Goal: Answer question/provide support

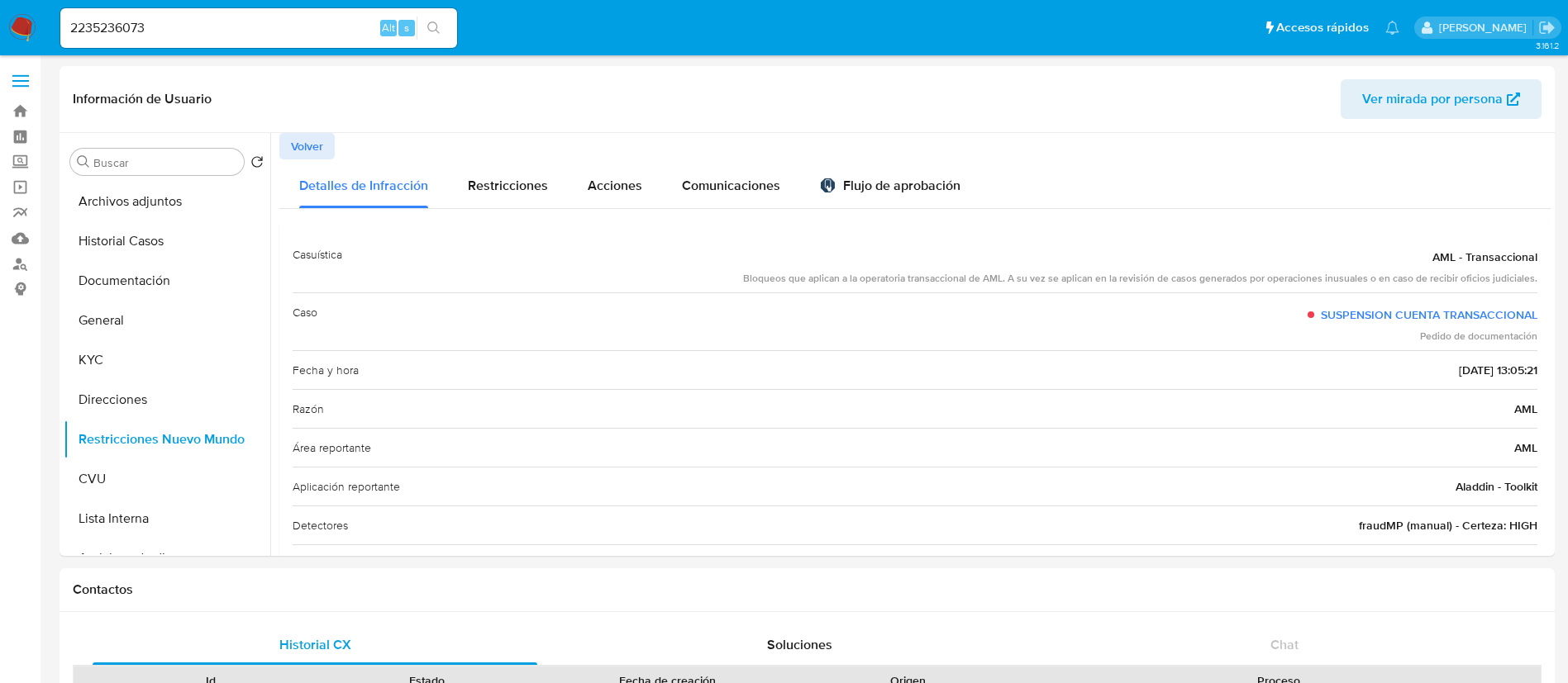
select select "10"
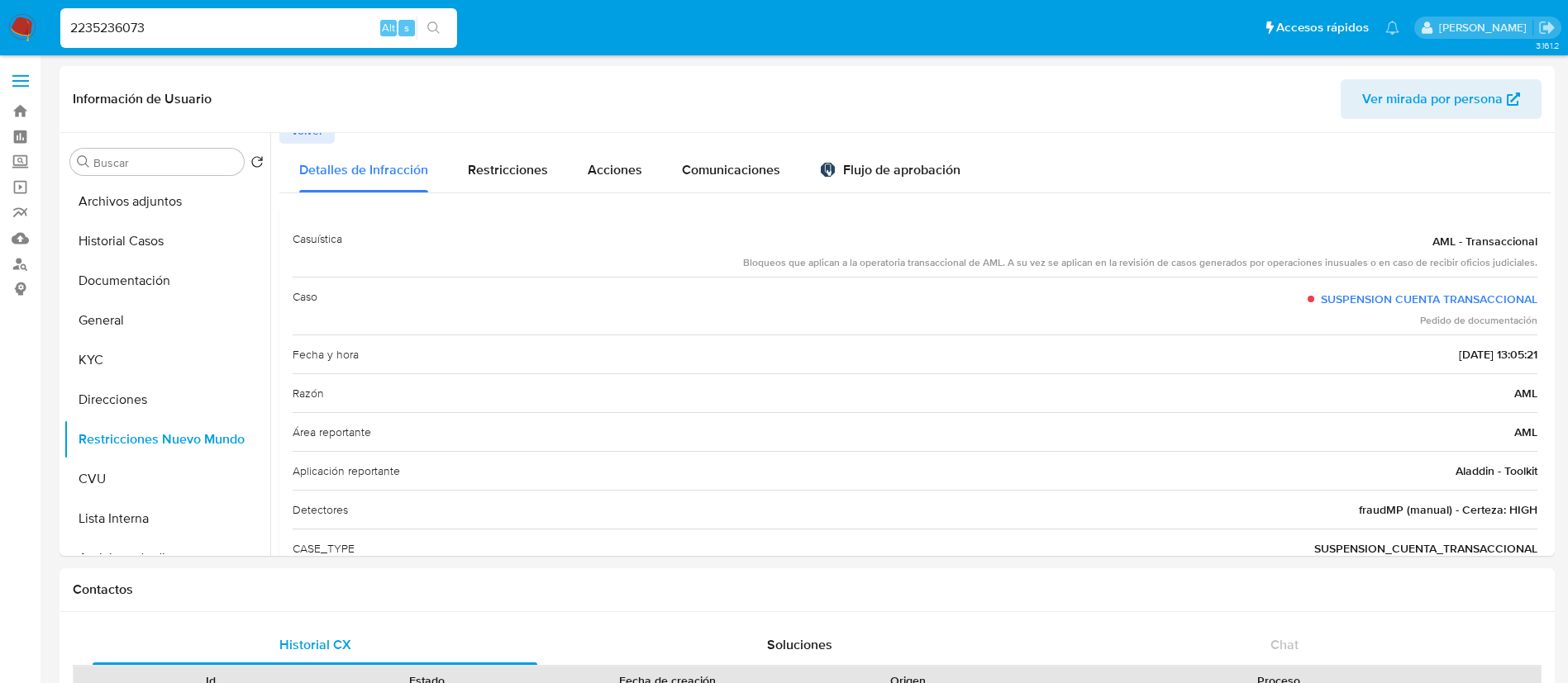
click at [350, 29] on input "2235236073" at bounding box center [258, 29] width 396 height 22
paste input "7BddOF2fRBgiuqVN4bVYgu0e"
type input "7BddOF2fRBgiuqVN4bVYgu0e"
click at [423, 24] on button "search-icon" at bounding box center [433, 29] width 34 height 24
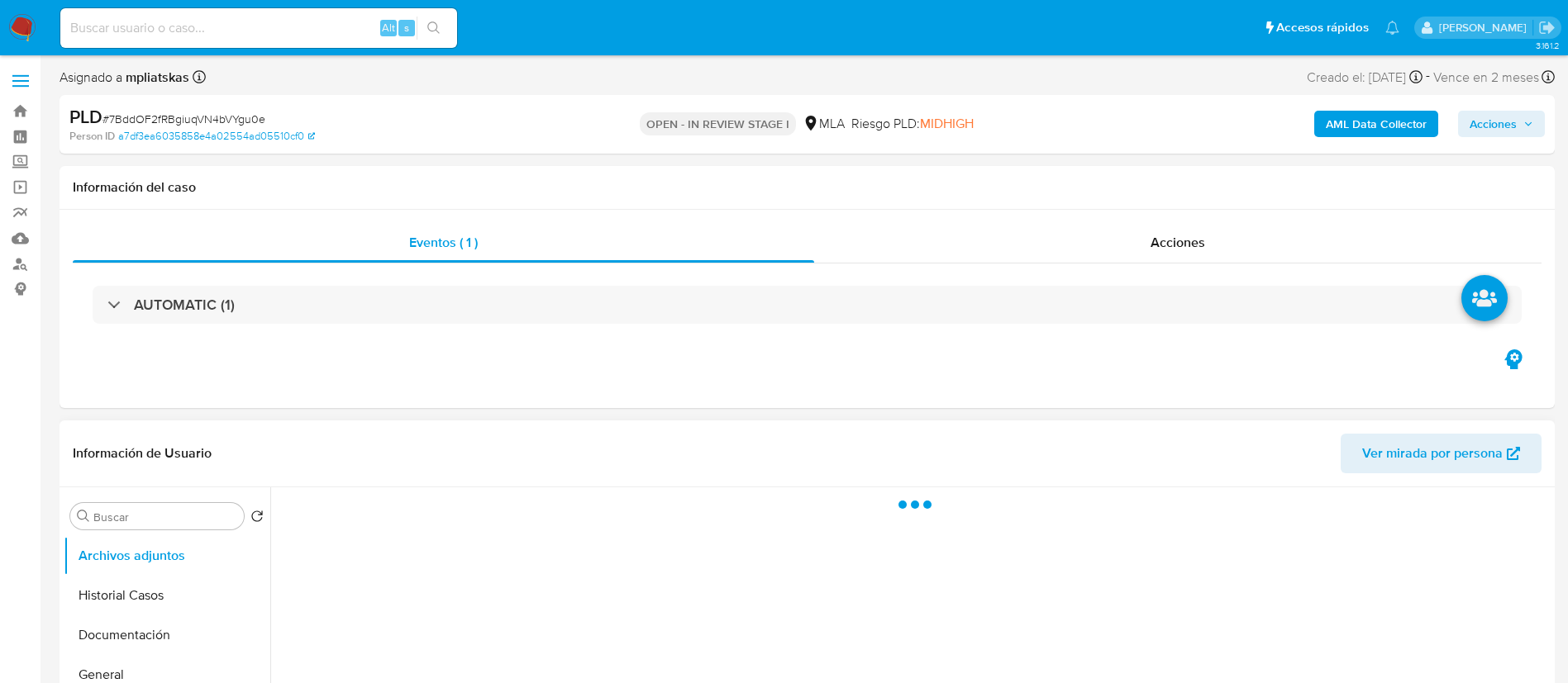
select select "10"
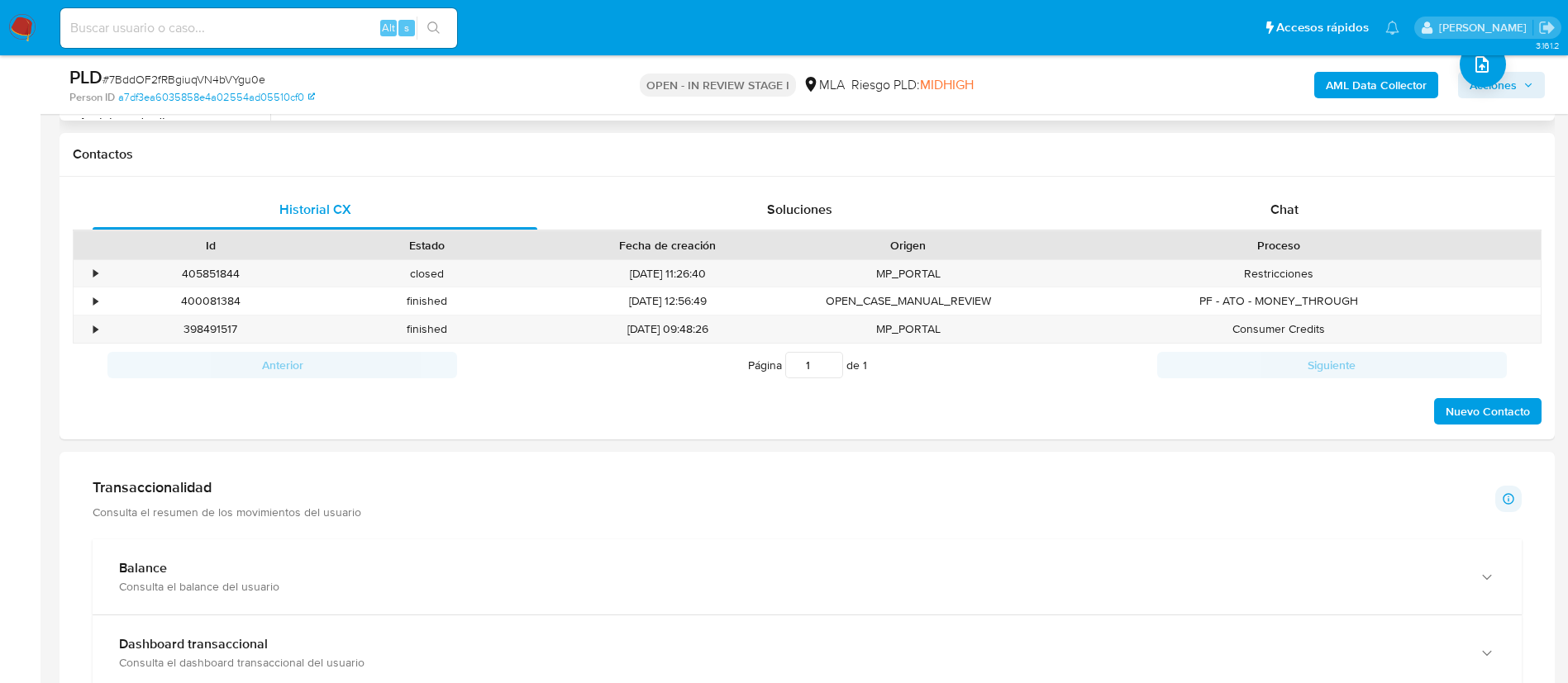
scroll to position [744, 0]
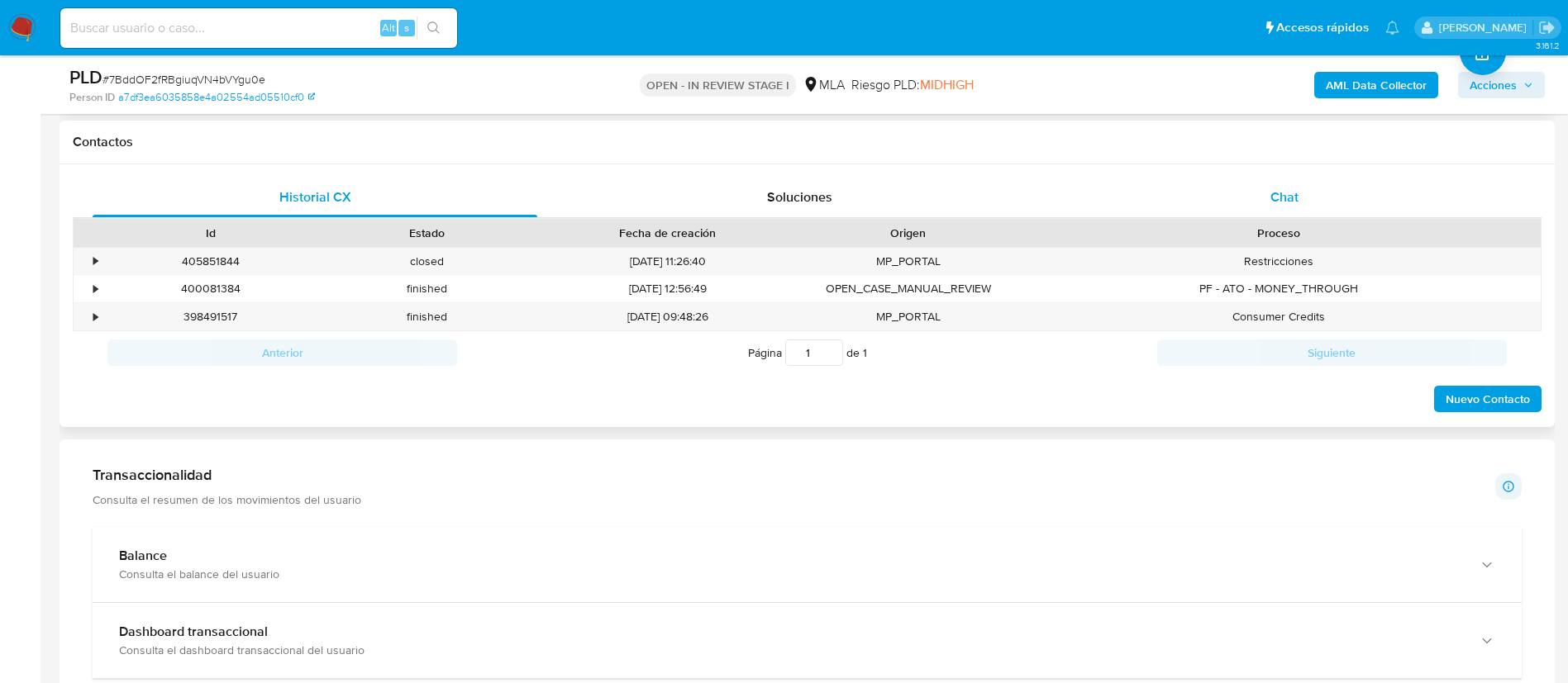
click at [1215, 200] on div "Chat" at bounding box center [1284, 197] width 444 height 40
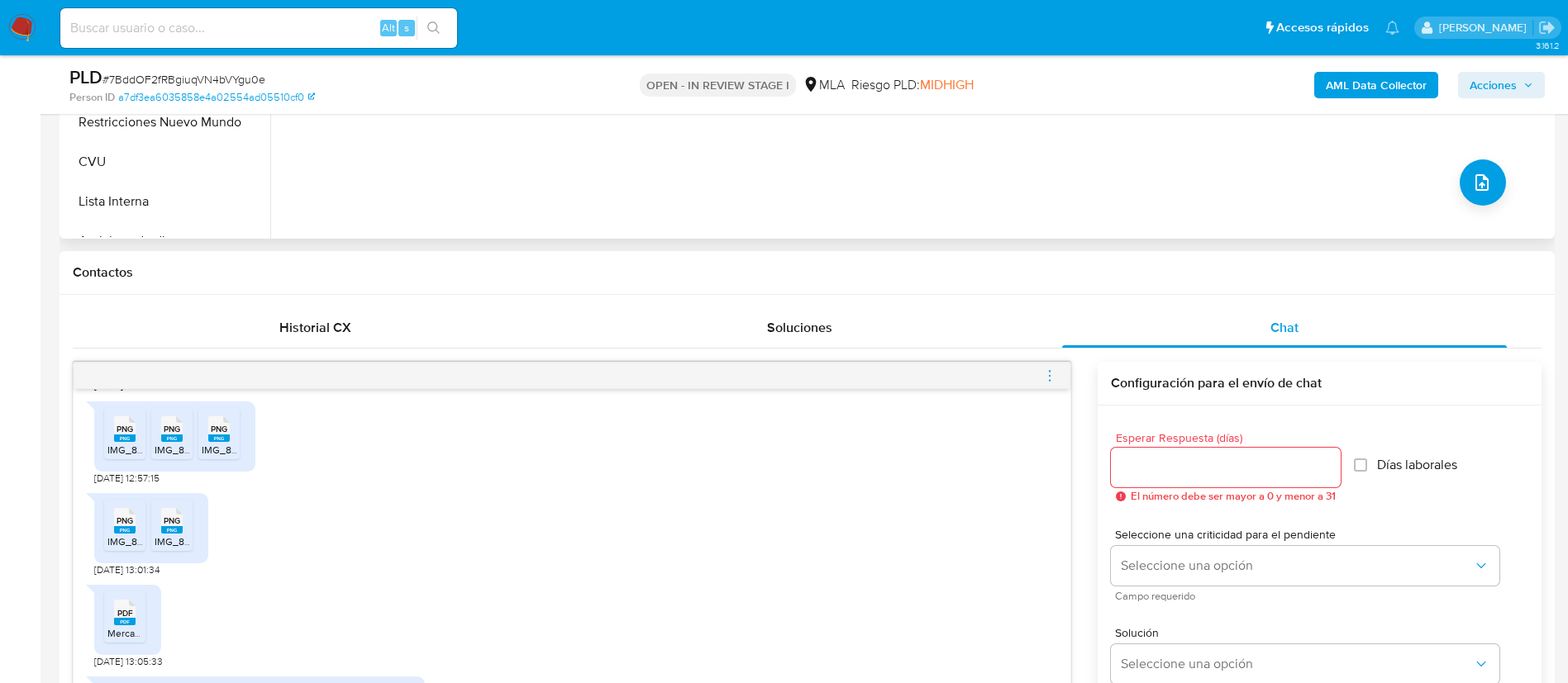
scroll to position [248, 0]
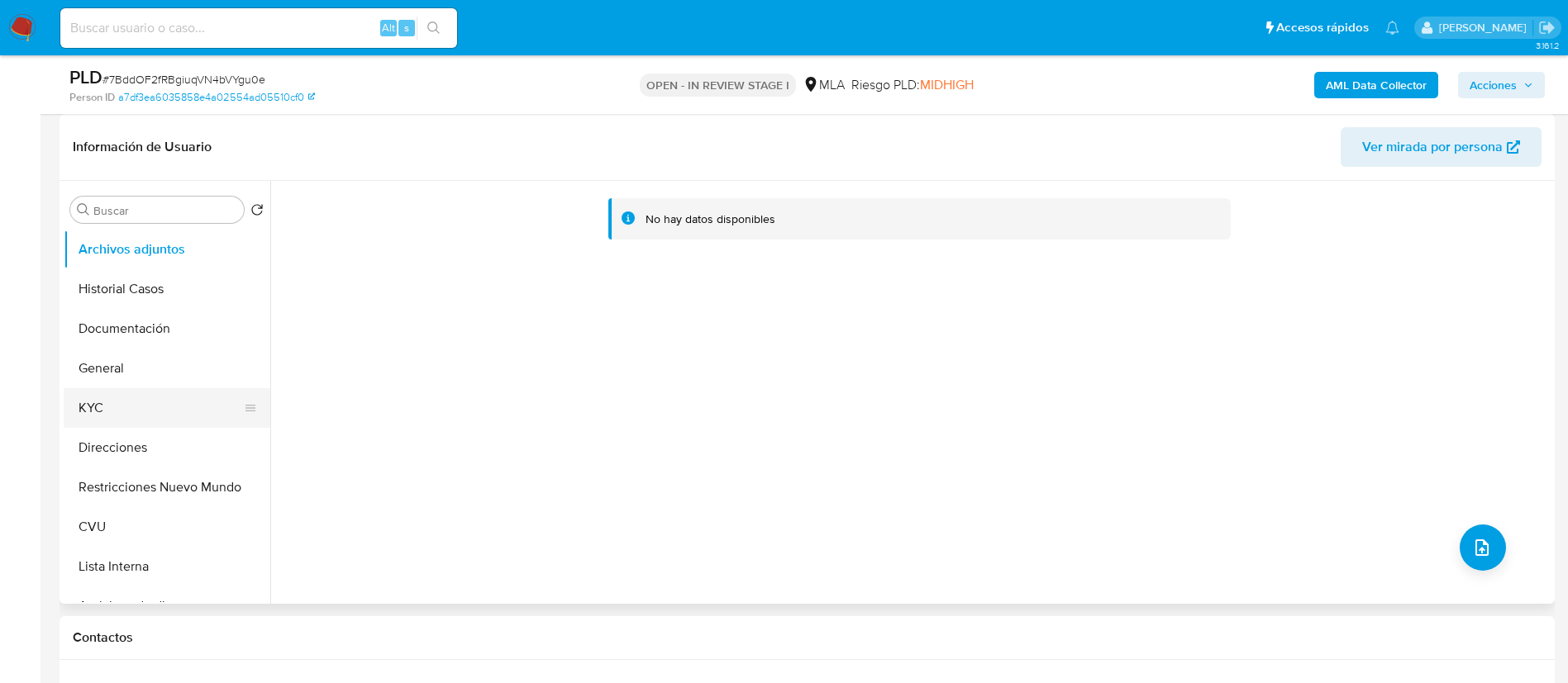
click at [129, 400] on button "KYC" at bounding box center [161, 408] width 194 height 40
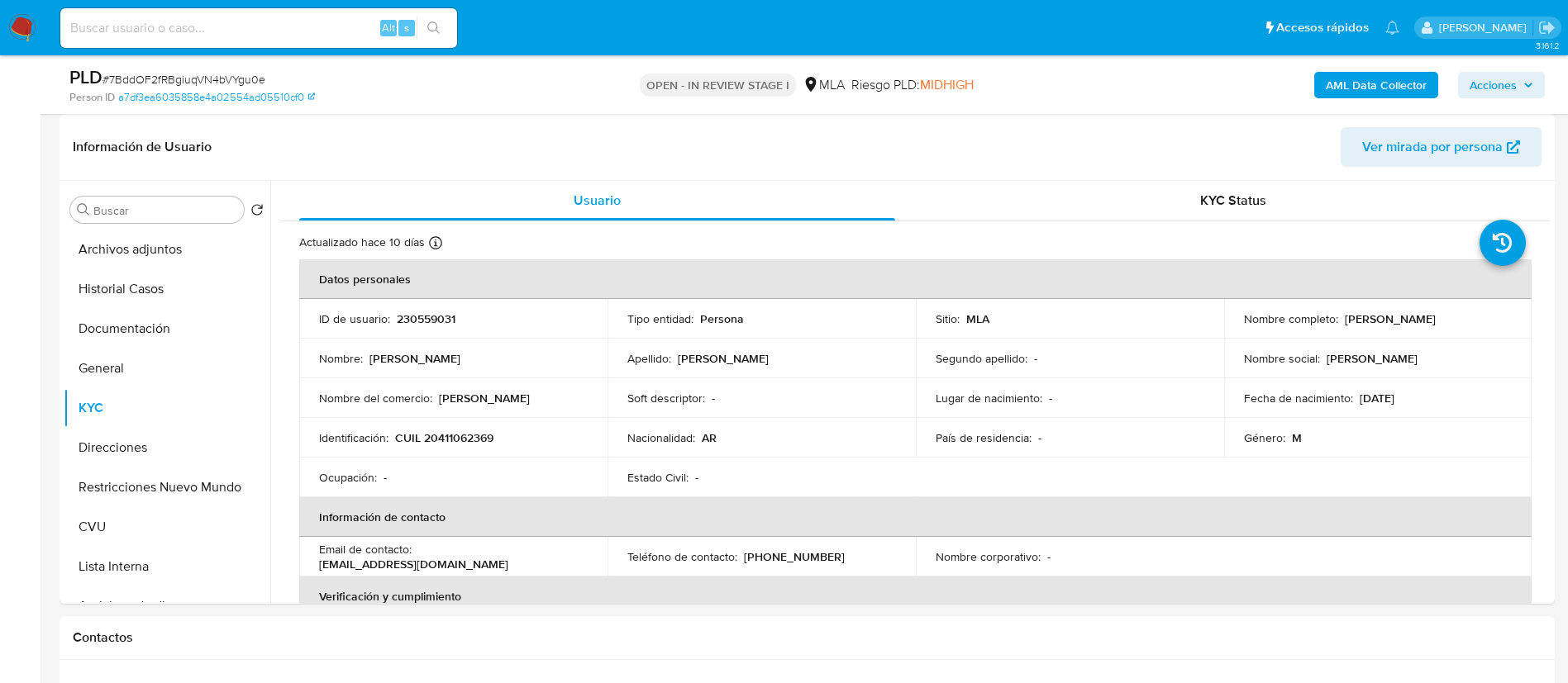
click at [450, 325] on p "230559031" at bounding box center [426, 319] width 59 height 15
copy p "230559031"
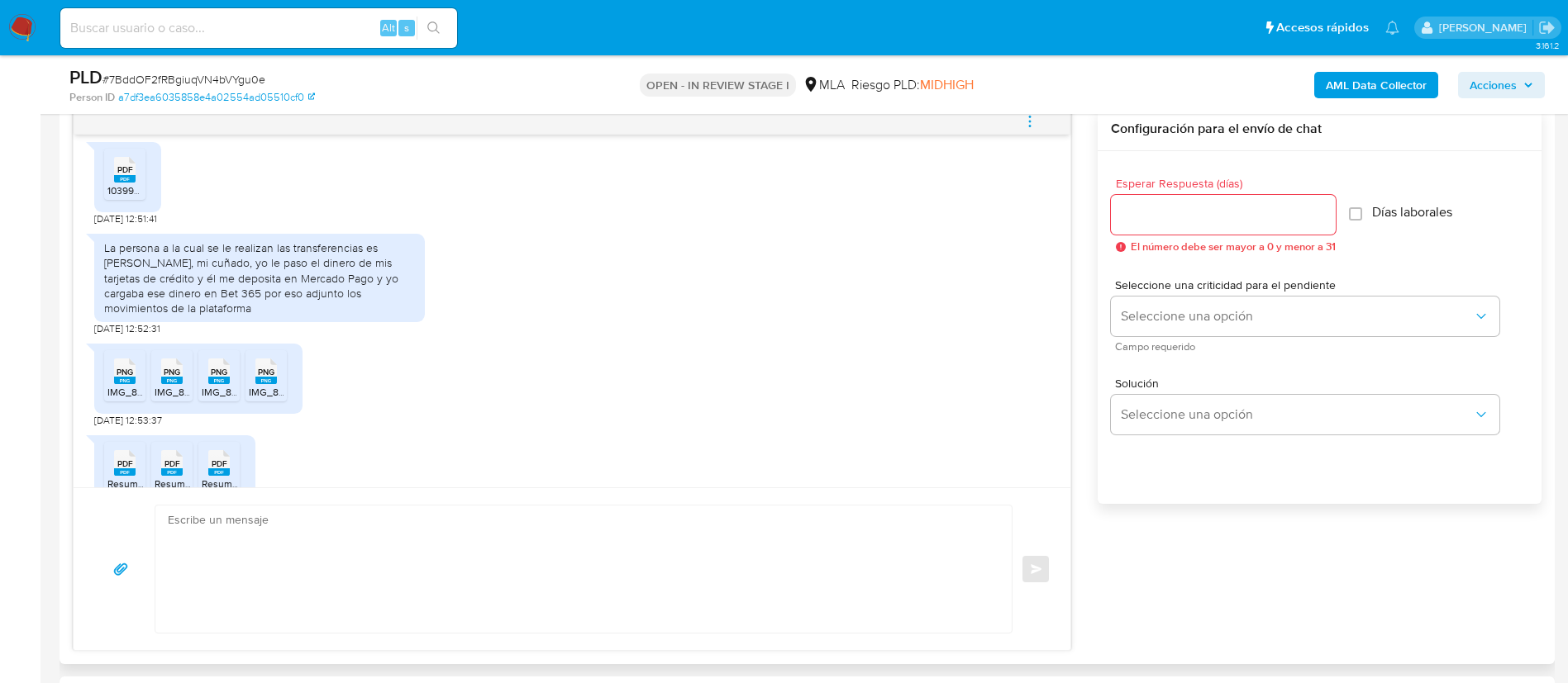
scroll to position [1342, 0]
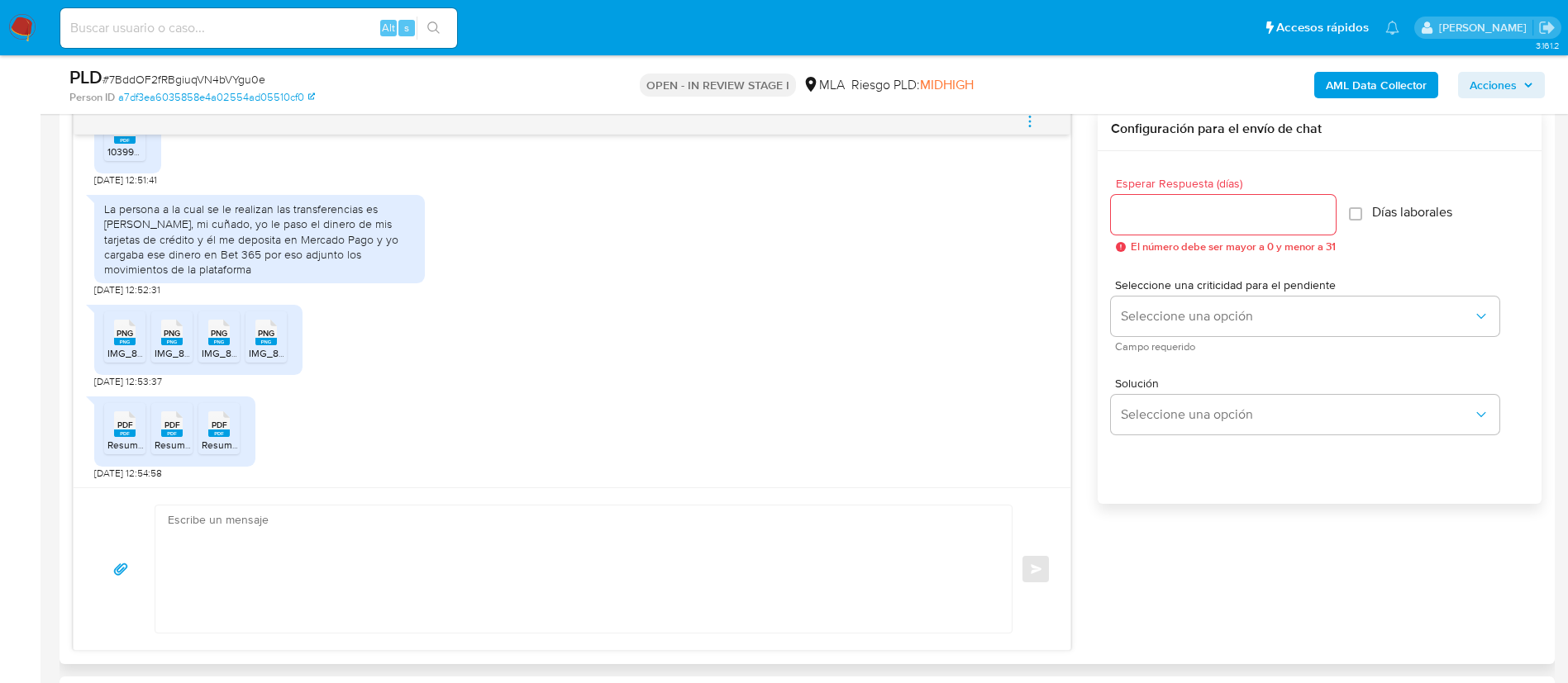
click at [367, 277] on div "La persona a la cual se le realizan las transferencias es Alan Yohel Menelli, m…" at bounding box center [259, 239] width 311 height 75
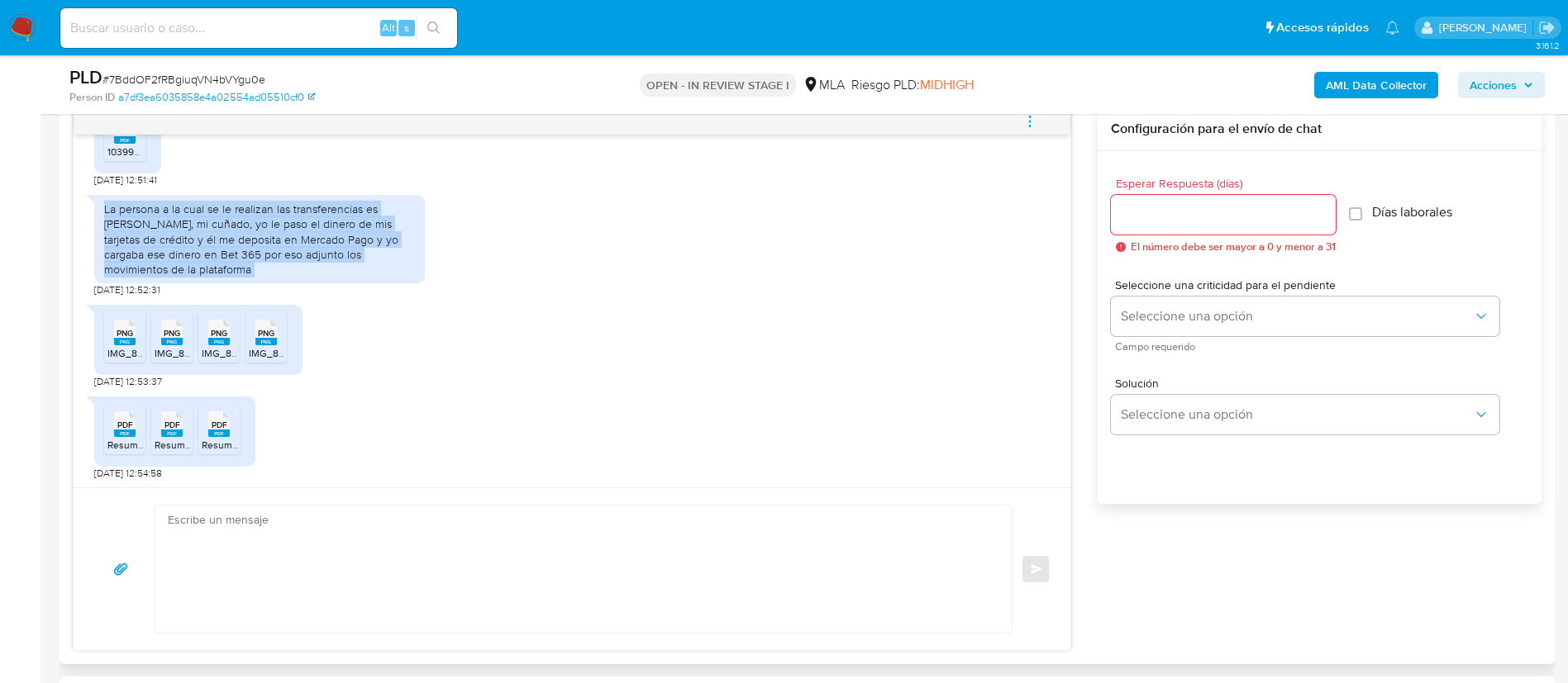
click at [367, 277] on div "La persona a la cual se le realizan las transferencias es Alan Yohel Menelli, m…" at bounding box center [259, 239] width 311 height 75
copy div "La persona a la cual se le realizan las transferencias es Alan Yohel Menelli, m…"
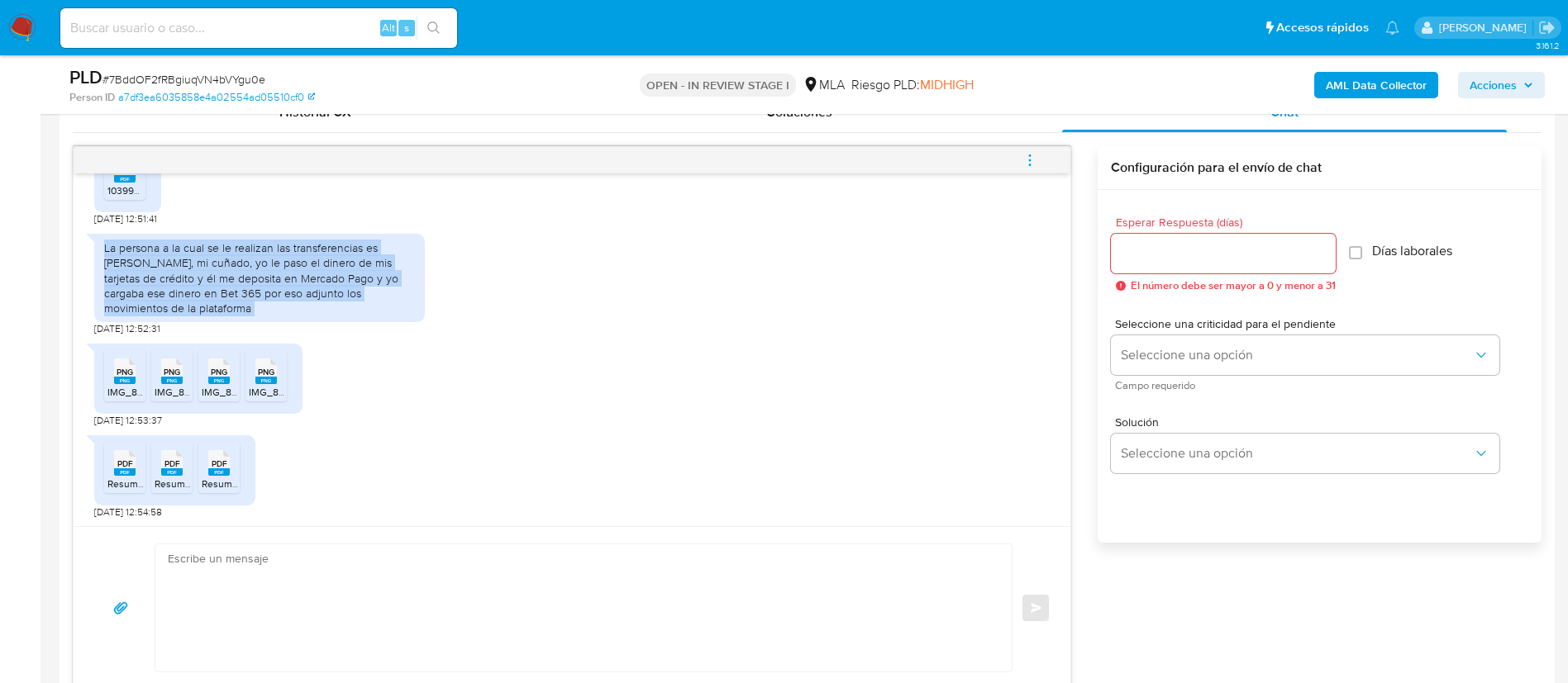
scroll to position [867, 0]
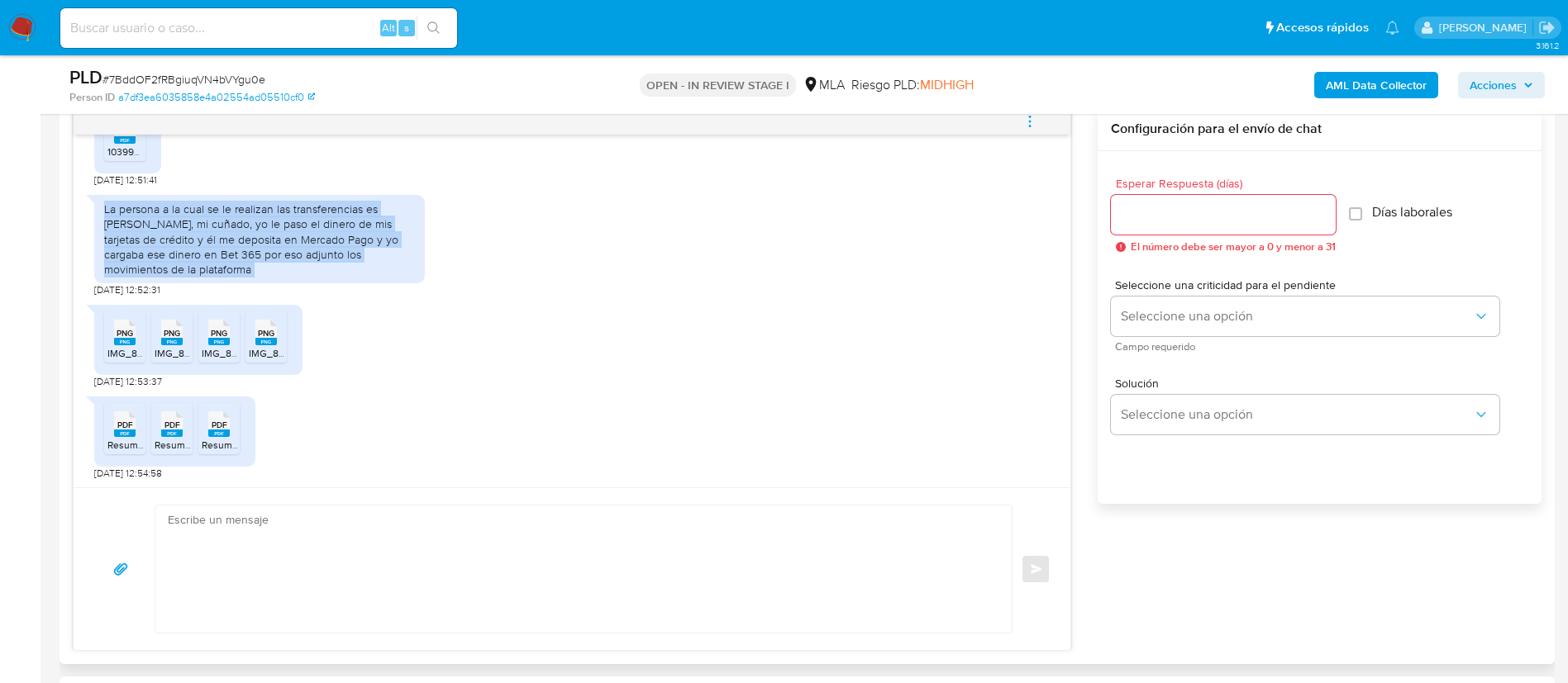
click at [1025, 119] on icon "menu-action" at bounding box center [1030, 122] width 15 height 15
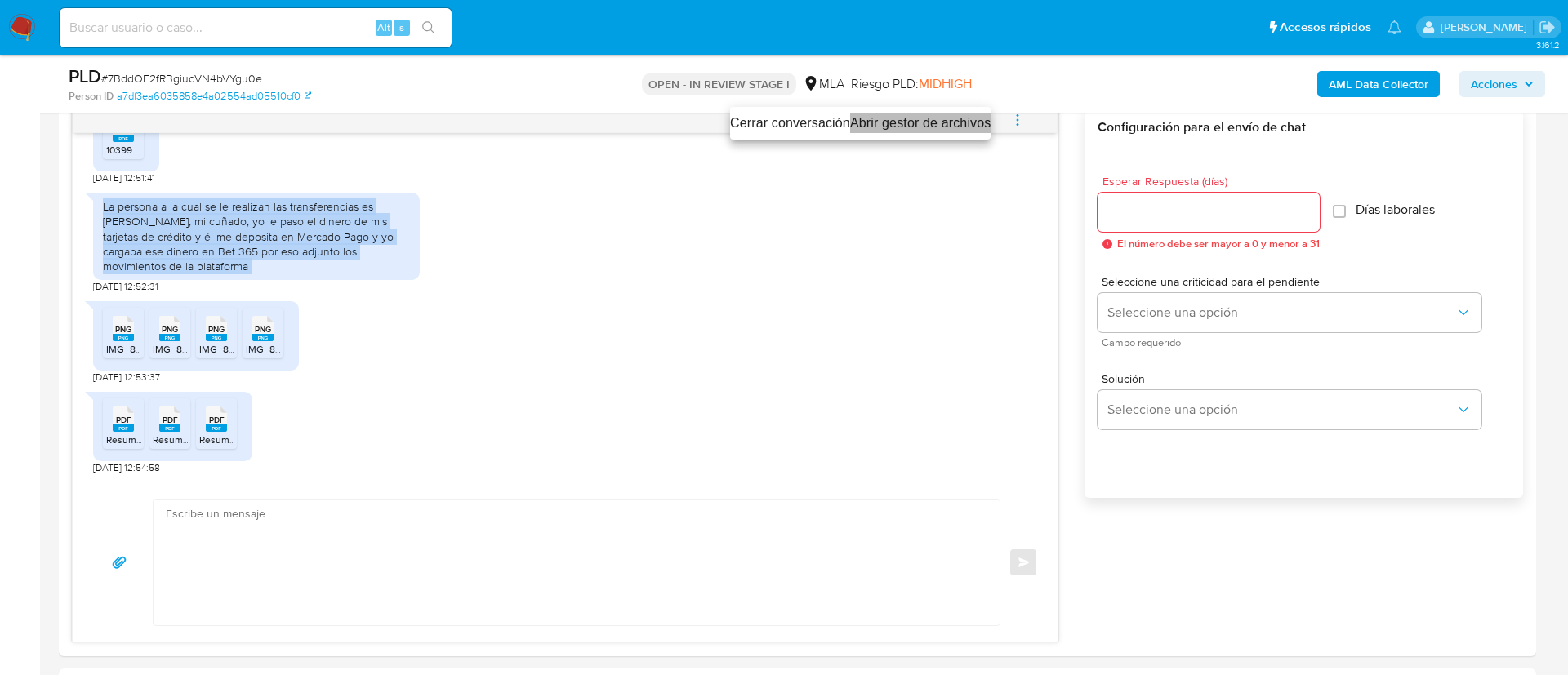
click at [979, 120] on li "Abrir gestor de archivos" at bounding box center [921, 124] width 141 height 20
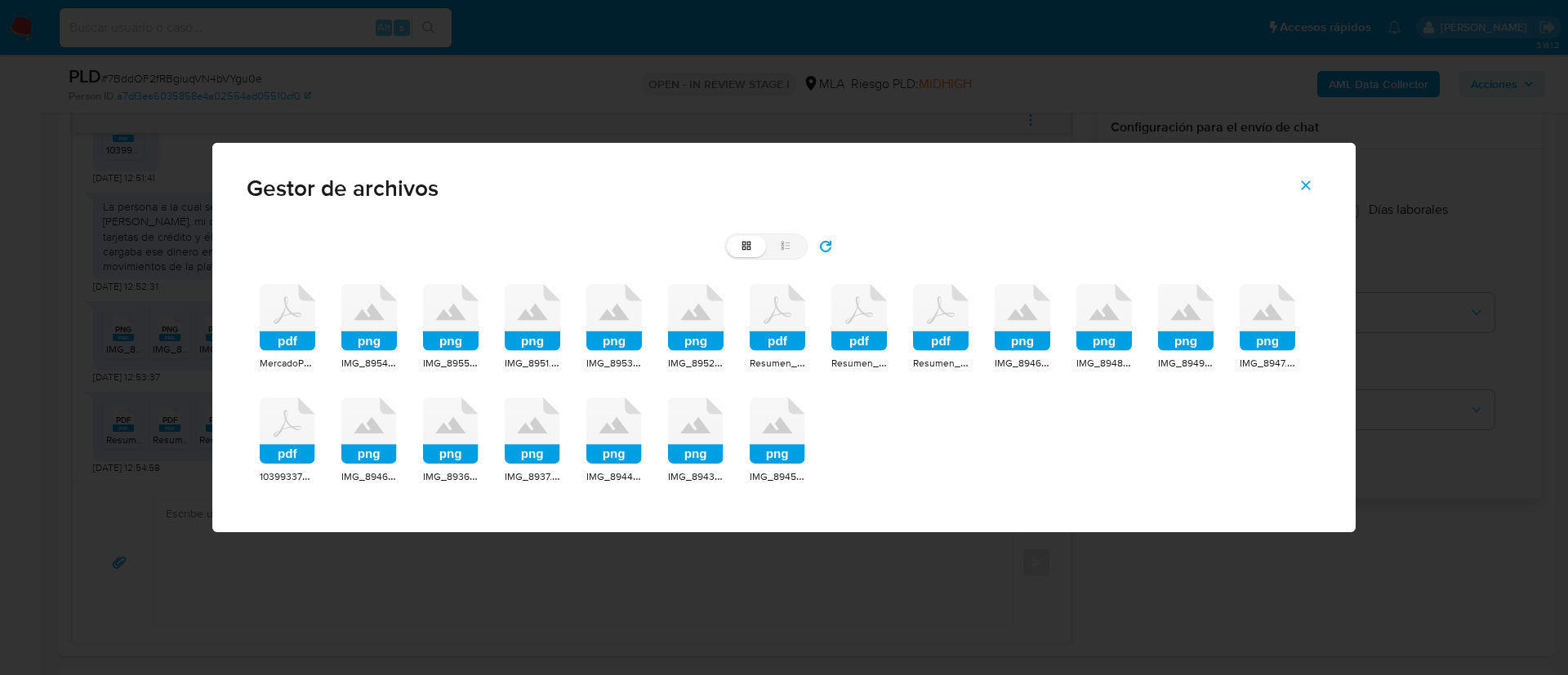
click at [284, 338] on rect at bounding box center [287, 342] width 56 height 20
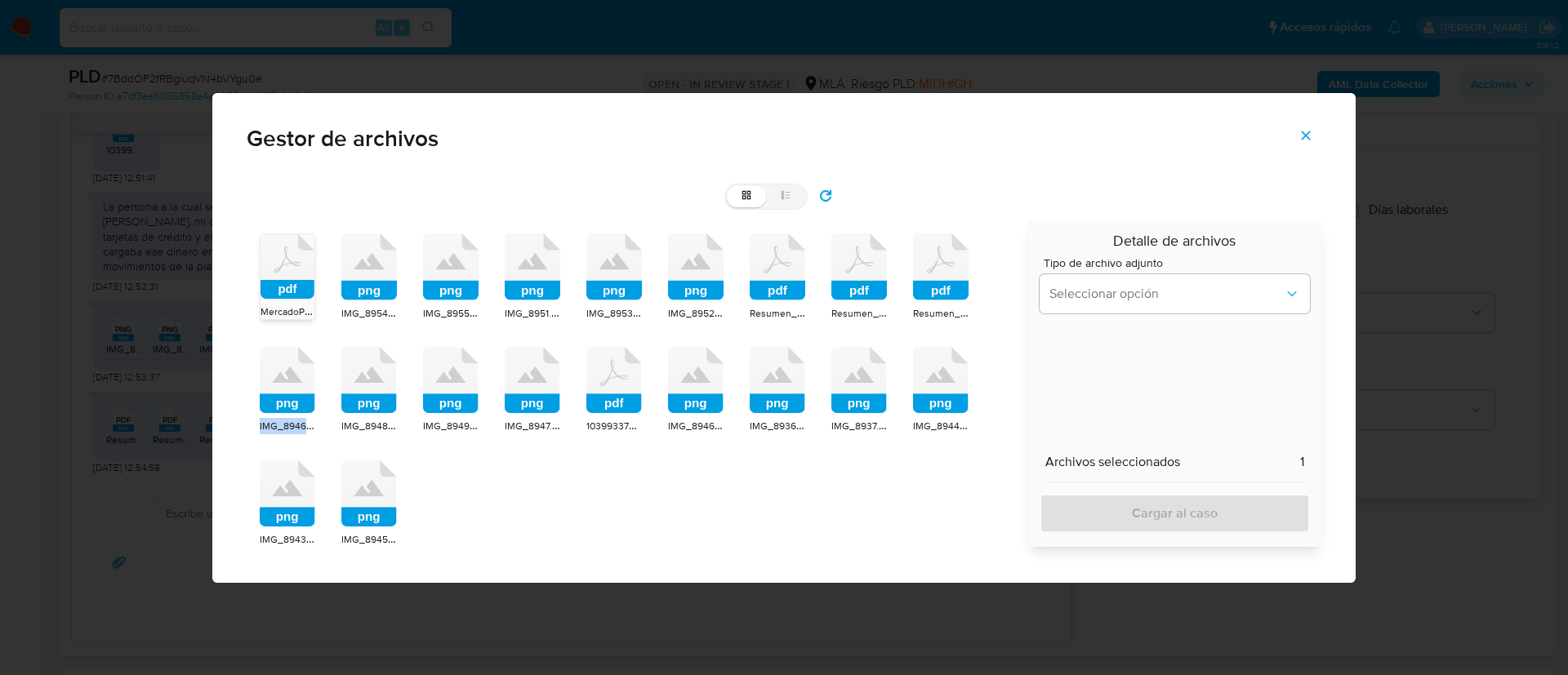
click at [284, 338] on div "pdf MercadoPago.pdf png IMG_8954.png png IMG_8955.png png IMG_8951.png png IMG_…" at bounding box center [632, 390] width 770 height 340
click at [279, 318] on div "MercadoPago.pdf" at bounding box center [287, 312] width 54 height 17
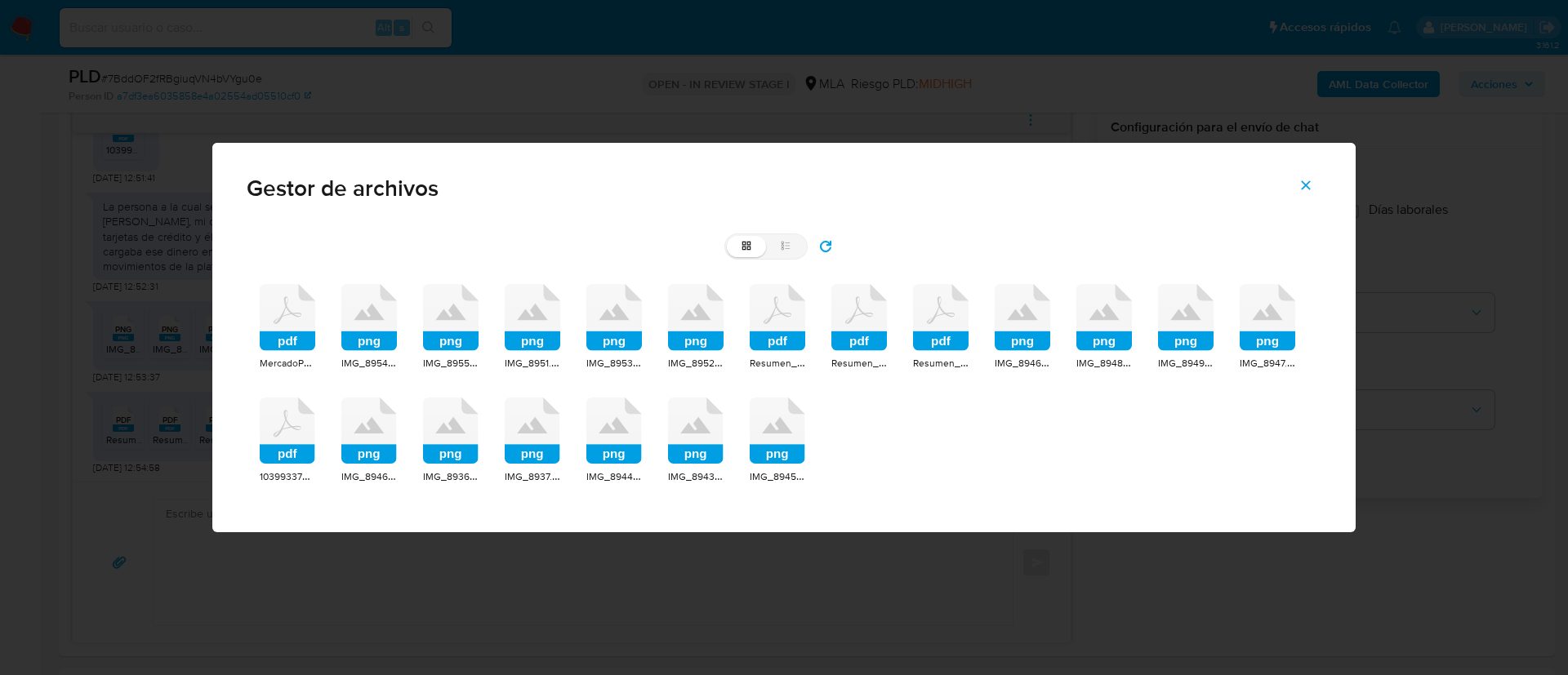
click at [279, 308] on icon at bounding box center [287, 318] width 56 height 67
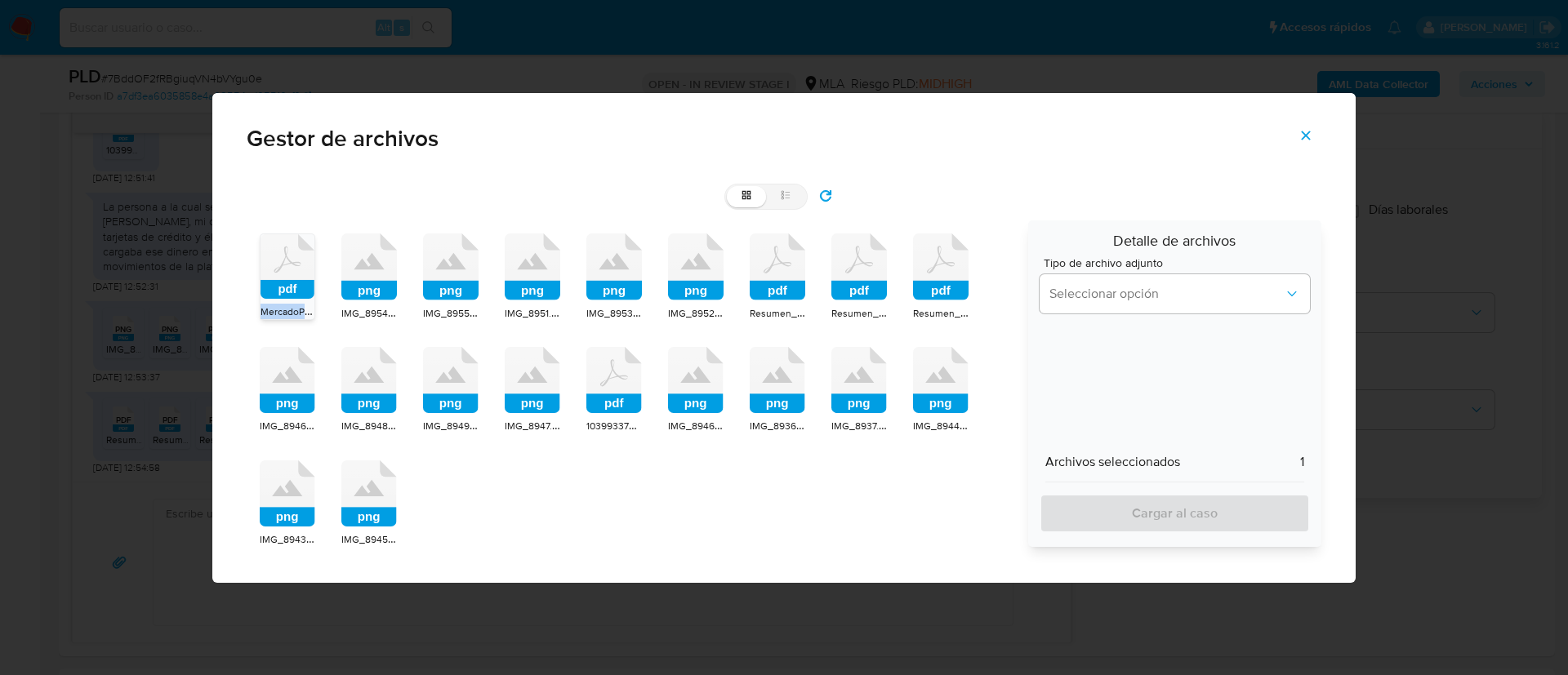
click at [279, 308] on span "MercadoPago.pdf" at bounding box center [298, 311] width 76 height 17
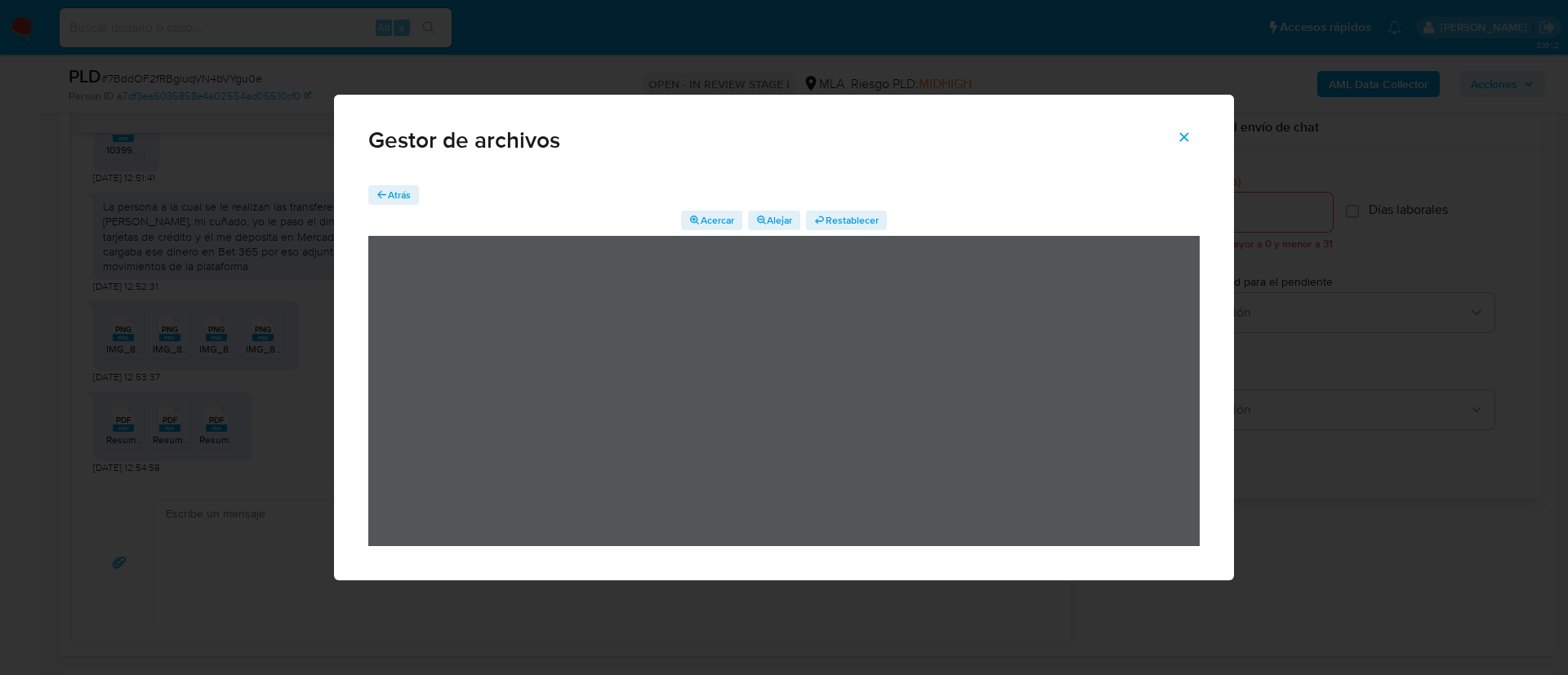
click at [382, 200] on icon "button" at bounding box center [382, 195] width 12 height 12
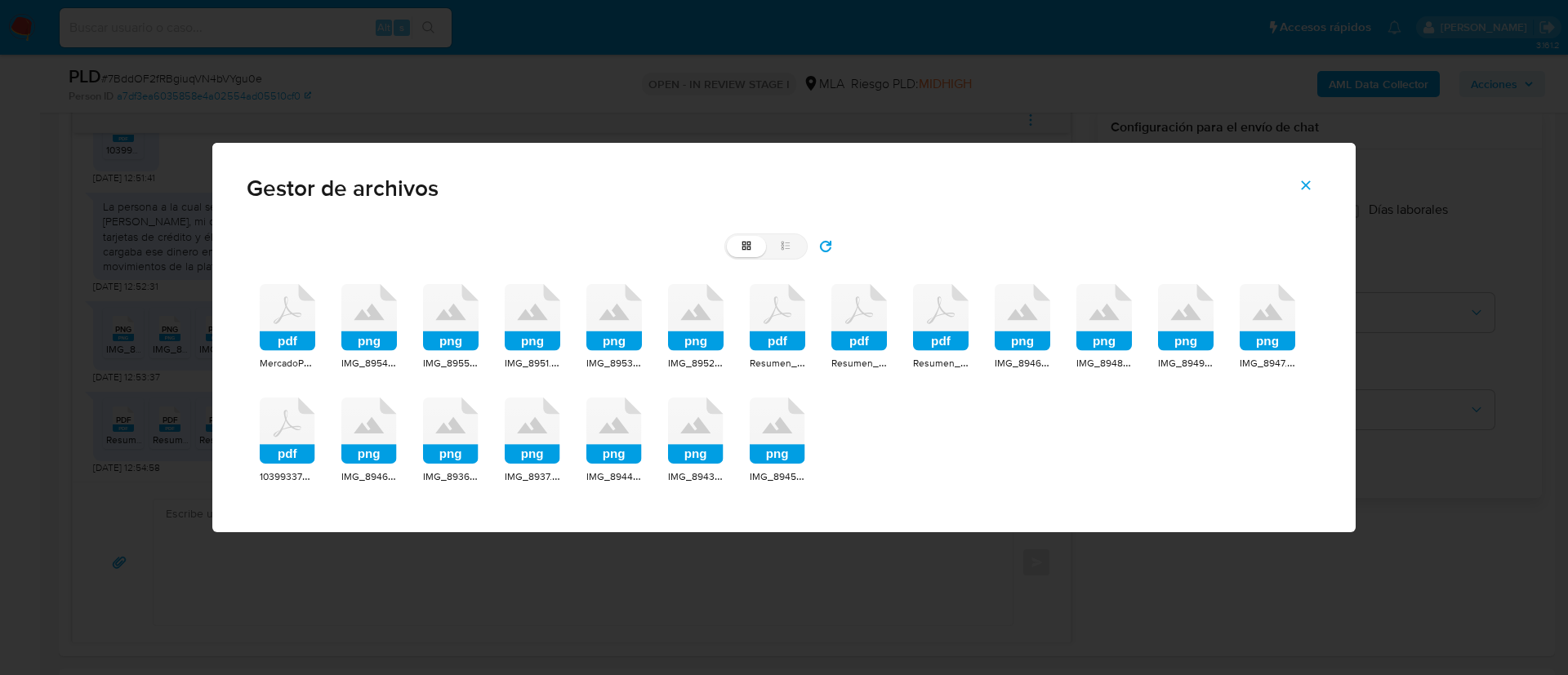
click at [462, 323] on icon at bounding box center [451, 318] width 56 height 67
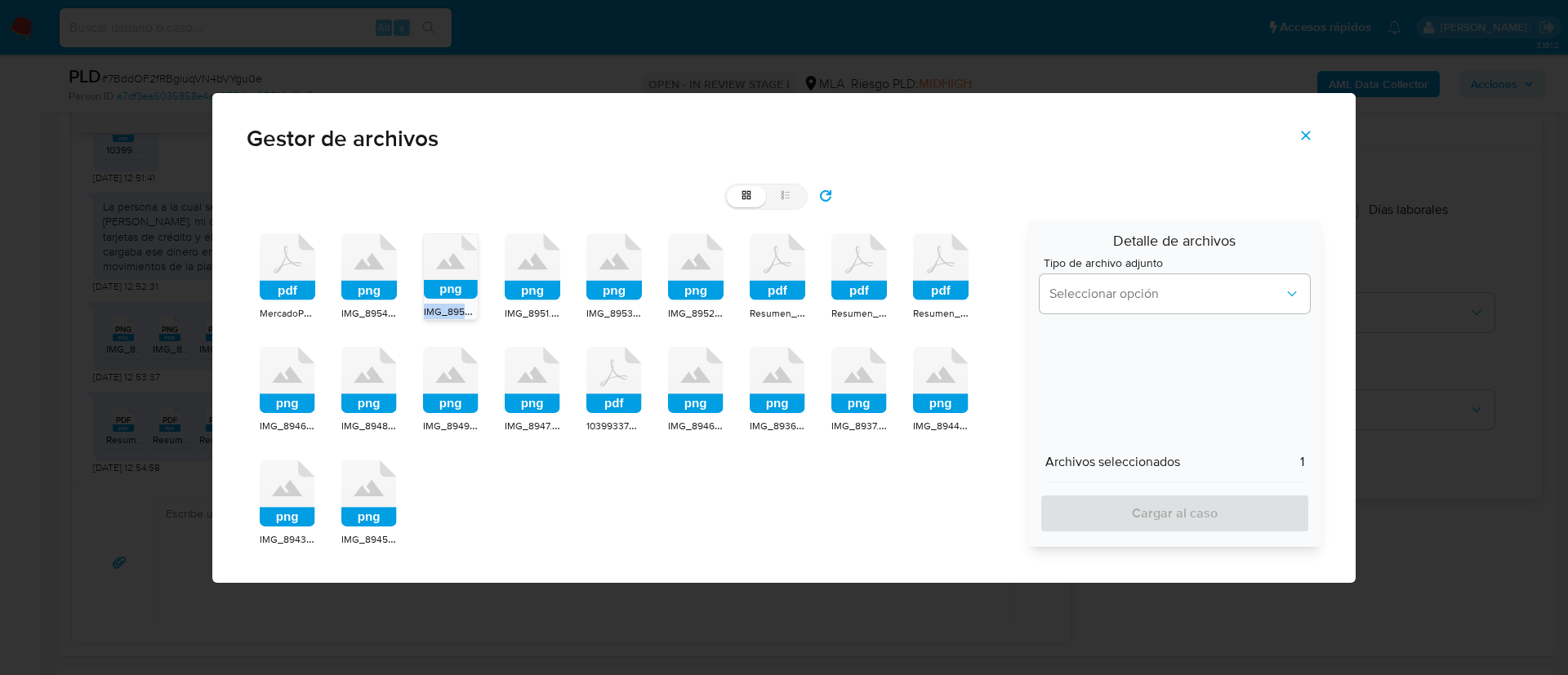
click at [462, 323] on div "pdf MercadoPago.pdf png IMG_8954.png png IMG_8955.png png IMG_8951.png png IMG_…" at bounding box center [632, 390] width 770 height 340
click at [446, 286] on rect at bounding box center [451, 289] width 54 height 19
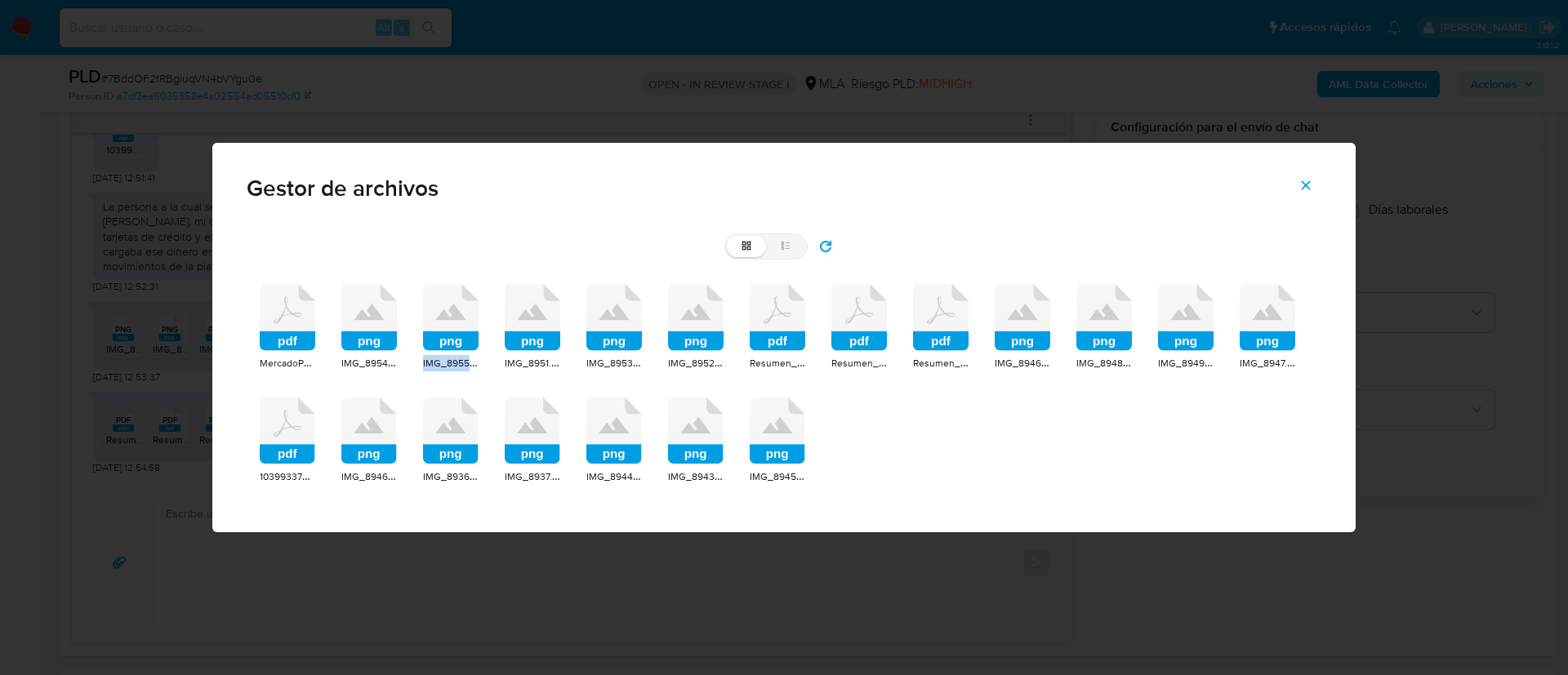
click at [446, 286] on icon at bounding box center [451, 318] width 56 height 67
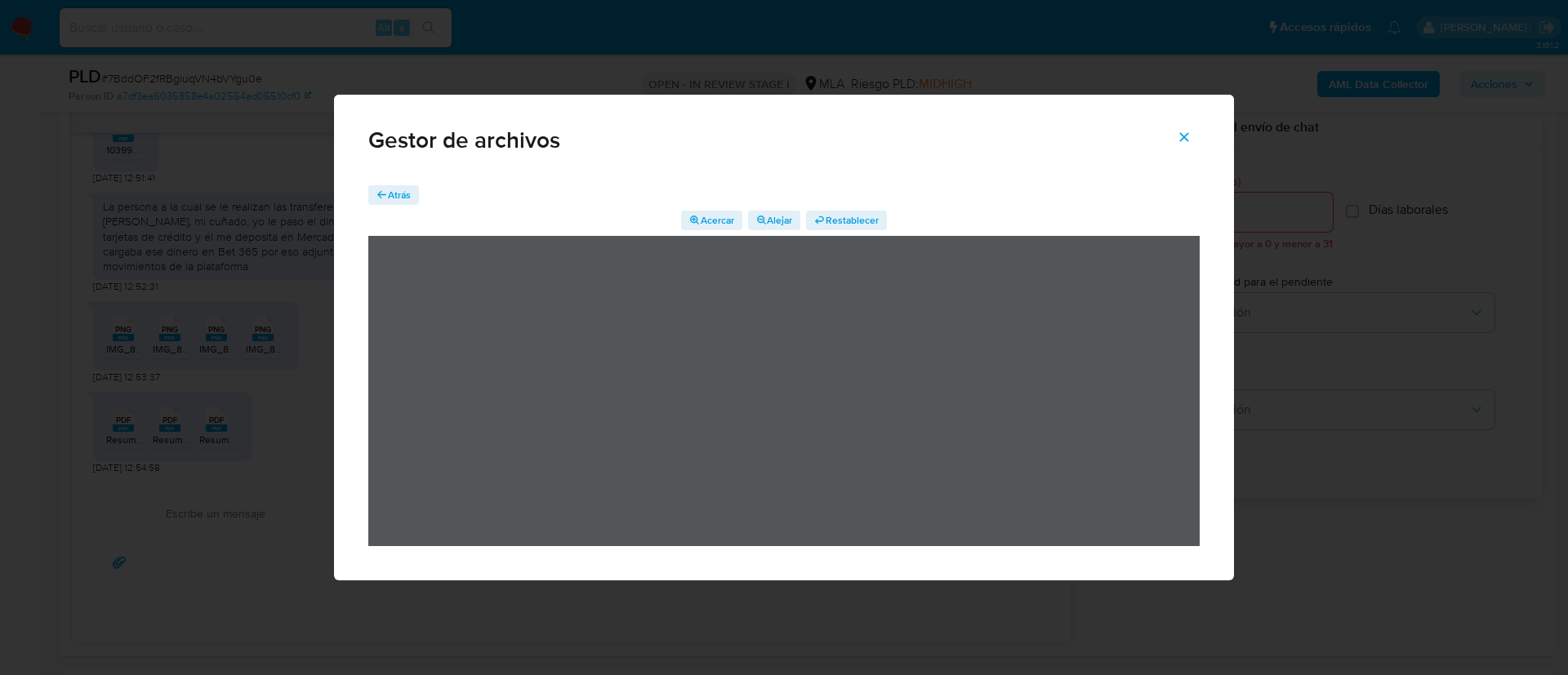
click at [397, 189] on span "Atrás" at bounding box center [400, 195] width 23 height 20
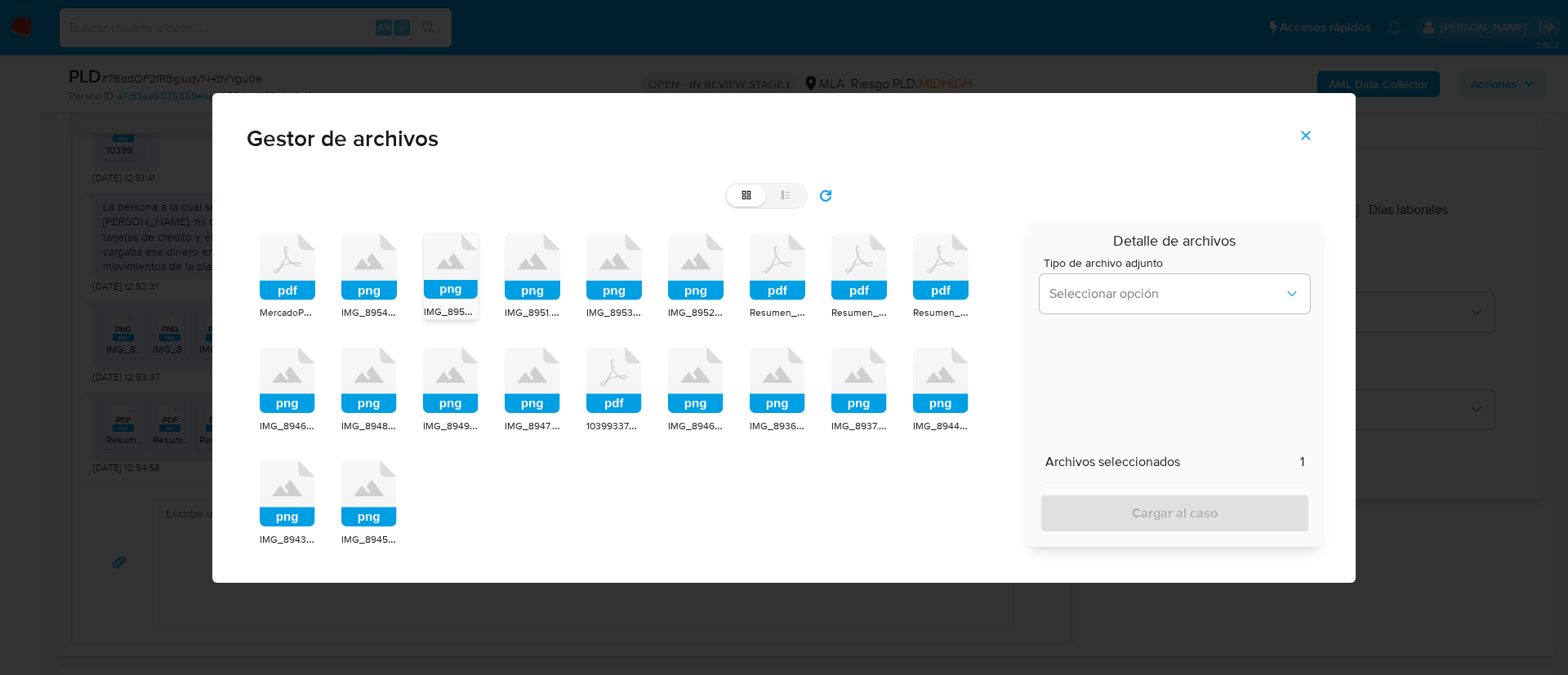
click at [528, 273] on icon at bounding box center [532, 267] width 56 height 67
click at [528, 273] on icon at bounding box center [532, 267] width 54 height 65
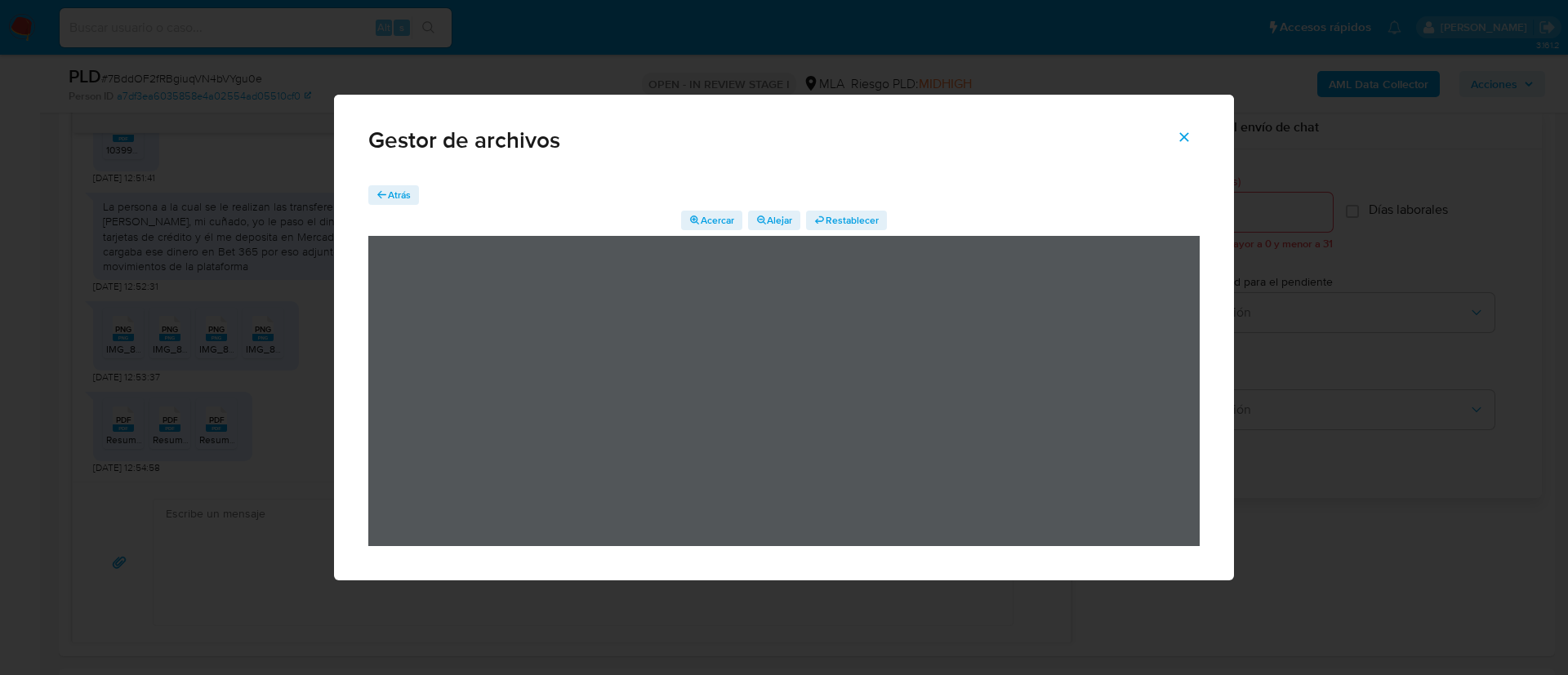
click at [385, 190] on icon "button" at bounding box center [382, 195] width 12 height 12
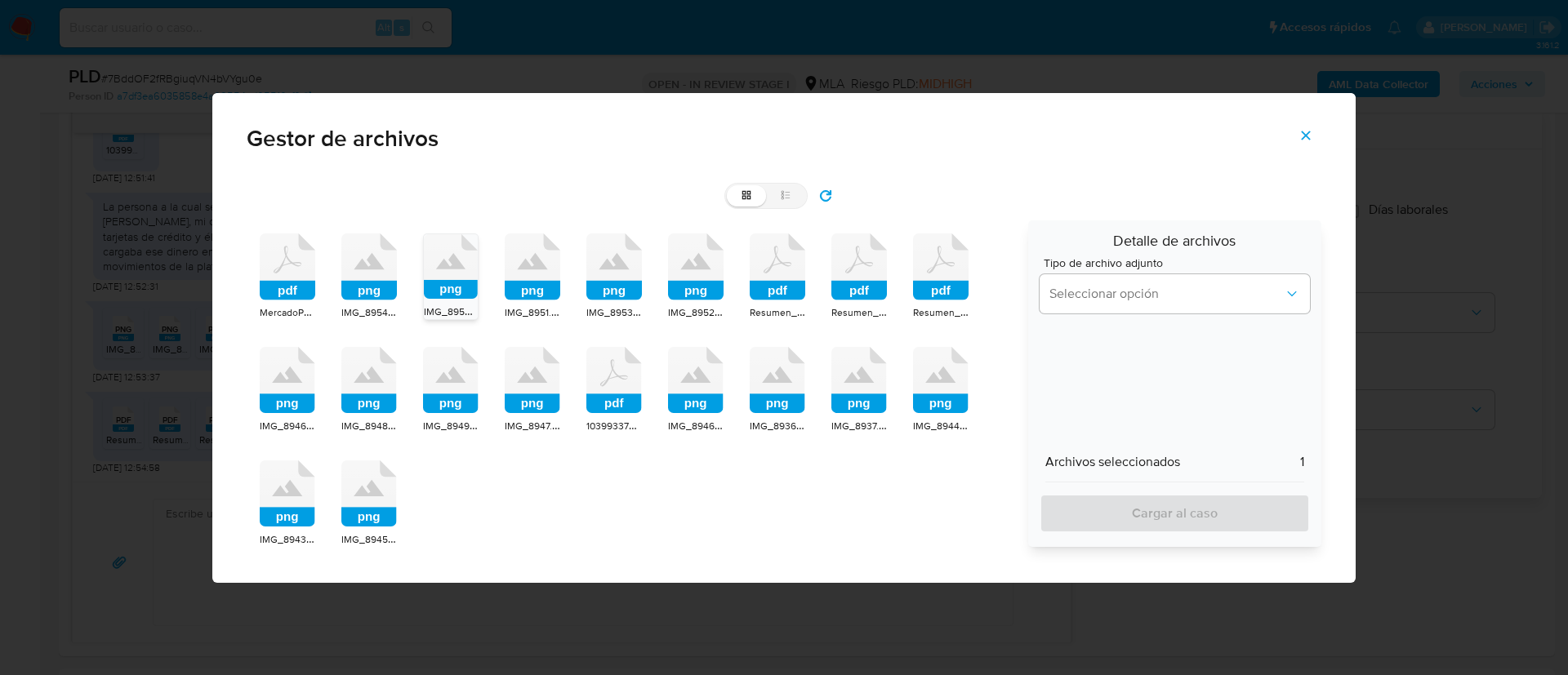
click at [689, 276] on icon at bounding box center [695, 267] width 56 height 67
click at [689, 276] on icon at bounding box center [695, 267] width 54 height 65
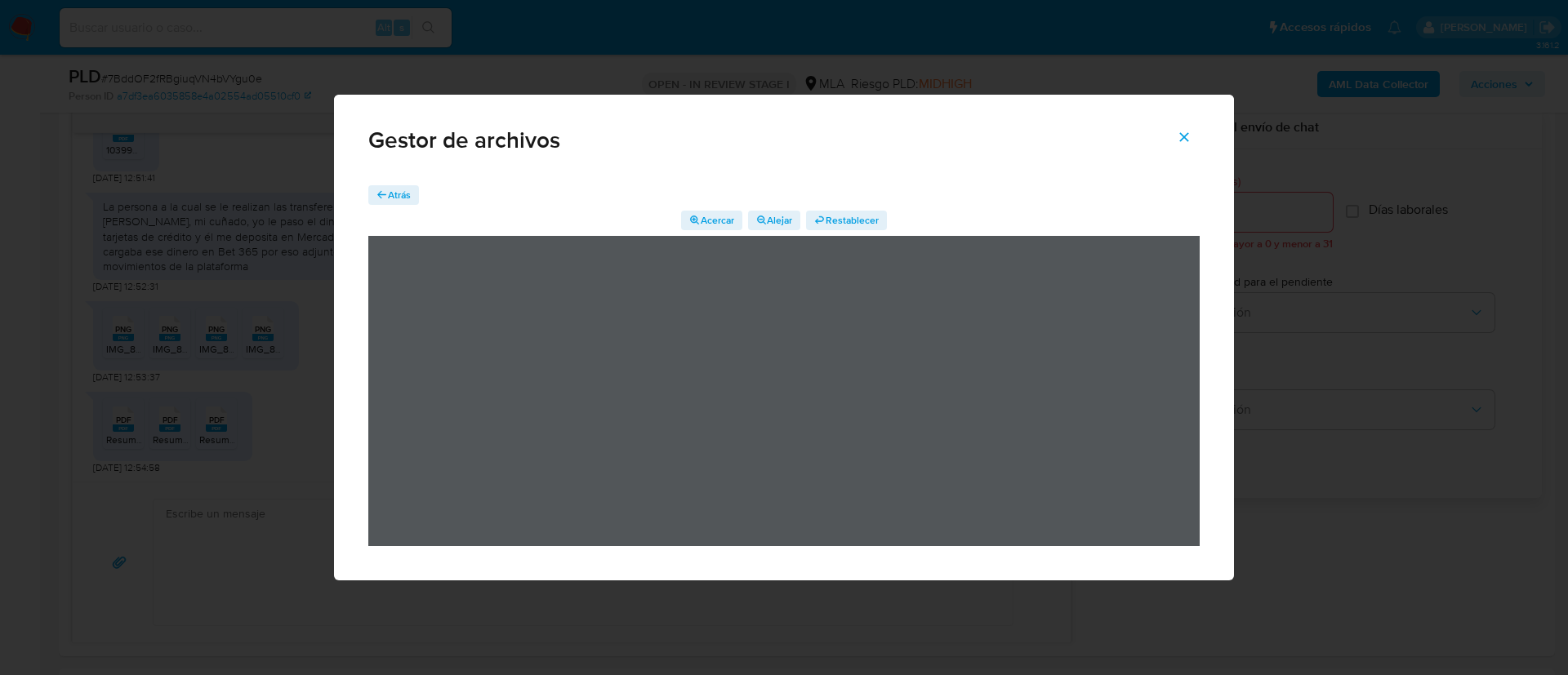
click at [392, 185] on span "Atrás" at bounding box center [400, 195] width 23 height 20
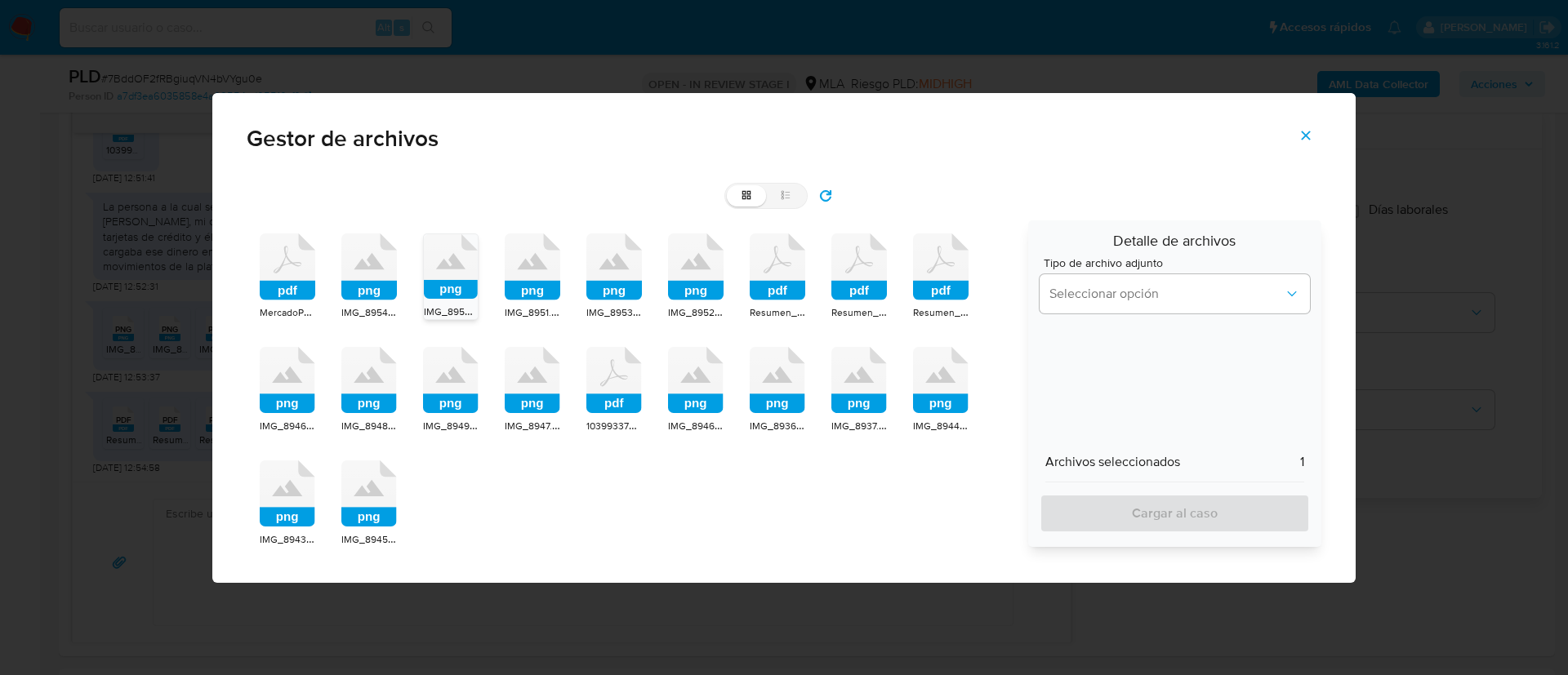
click at [604, 379] on icon at bounding box center [614, 380] width 56 height 67
click at [604, 379] on icon at bounding box center [614, 380] width 54 height 65
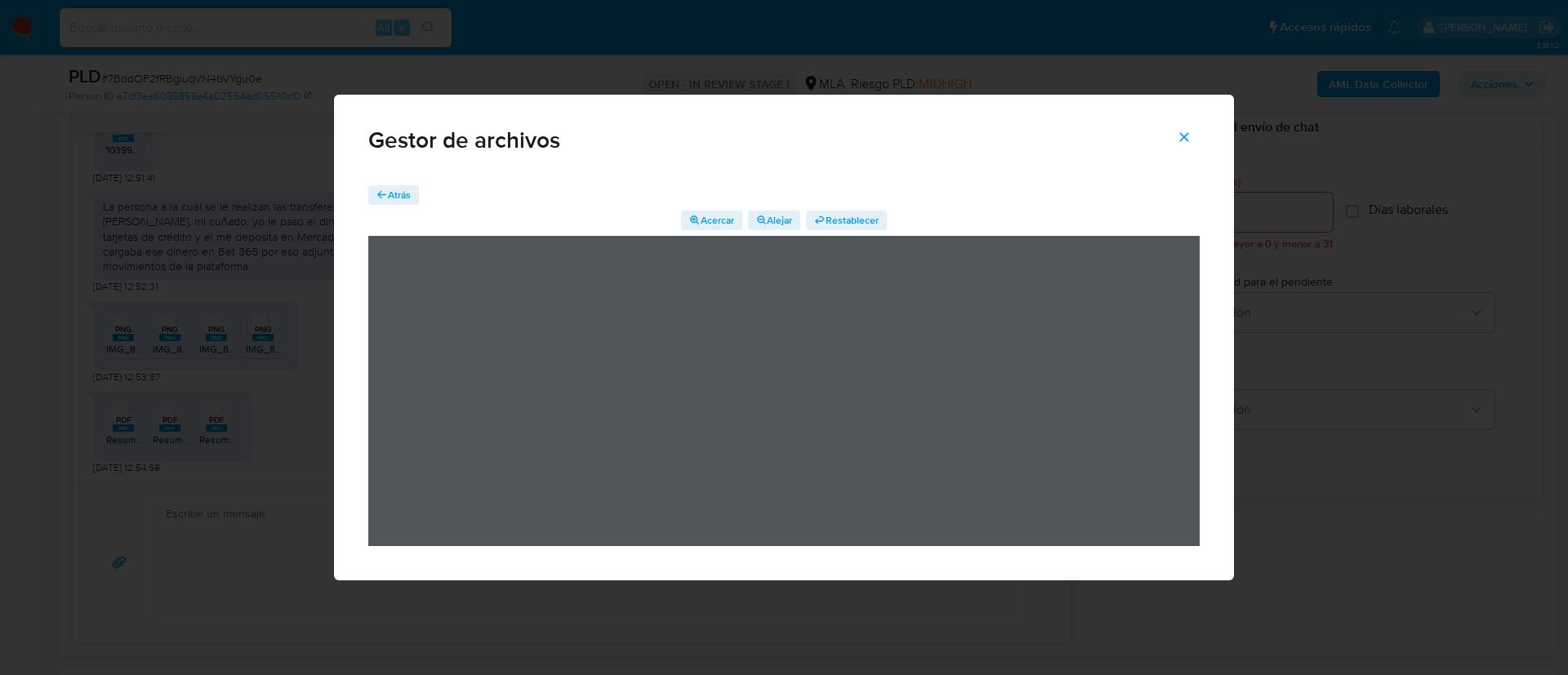
click at [401, 195] on span "Atrás" at bounding box center [400, 195] width 23 height 20
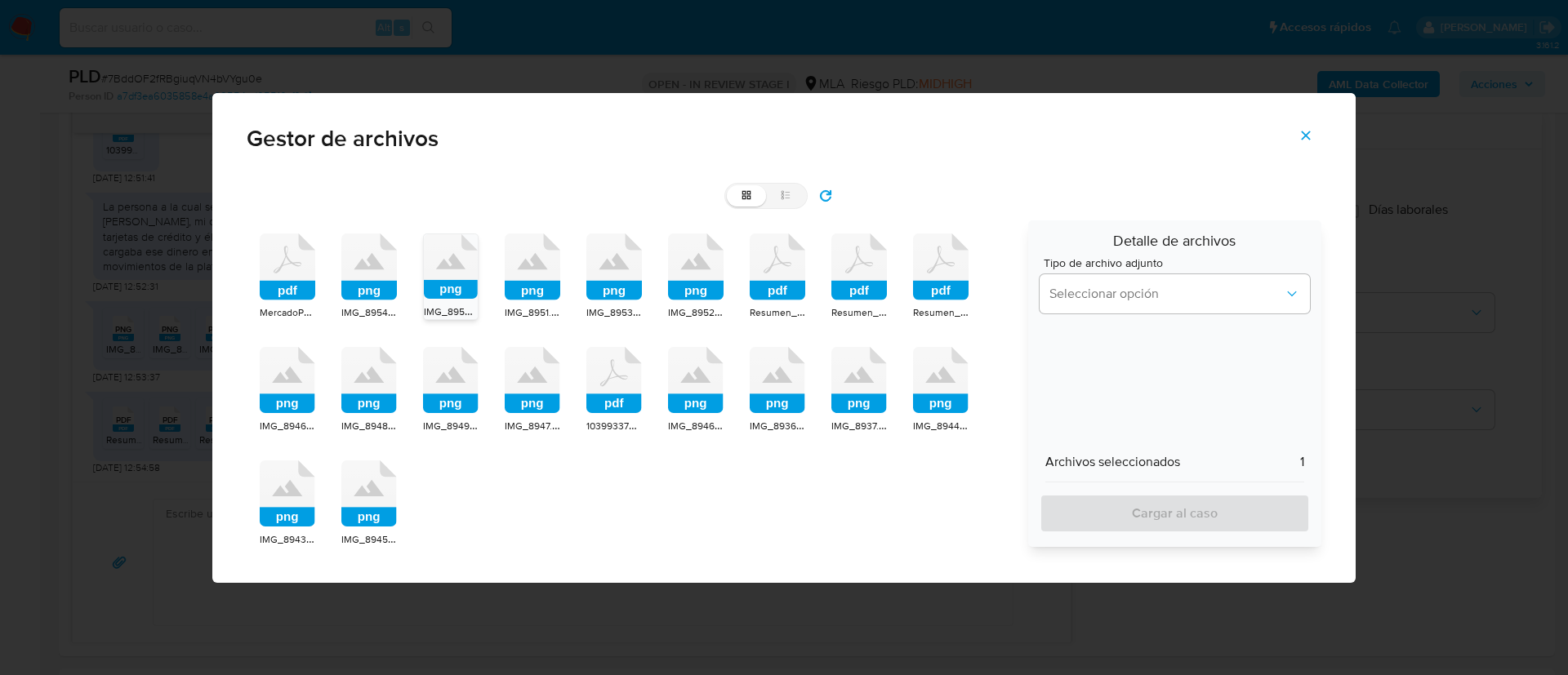
click at [768, 389] on icon at bounding box center [777, 380] width 56 height 67
click at [769, 389] on icon at bounding box center [777, 380] width 56 height 67
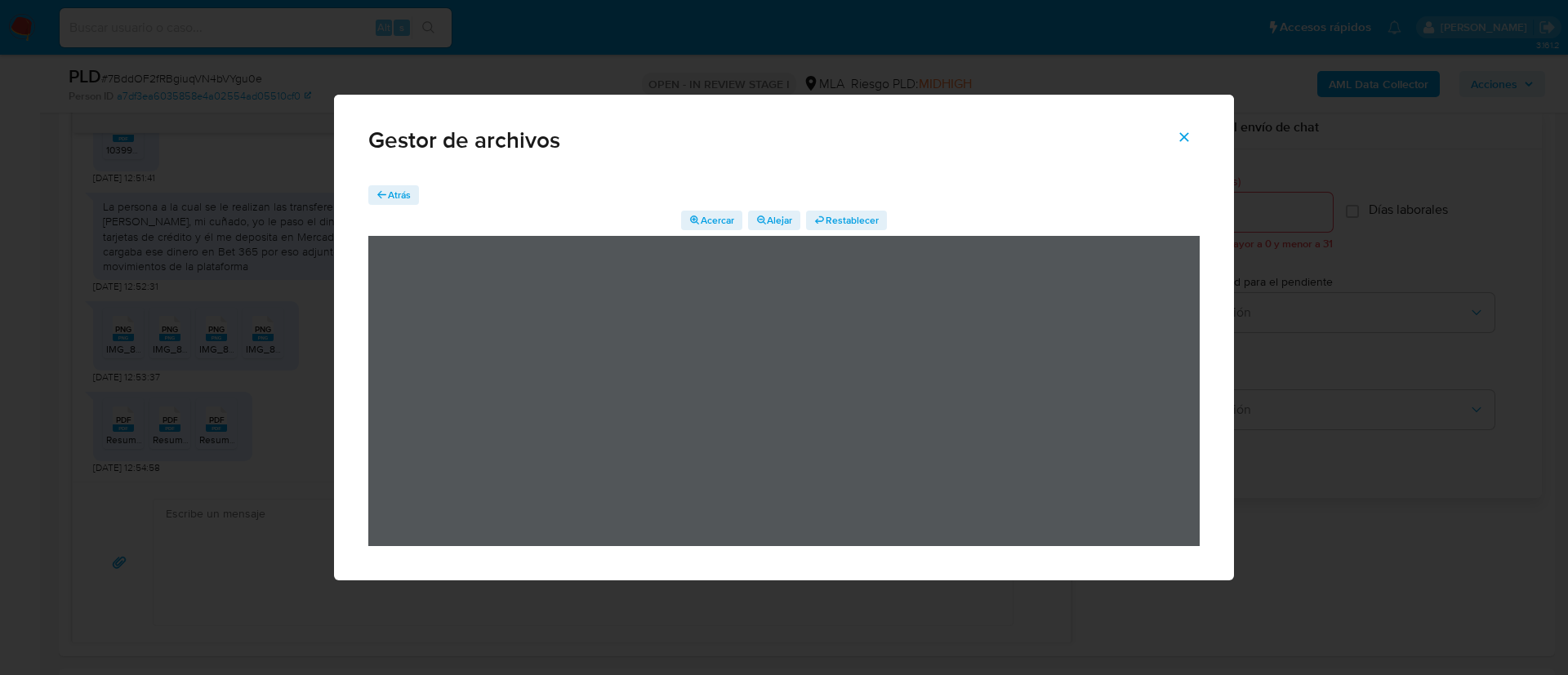
click at [380, 192] on icon "button" at bounding box center [382, 195] width 12 height 12
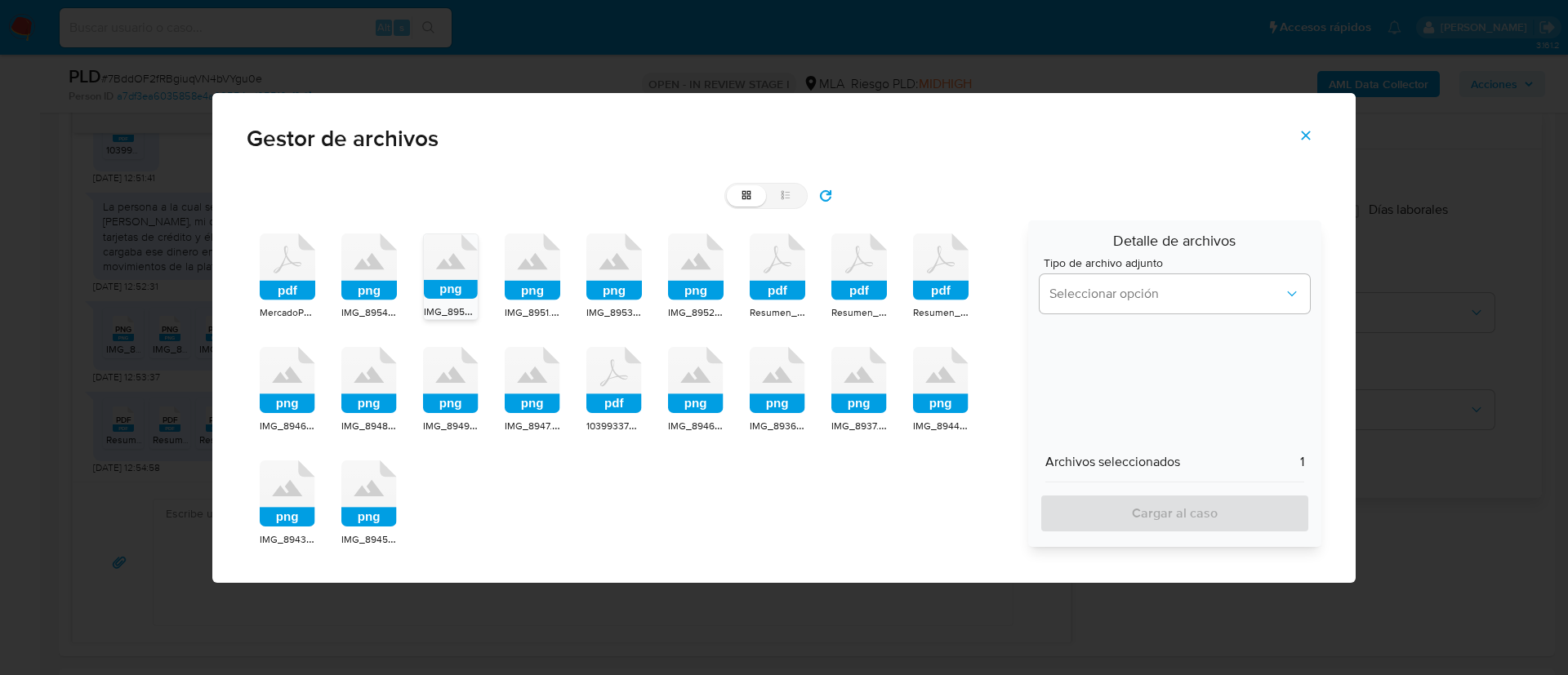
click at [376, 474] on icon at bounding box center [369, 494] width 56 height 67
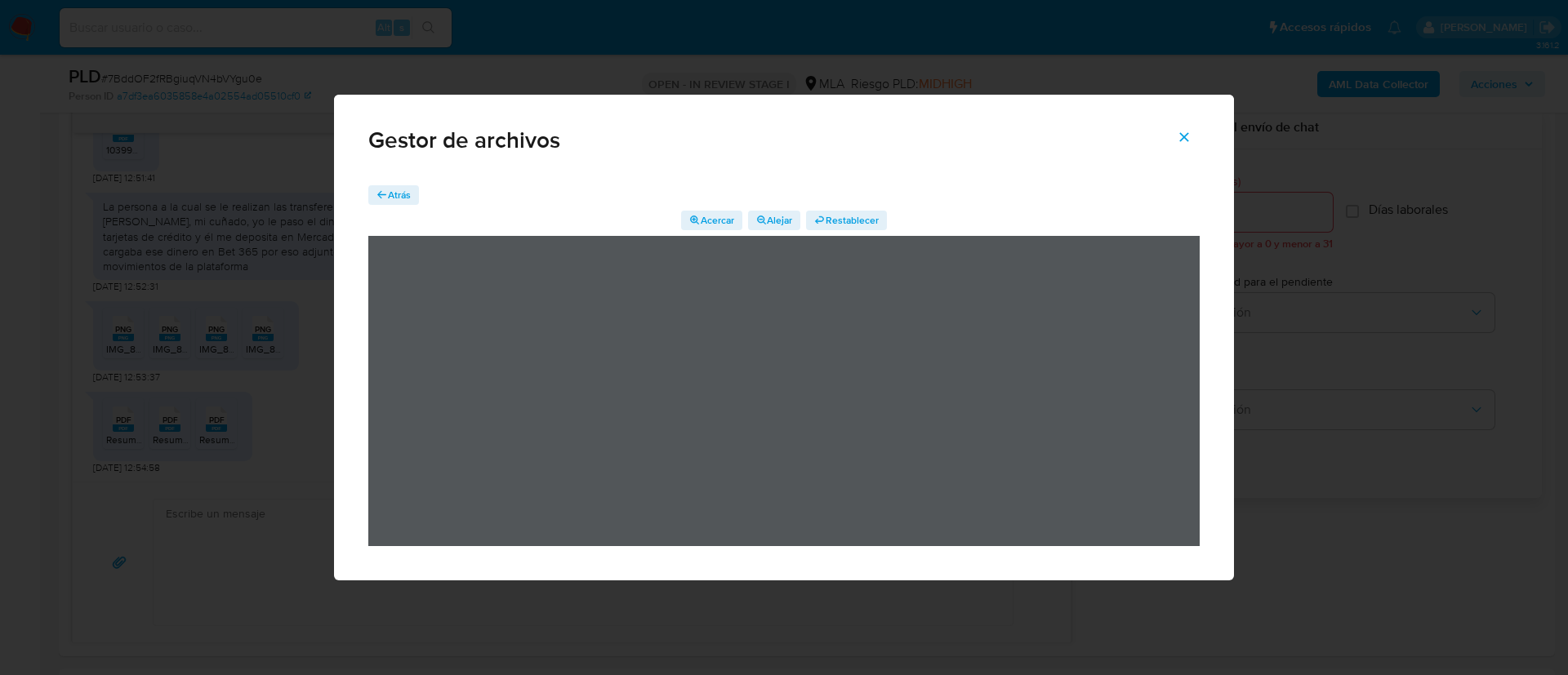
click at [397, 193] on span "Atrás" at bounding box center [400, 195] width 23 height 20
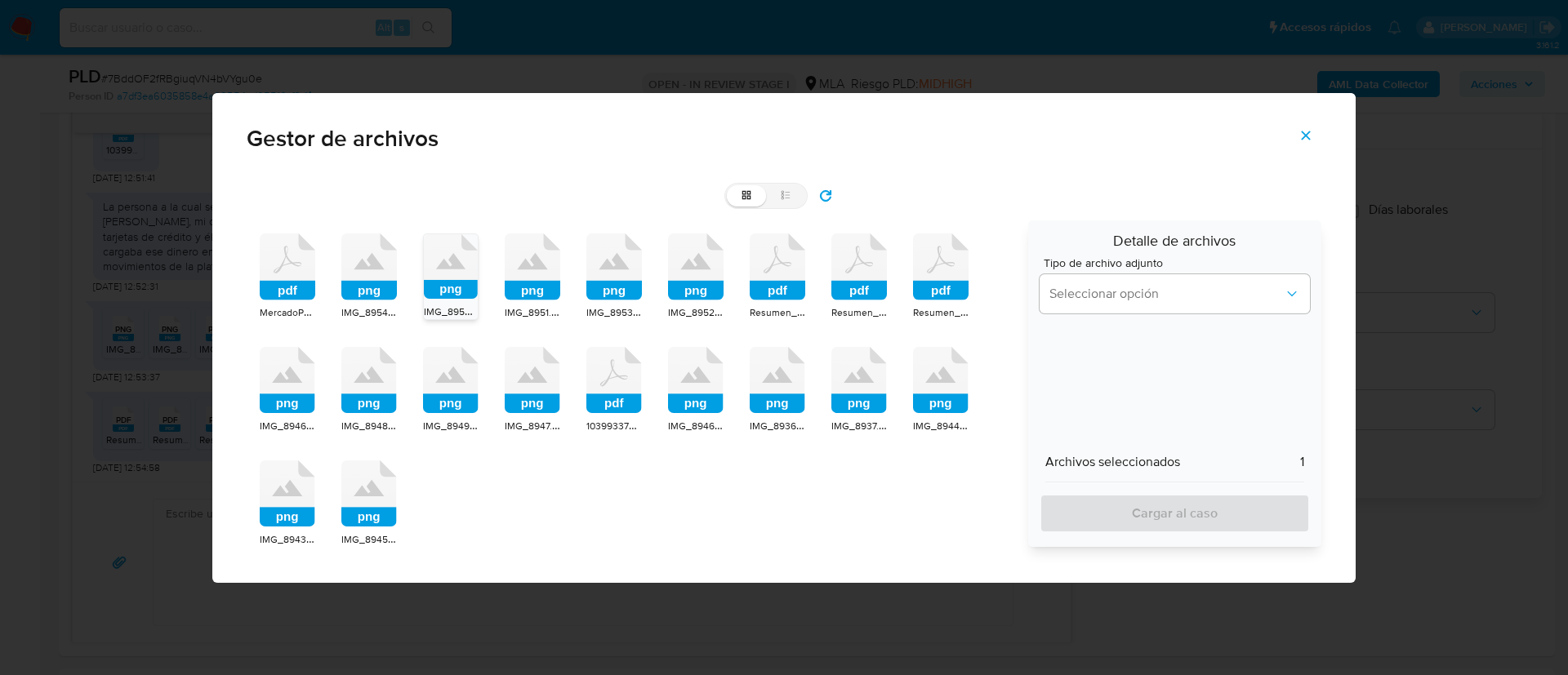
click at [367, 483] on icon at bounding box center [369, 494] width 56 height 67
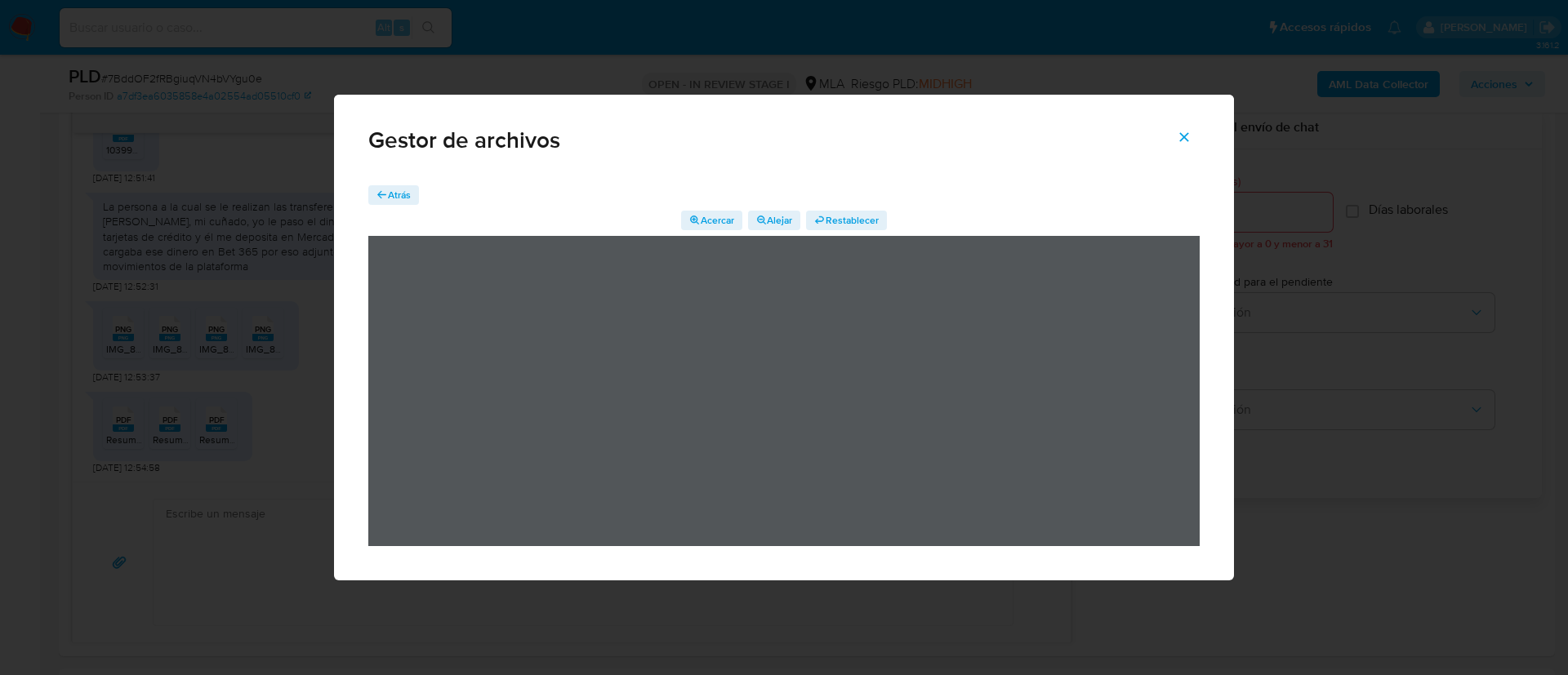
click at [409, 190] on span "Atrás" at bounding box center [400, 195] width 23 height 20
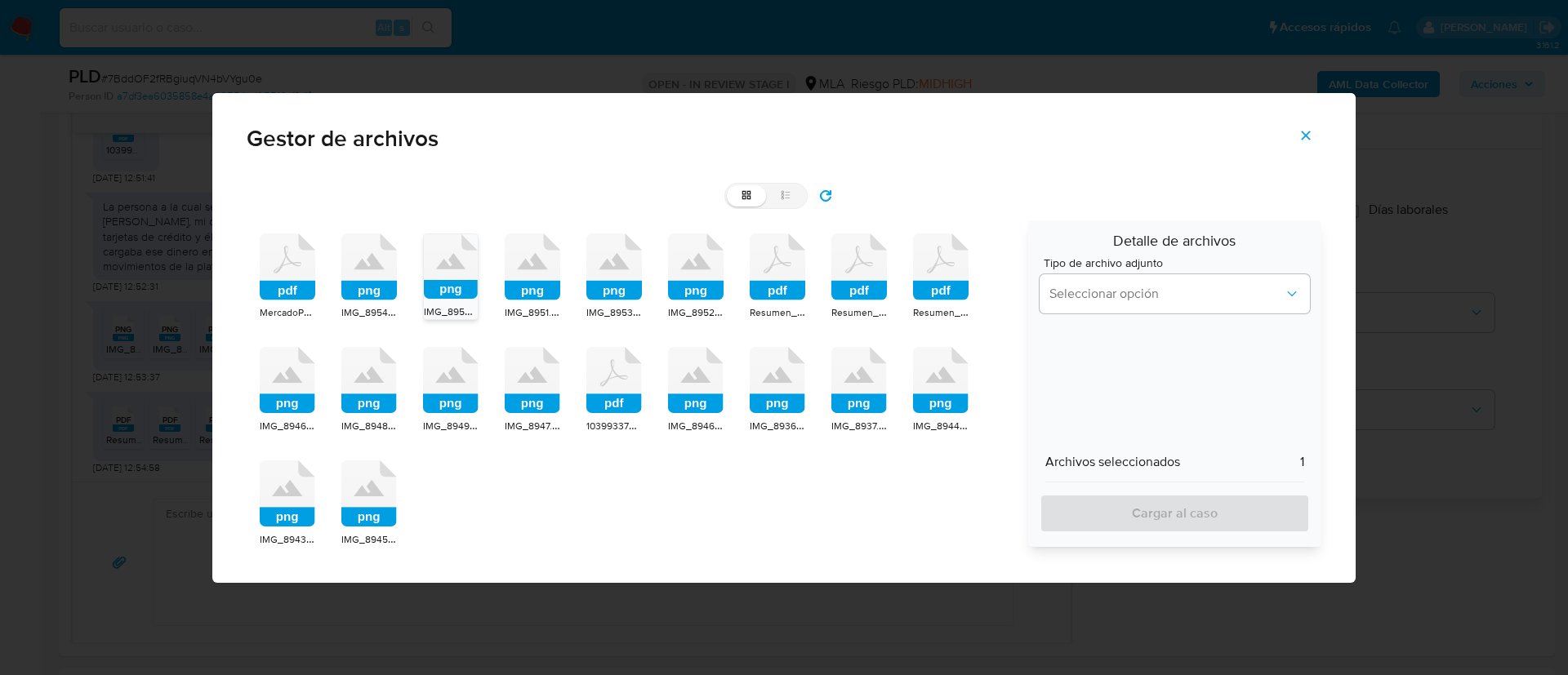
click at [281, 498] on icon at bounding box center [287, 494] width 56 height 67
click at [281, 498] on icon at bounding box center [287, 494] width 54 height 65
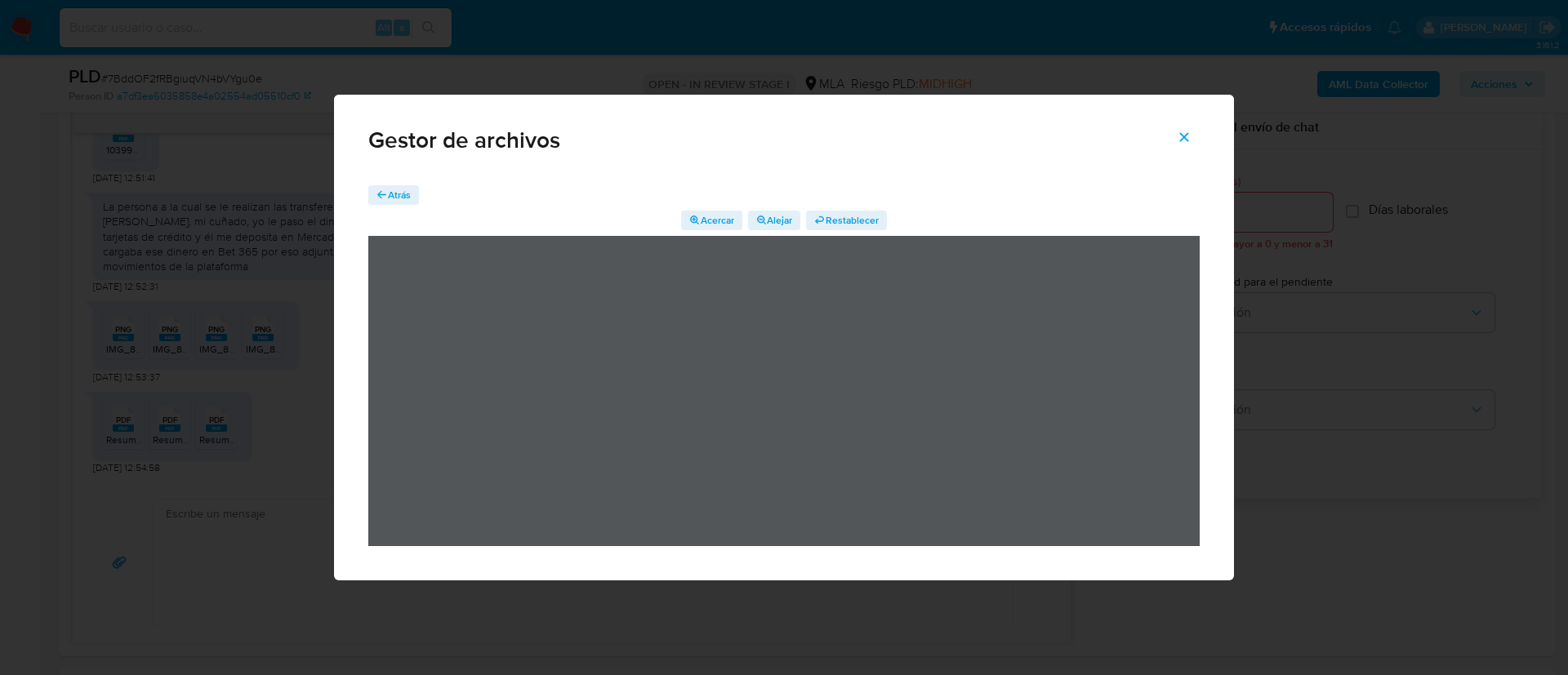
click at [402, 211] on div "Acercar Alejar Restablecer" at bounding box center [784, 220] width 831 height 20
click at [395, 204] on span "Atrás" at bounding box center [400, 195] width 23 height 20
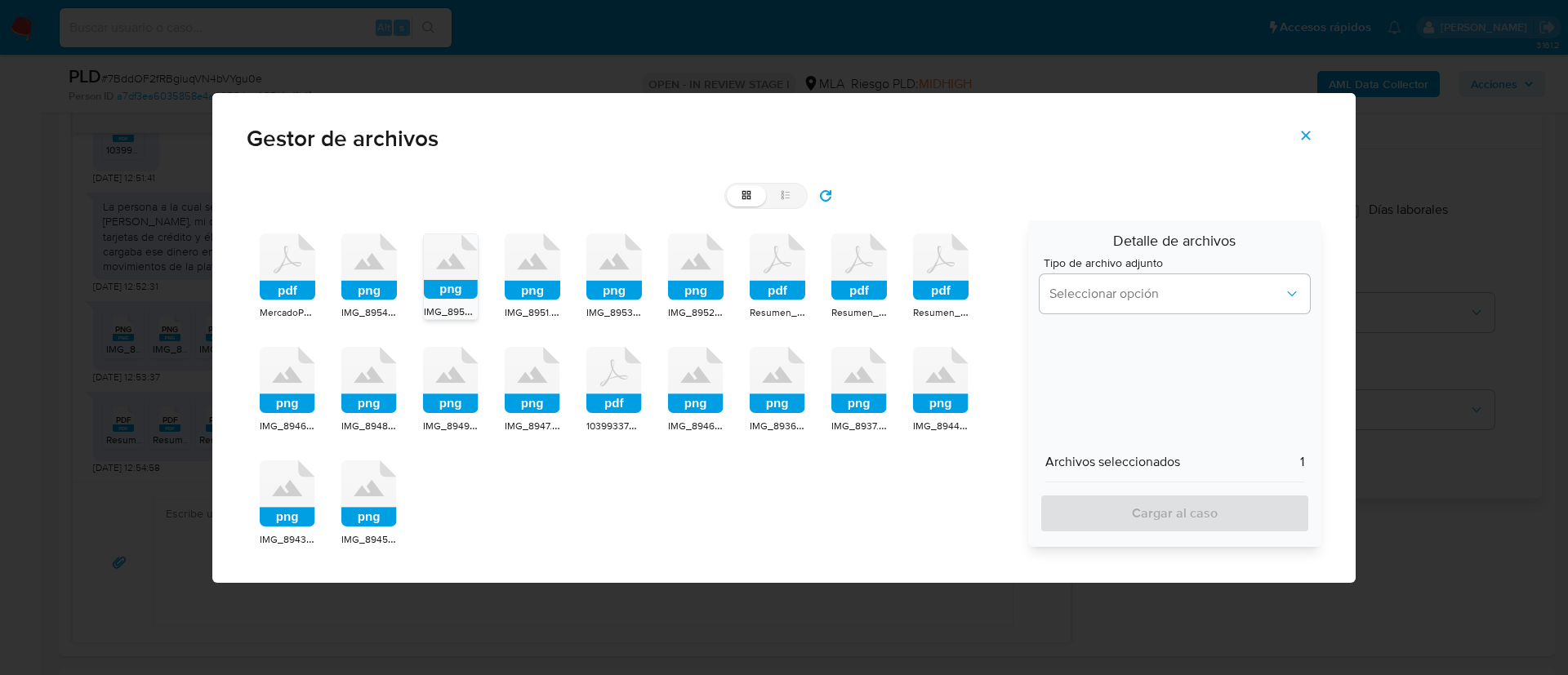
click at [942, 384] on icon at bounding box center [940, 380] width 56 height 67
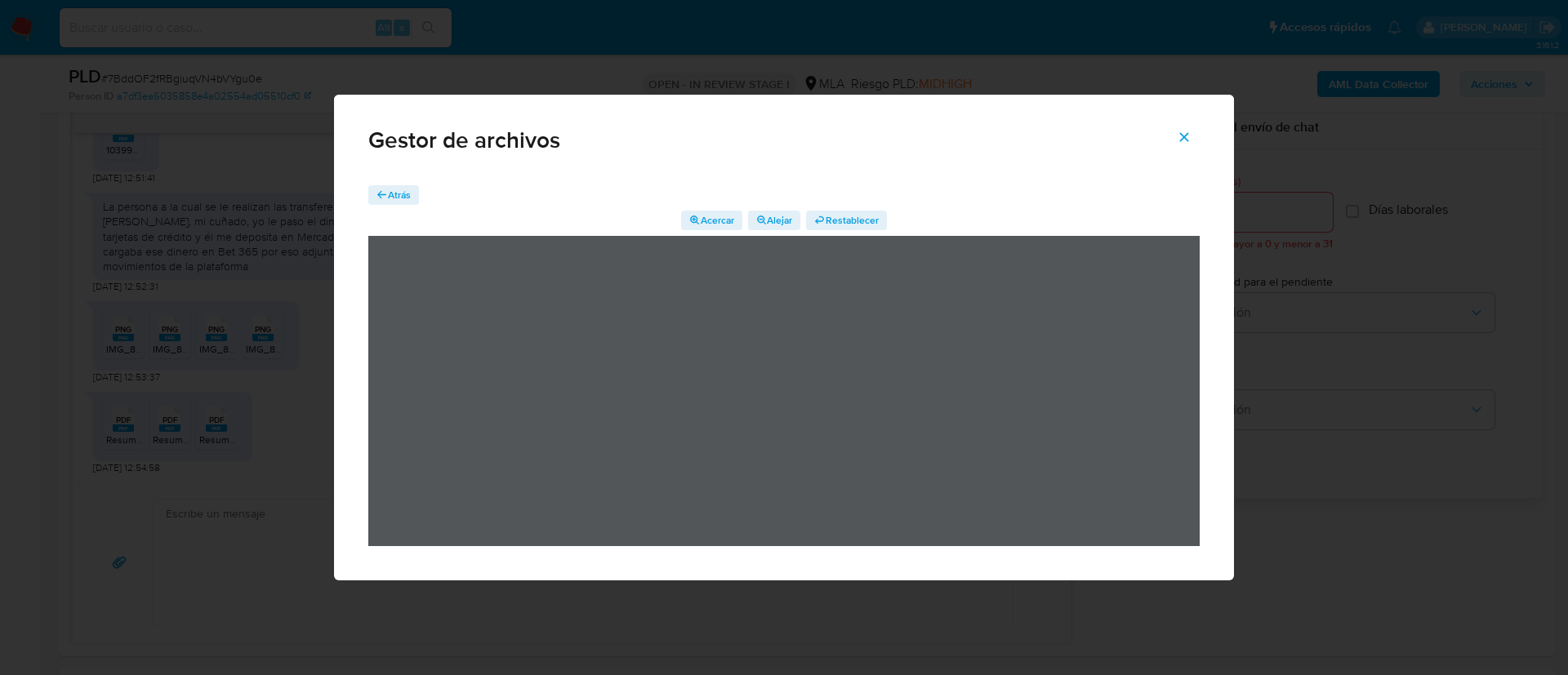
click at [376, 197] on button "Atrás" at bounding box center [393, 195] width 51 height 20
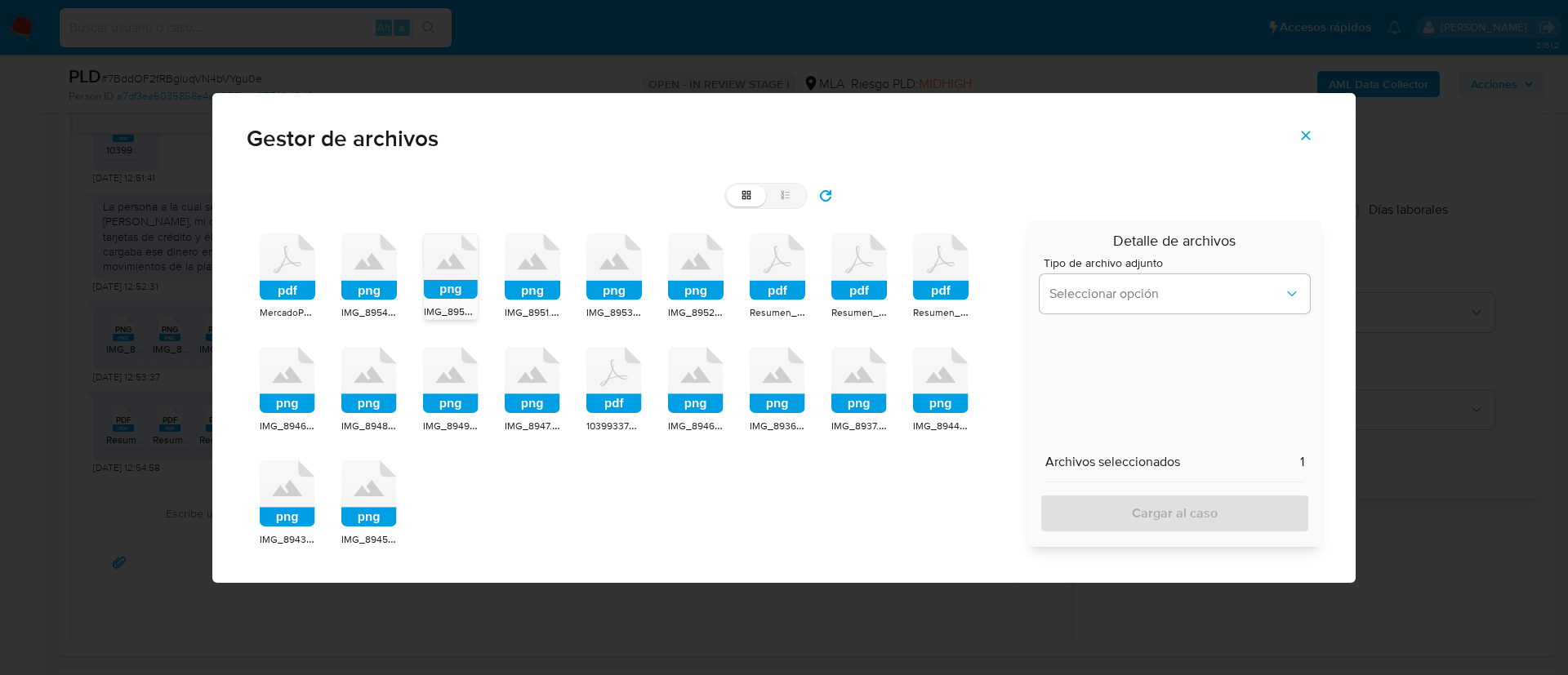
click at [839, 392] on icon at bounding box center [859, 380] width 56 height 67
click at [839, 392] on icon at bounding box center [859, 380] width 54 height 65
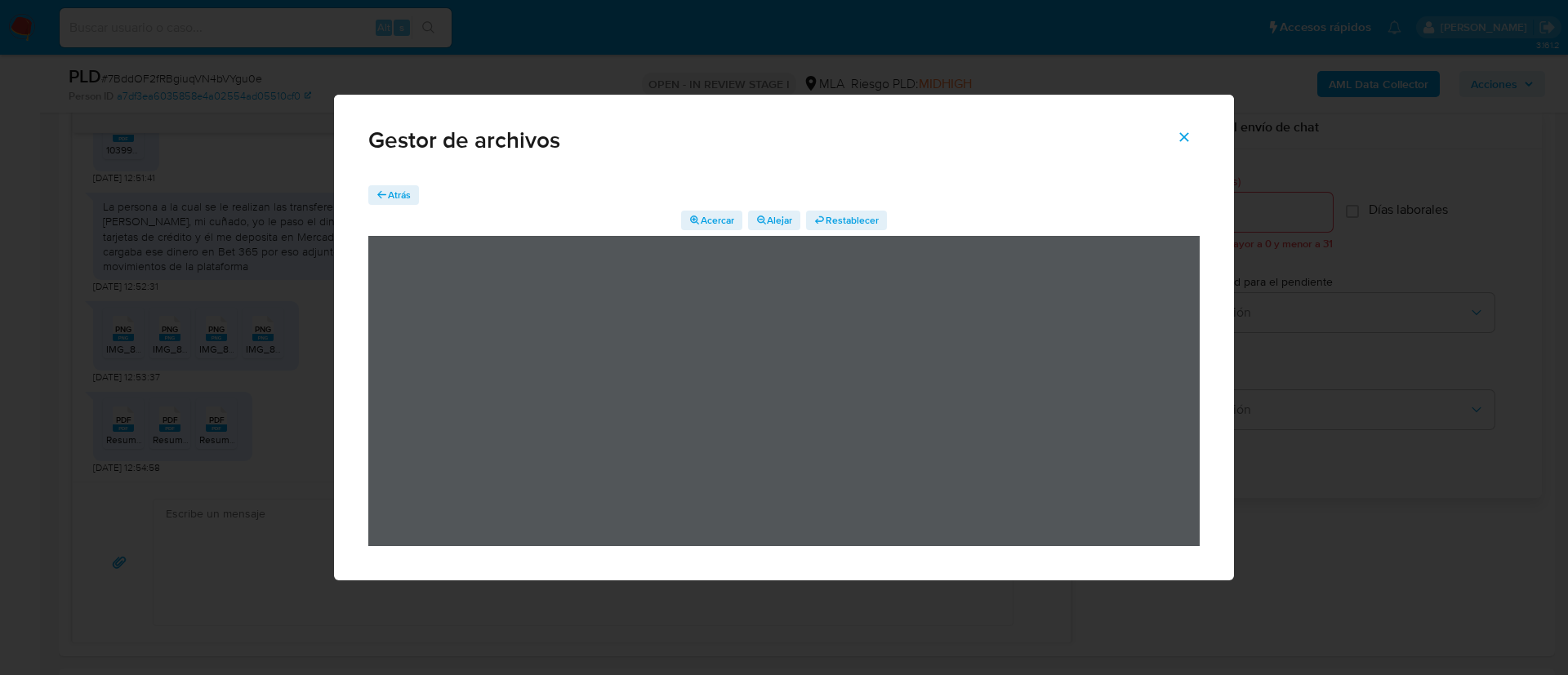
click at [416, 191] on button "Atrás" at bounding box center [393, 195] width 51 height 20
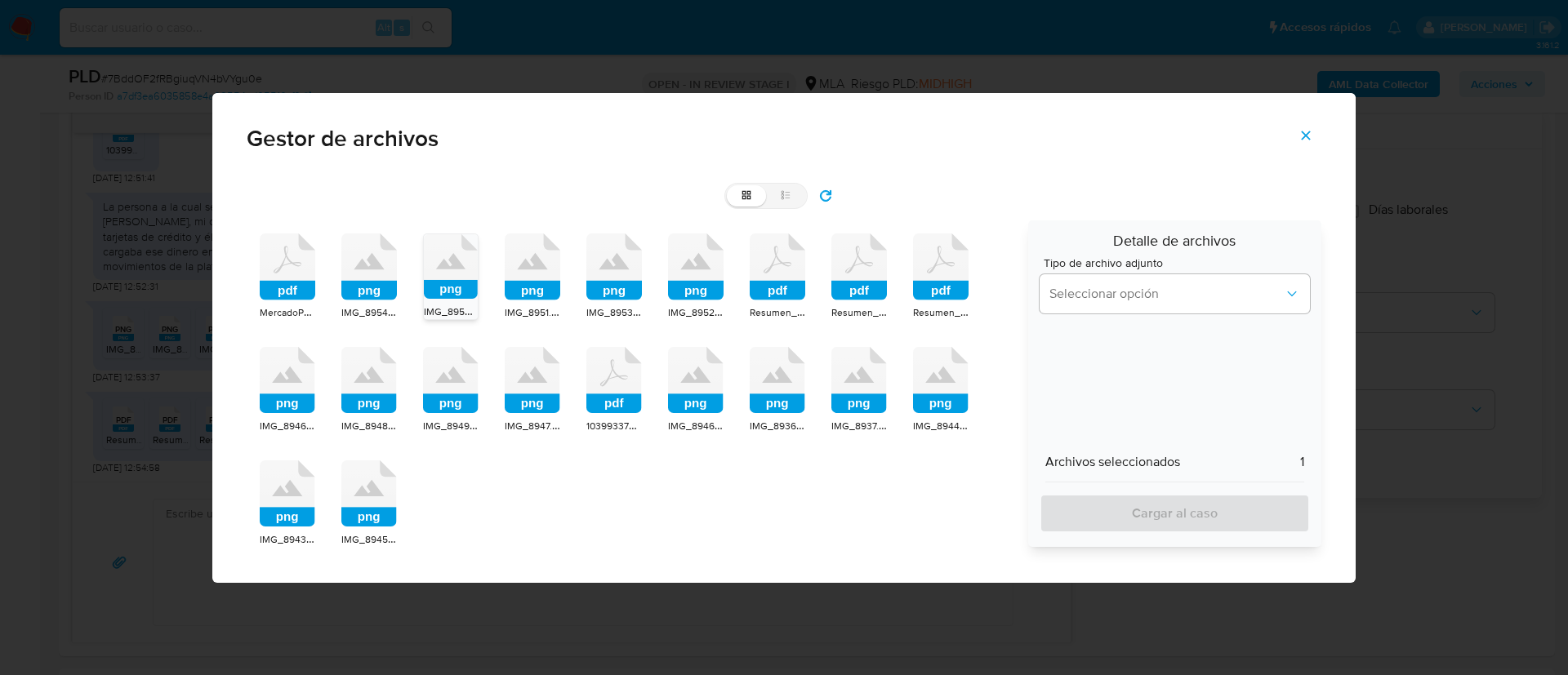
click at [916, 386] on icon at bounding box center [940, 380] width 56 height 67
click at [283, 516] on rect at bounding box center [287, 517] width 56 height 20
click at [362, 496] on icon at bounding box center [369, 494] width 56 height 67
click at [1172, 308] on button "Seleccionar opción" at bounding box center [1174, 293] width 270 height 39
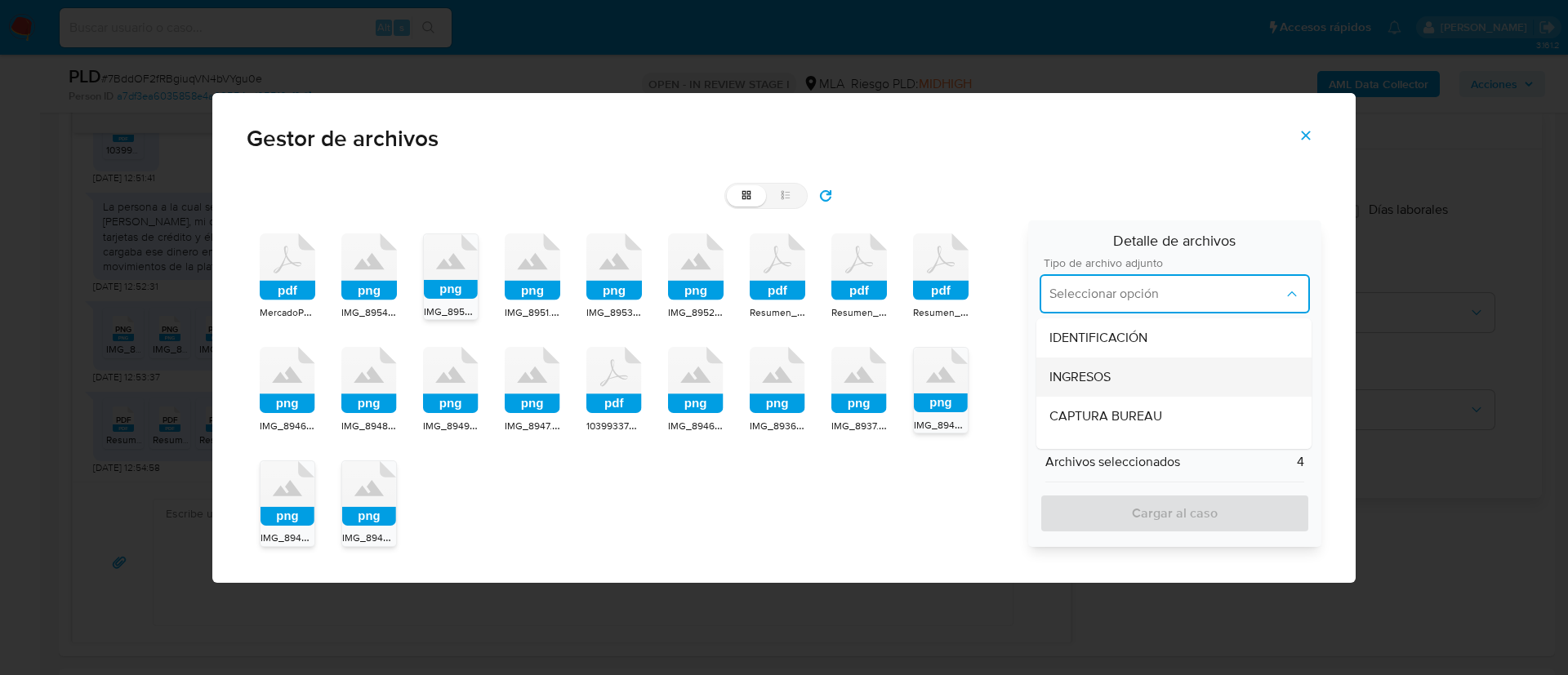
click at [1173, 376] on div "INGRESOS" at bounding box center [1174, 377] width 249 height 39
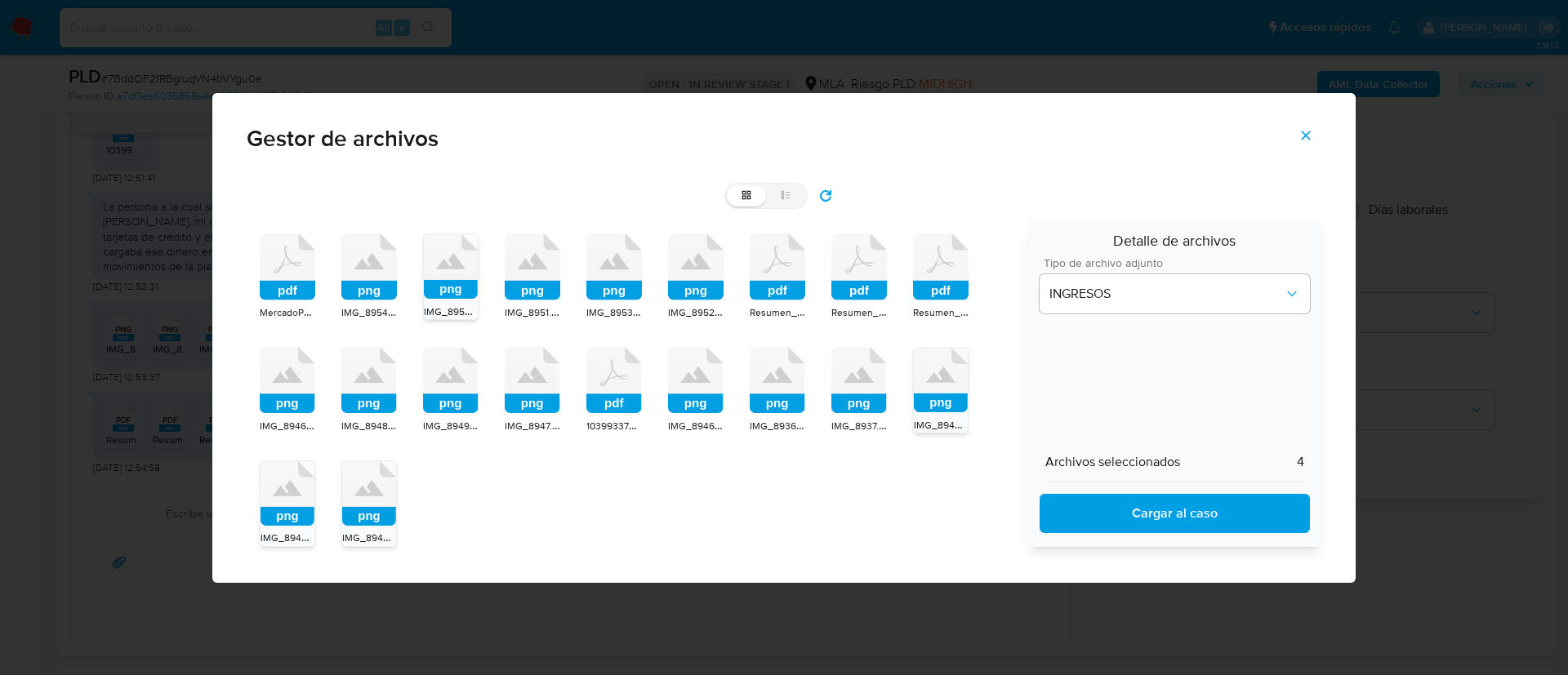
click at [1144, 507] on span "Cargar al caso" at bounding box center [1175, 513] width 228 height 36
click at [1309, 140] on icon "Cerrar" at bounding box center [1306, 135] width 15 height 15
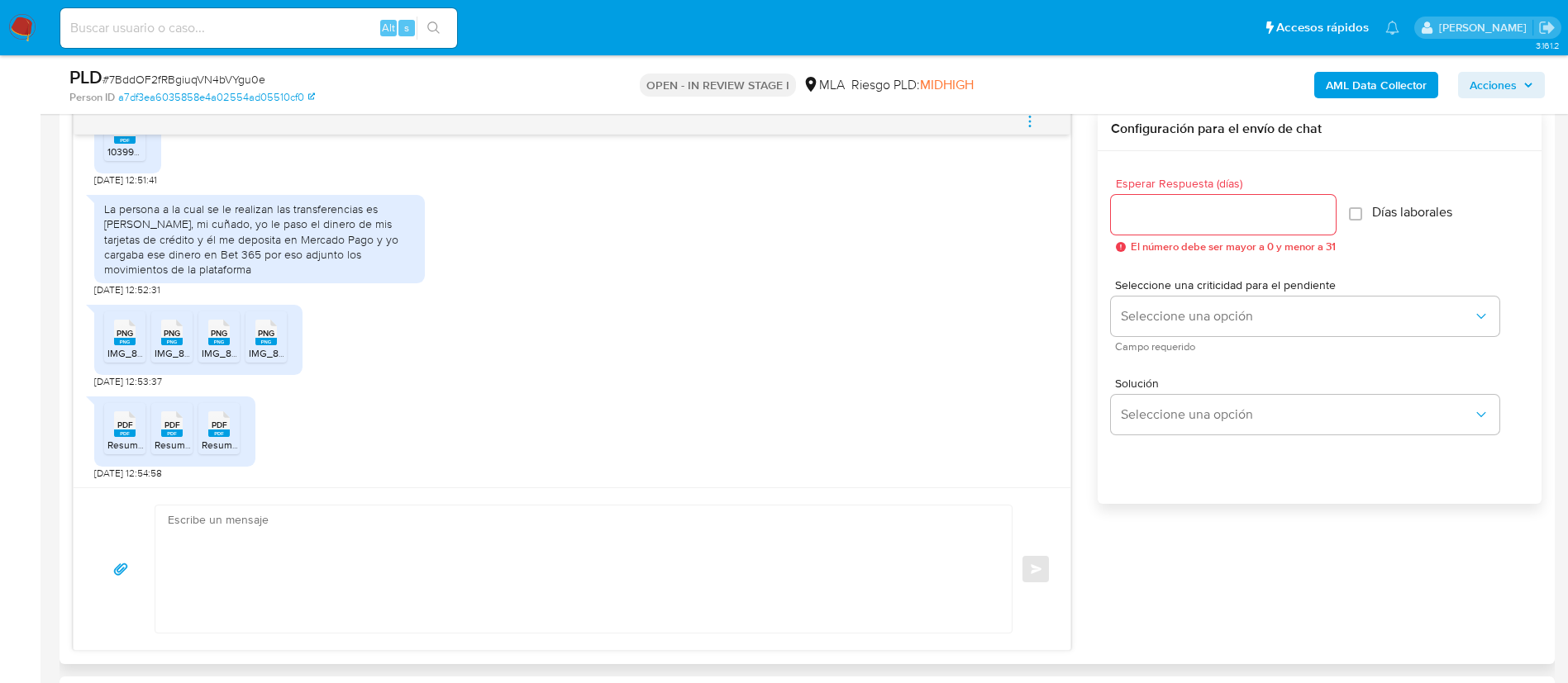
click at [737, 566] on textarea at bounding box center [579, 569] width 823 height 127
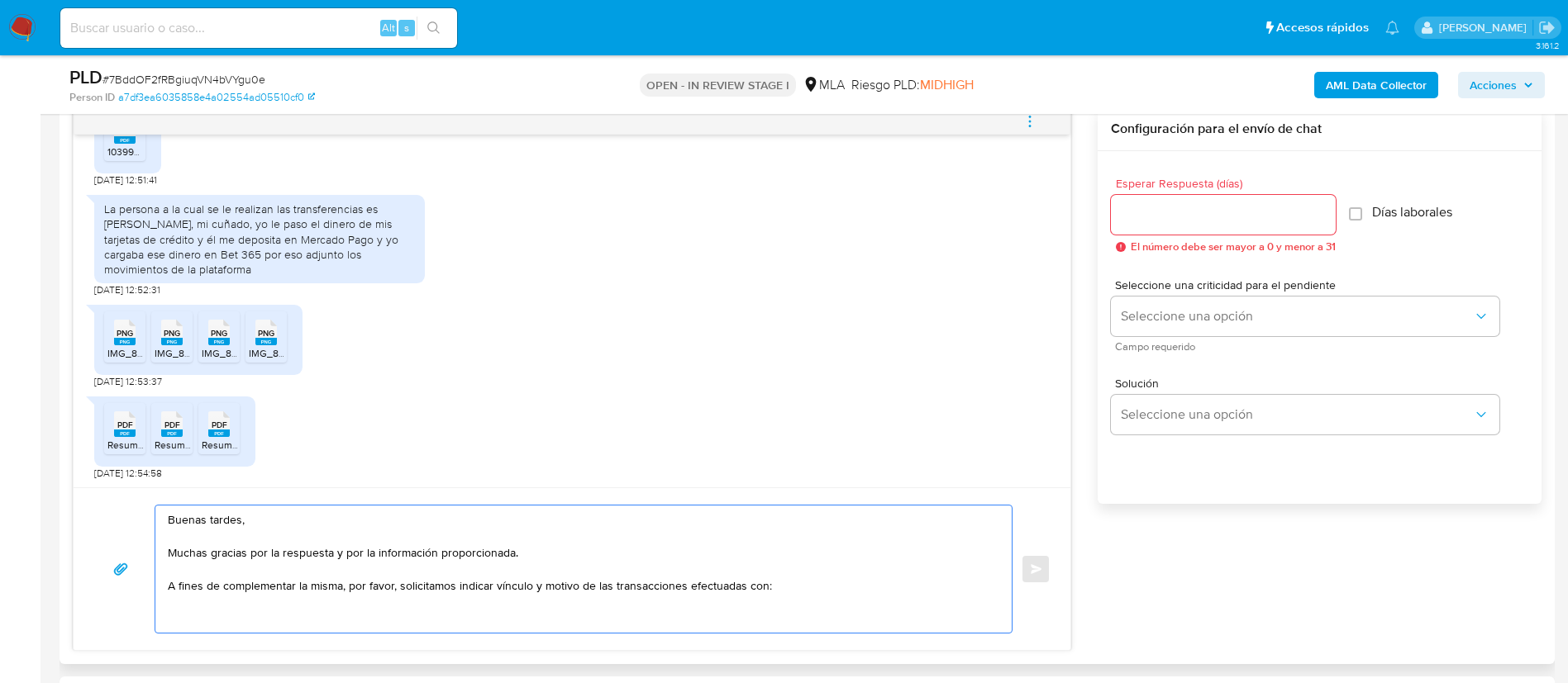
paste textarea "- Yazmin Lilian Menelli - CUIL 27398266892"
paste textarea "- Sofia Micaela Godoy - CUIT 27395913536"
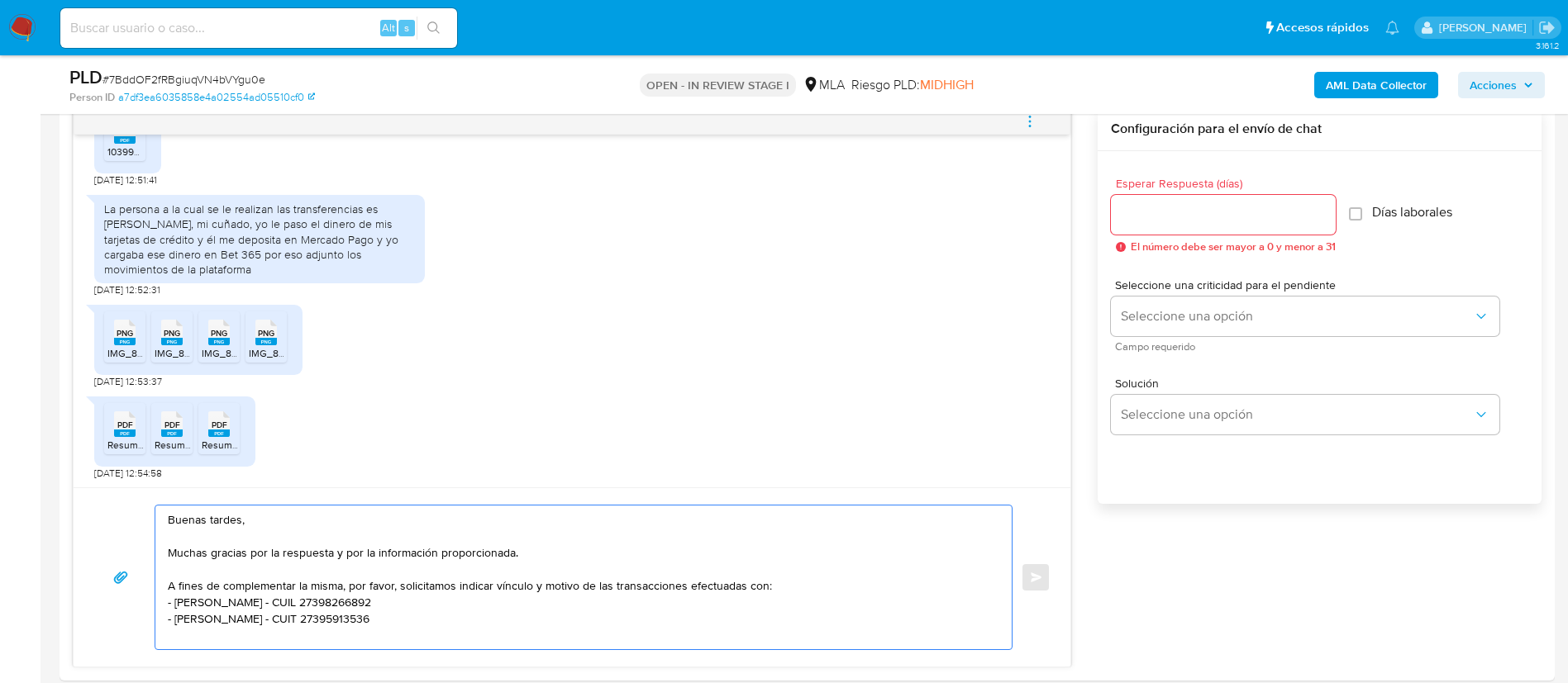
paste textarea "- Manuel Carra - CUIT 23340581539"
paste textarea "- Nyons - CUIL 30718823443"
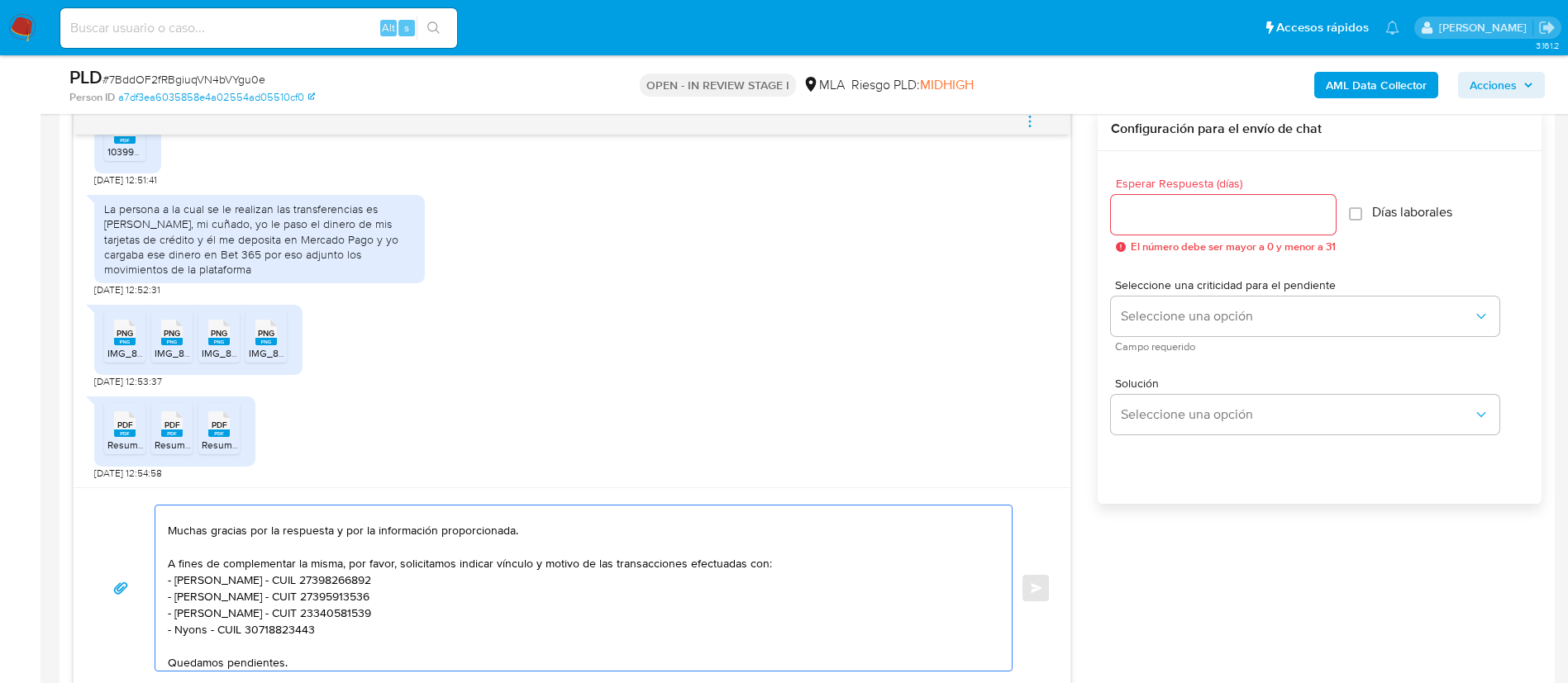
type textarea "Buenas tardes, Muchas gracias por la respuesta y por la información proporciona…"
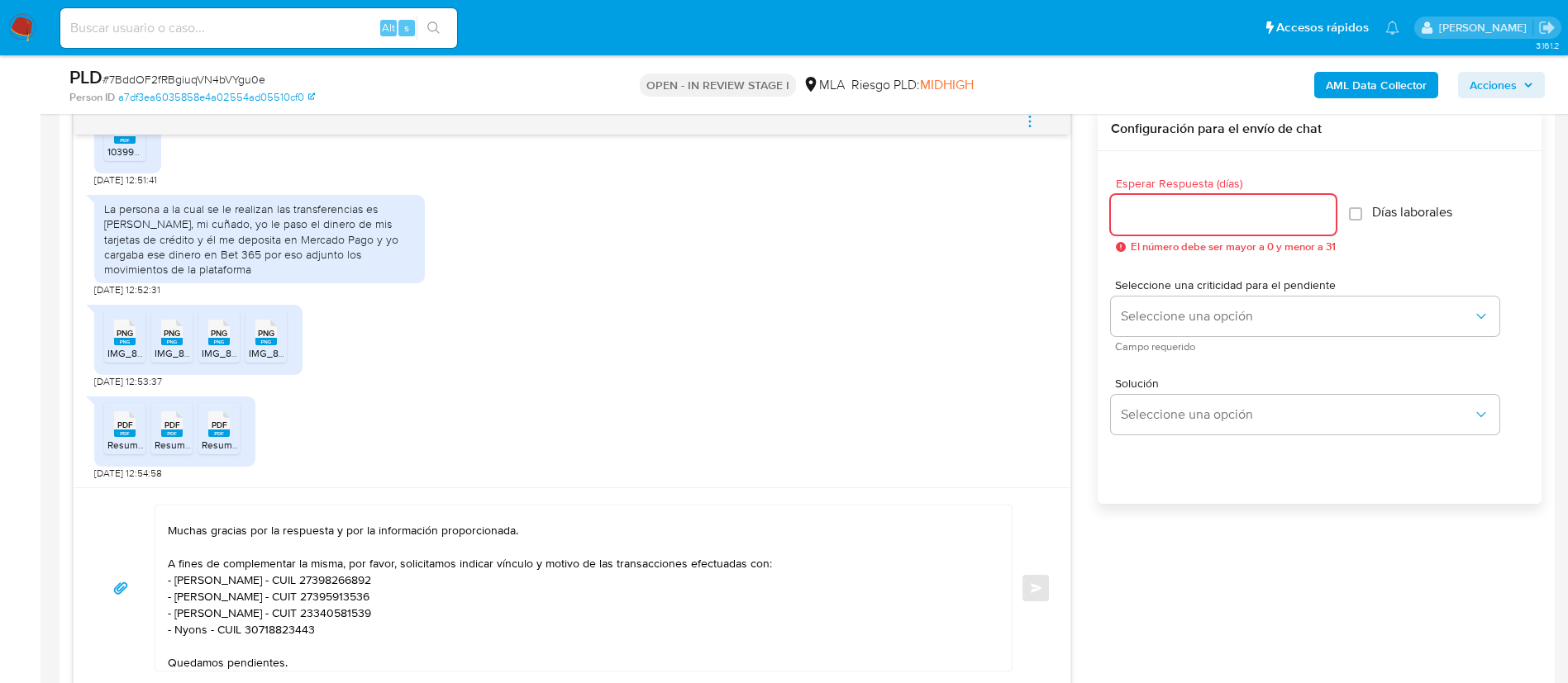
click at [1236, 212] on input "Esperar Respuesta (días)" at bounding box center [1223, 215] width 225 height 22
type input "3"
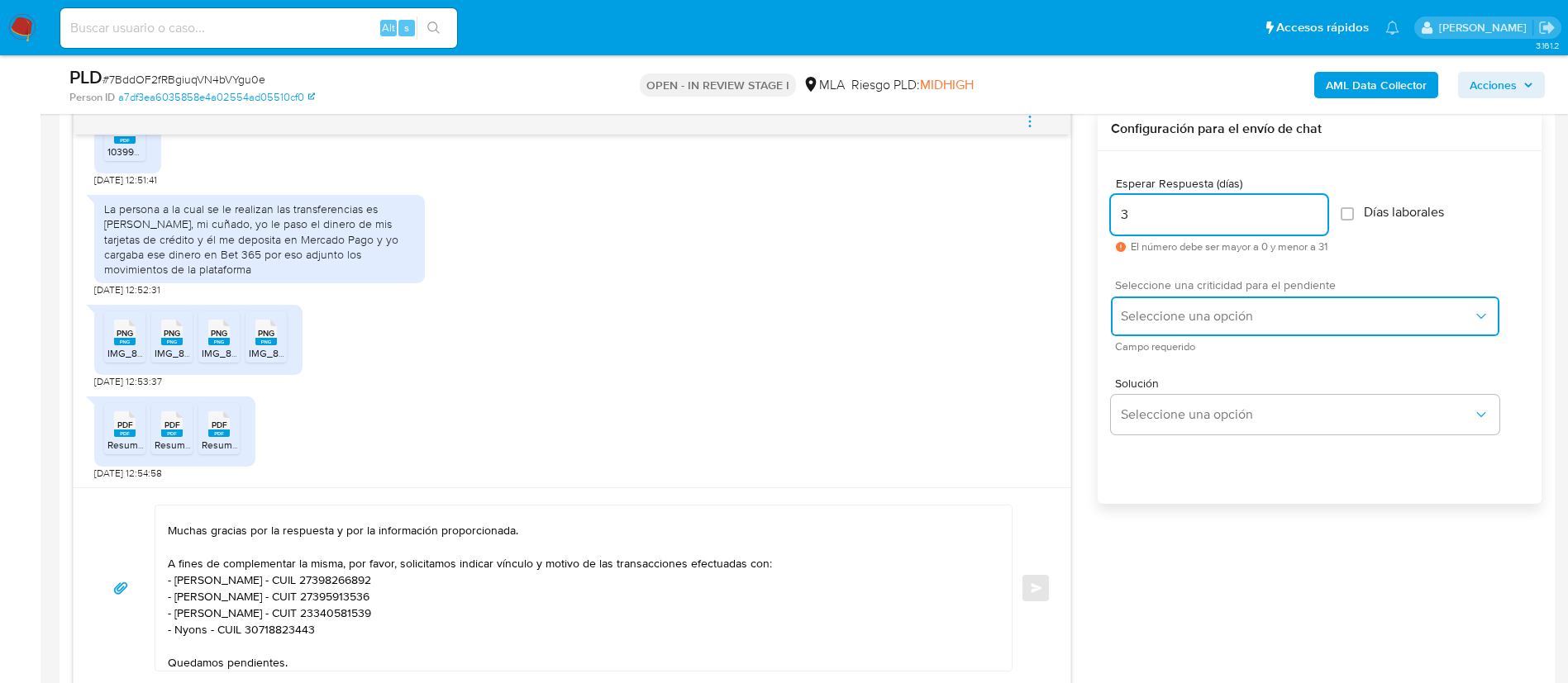
click at [1210, 310] on span "Seleccione una opción" at bounding box center [1297, 316] width 352 height 17
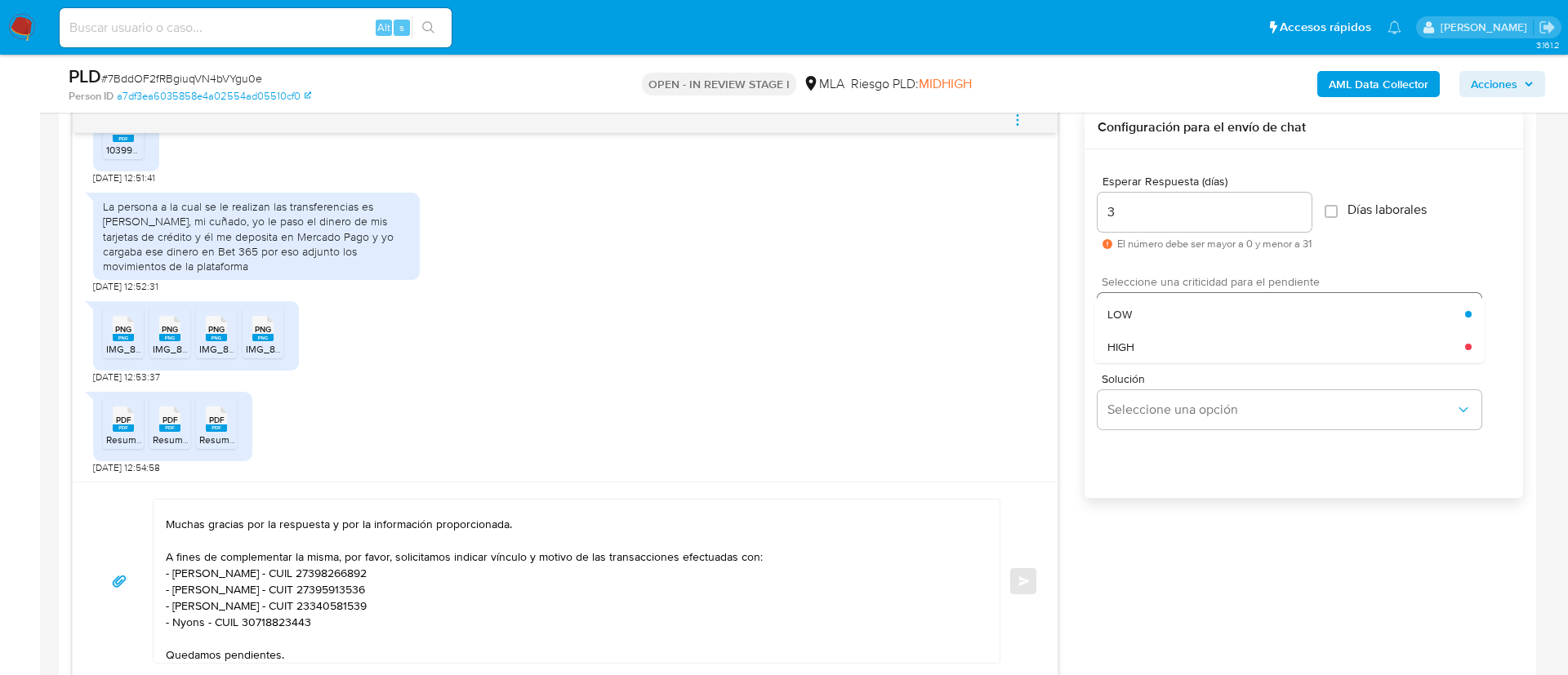
click at [1196, 306] on div "LOW" at bounding box center [1286, 314] width 357 height 32
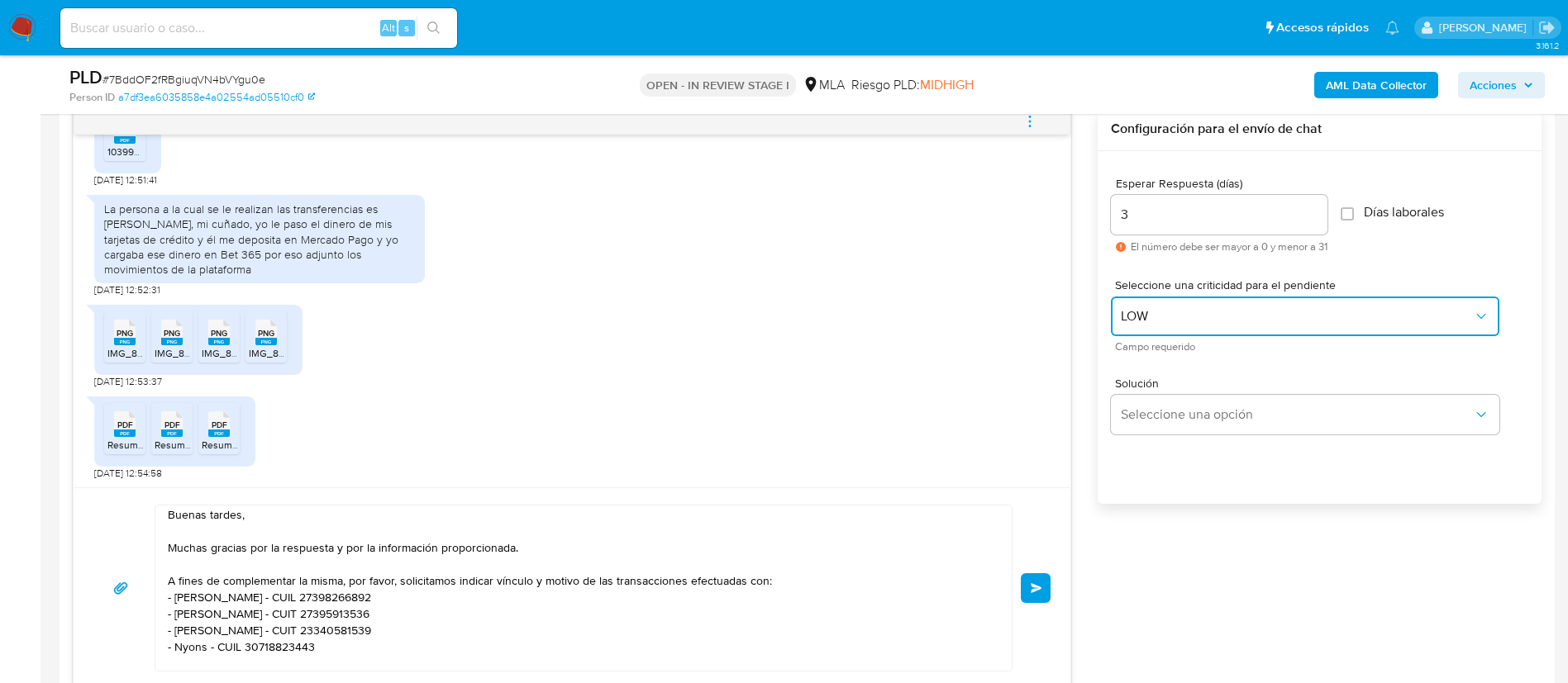
scroll to position [0, 0]
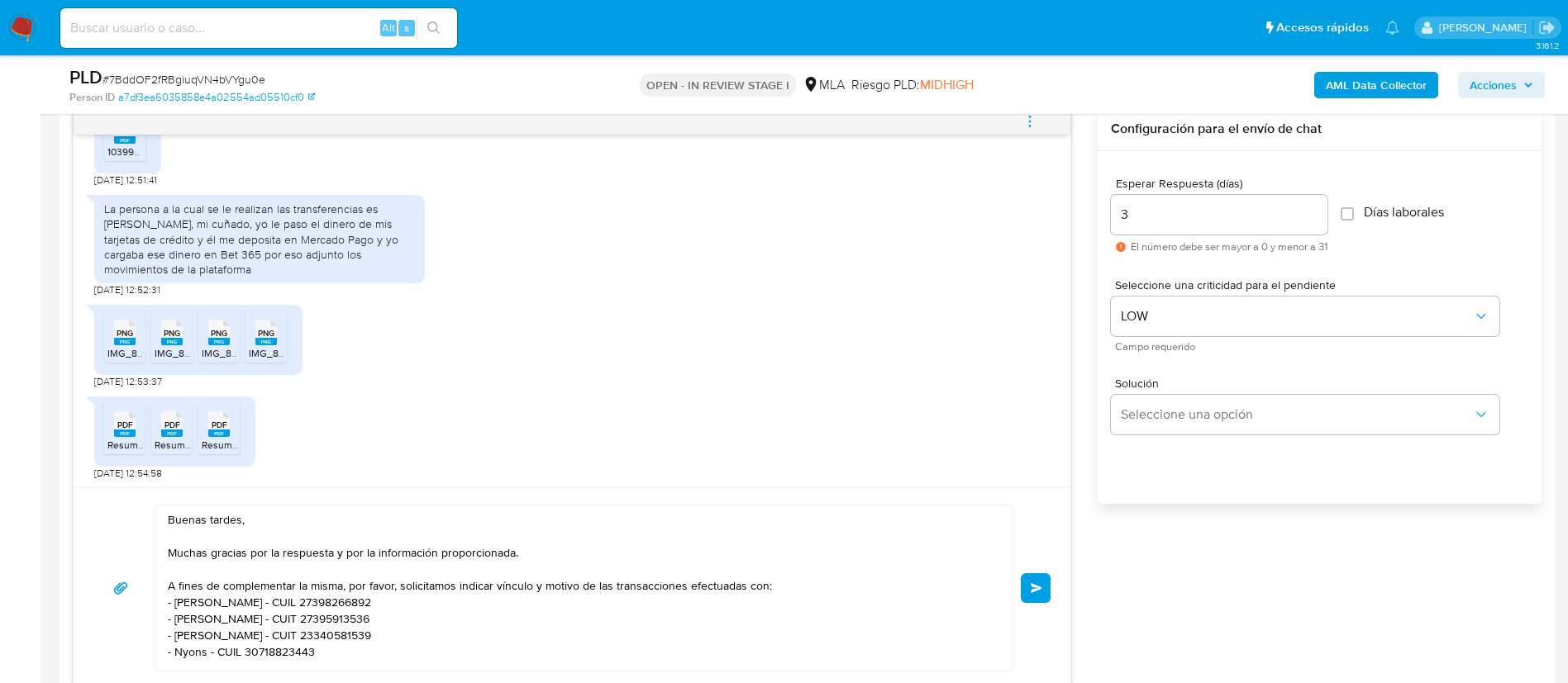
click at [1040, 584] on span "Enviar" at bounding box center [1037, 588] width 12 height 10
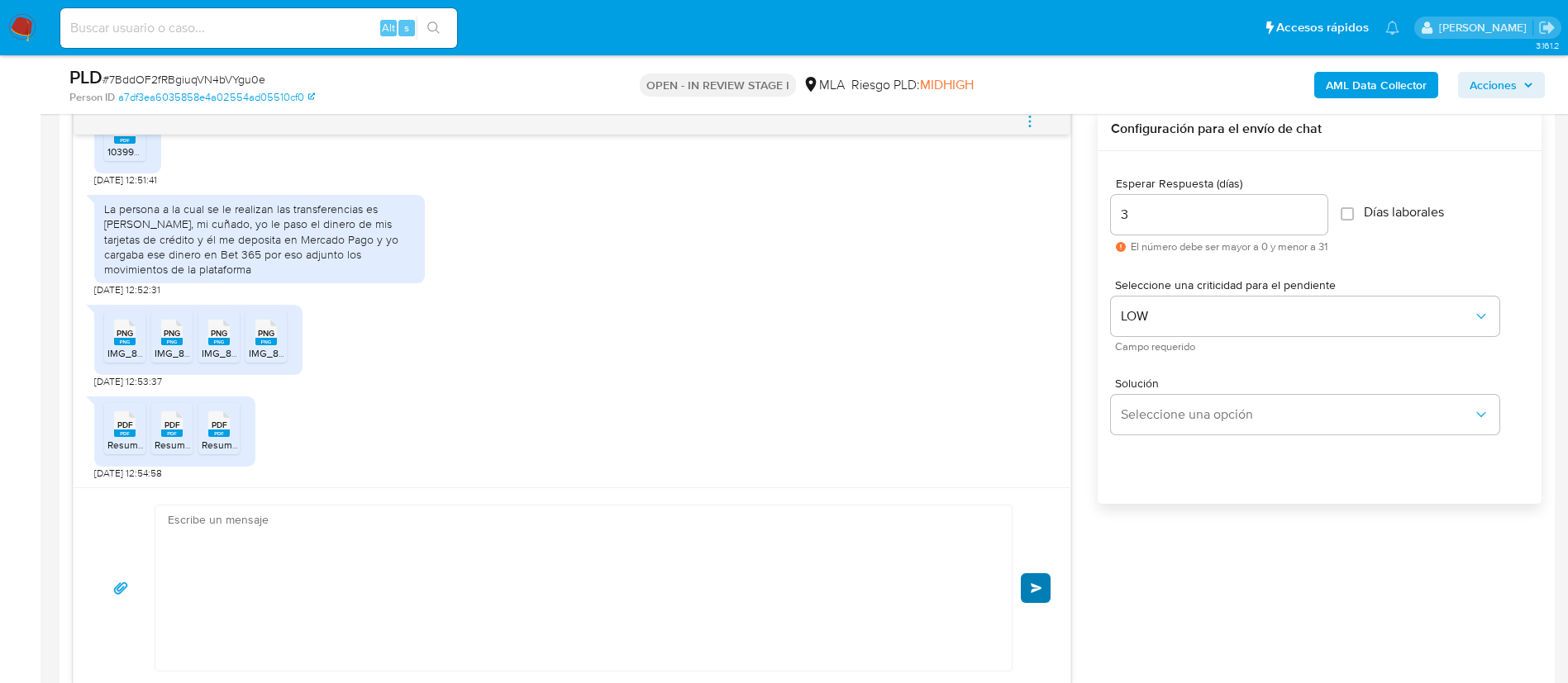
scroll to position [1958, 0]
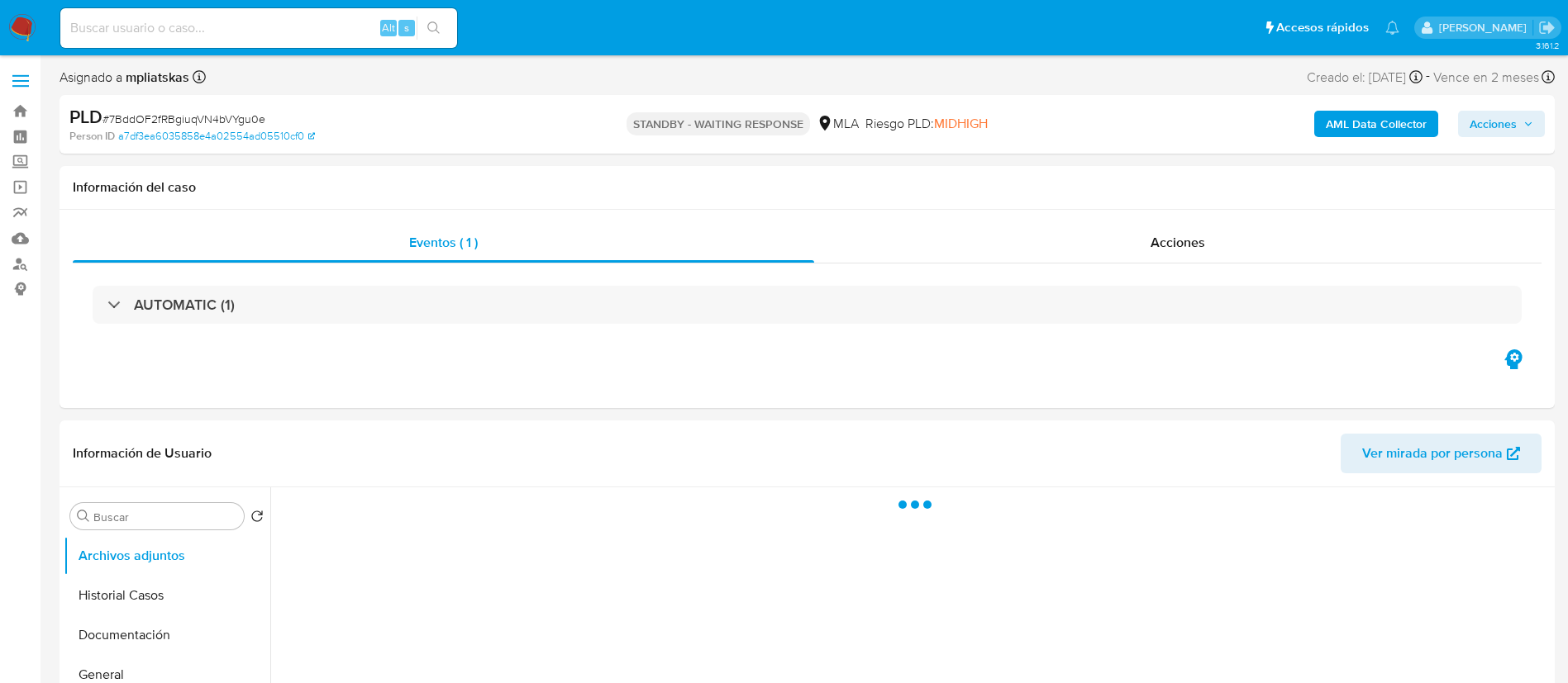
select select "10"
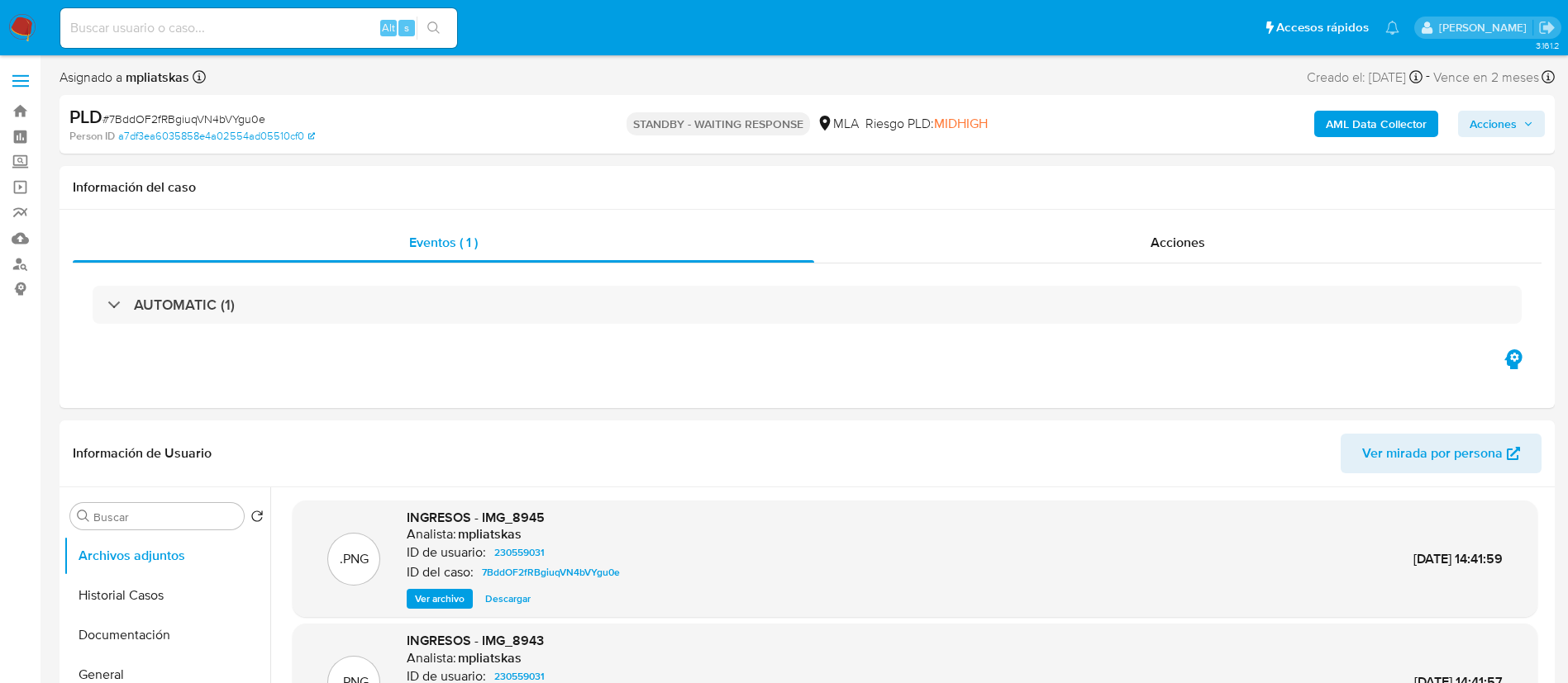
click at [299, 27] on input at bounding box center [258, 29] width 396 height 22
paste input "elQV6CCNFTf3VK4XMg5v6FKD"
click at [412, 18] on input "elQV6CCNFTf3VK4XMg5v6FKD" at bounding box center [258, 29] width 396 height 22
type input "elQV6CCNFTf3VK4XMg5v6FKD"
click at [427, 26] on button "search-icon" at bounding box center [433, 29] width 34 height 24
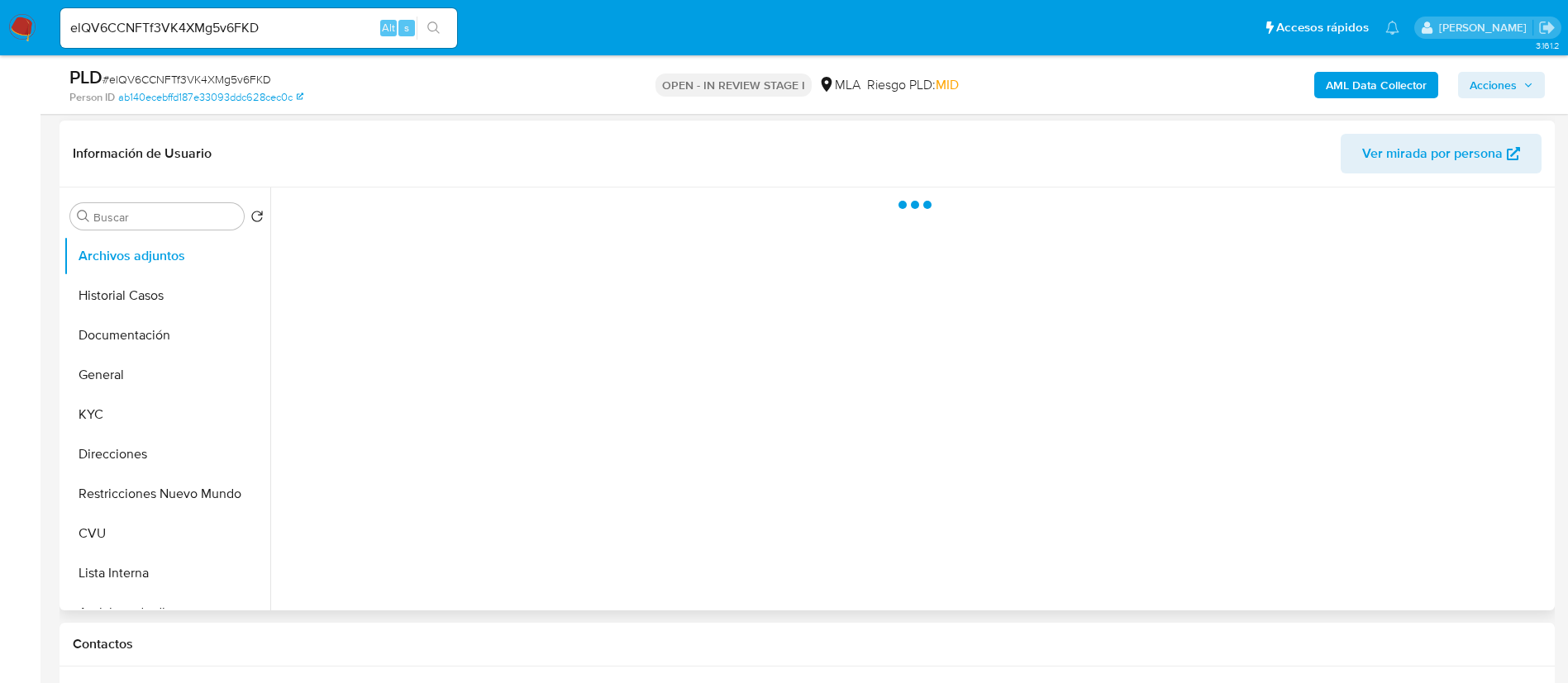
scroll to position [248, 0]
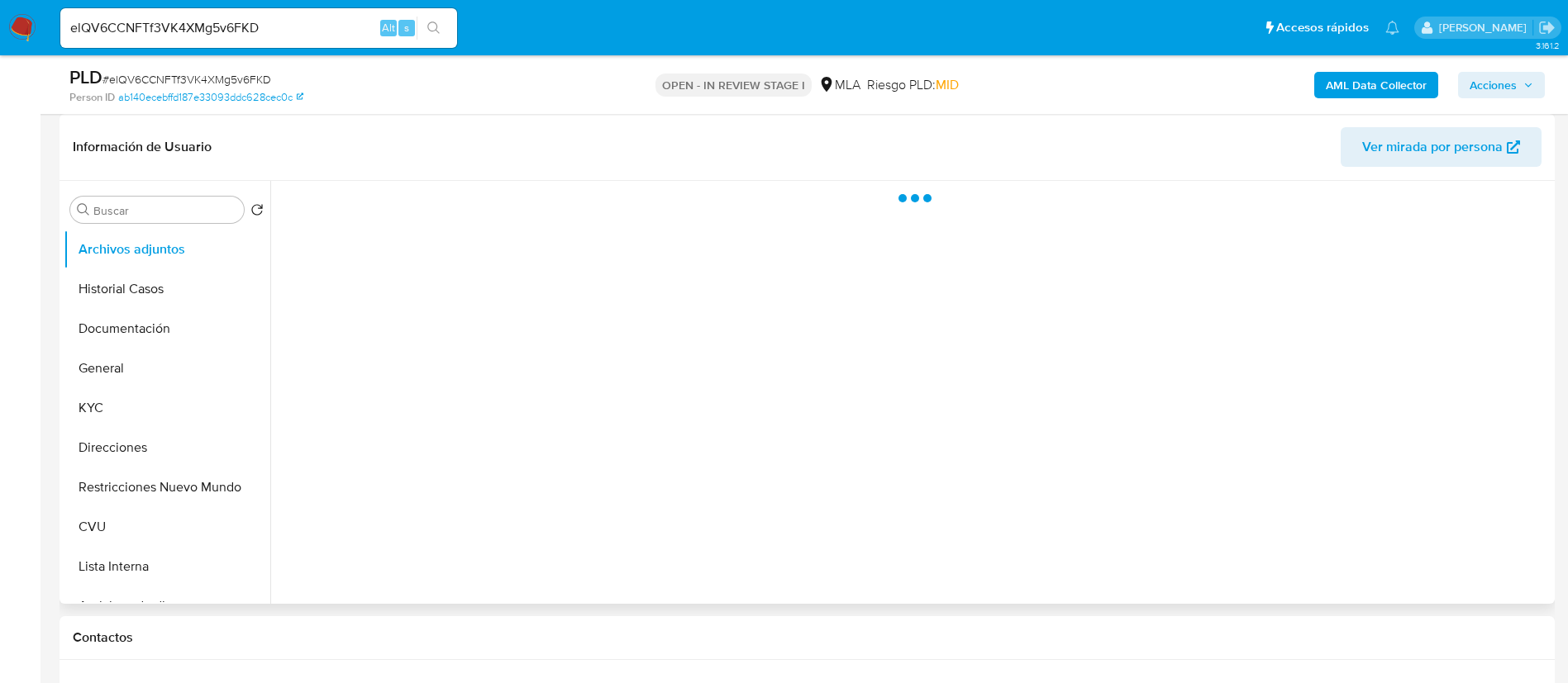
select select "10"
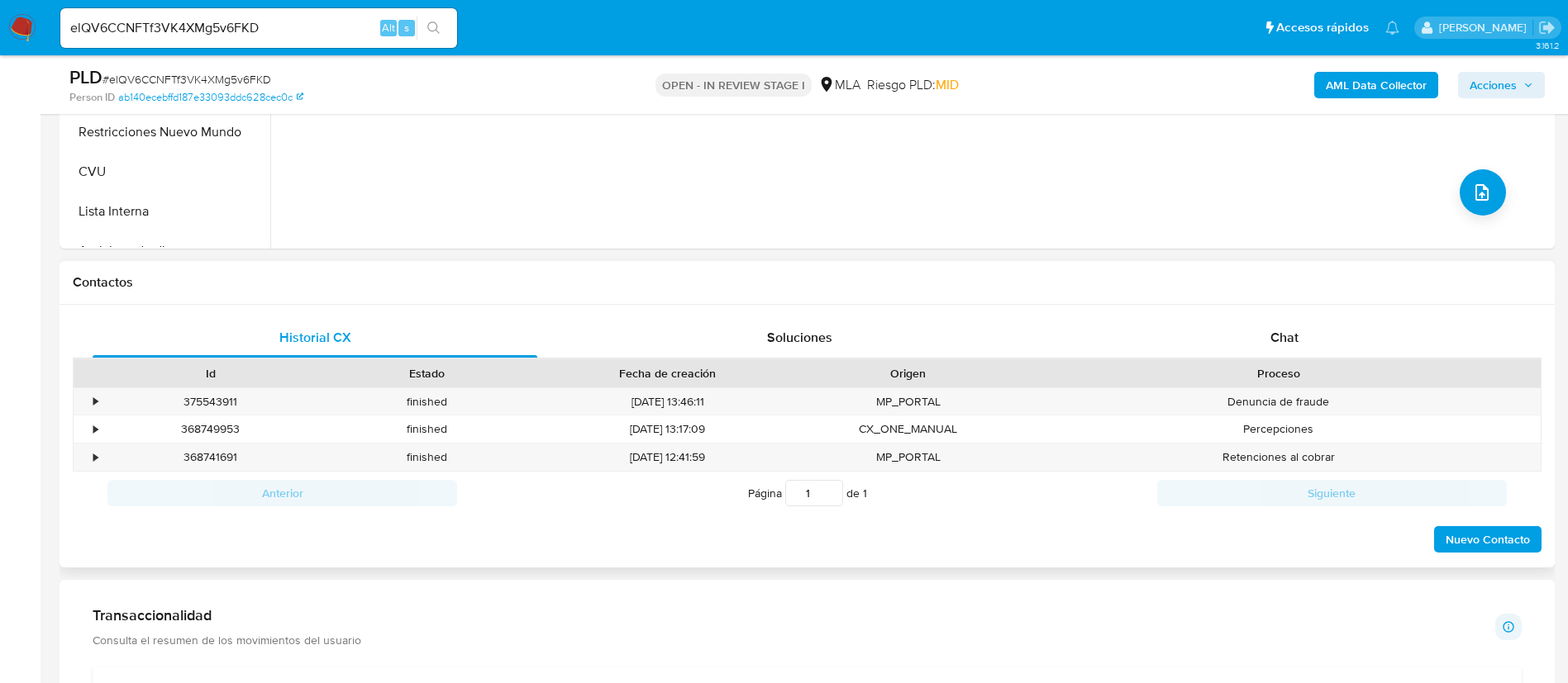
scroll to position [620, 0]
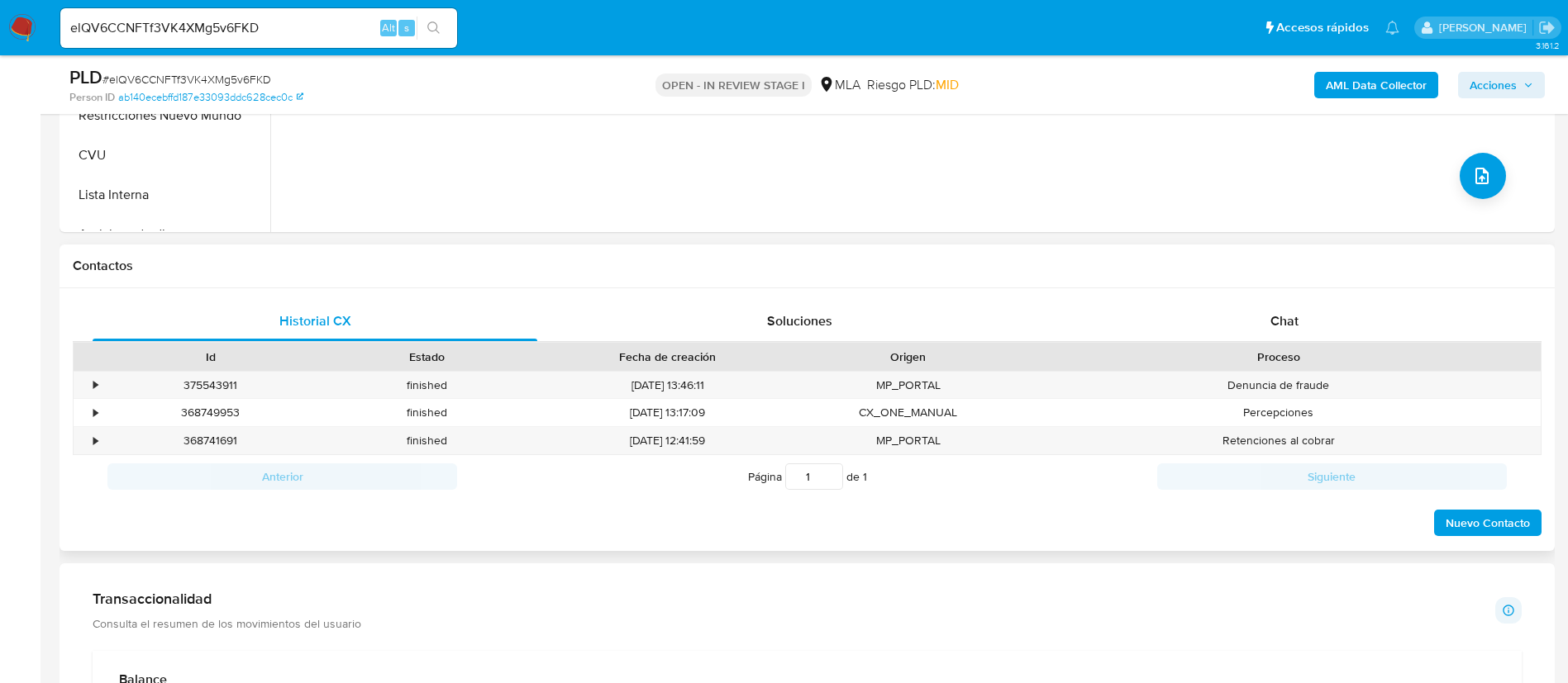
click at [1278, 342] on div "Id Estado Fecha de creación Origen Proceso" at bounding box center [806, 357] width 1469 height 29
click at [1264, 324] on div "Chat" at bounding box center [1284, 321] width 444 height 40
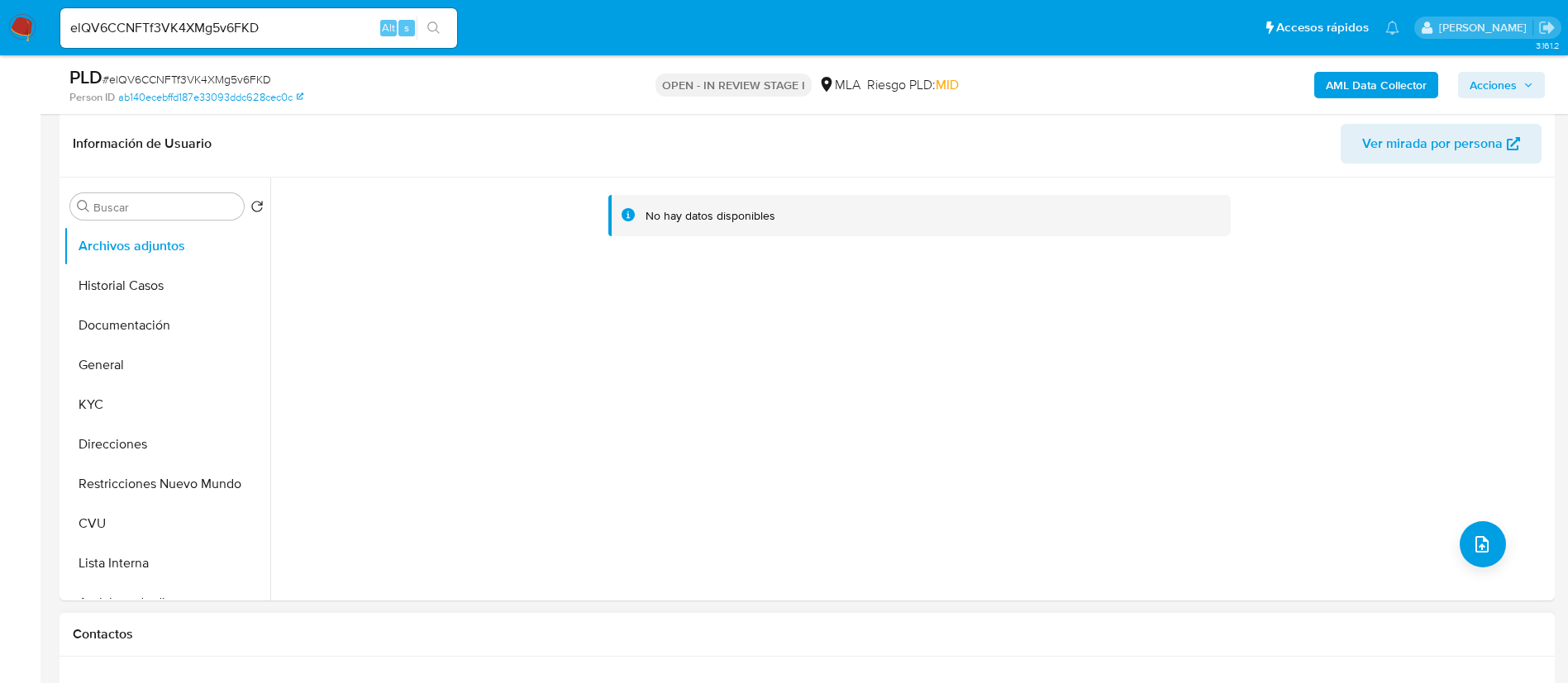
scroll to position [248, 0]
click at [151, 412] on button "KYC" at bounding box center [161, 408] width 194 height 40
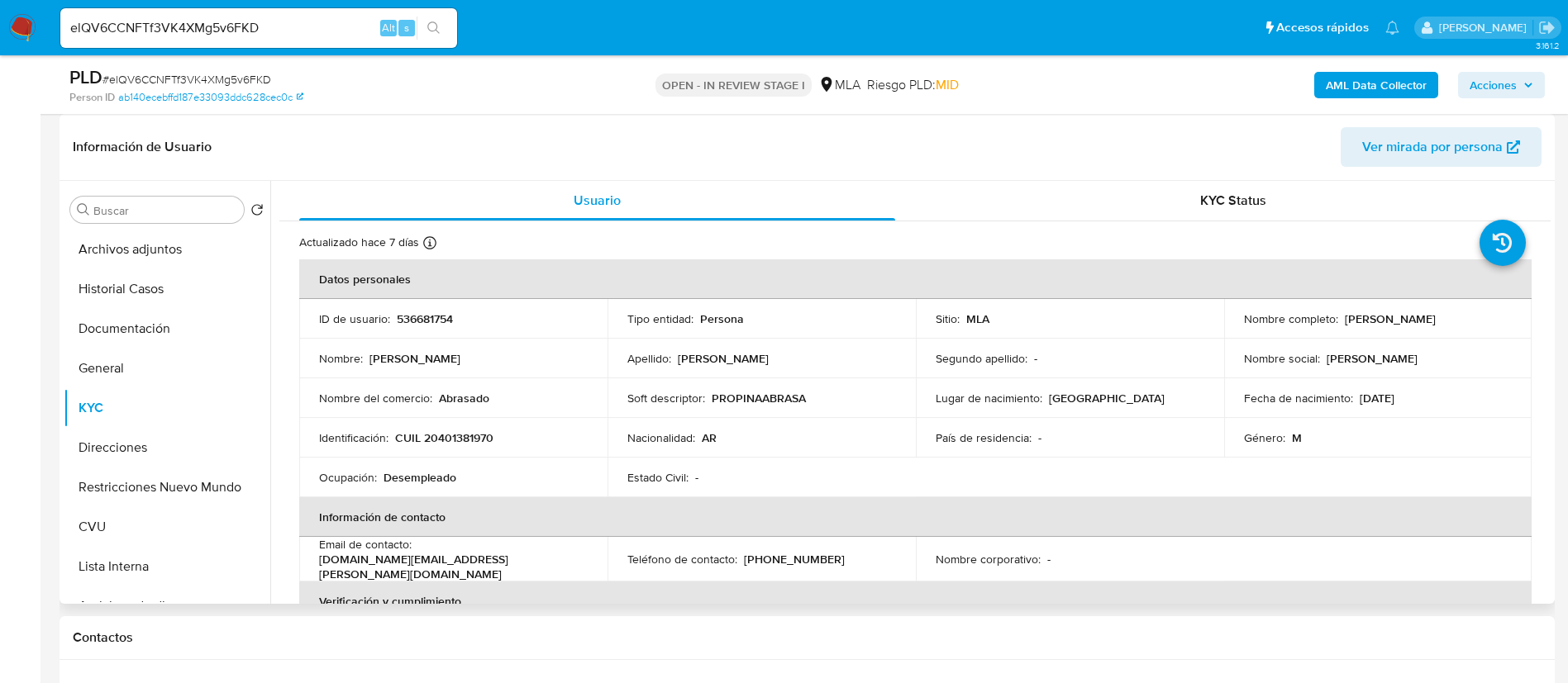
click at [402, 330] on td "ID de usuario : 536681754" at bounding box center [454, 319] width 308 height 40
click at [410, 313] on p "536681754" at bounding box center [424, 319] width 56 height 15
copy p "536681754"
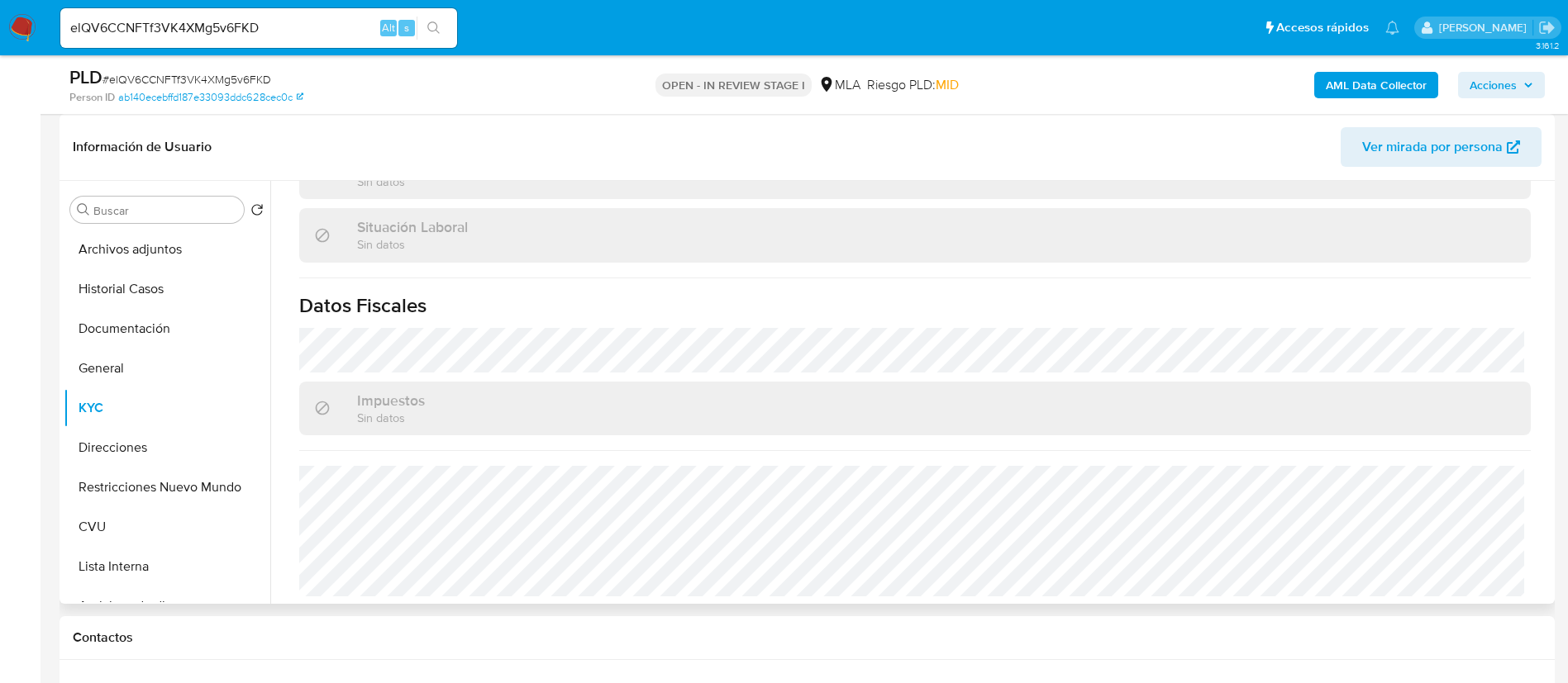
scroll to position [855, 0]
click at [128, 452] on button "Direcciones" at bounding box center [161, 447] width 194 height 40
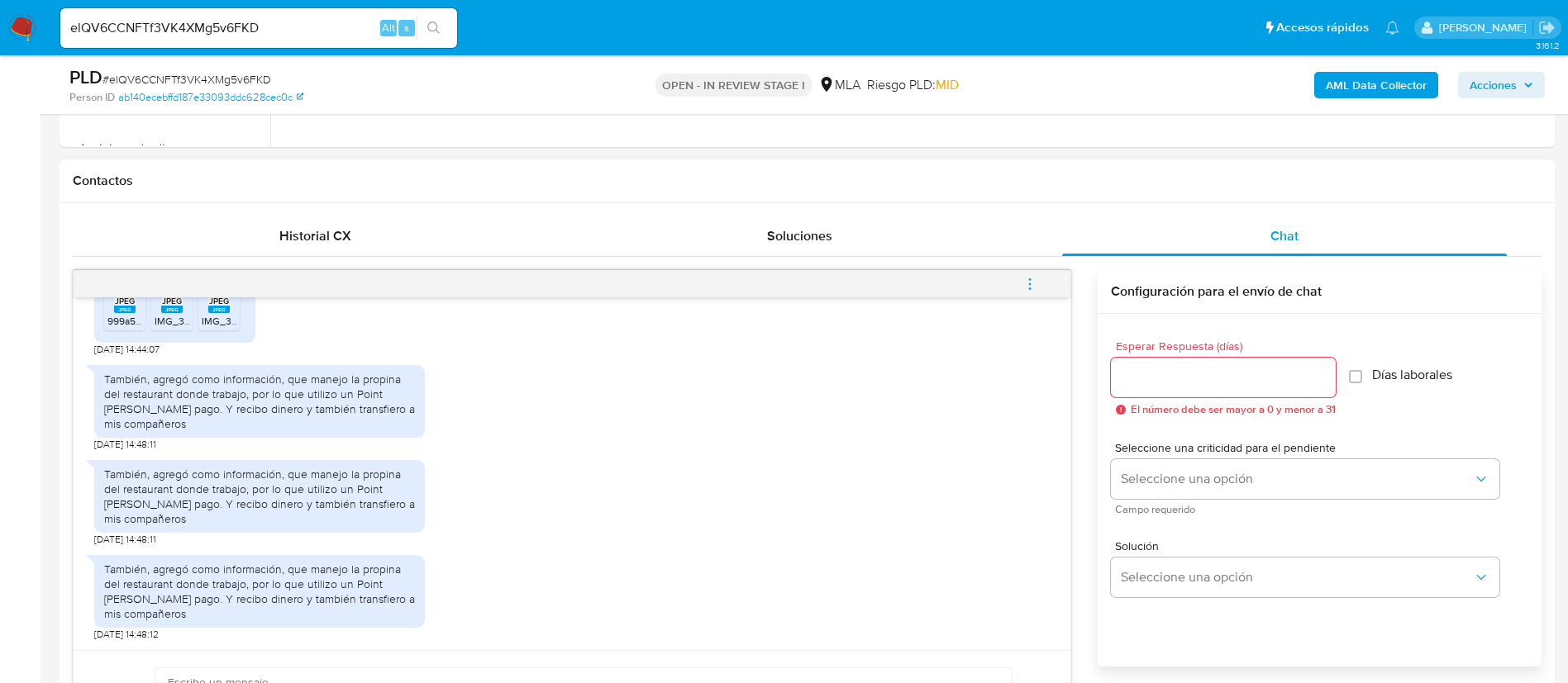
scroll to position [744, 0]
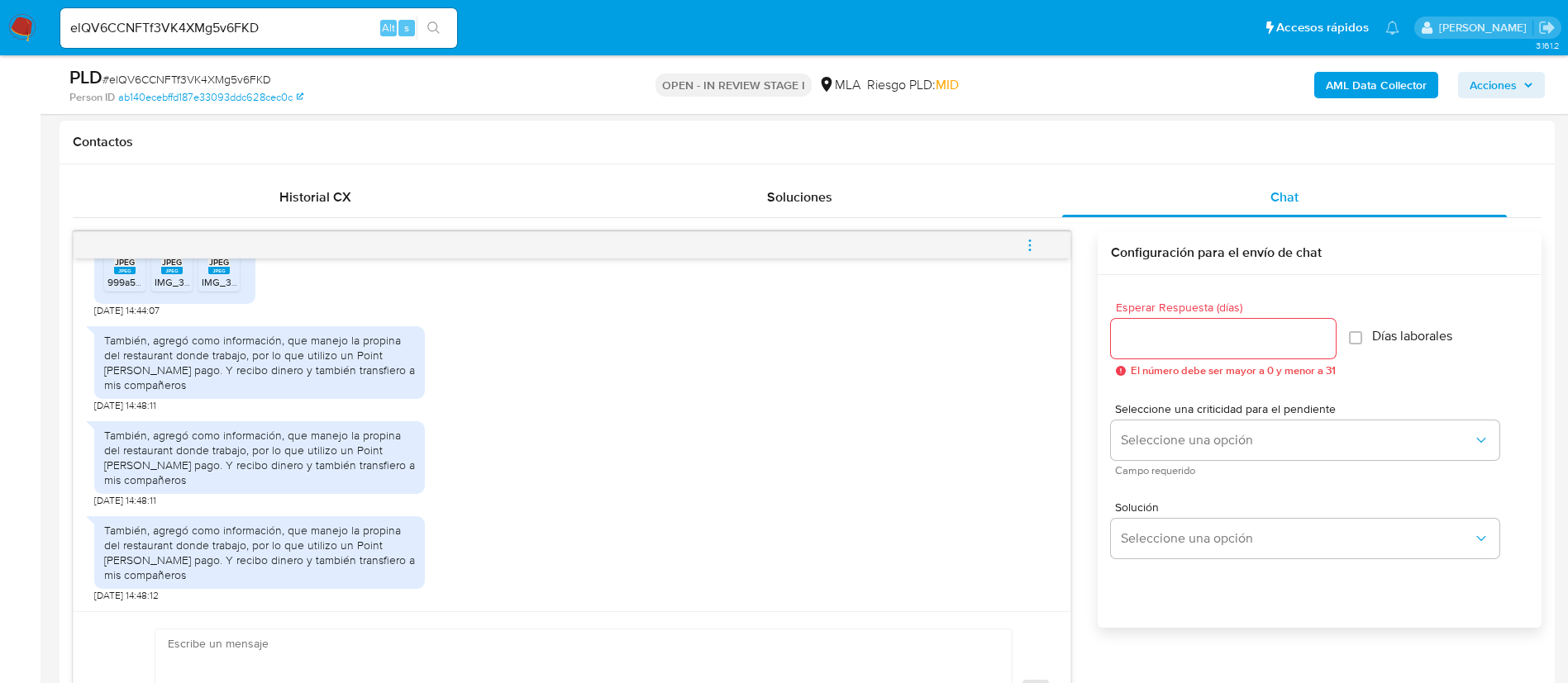
click at [271, 372] on div "También, agregó como información, que manejo la propina del restaurant donde tr…" at bounding box center [259, 363] width 311 height 61
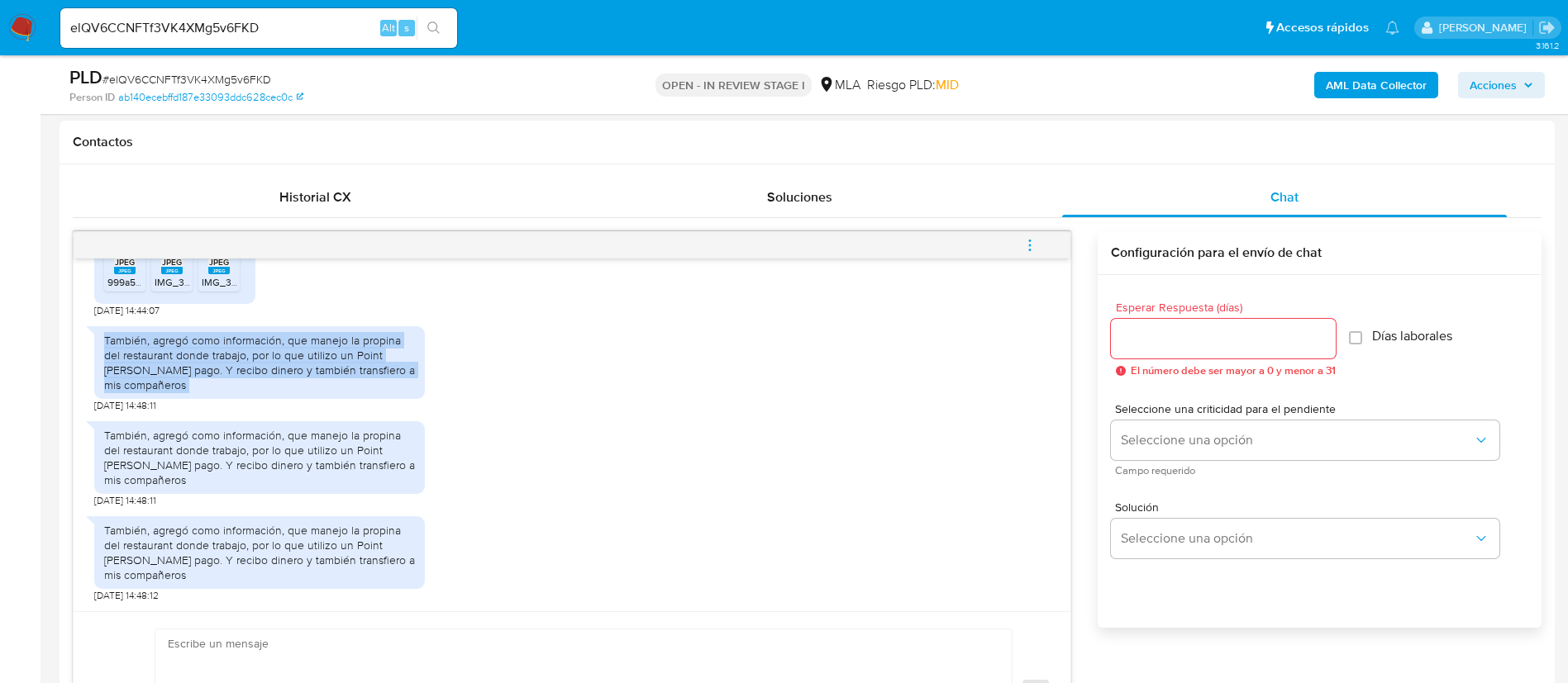
click at [271, 372] on div "También, agregó como información, que manejo la propina del restaurant donde tr…" at bounding box center [259, 363] width 311 height 61
copy div "También, agregó como información, que manejo la propina del restaurant donde tr…"
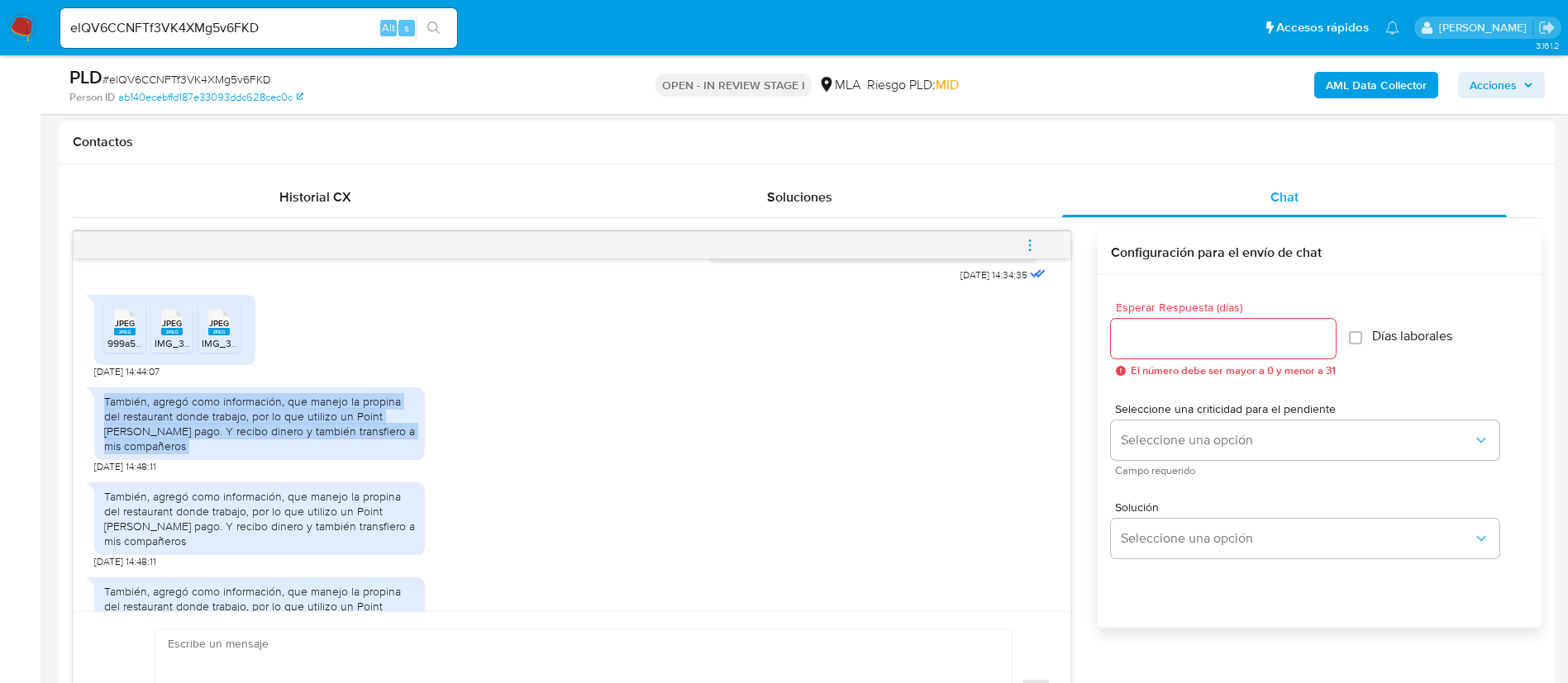
scroll to position [851, 0]
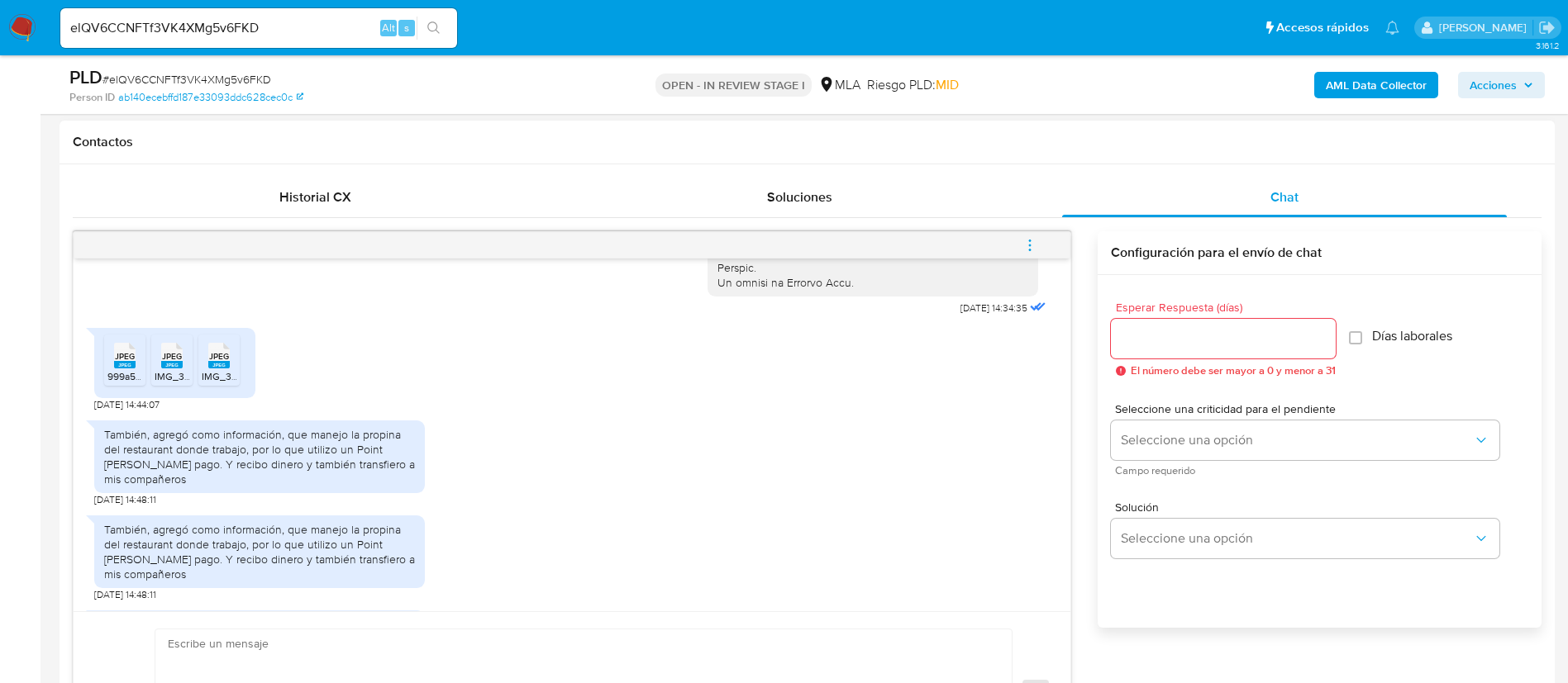
click at [130, 368] on rect at bounding box center [125, 364] width 22 height 8
click at [175, 384] on span "IMG_3024.jpeg" at bounding box center [189, 376] width 70 height 14
click at [200, 386] on li "JPEG JPEG IMG_3025.jpeg" at bounding box center [219, 360] width 41 height 51
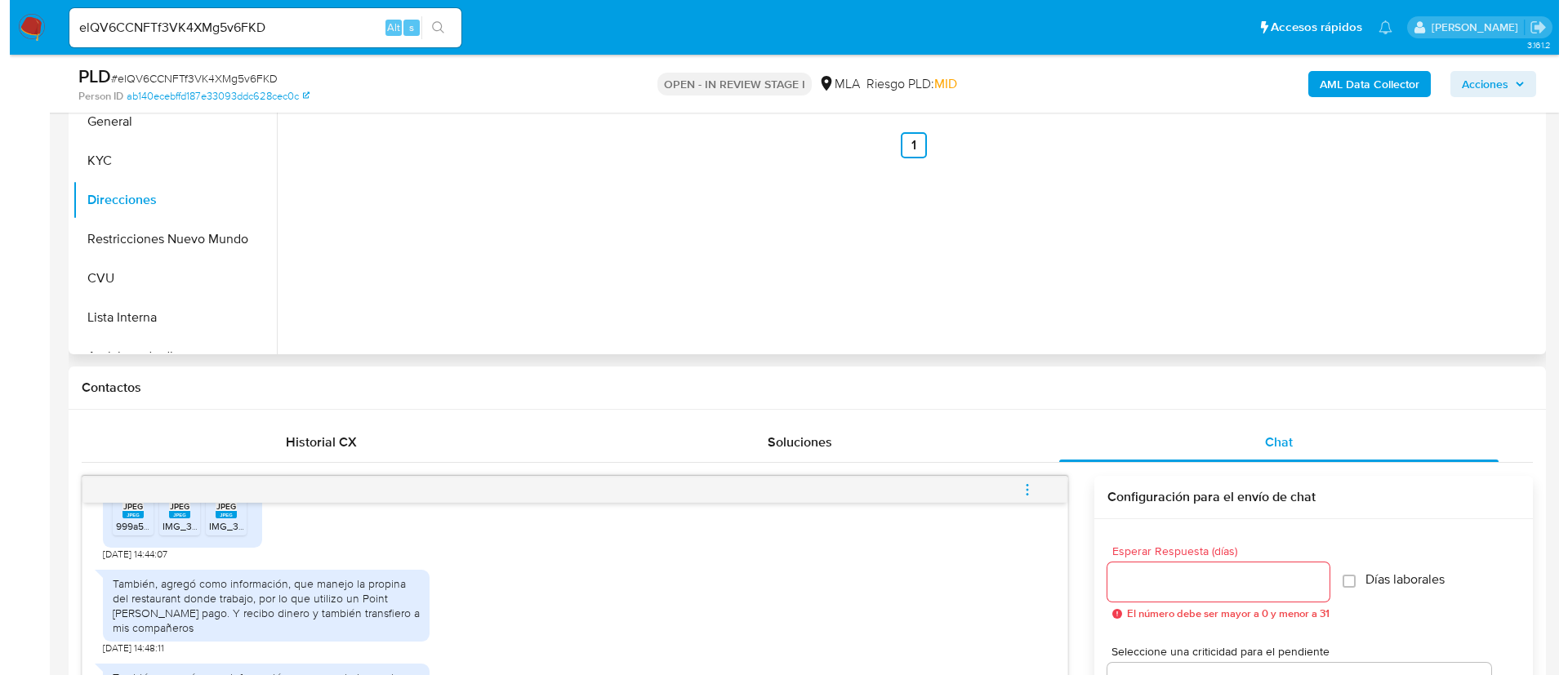
scroll to position [245, 0]
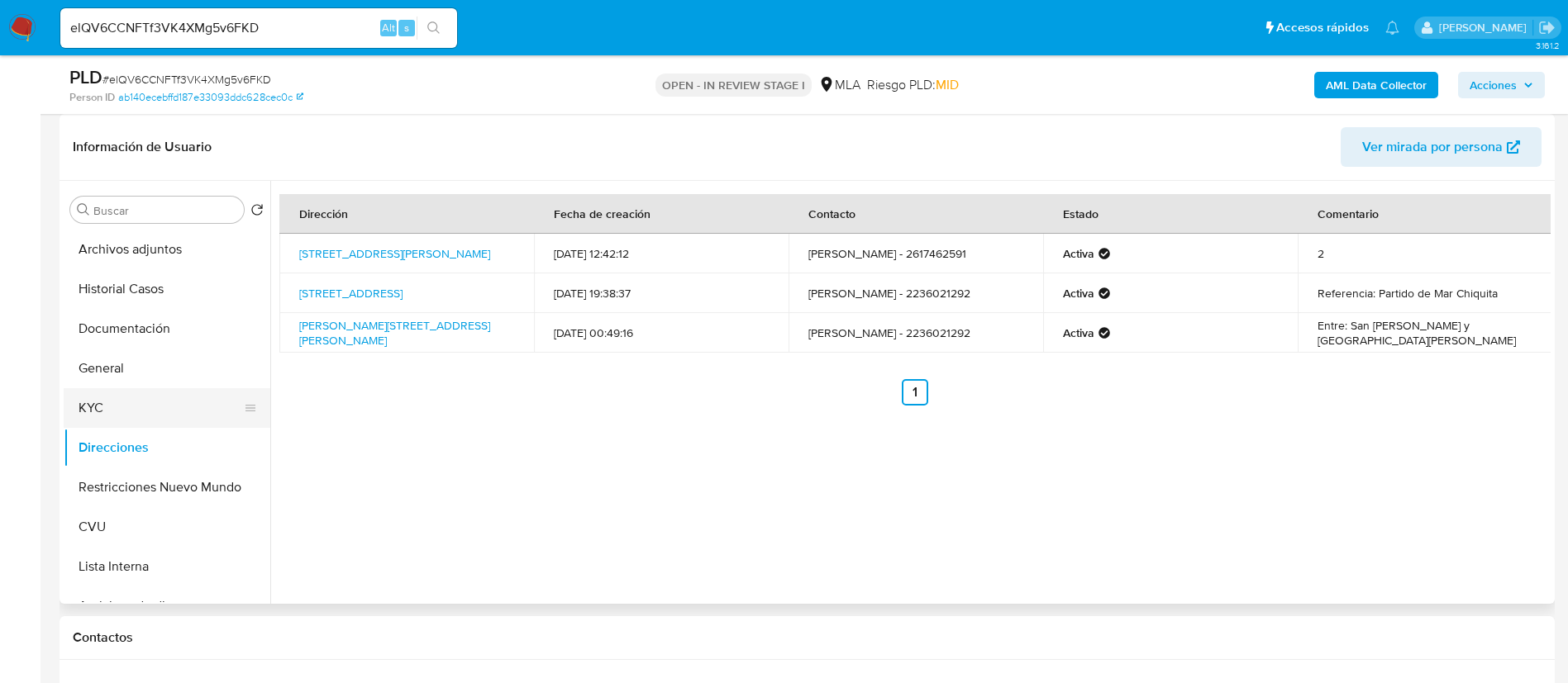
click at [164, 403] on button "KYC" at bounding box center [161, 408] width 194 height 40
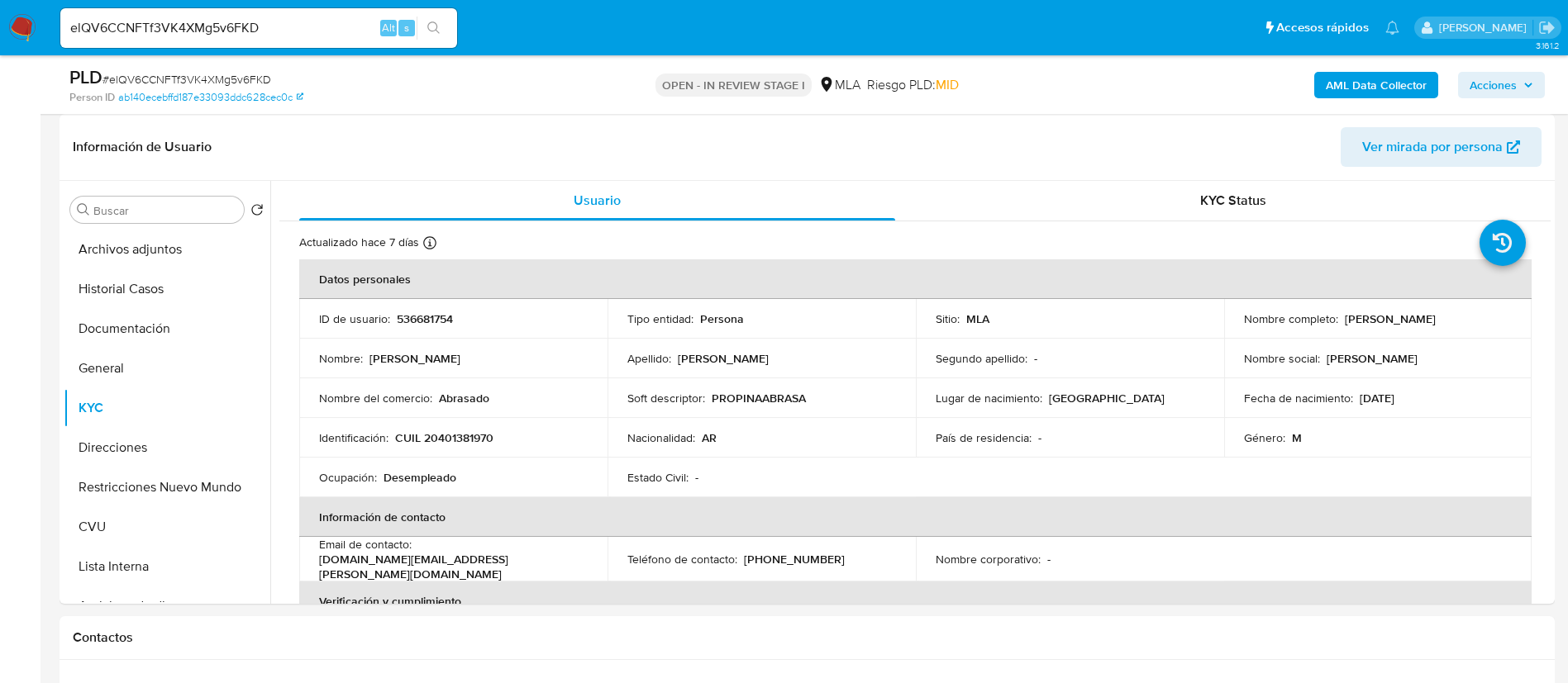
click at [1369, 85] on b "AML Data Collector" at bounding box center [1376, 84] width 101 height 26
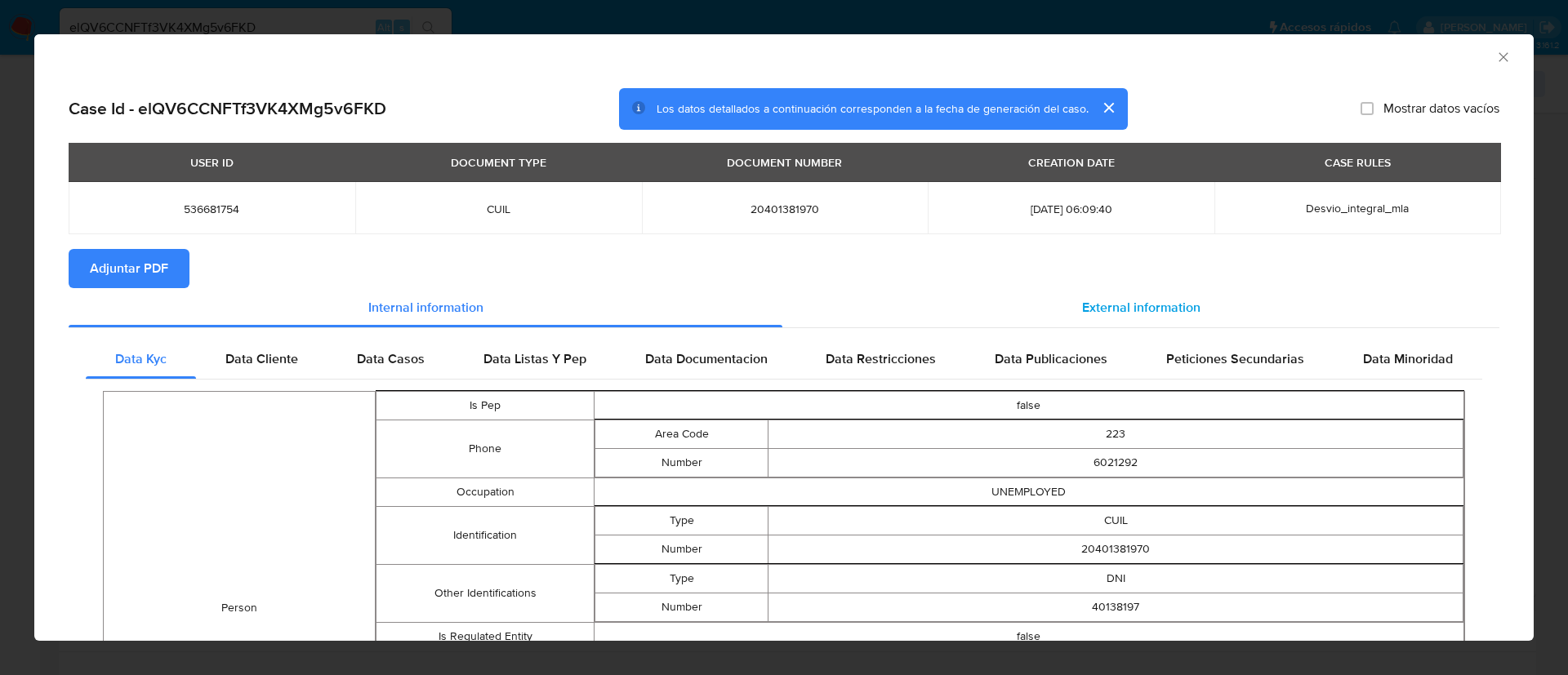
click at [1082, 301] on span "External information" at bounding box center [1141, 308] width 118 height 19
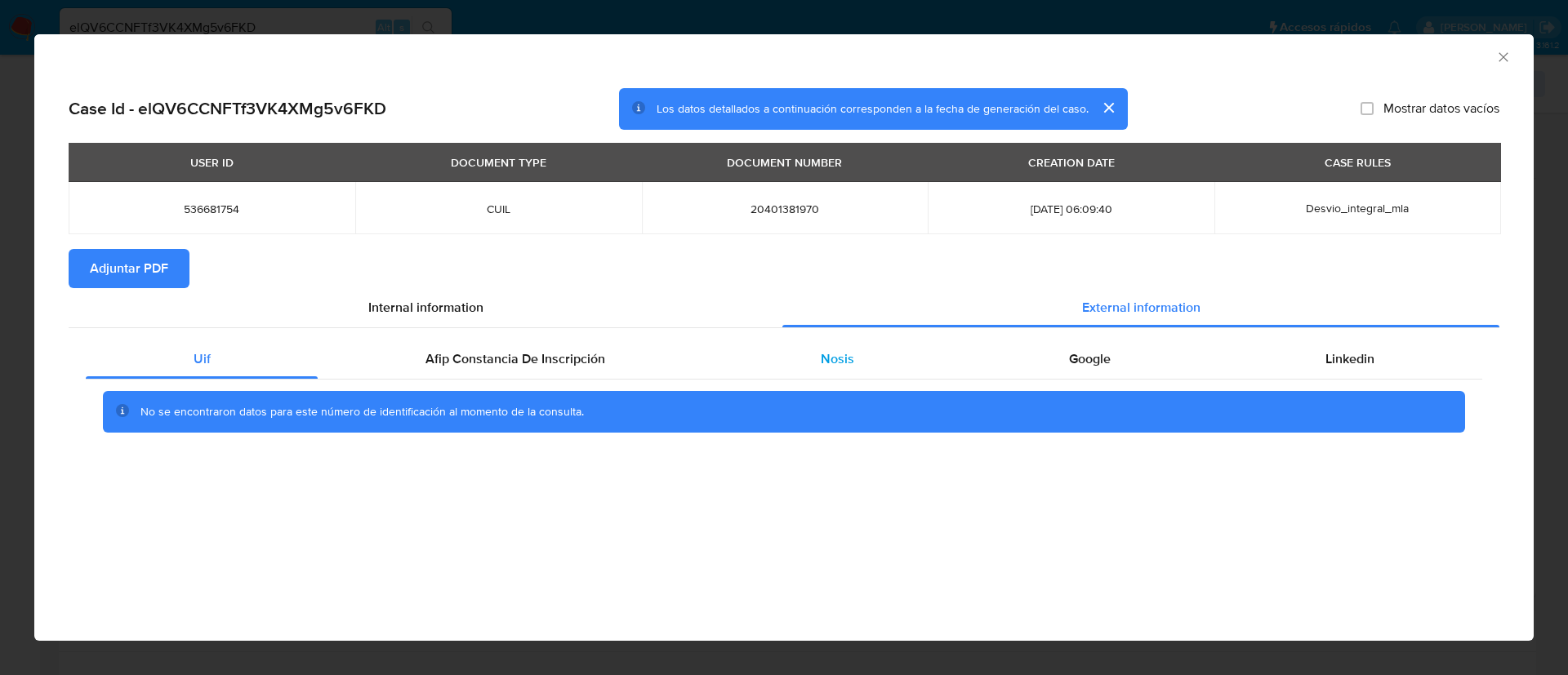
click at [839, 357] on span "Nosis" at bounding box center [837, 358] width 33 height 19
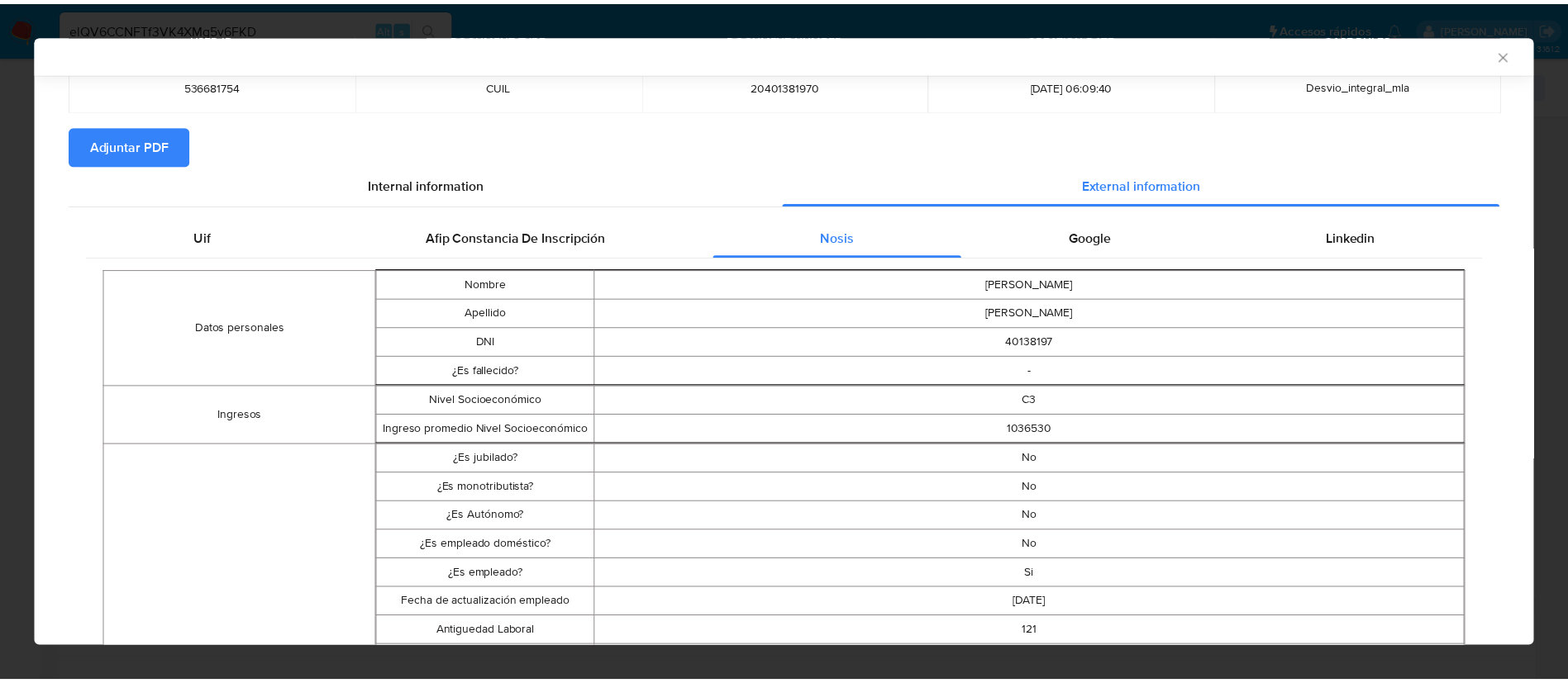
scroll to position [0, 0]
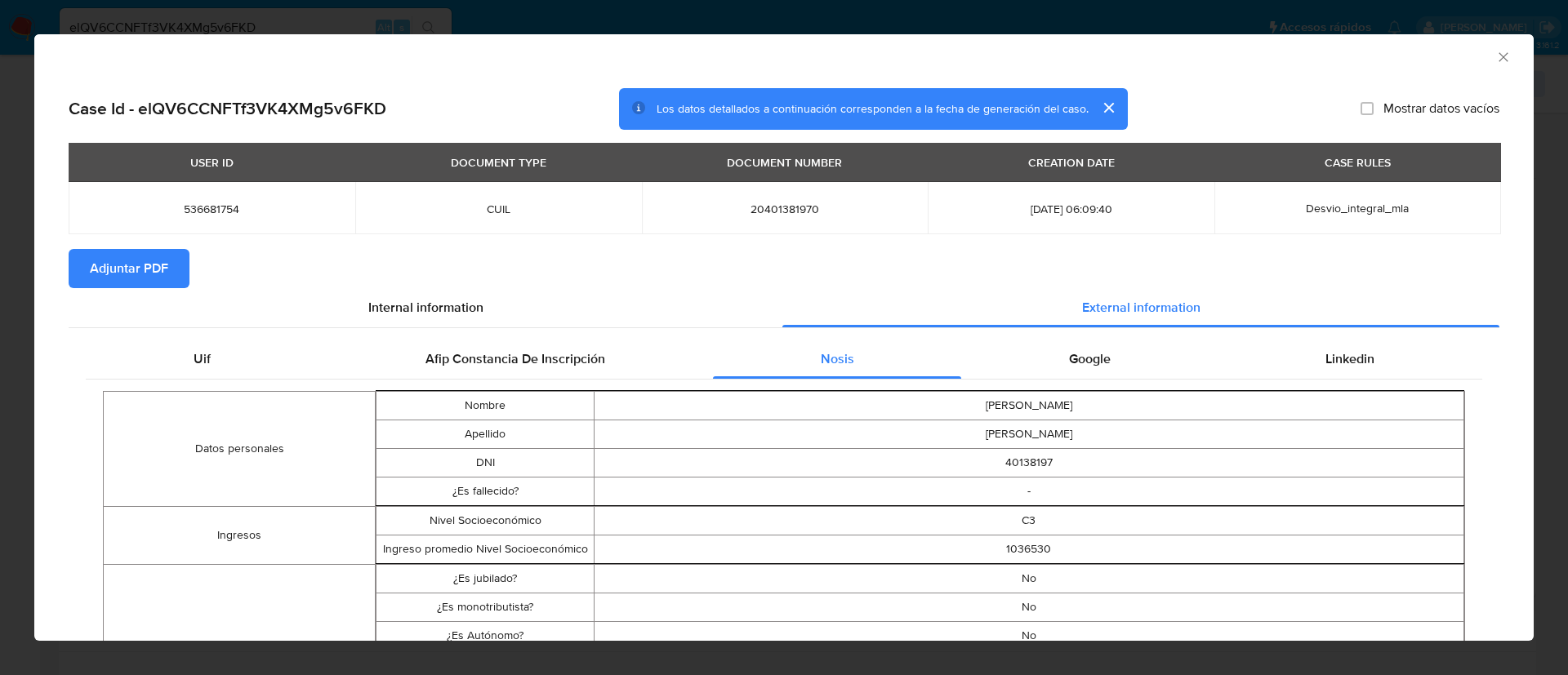
click at [758, 215] on span "20401381970" at bounding box center [786, 209] width 248 height 15
copy span "20401381970"
click at [1495, 58] on icon "Cerrar ventana" at bounding box center [1503, 57] width 17 height 17
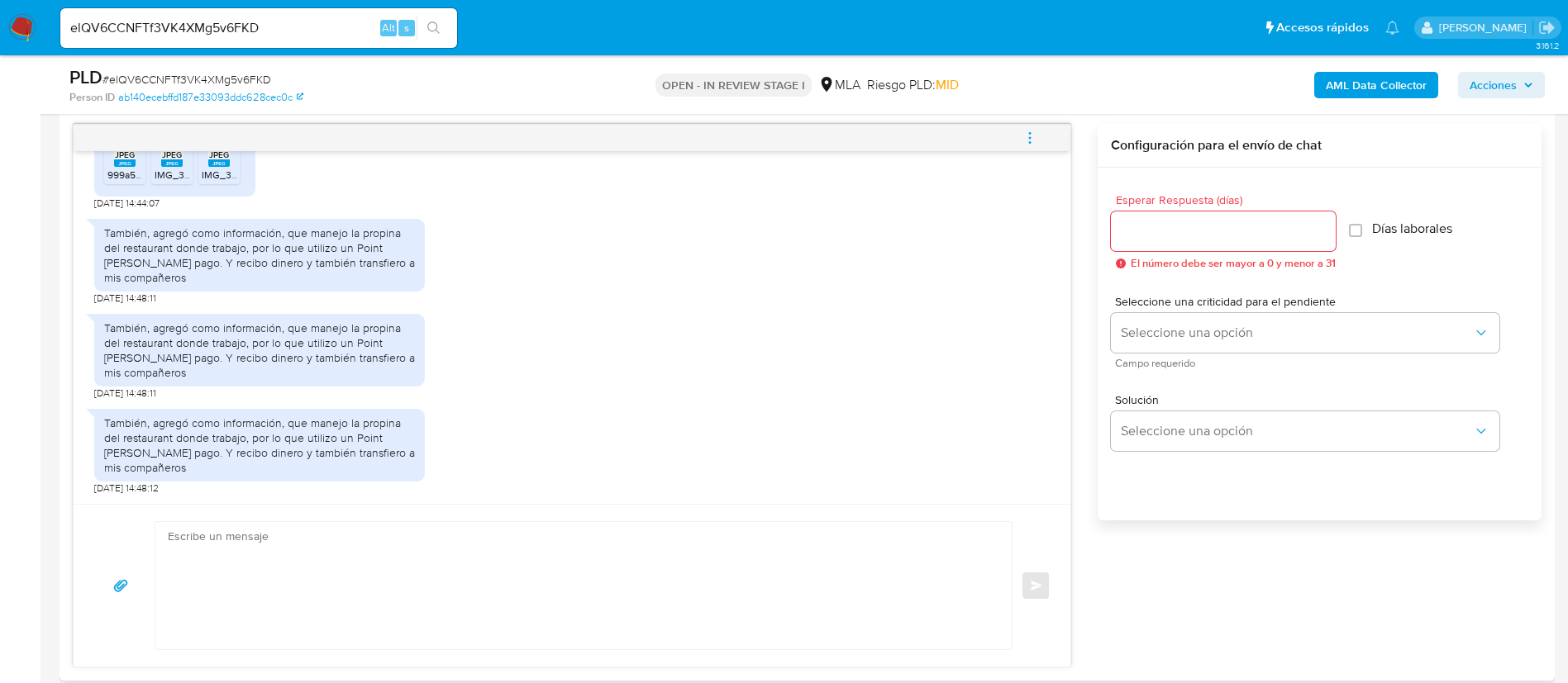
scroll to position [867, 0]
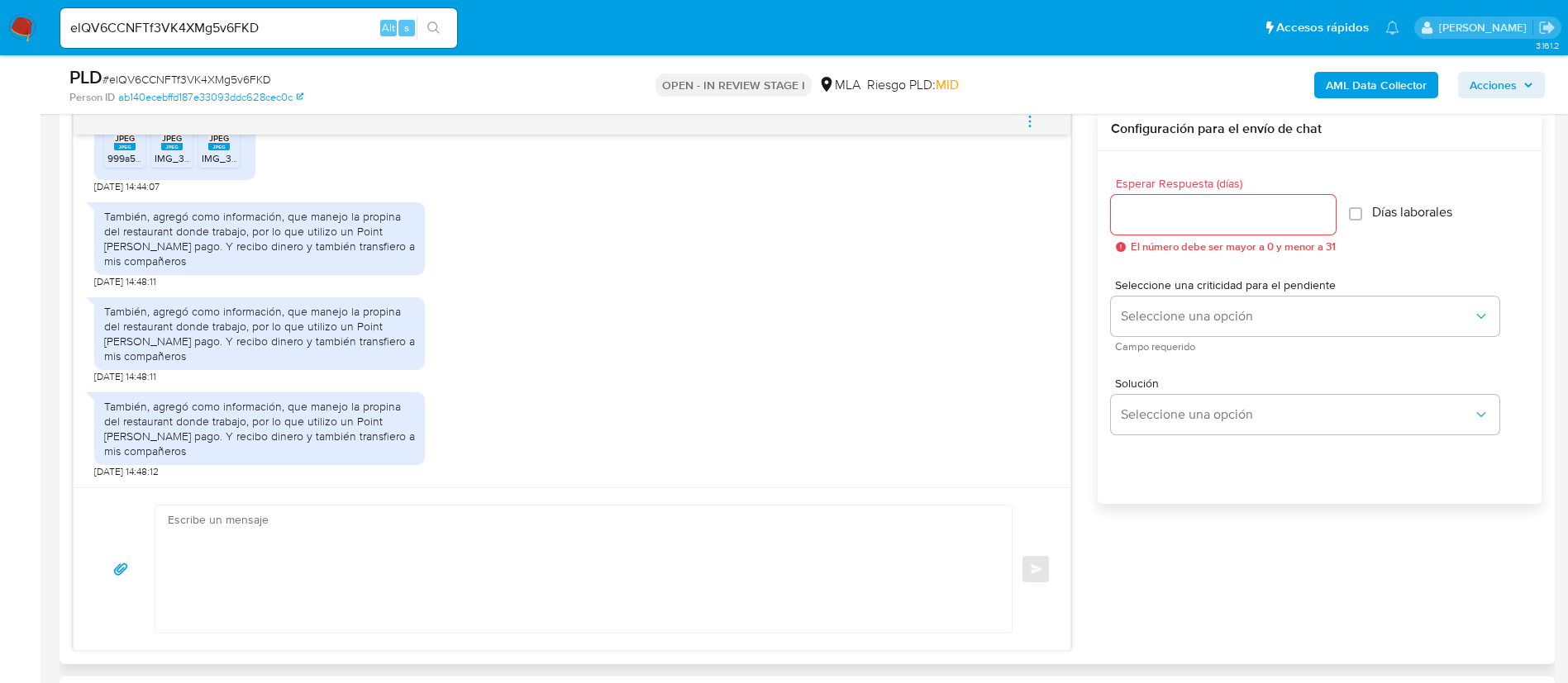
click at [672, 589] on textarea at bounding box center [579, 569] width 823 height 127
paste textarea "Queremos informarte que el uso de la cuenta es personal y no se deben canalizar…"
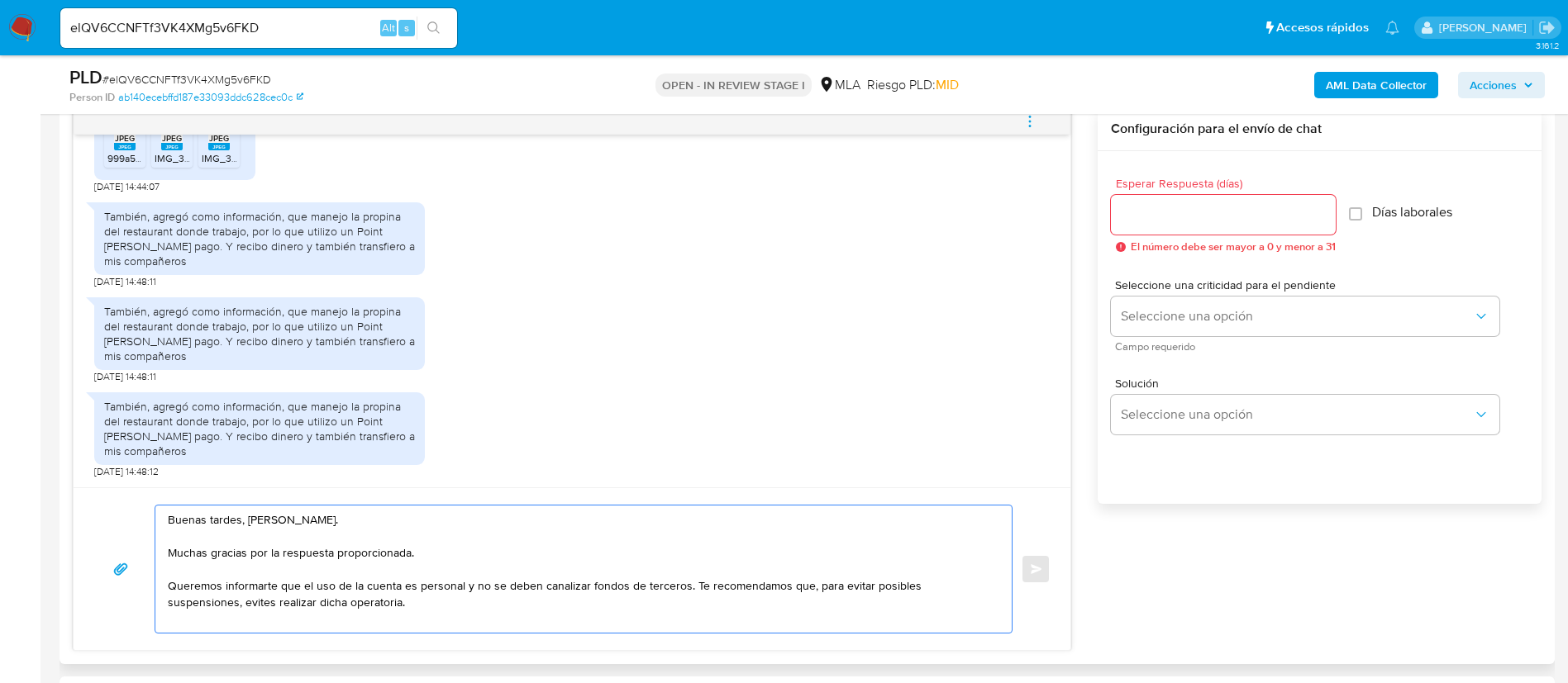
click at [678, 585] on textarea "Buenas tardes, Agustin. Muchas gracias por la respuesta proporcionada. Queremos…" at bounding box center [579, 569] width 823 height 127
click at [693, 599] on textarea "Buenas tardes, Agustin. Muchas gracias por la respuesta proporcionada. Queremos…" at bounding box center [579, 569] width 823 height 127
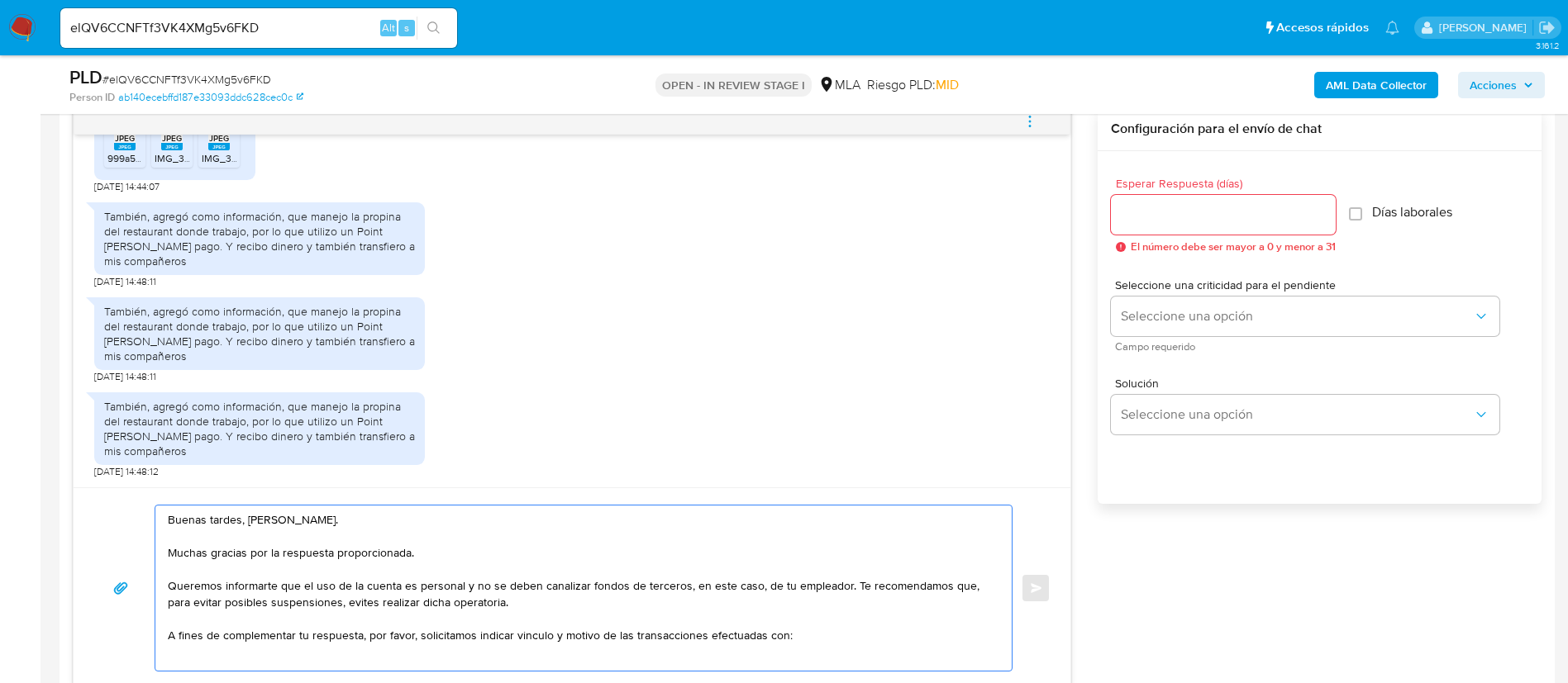
paste textarea "- Florencia Agustina Veliz Videla - CUIL 23429149754"
drag, startPoint x: 169, startPoint y: 650, endPoint x: 463, endPoint y: 633, distance: 294.5
click at [463, 633] on textarea "Buenas tardes, Agustin. Muchas gracias por la respuesta proporcionada. Queremos…" at bounding box center [579, 588] width 823 height 165
paste textarea "Jeronimo Pardo - CUIL 20455391742"
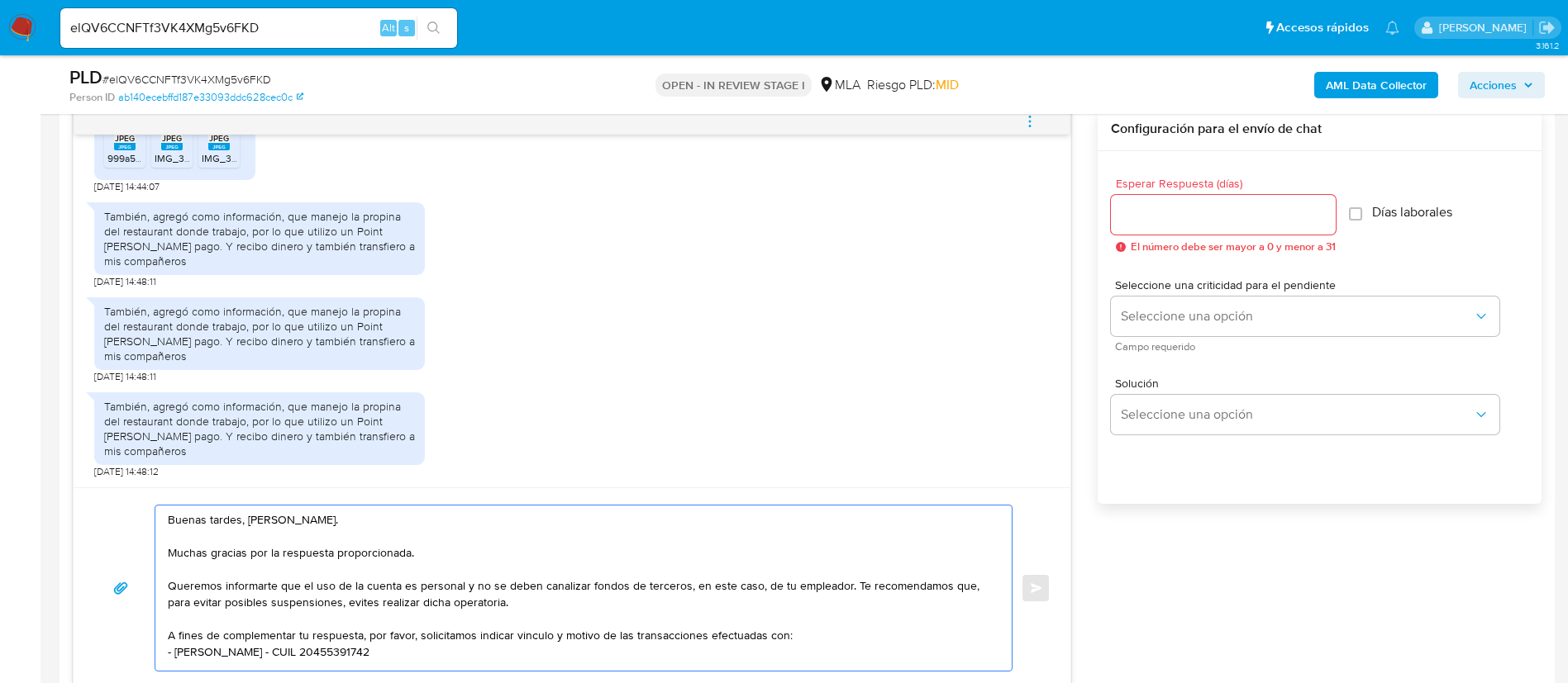
scroll to position [12, 0]
paste textarea "- Wml Technologies - 30718326210"
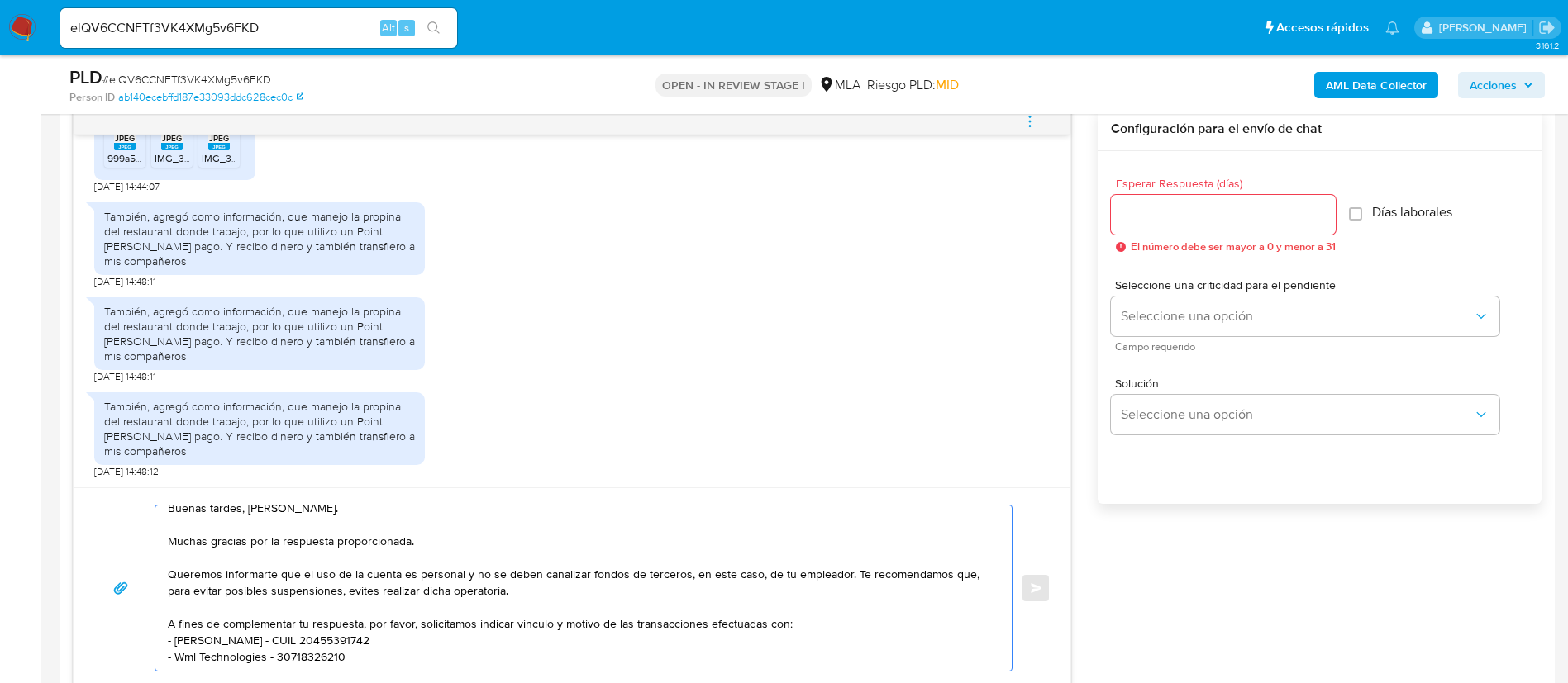
scroll to position [23, 0]
paste textarea "- Andrade Maria Elvira - 24013933037"
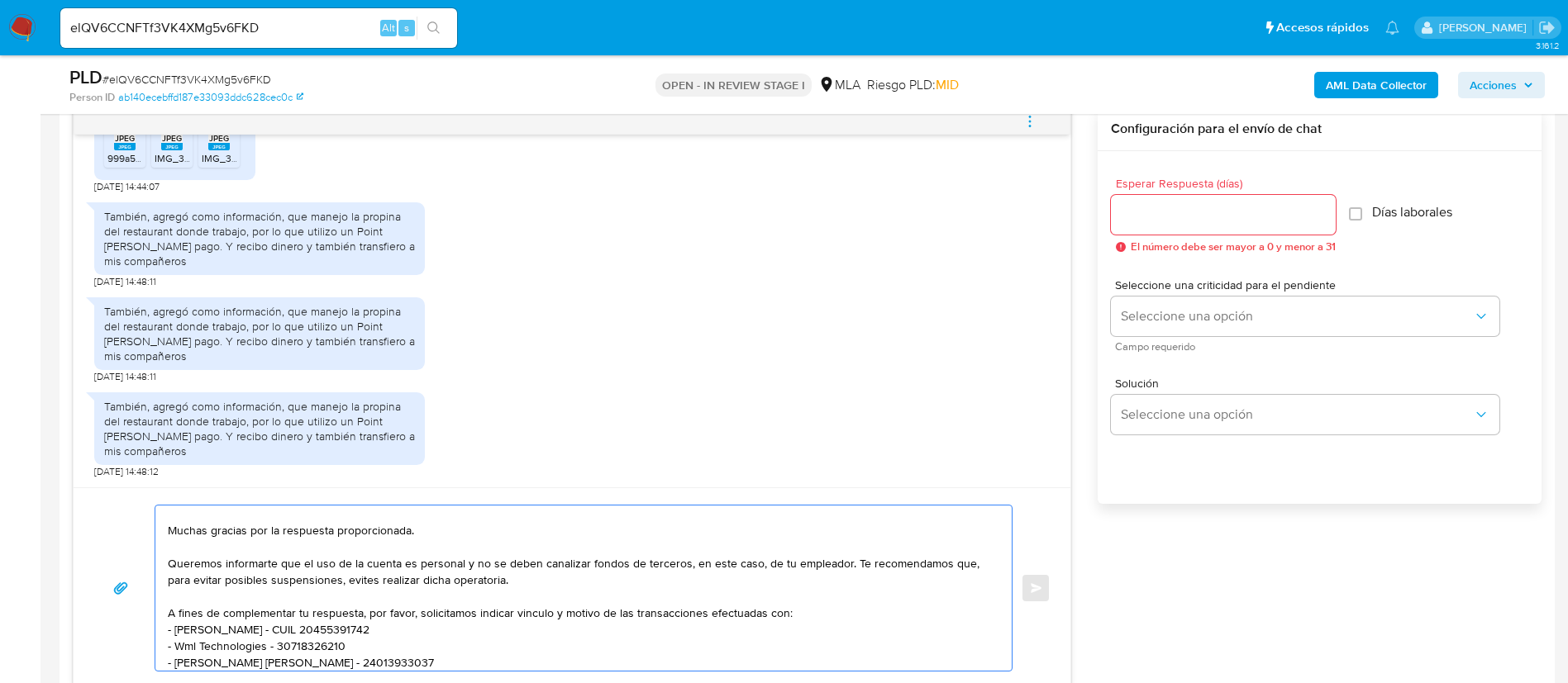
scroll to position [39, 0]
paste textarea "- Daiana Aixa Cantos Carrizo - CUIL 27347566050"
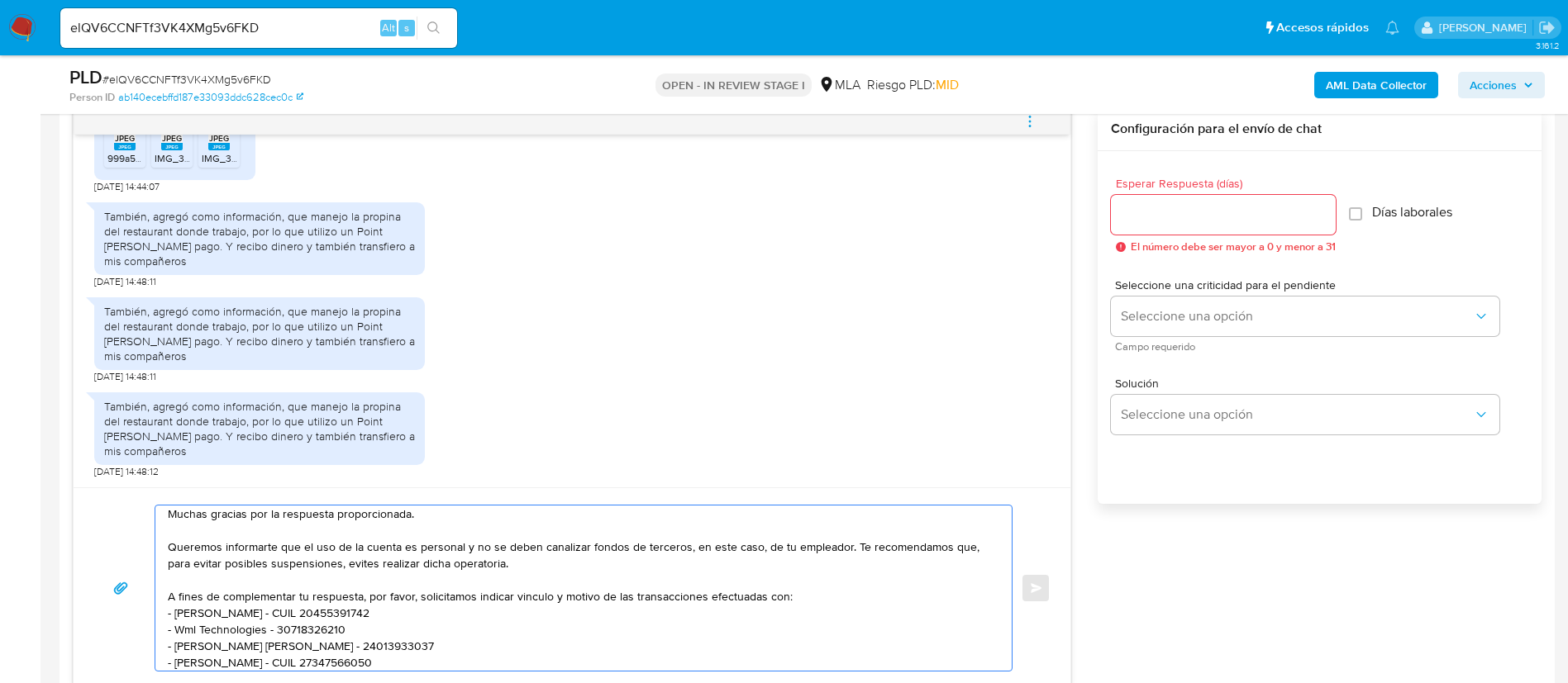
scroll to position [56, 0]
paste textarea "Marielena Jose Reyes Suarez - CUIL 27955269174"
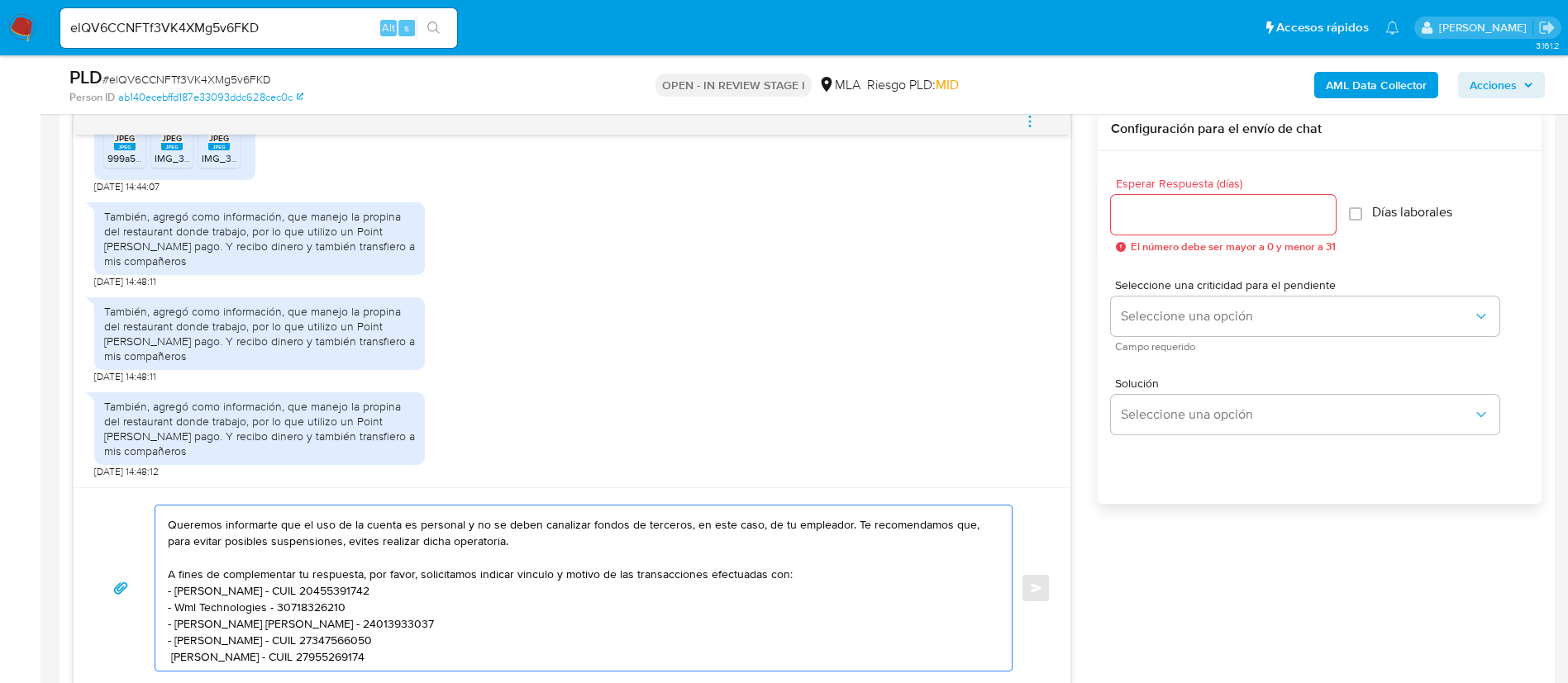
scroll to position [88, 0]
click at [523, 655] on textarea "Buenas tardes, Agustin. Muchas gracias por la respuesta proporcionada. Queremos…" at bounding box center [579, 588] width 823 height 165
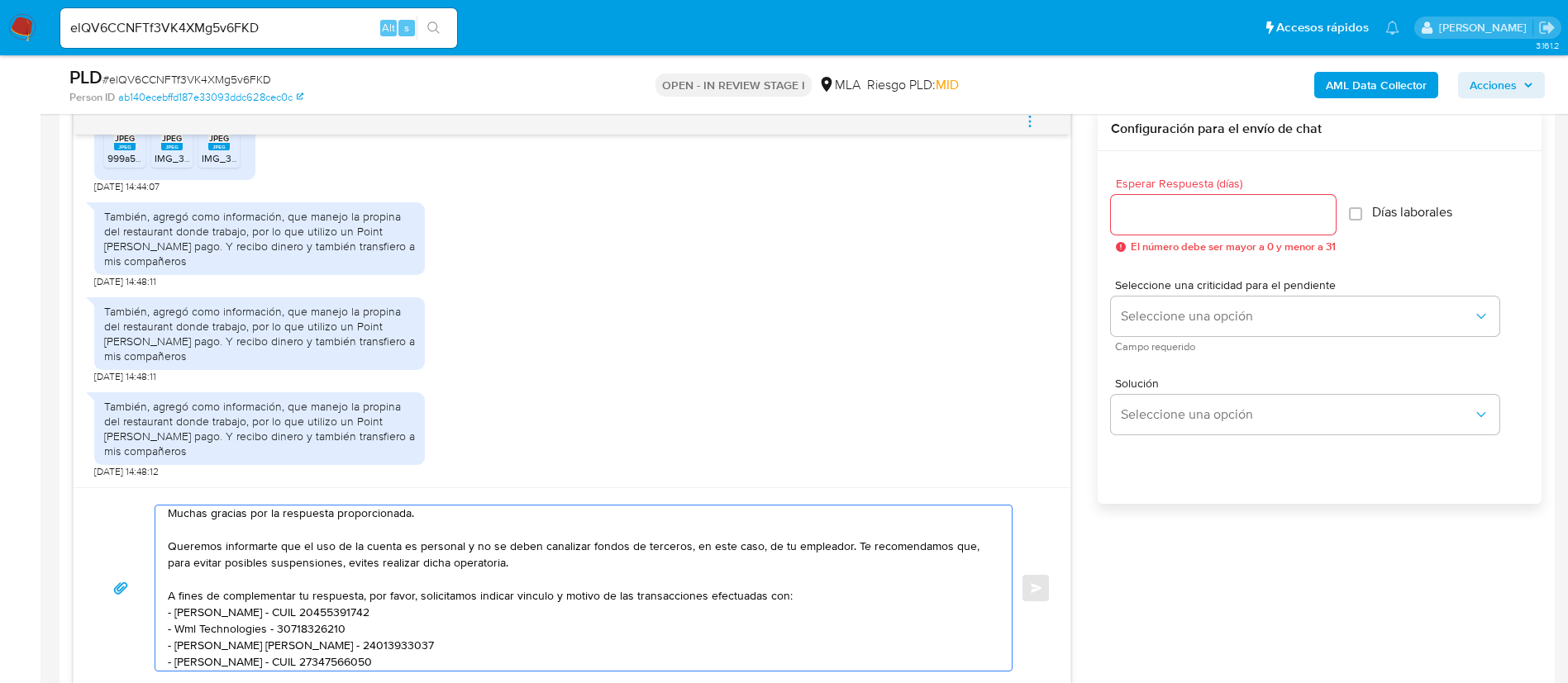
scroll to position [0, 0]
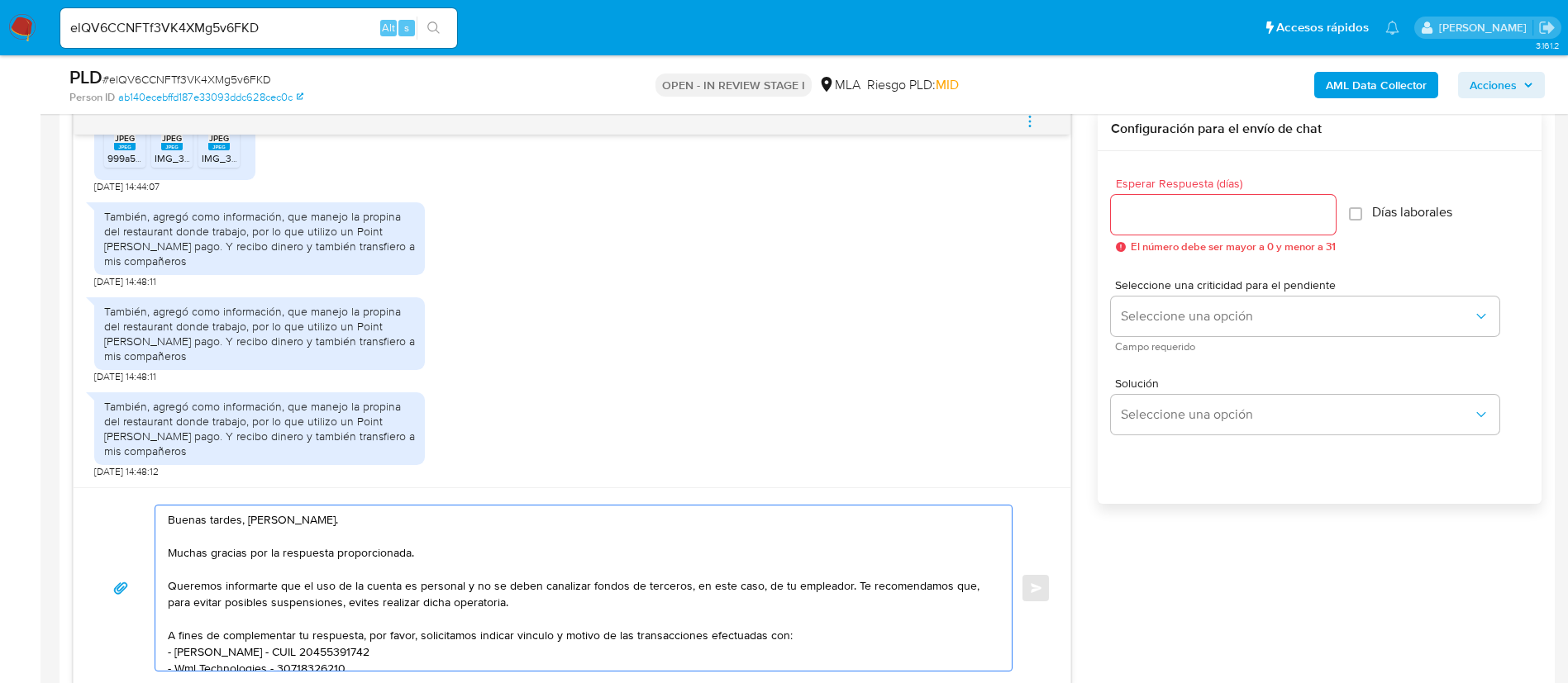
type textarea "Buenas tardes, Agustin. Muchas gracias por la respuesta proporcionada. Queremos…"
click at [1170, 230] on div at bounding box center [1223, 214] width 225 height 40
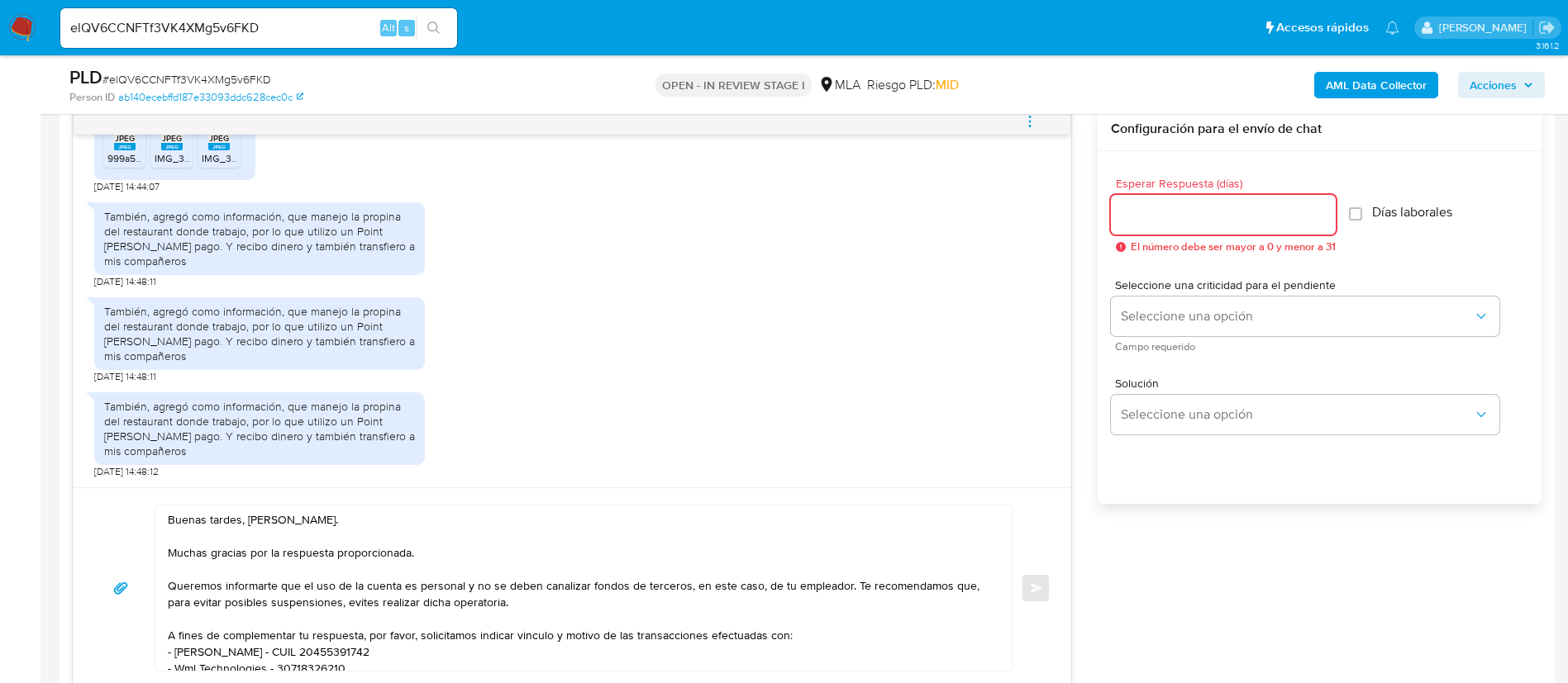
click at [1161, 223] on input "Esperar Respuesta (días)" at bounding box center [1223, 215] width 225 height 22
type input "3"
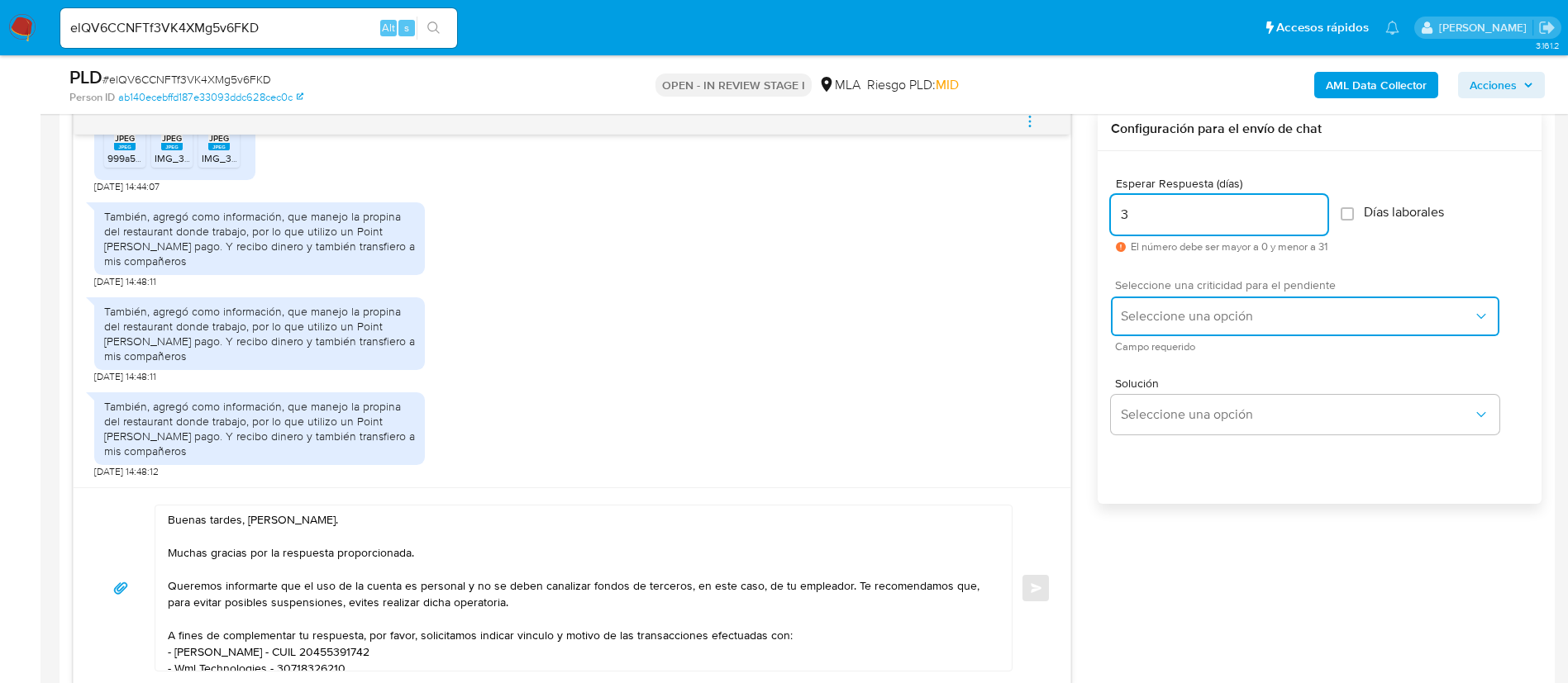
click at [1186, 309] on span "Seleccione una opción" at bounding box center [1297, 316] width 352 height 17
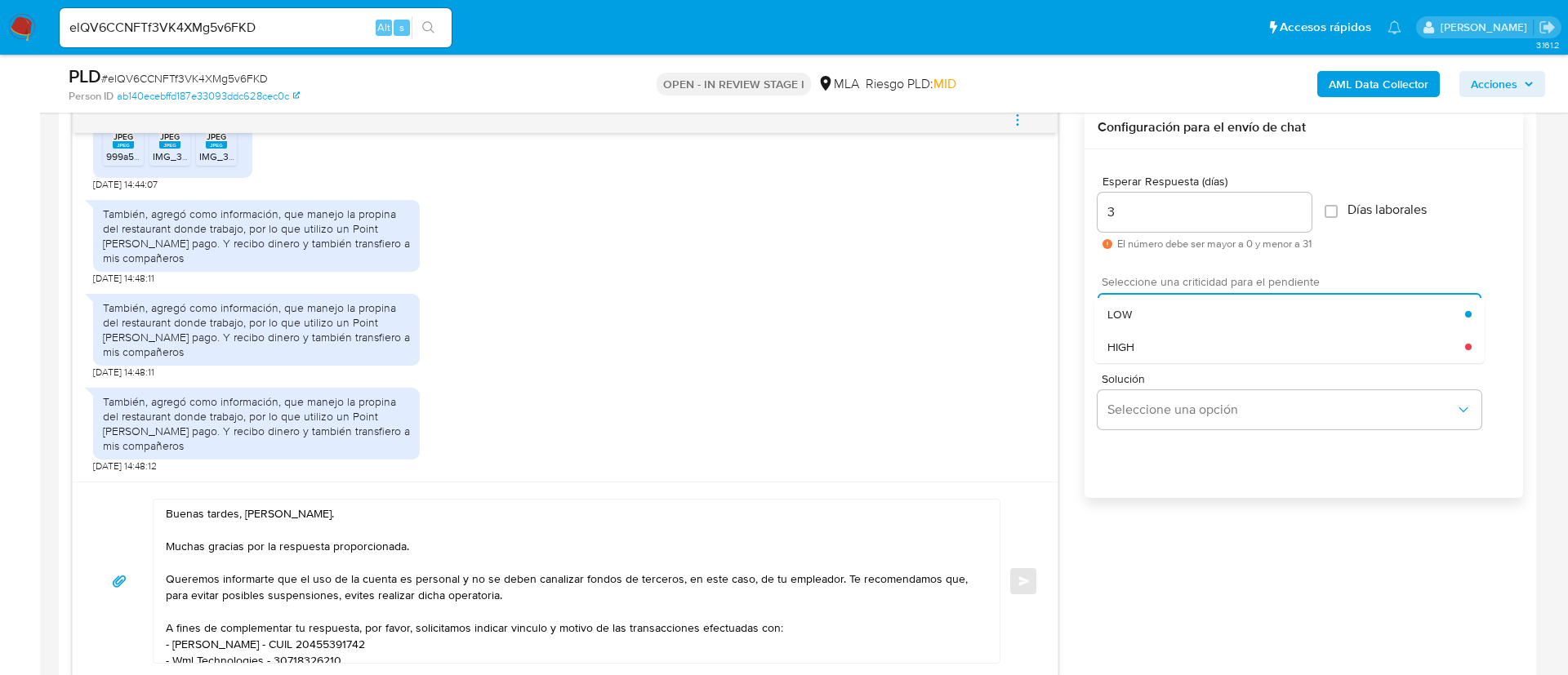
click at [1171, 305] on div "Seleccione una opción LOW HIGH" at bounding box center [1289, 313] width 384 height 39
click at [1171, 306] on div "LOW" at bounding box center [1286, 314] width 357 height 32
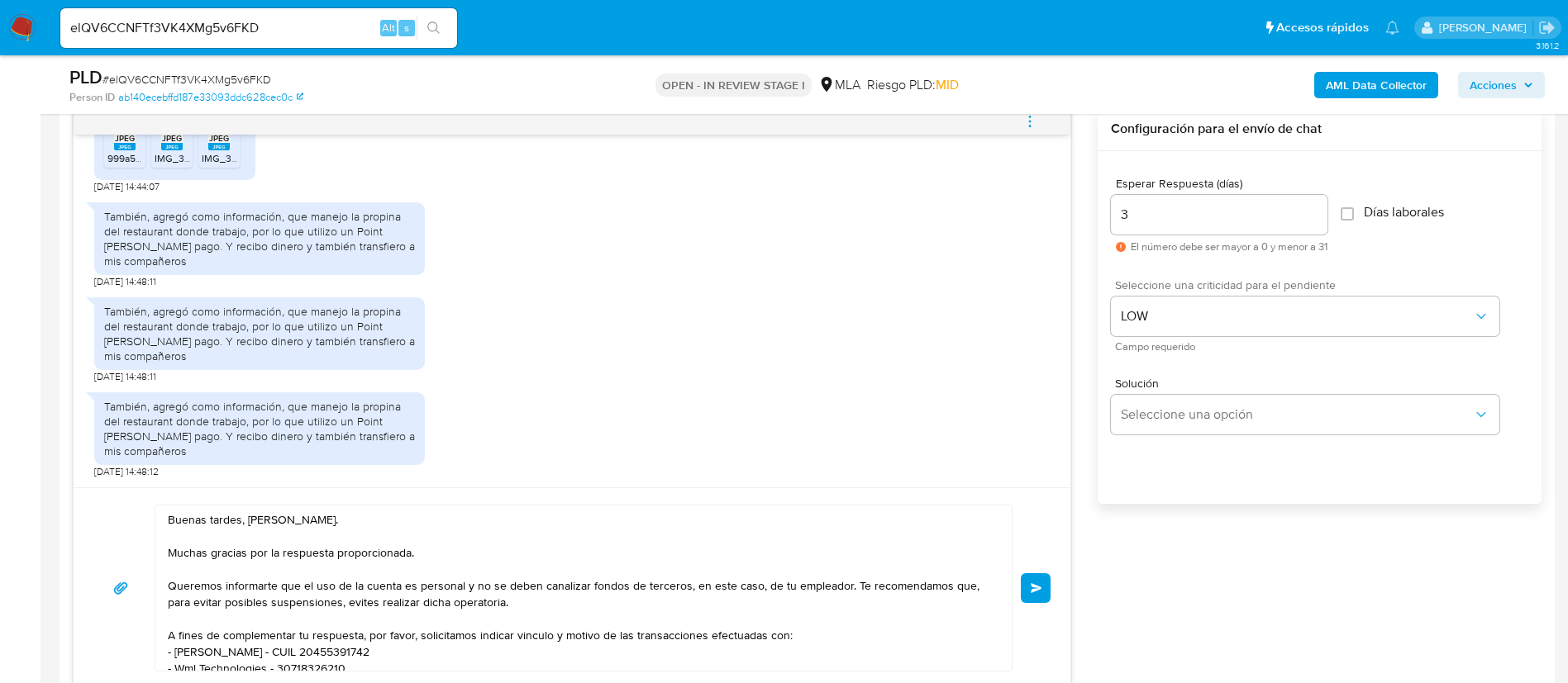
click at [1043, 585] on span "Enviar" at bounding box center [1037, 588] width 12 height 10
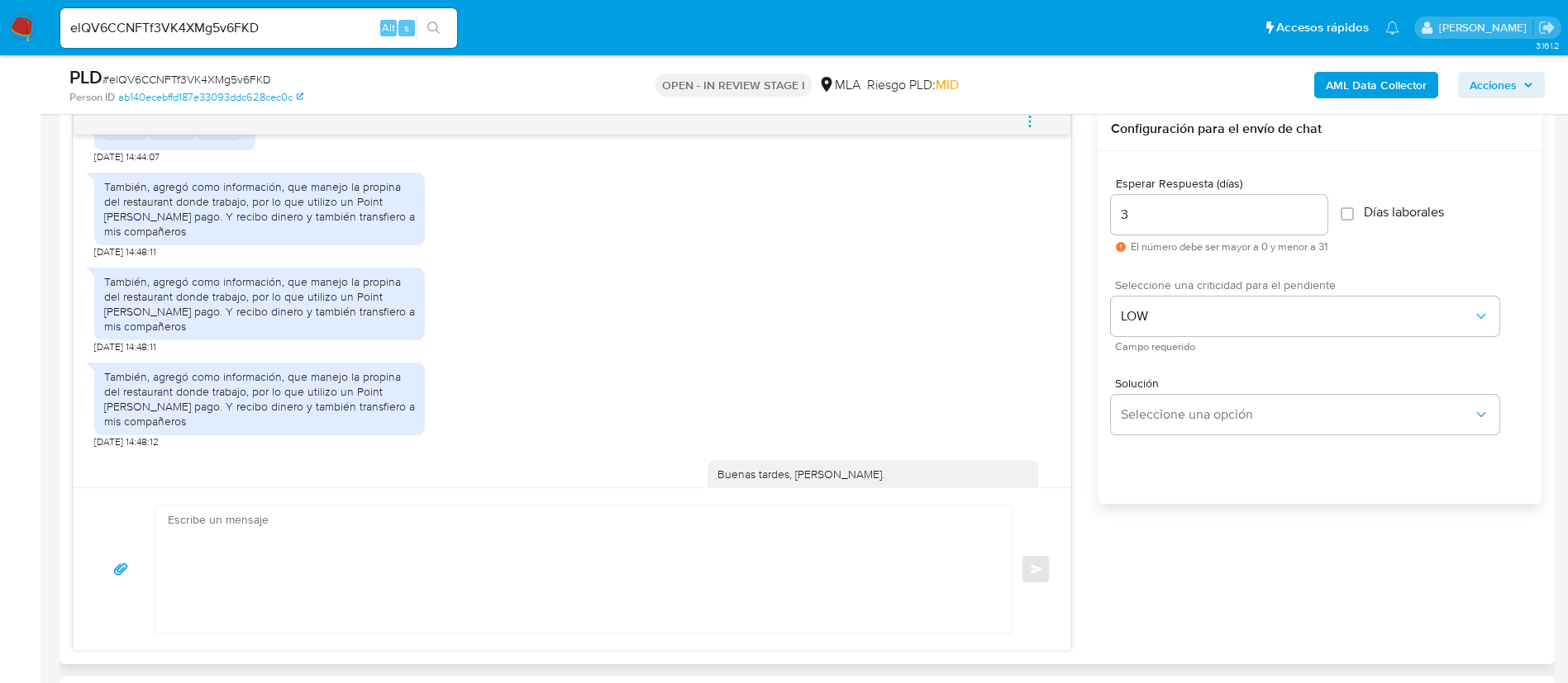
scroll to position [1294, 0]
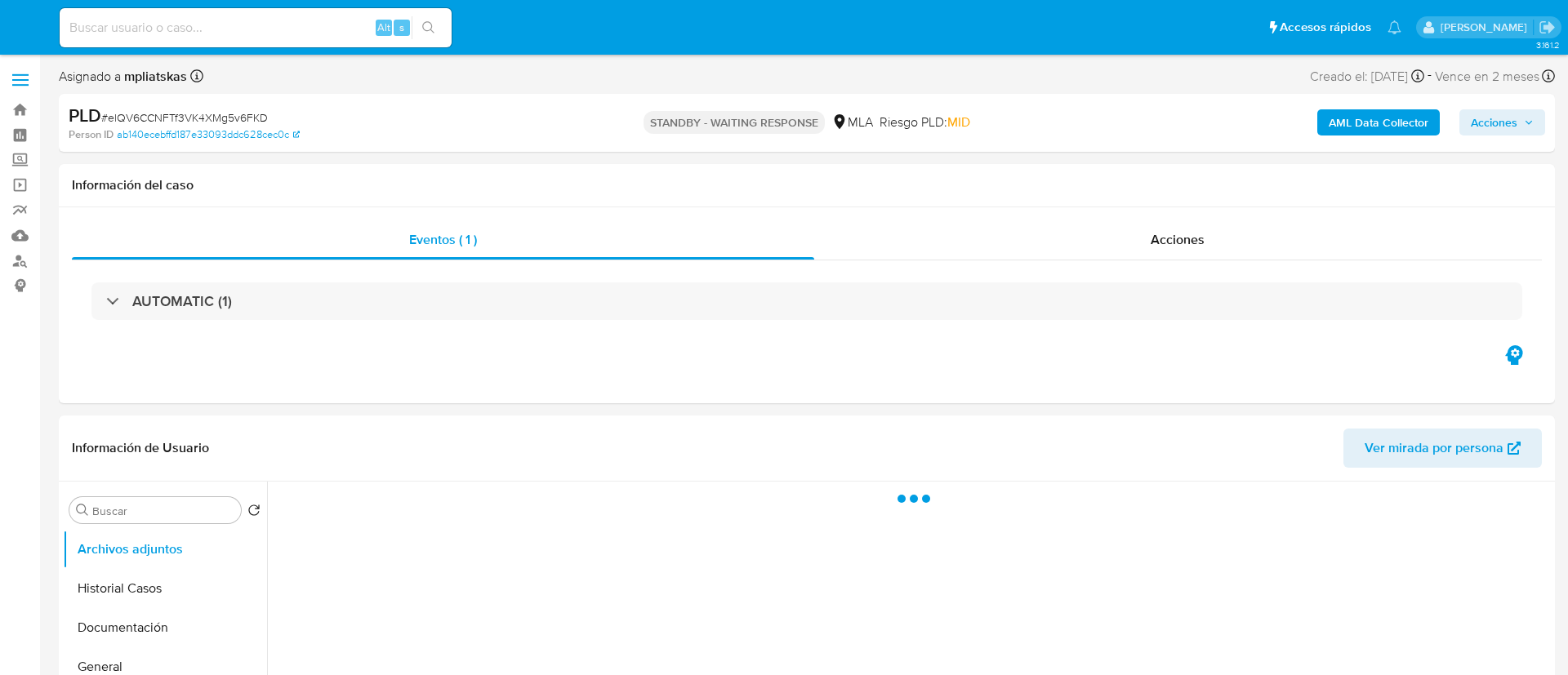
select select "10"
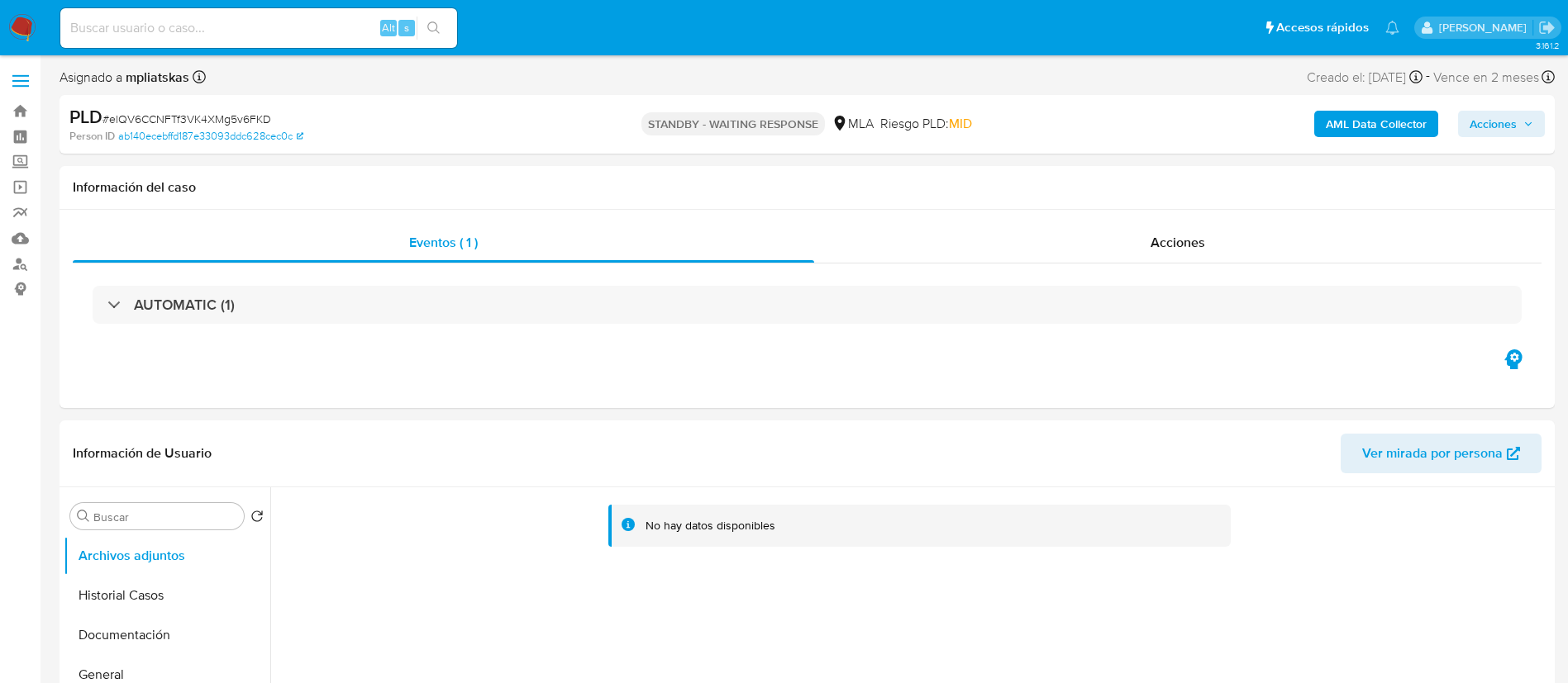
click at [373, 21] on input at bounding box center [258, 29] width 396 height 22
paste input "404236403"
type input "404236403"
click at [440, 24] on icon "search-icon" at bounding box center [434, 29] width 13 height 13
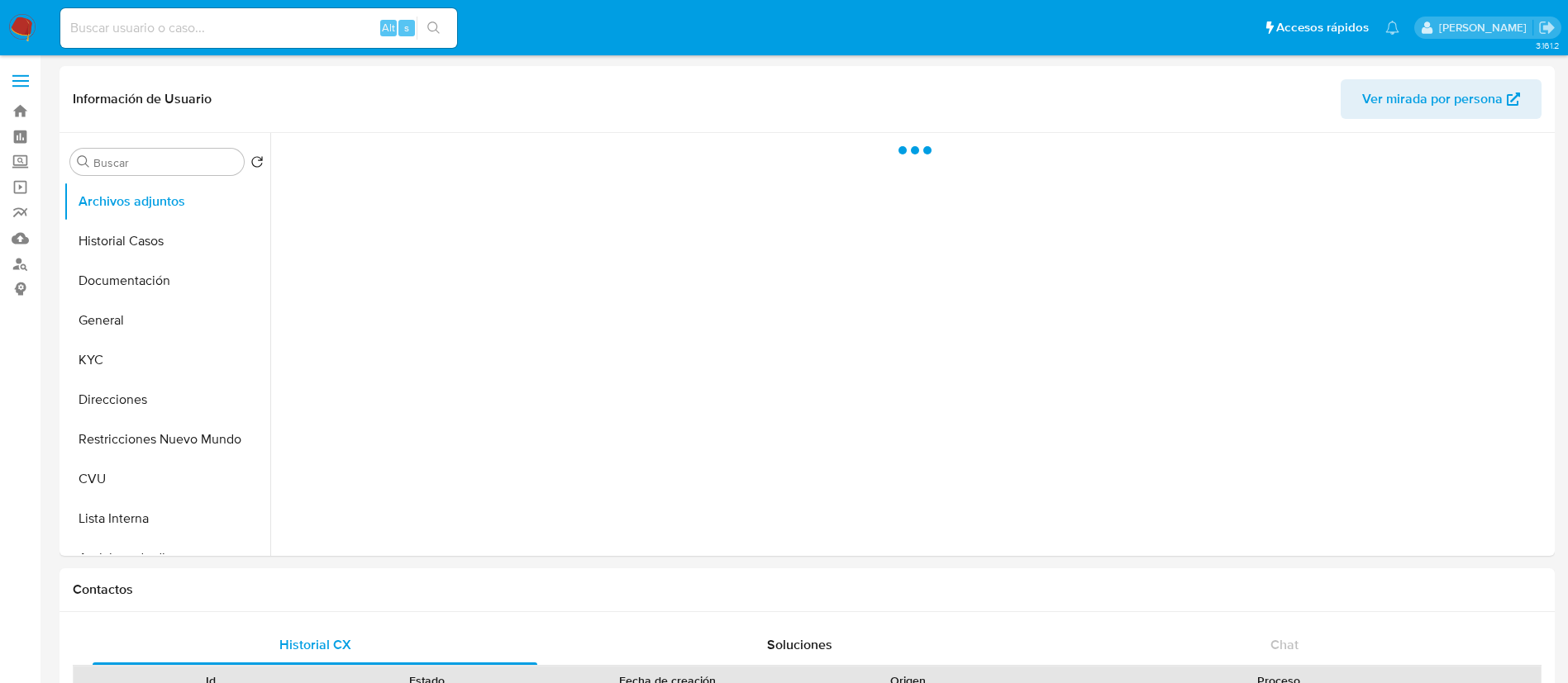
select select "10"
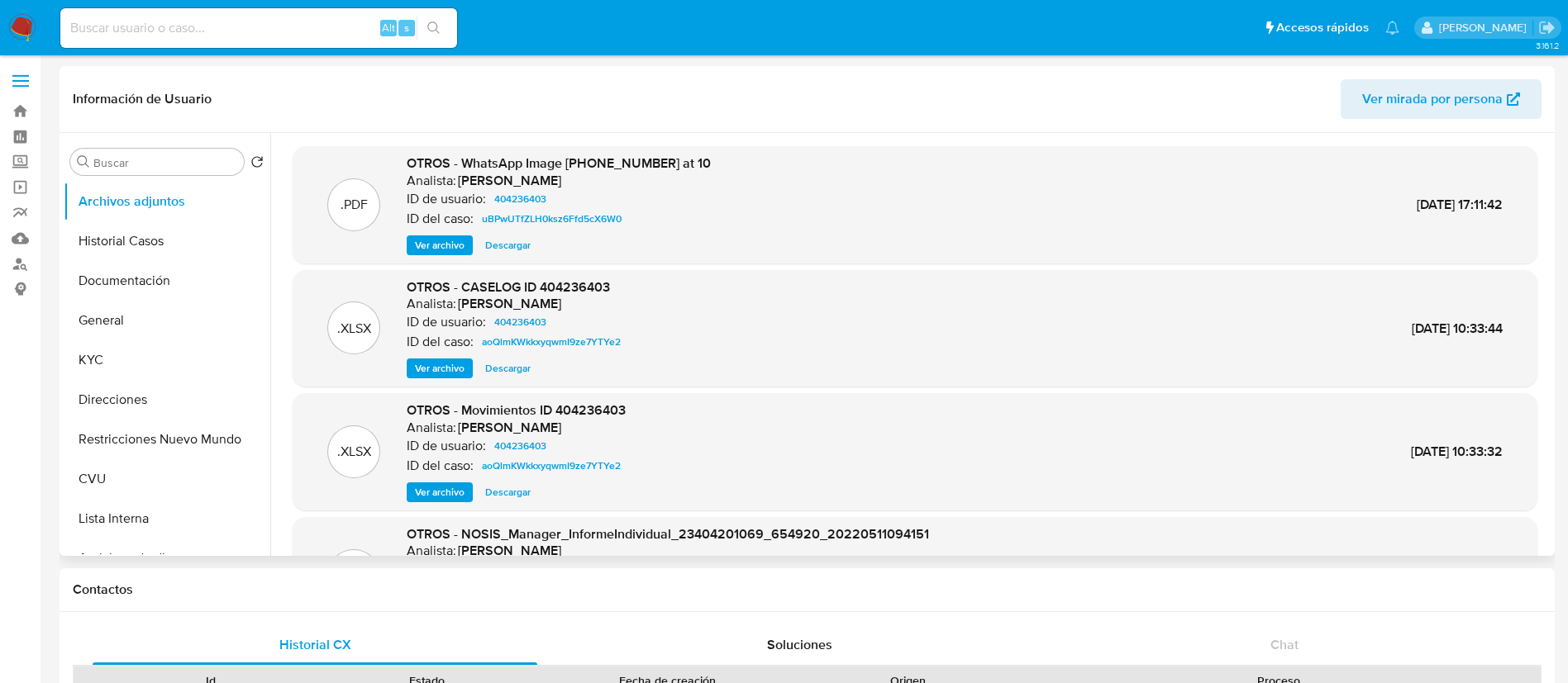
click at [431, 373] on span "Ver archivo" at bounding box center [439, 368] width 50 height 17
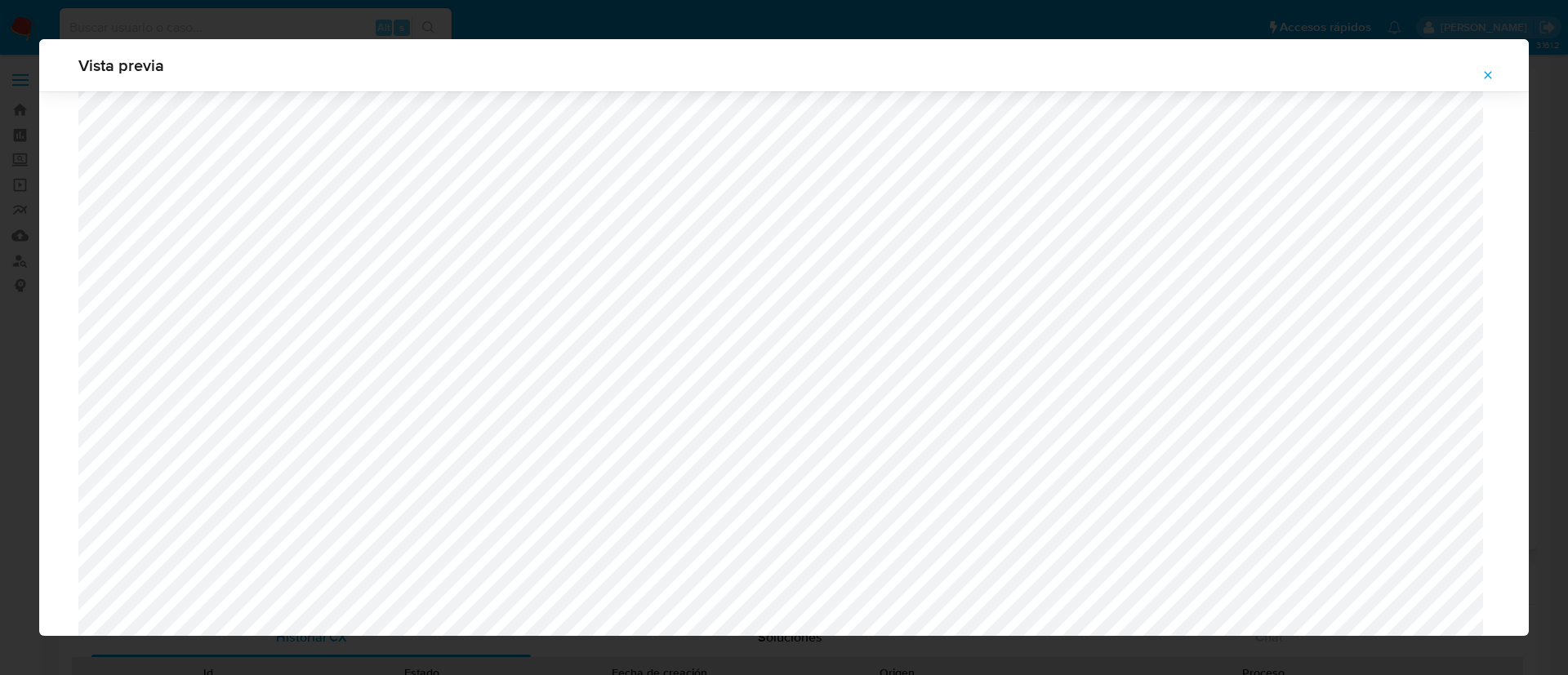
scroll to position [825, 0]
click at [1482, 78] on button "Attachment preview" at bounding box center [1487, 75] width 36 height 26
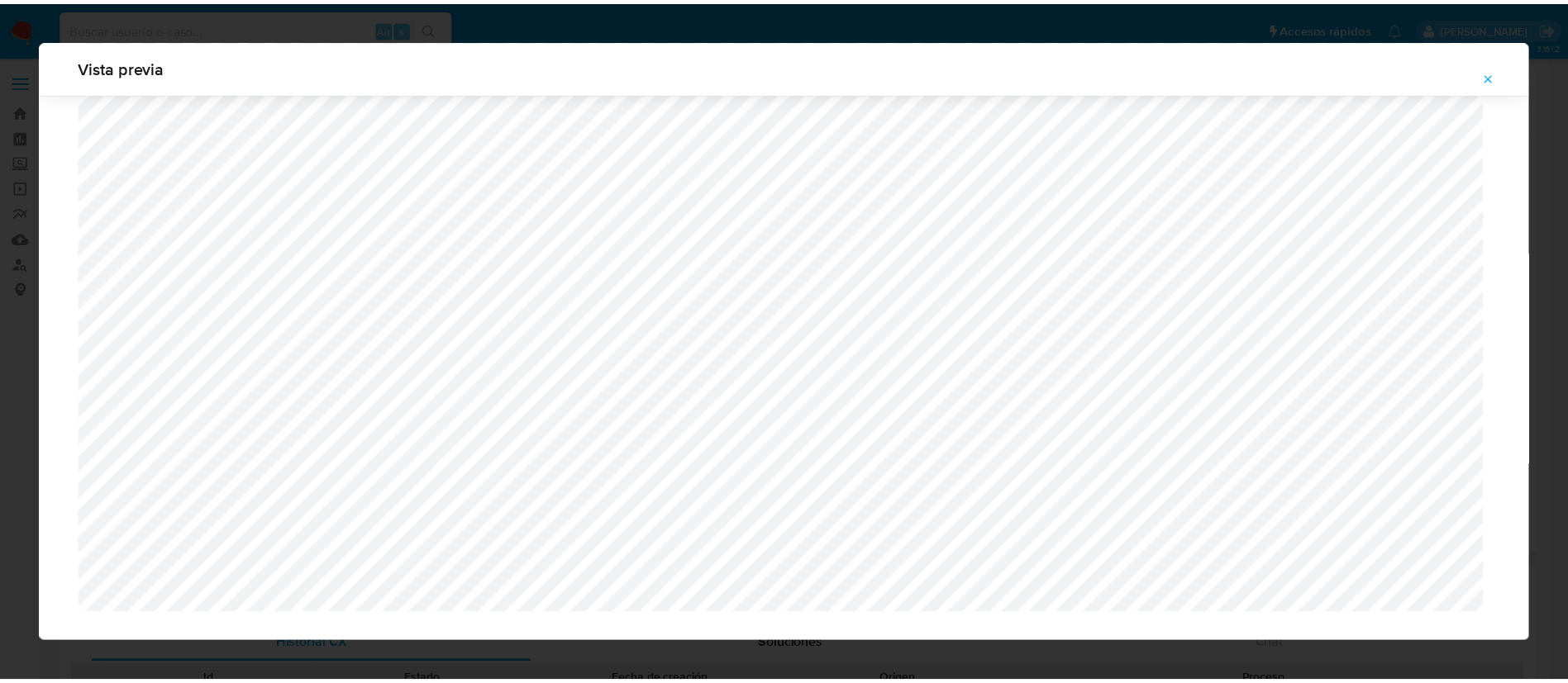
scroll to position [0, 0]
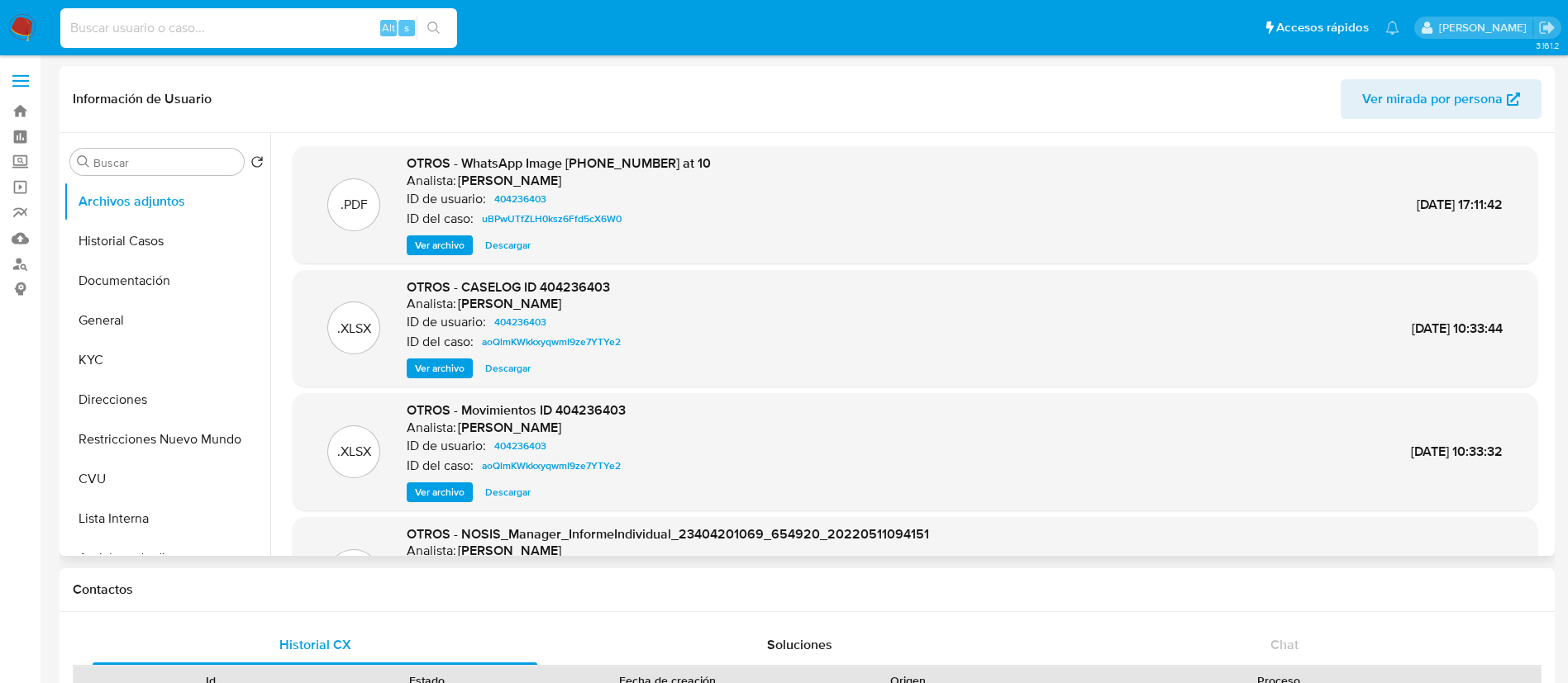
click at [316, 32] on input at bounding box center [258, 29] width 396 height 22
paste input "1355962270"
type input "1355962270"
click at [431, 31] on icon "search-icon" at bounding box center [434, 29] width 13 height 13
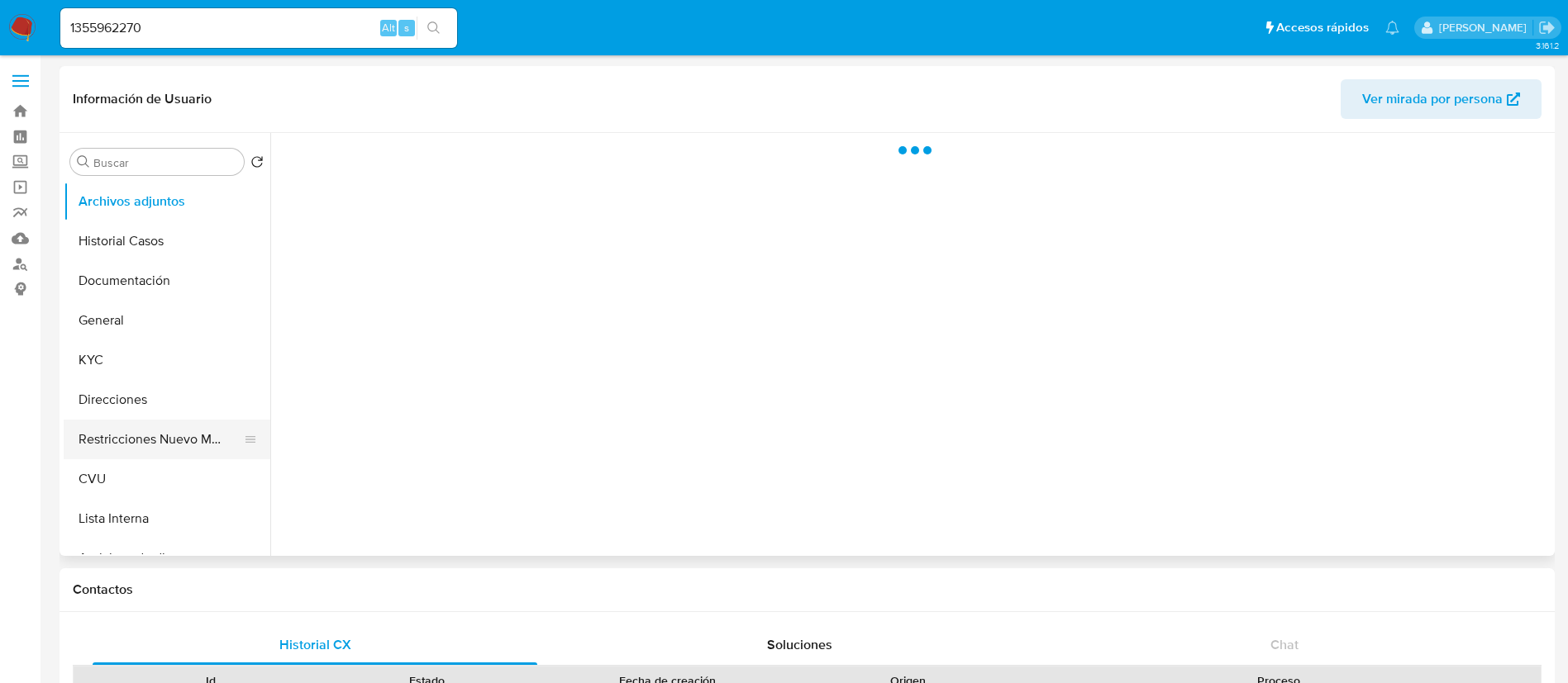
select select "10"
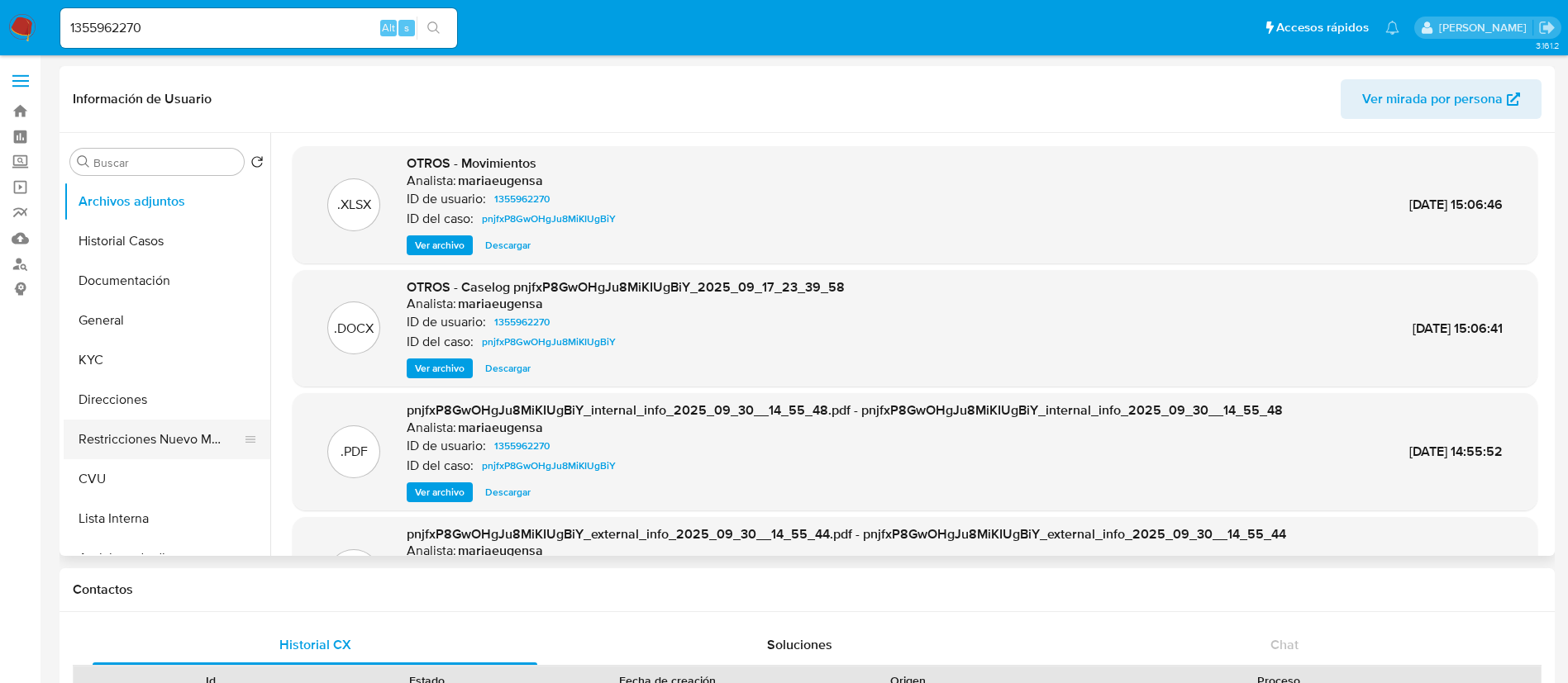
click at [128, 432] on button "Restricciones Nuevo Mundo" at bounding box center [161, 439] width 194 height 40
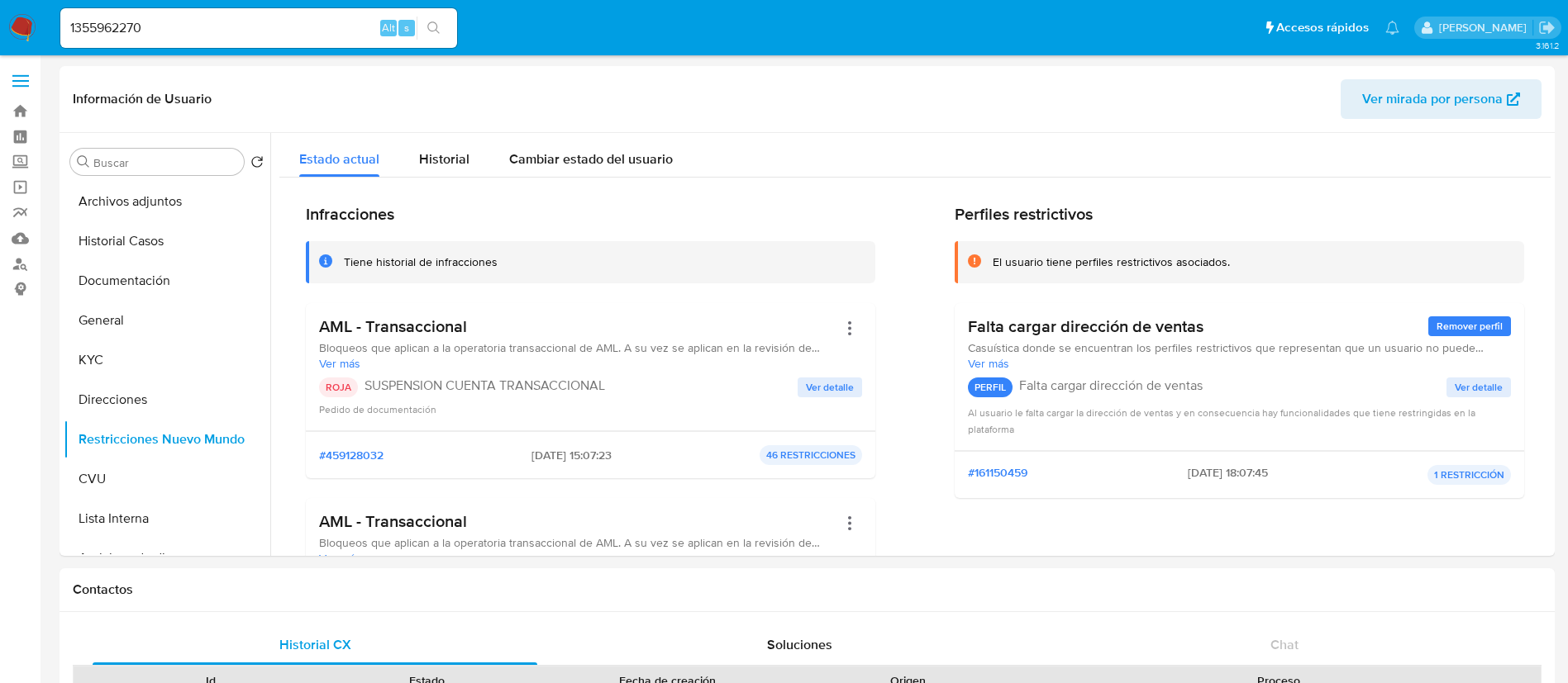
click at [364, 32] on input "1355962270" at bounding box center [258, 29] width 396 height 22
click at [364, 31] on input "1355962270" at bounding box center [258, 29] width 396 height 22
paste input "437639040"
type input "437639040"
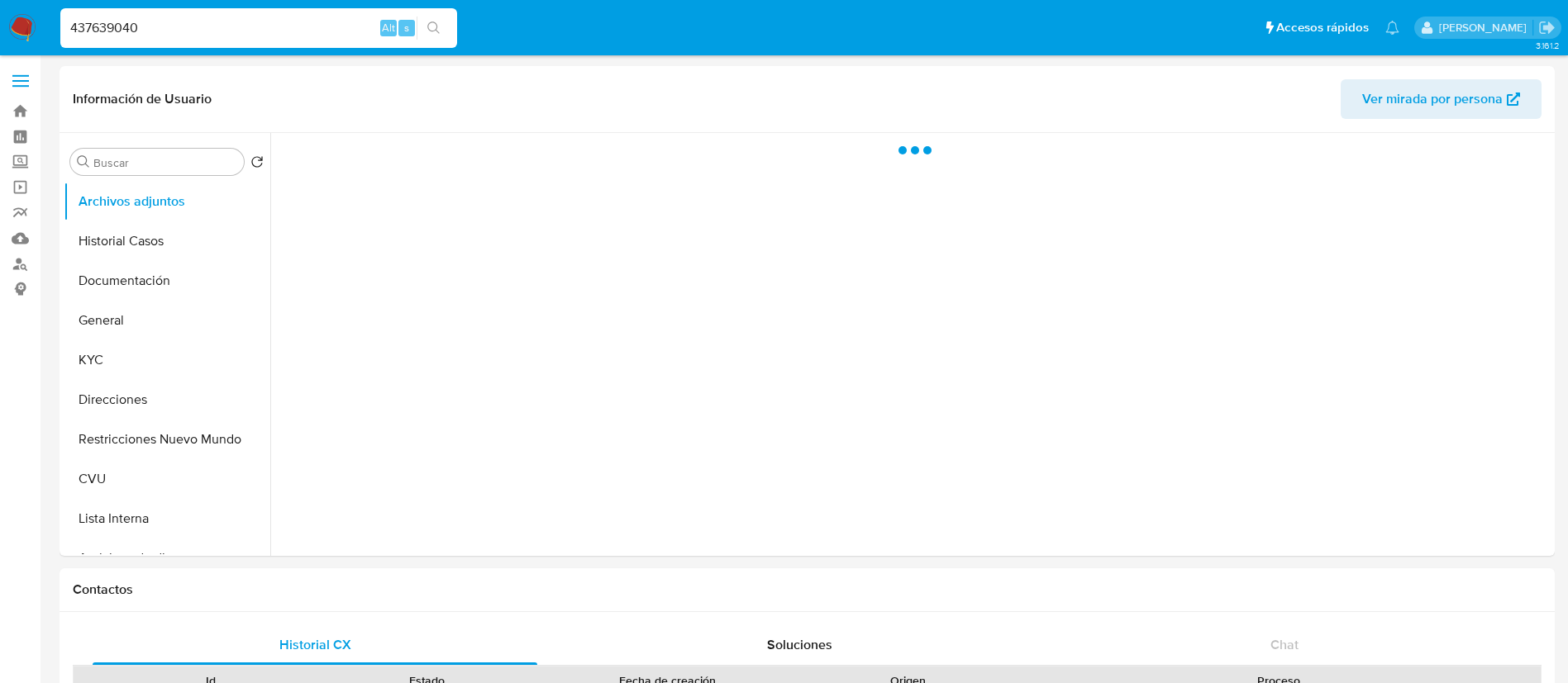
select select "10"
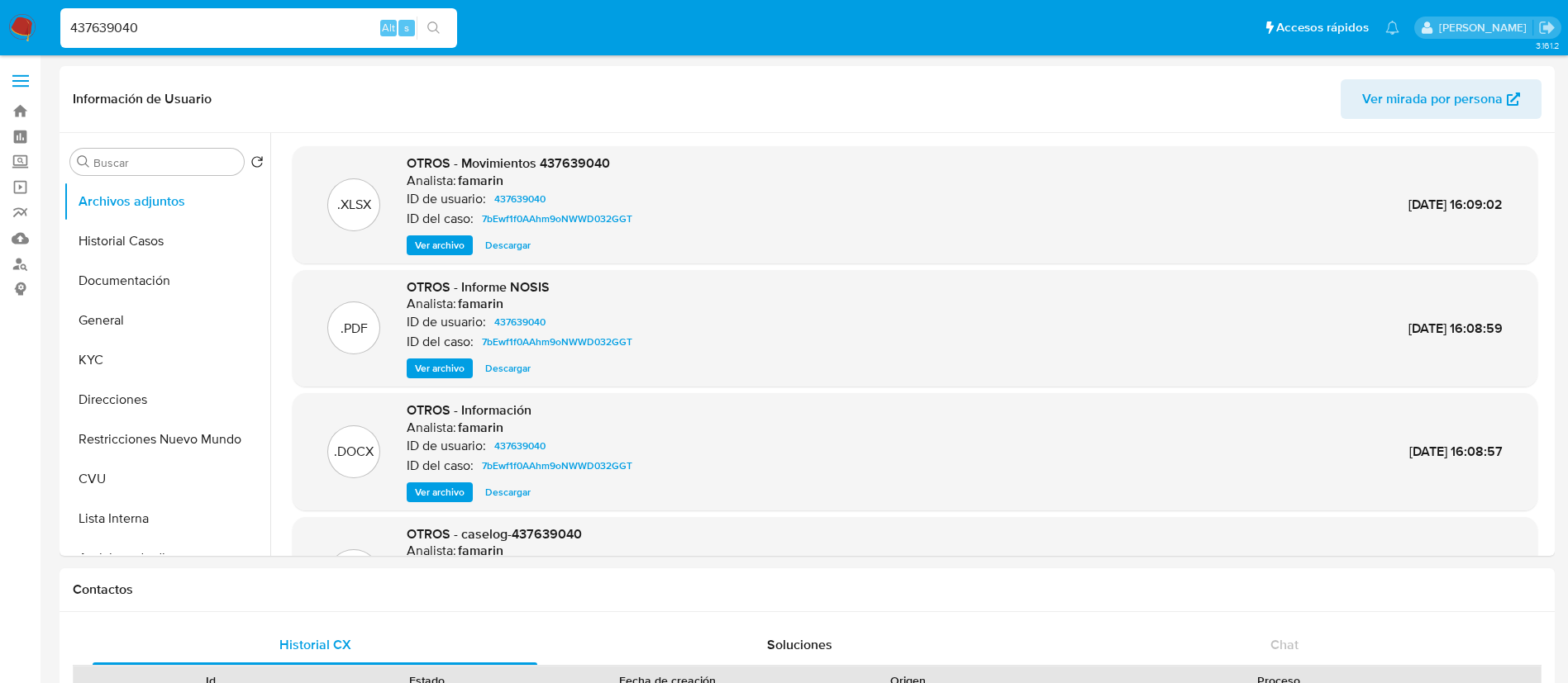
click at [364, 12] on div "437639040 Alt s" at bounding box center [258, 28] width 396 height 40
click at [362, 23] on input "437639040" at bounding box center [258, 29] width 396 height 22
paste input "Ft1GhrFGgVpvSTljobKlboD2"
type input "Ft1GhrFGgVpvSTljobKlboD2"
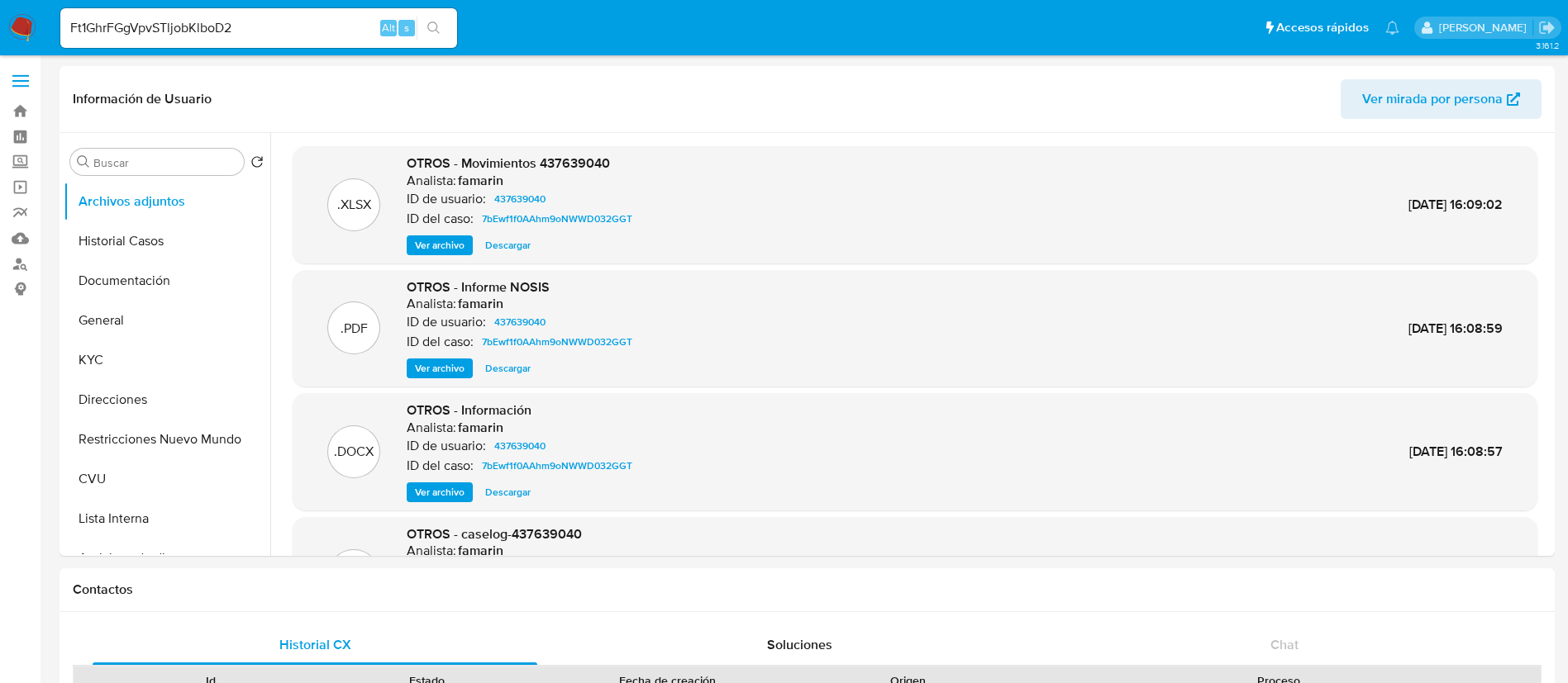
click at [423, 14] on div "Ft1GhrFGgVpvSTljobKlboD2 Alt s" at bounding box center [258, 28] width 396 height 40
click at [435, 33] on icon "search-icon" at bounding box center [434, 29] width 13 height 13
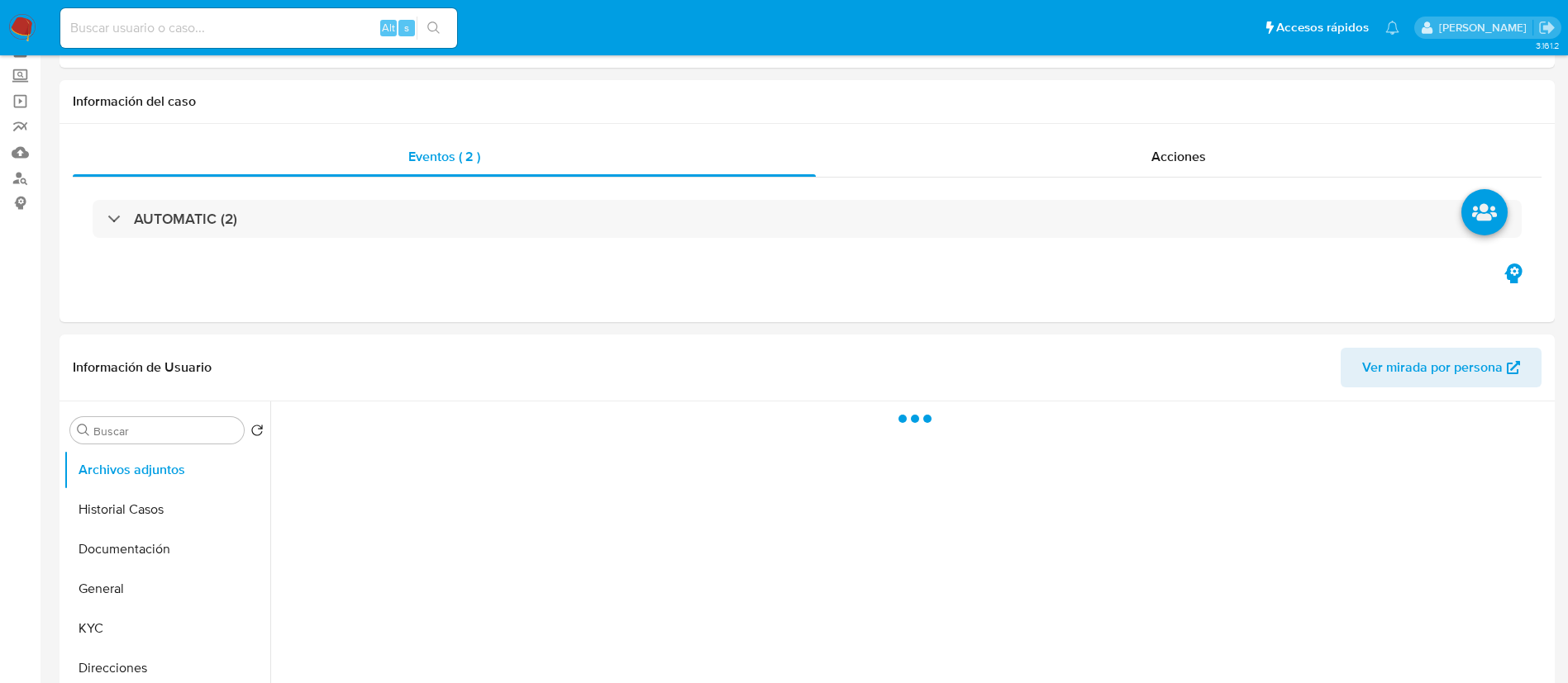
scroll to position [124, 0]
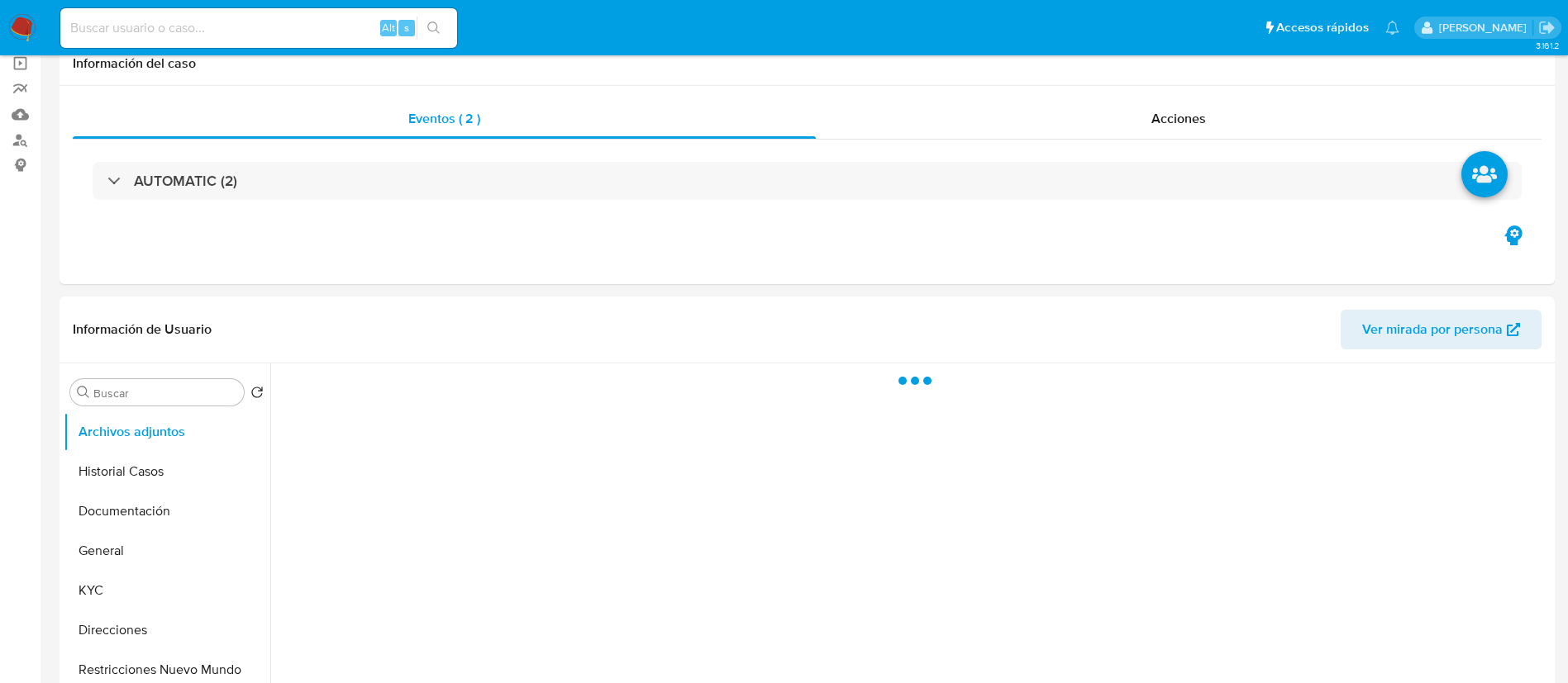
select select "10"
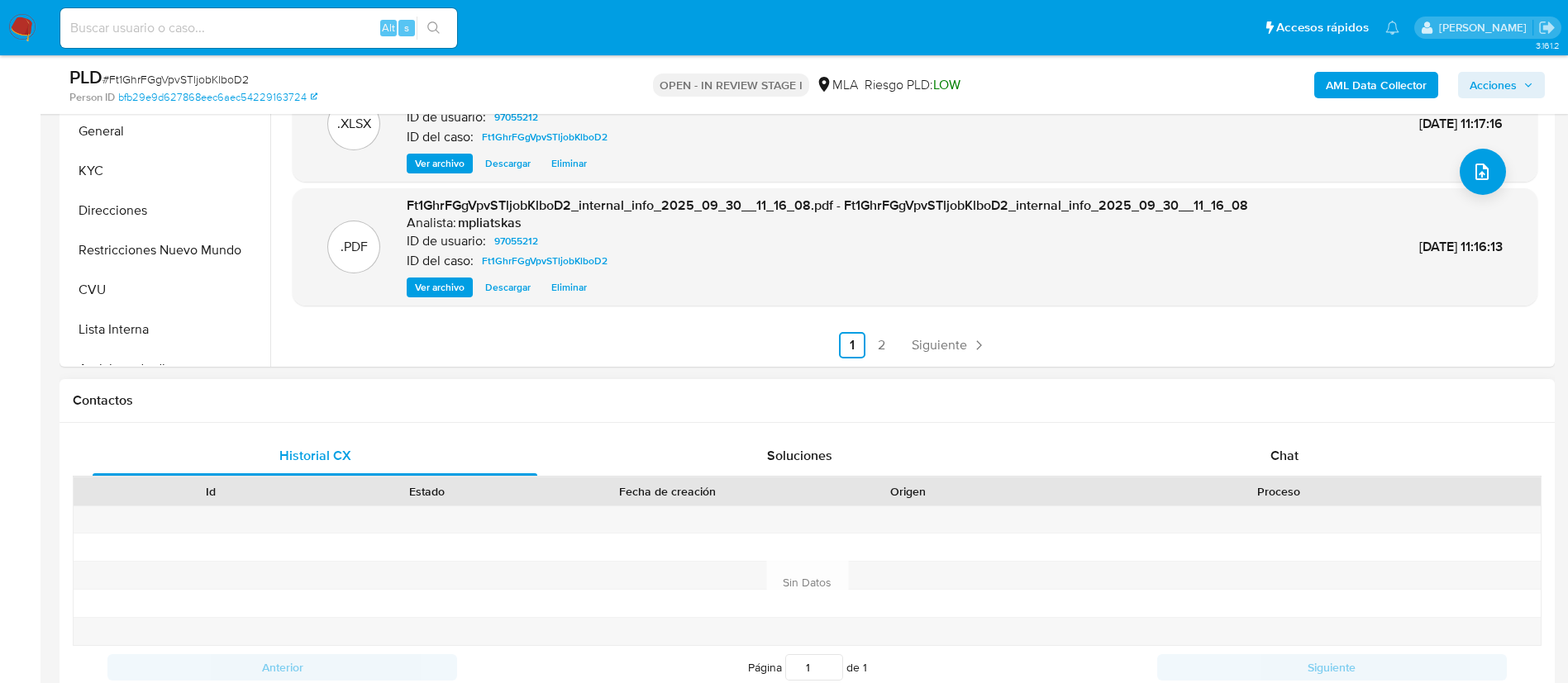
scroll to position [620, 0]
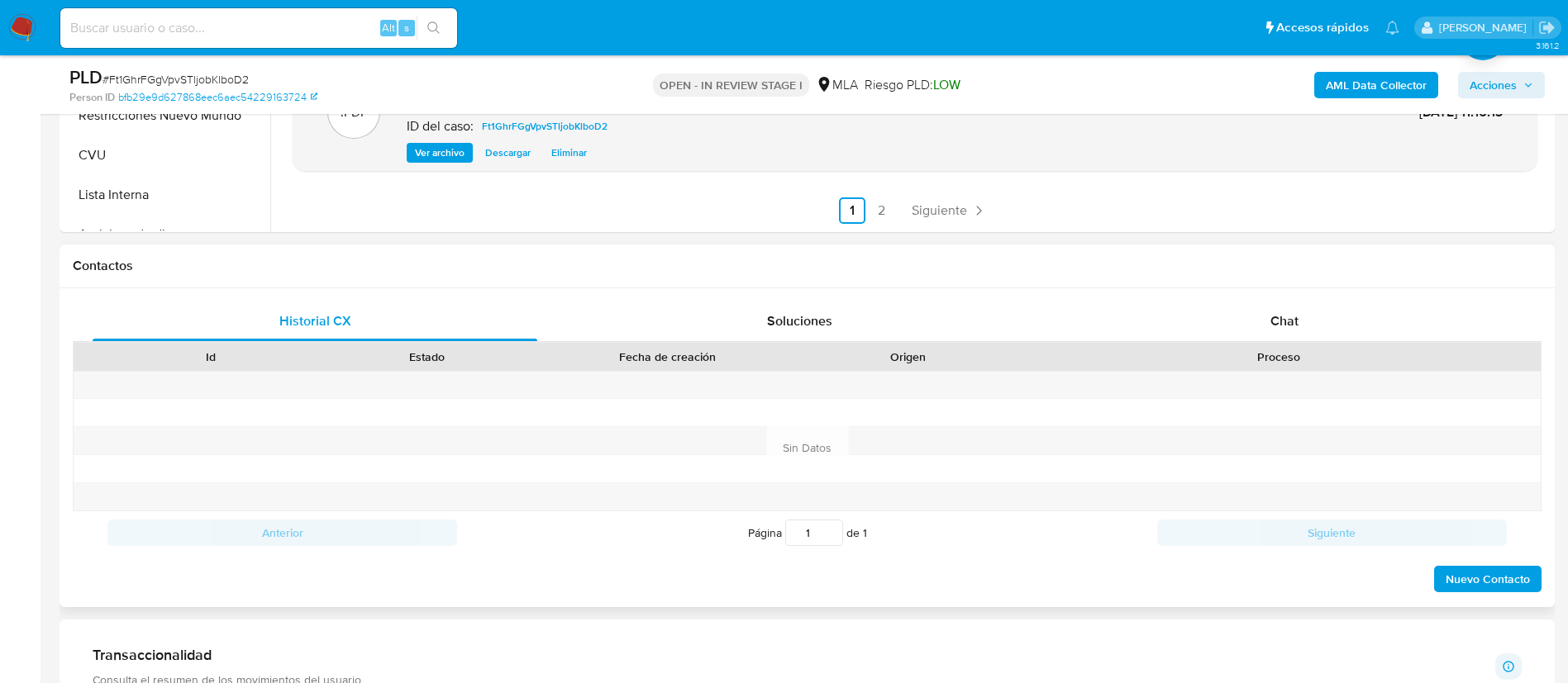
click at [1260, 292] on div "Historial CX Soluciones Chat Id Estado Fecha de creación Origen Proceso Anterio…" at bounding box center [807, 447] width 1496 height 319
click at [1268, 312] on div "Chat" at bounding box center [1284, 321] width 444 height 40
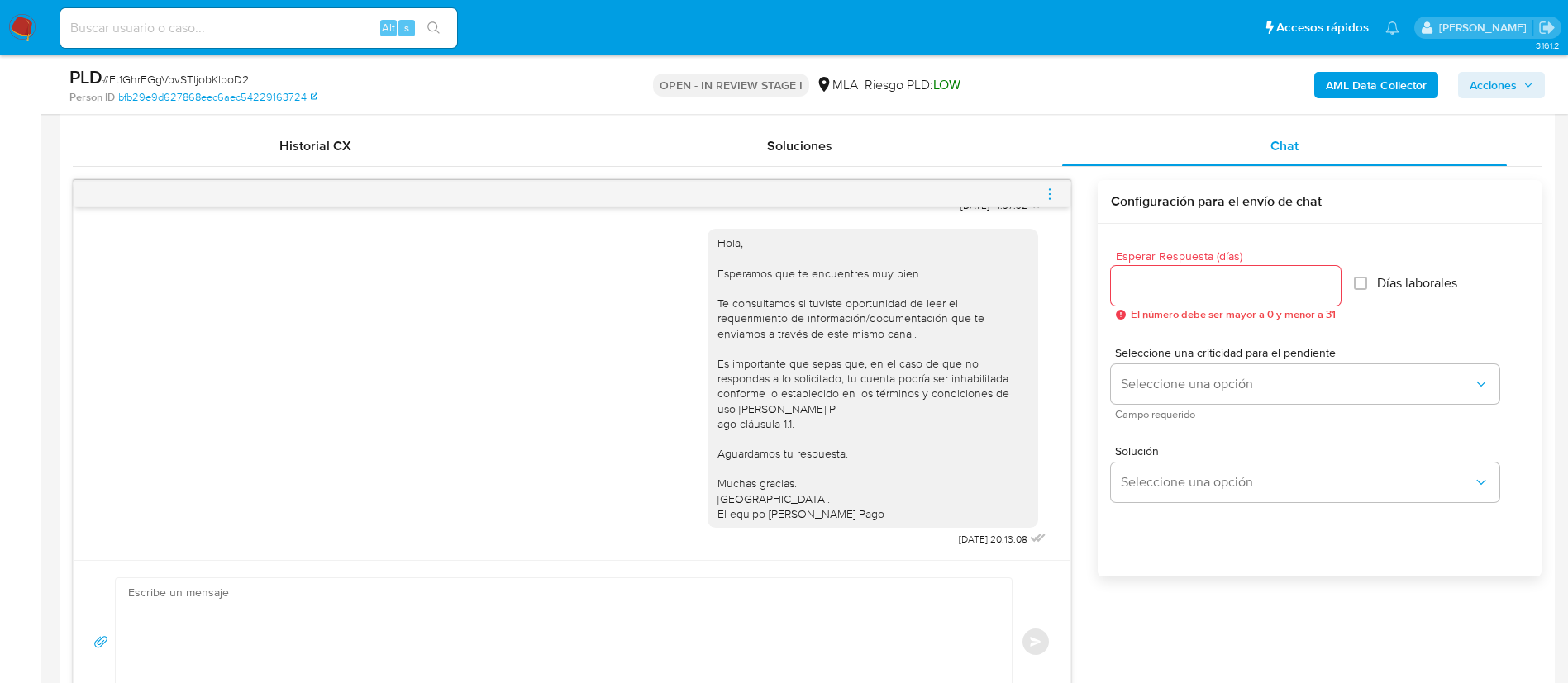
scroll to position [744, 0]
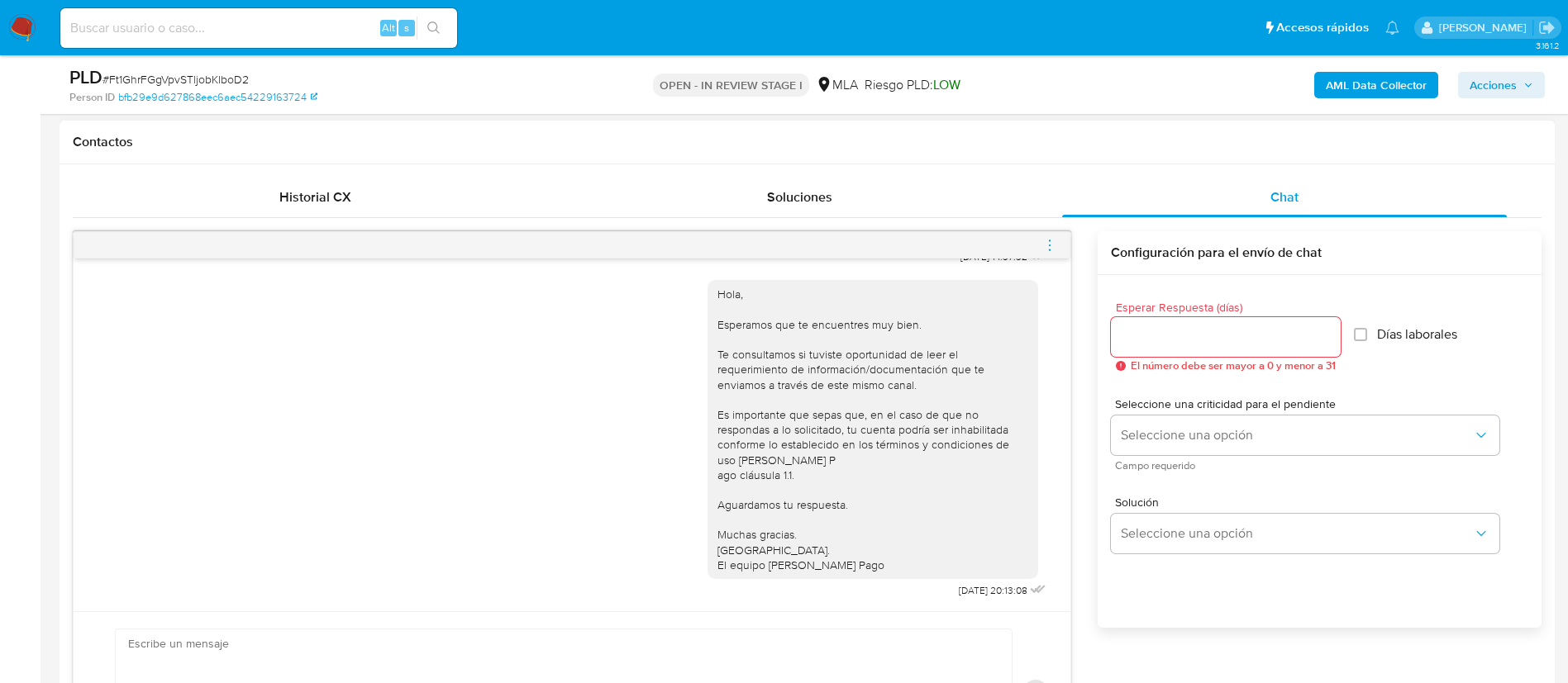
click at [1048, 248] on icon "menu-action" at bounding box center [1050, 246] width 15 height 15
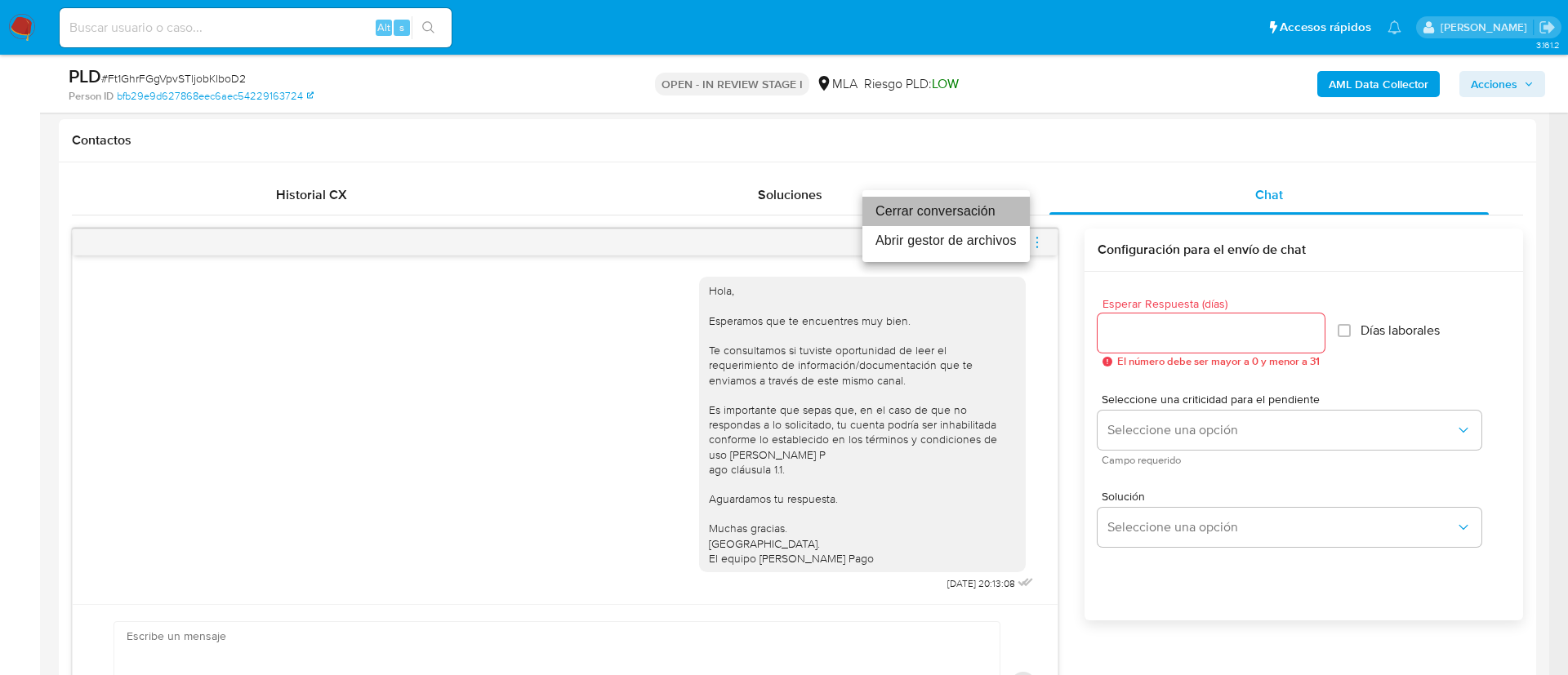
click at [984, 214] on li "Cerrar conversación" at bounding box center [945, 211] width 167 height 29
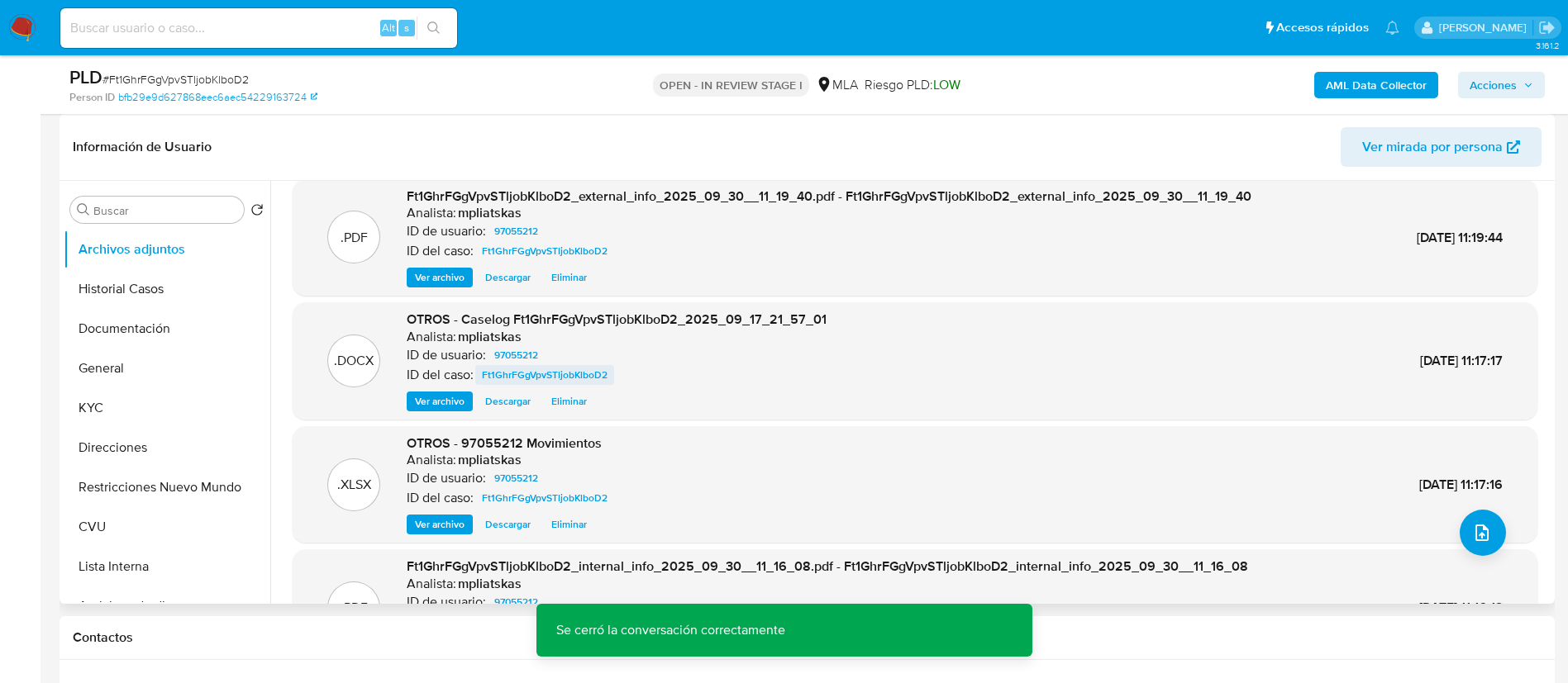
scroll to position [0, 0]
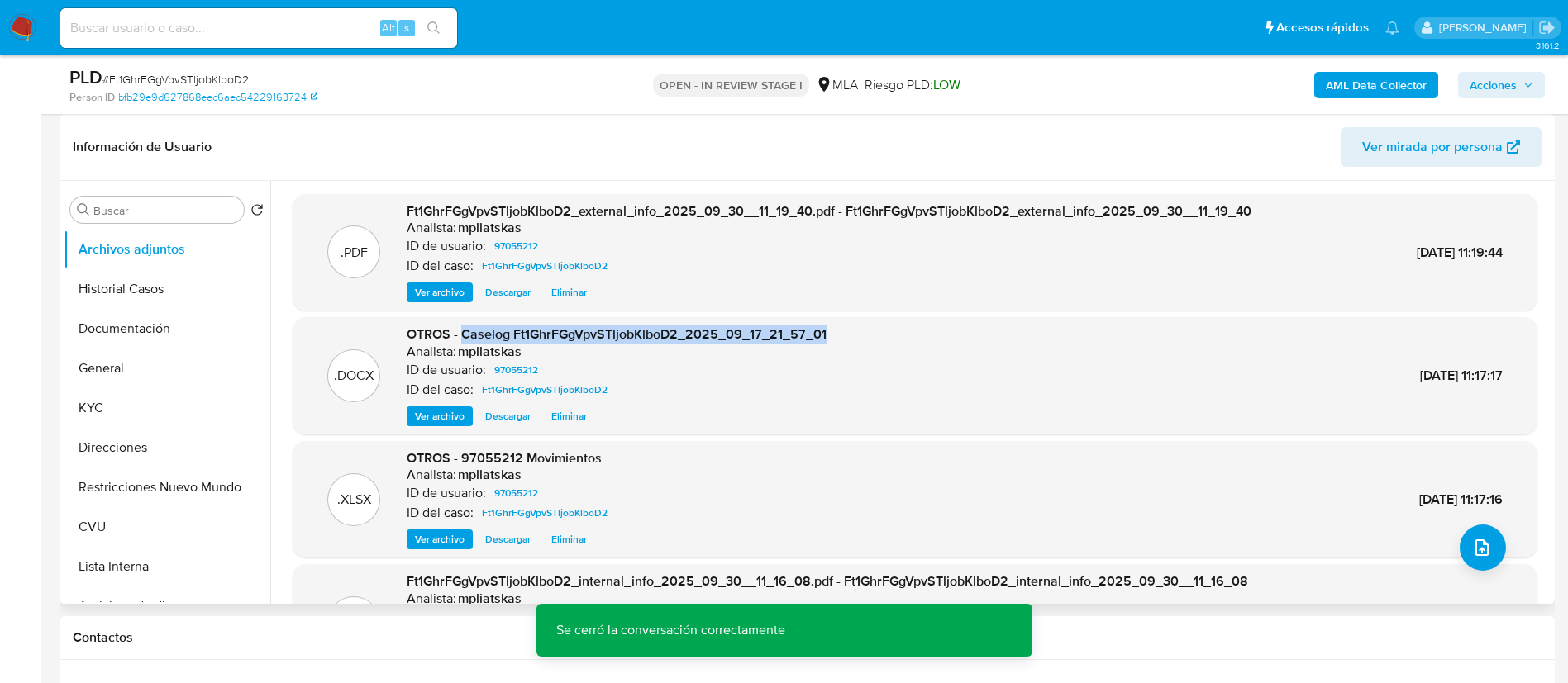
drag, startPoint x: 462, startPoint y: 332, endPoint x: 826, endPoint y: 326, distance: 364.0
click at [826, 326] on div ".DOCX OTROS - Caselog Ft1GhrFGgVpvSTljobKlboD2_2025_09_17_21_57_01 Analista: mp…" at bounding box center [916, 376] width 1229 height 101
copy span "Caselog Ft1GhrFGgVpvSTljobKlboD2_2025_09_17_21_57_01"
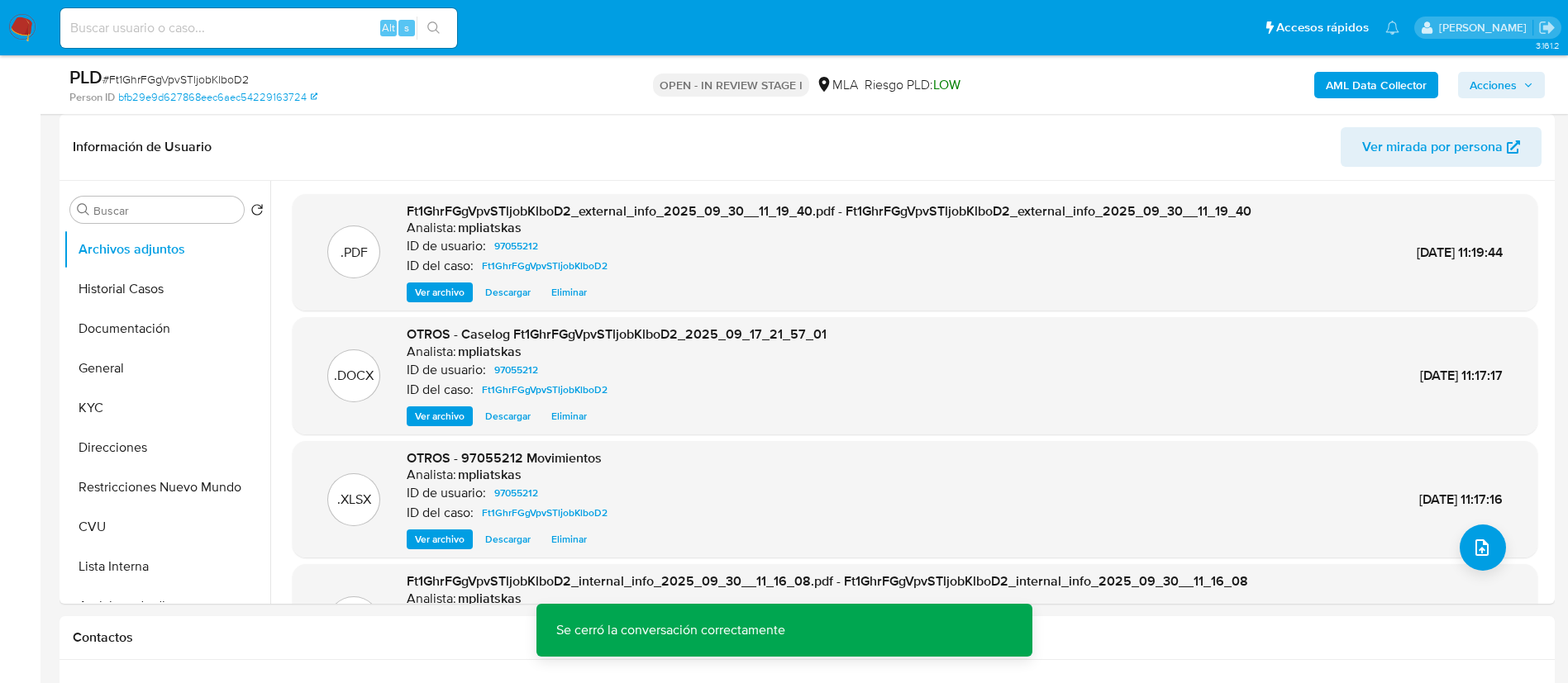
click at [1537, 67] on div "AML Data Collector Acciones" at bounding box center [1301, 85] width 488 height 39
click at [1533, 71] on button "Acciones" at bounding box center [1502, 84] width 87 height 26
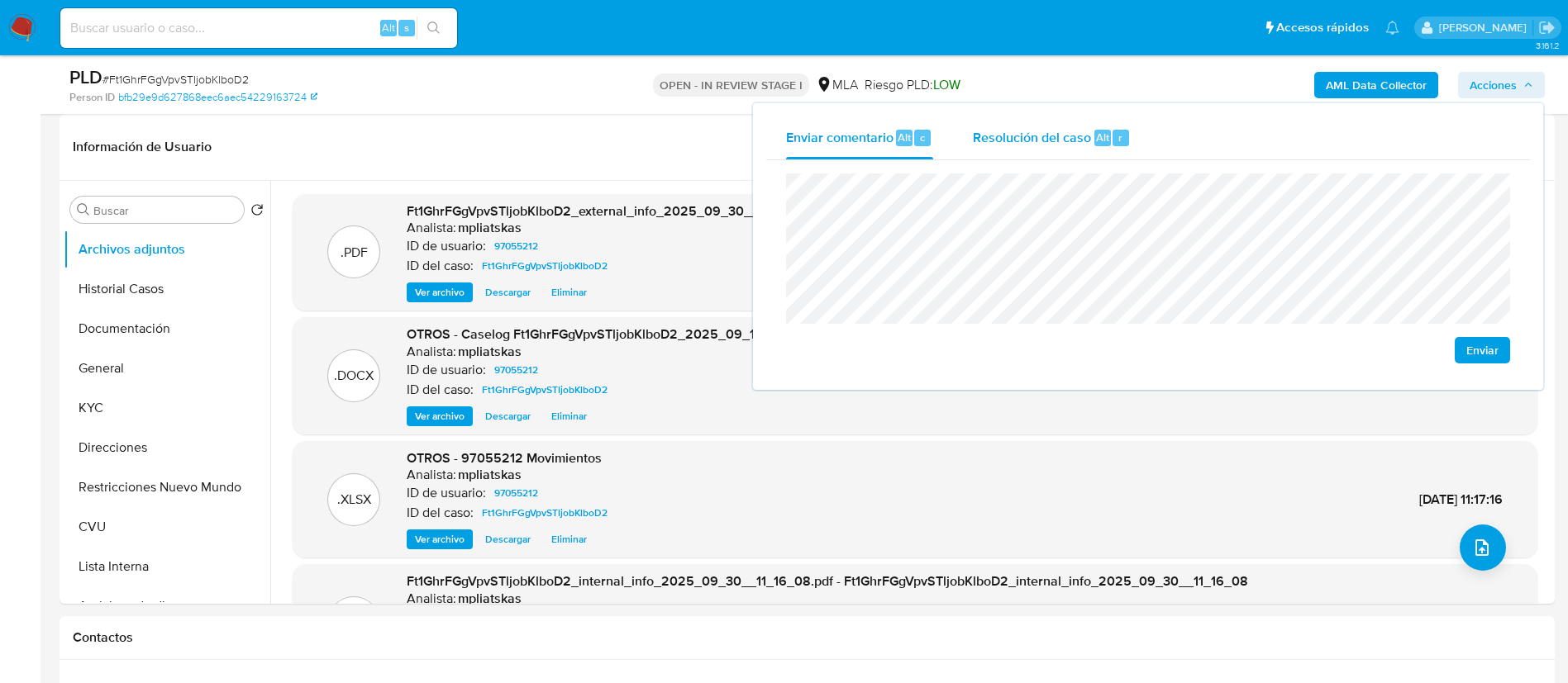
click at [1049, 130] on span "Resolución del caso" at bounding box center [1032, 136] width 118 height 19
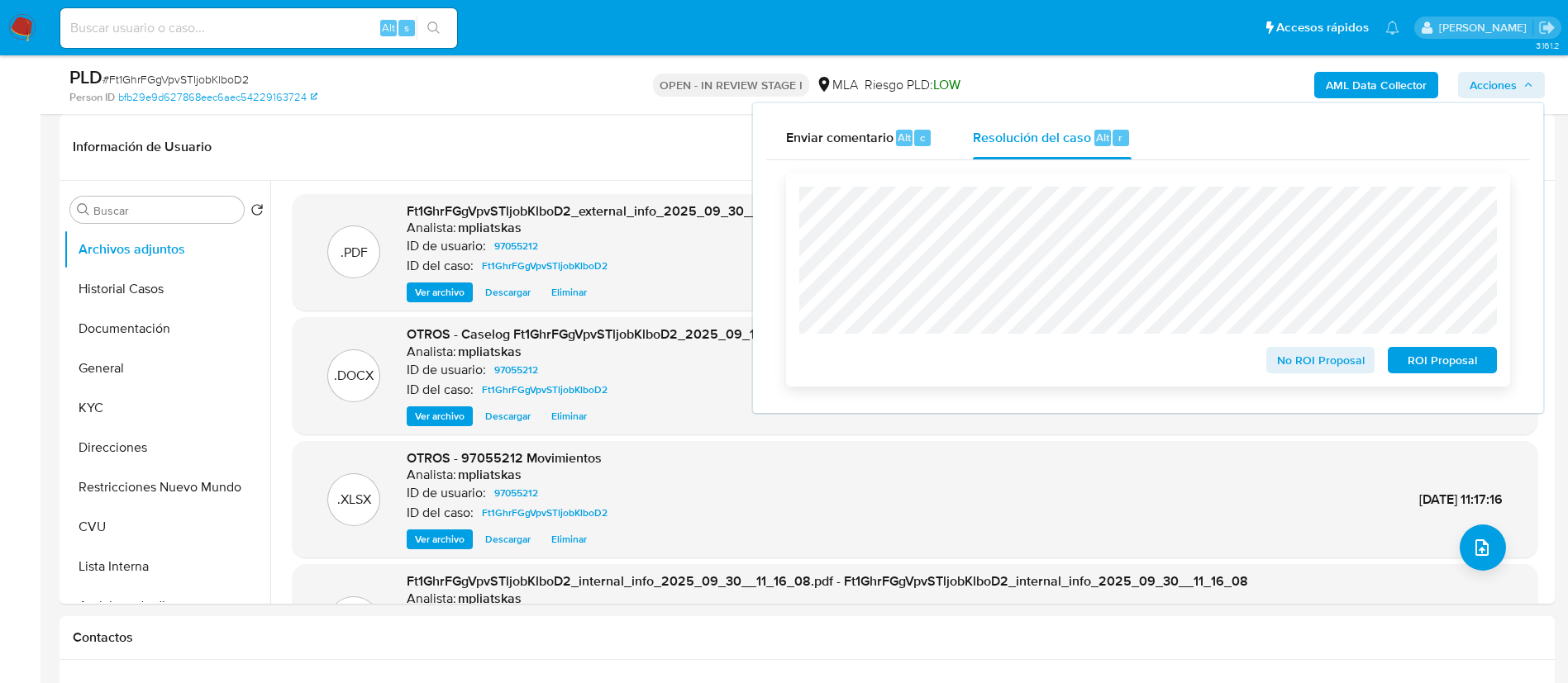
click at [1268, 349] on div "No ROI Proposal" at bounding box center [1321, 357] width 122 height 33
click at [1274, 352] on button "No ROI Proposal" at bounding box center [1321, 360] width 109 height 26
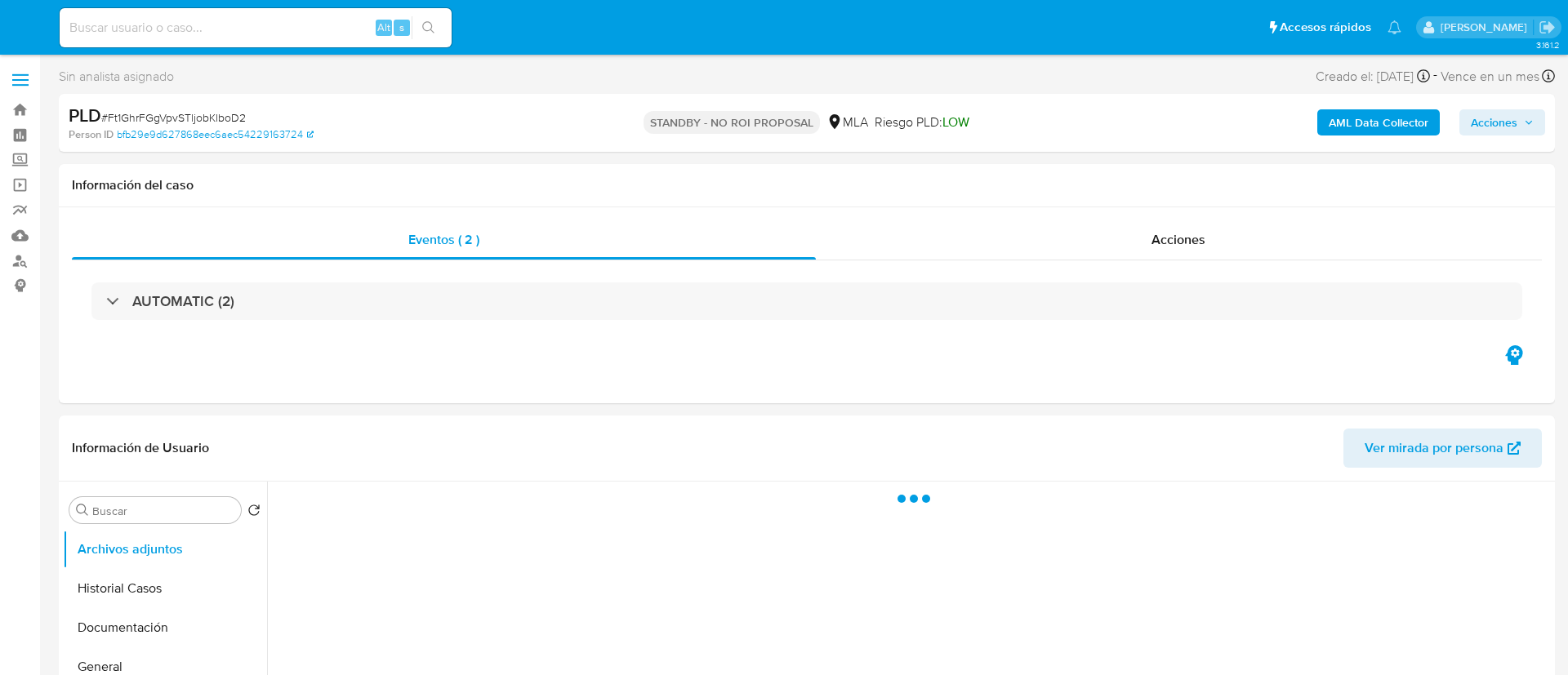
select select "10"
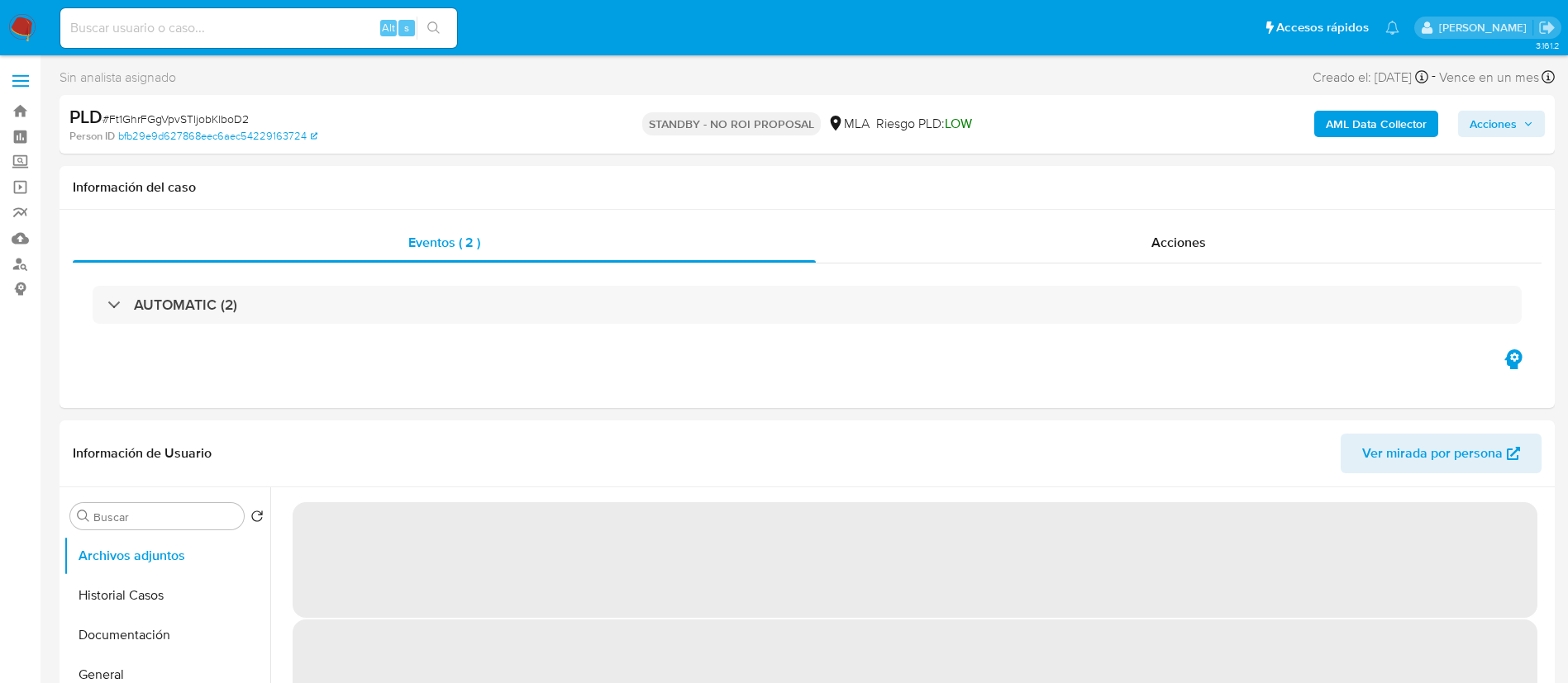
click at [362, 27] on input at bounding box center [258, 29] width 396 height 22
paste input "6tnlRJg3XAACzMMQssFRLpUb"
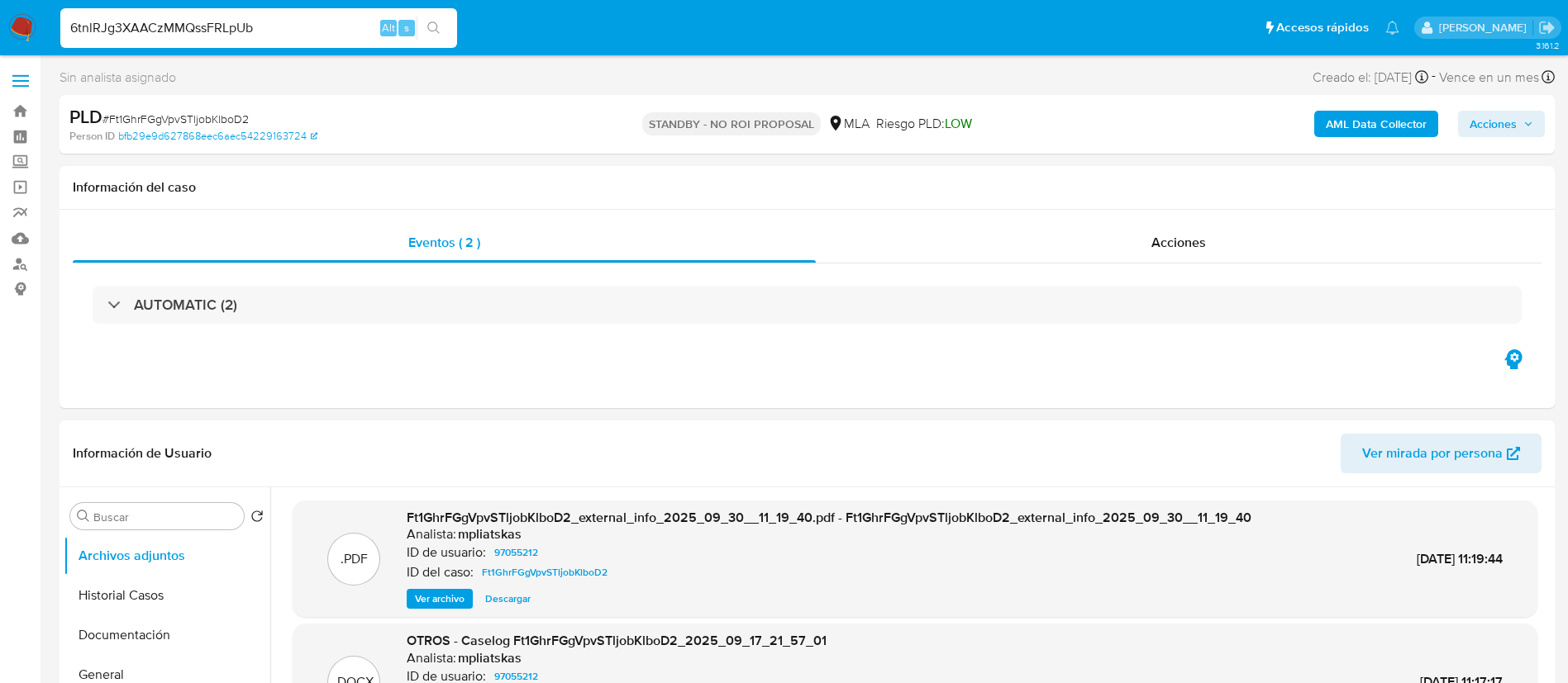
type input "6tnlRJg3XAACzMMQssFRLpUb"
click at [438, 31] on icon "search-icon" at bounding box center [434, 29] width 13 height 13
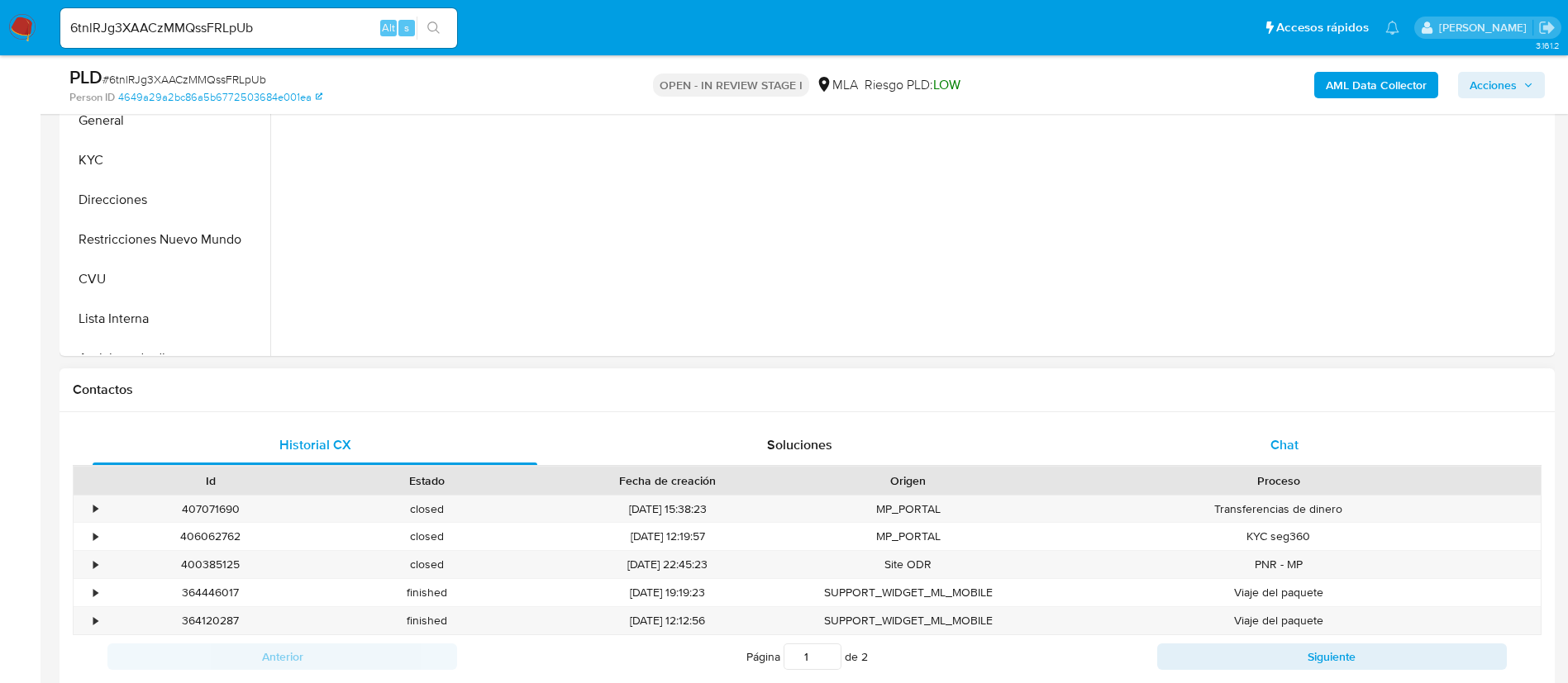
select select "10"
click at [1098, 428] on div "Chat" at bounding box center [1284, 445] width 444 height 40
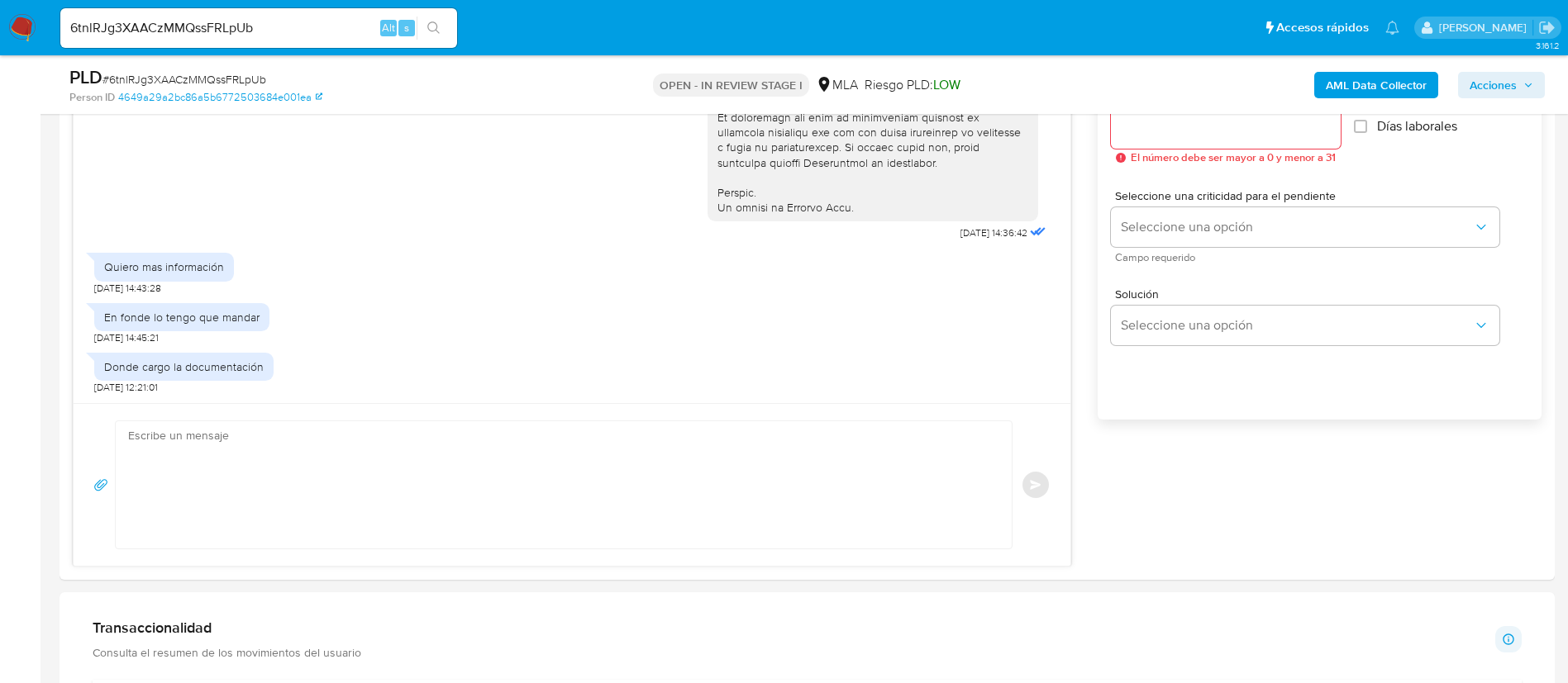
scroll to position [992, 0]
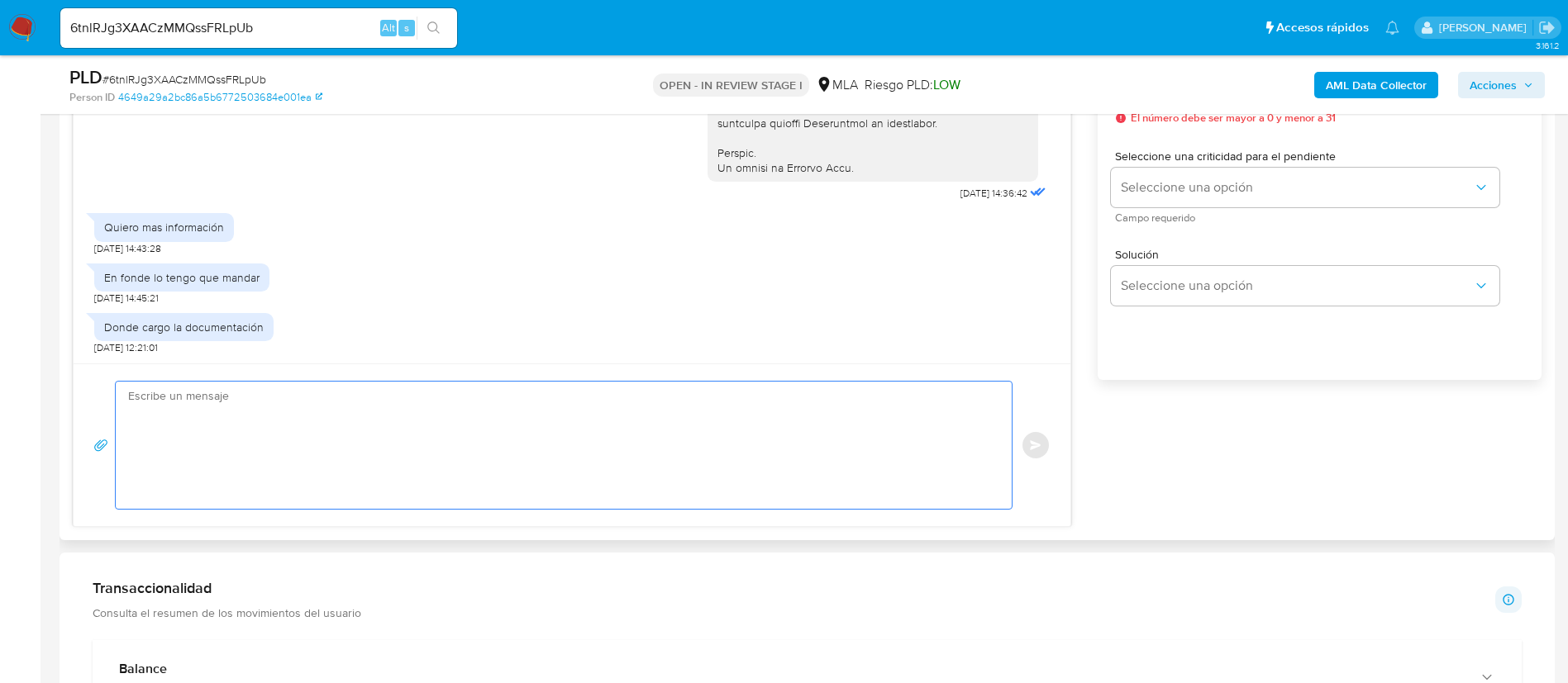
click at [393, 463] on textarea at bounding box center [559, 445] width 863 height 127
paste textarea "Buenos días, Thomas. La documentación e información solicitada puedes enviarla …"
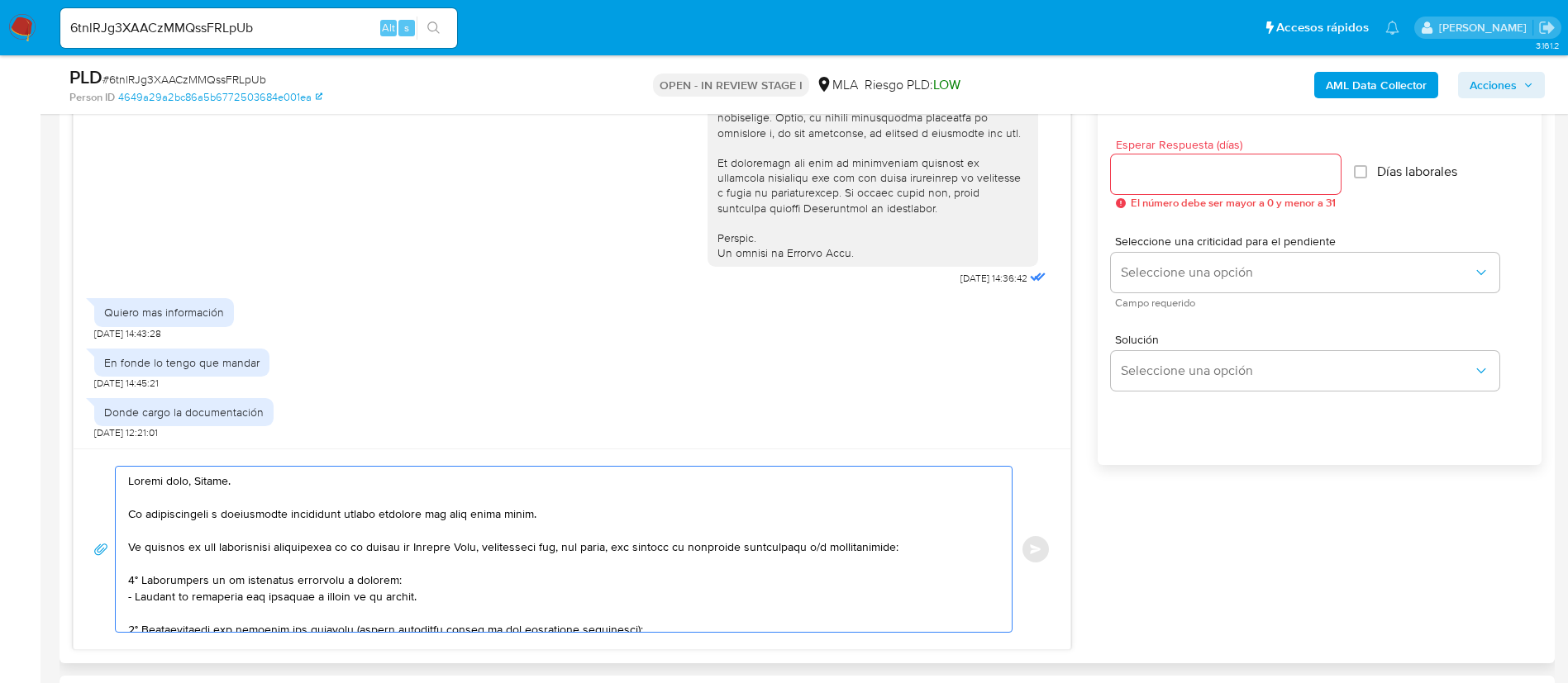
scroll to position [867, 0]
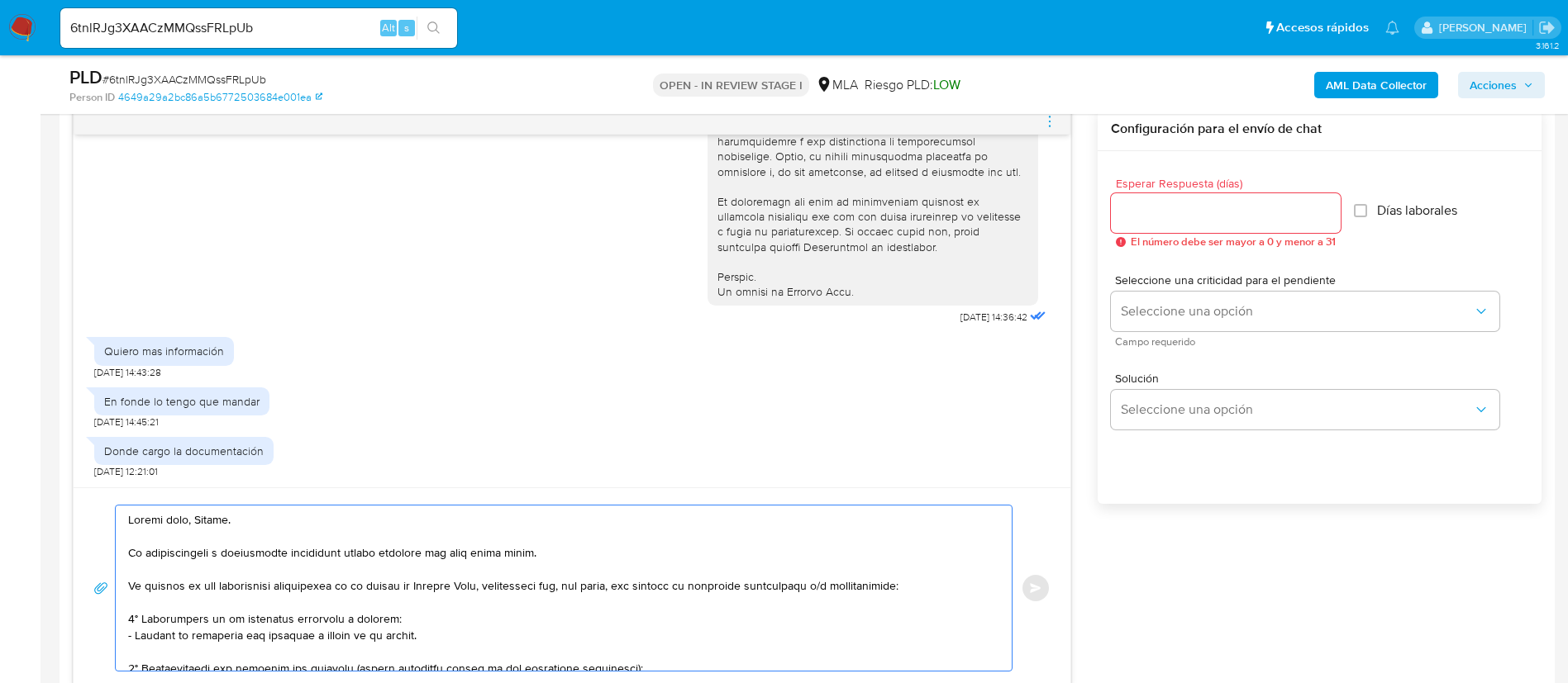
type textarea "Buenos días, Thomas. La documentación e información solicitada puedes enviarla …"
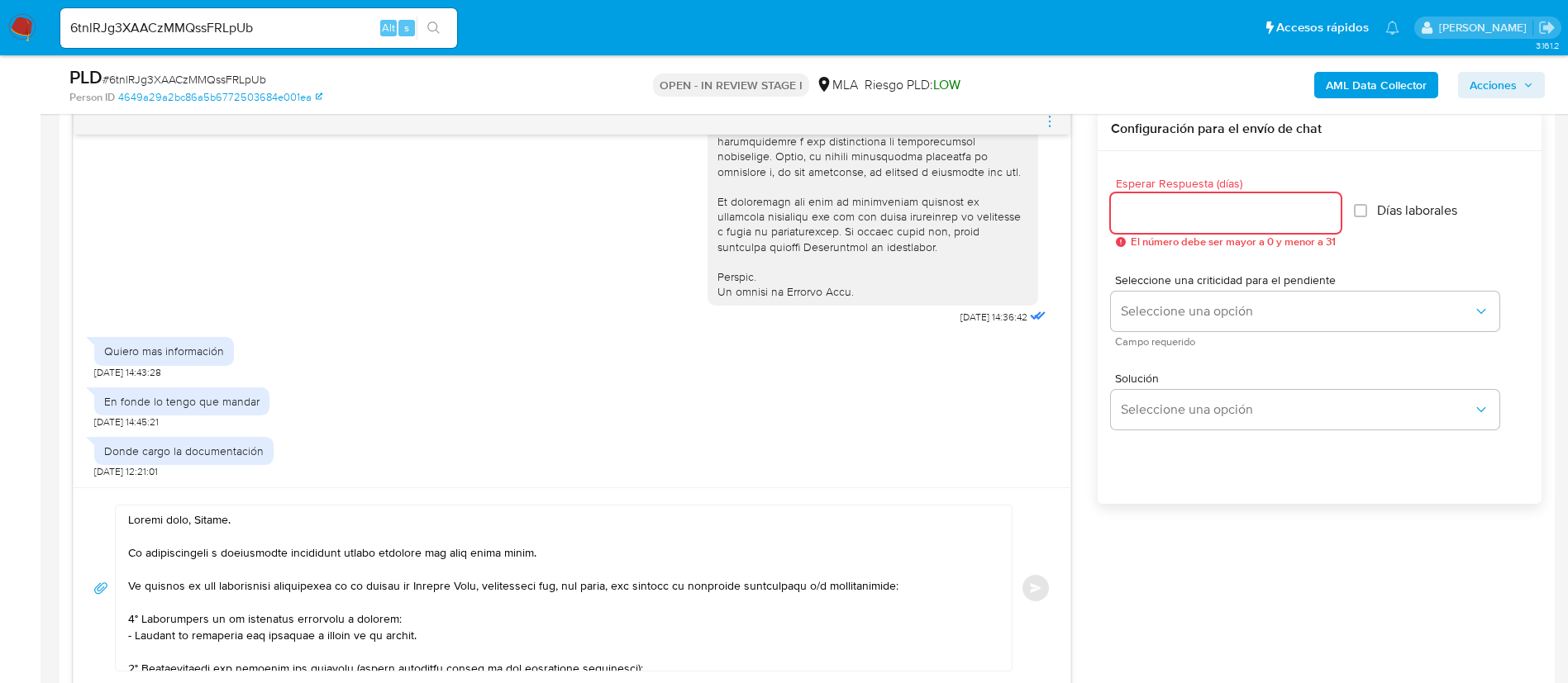
click at [1131, 219] on input "Esperar Respuesta (días)" at bounding box center [1225, 214] width 230 height 22
type input "3"
click at [1144, 290] on div "Seleccione una criticidad para el pendiente Seleccione una opción Campo requeri…" at bounding box center [1305, 310] width 389 height 71
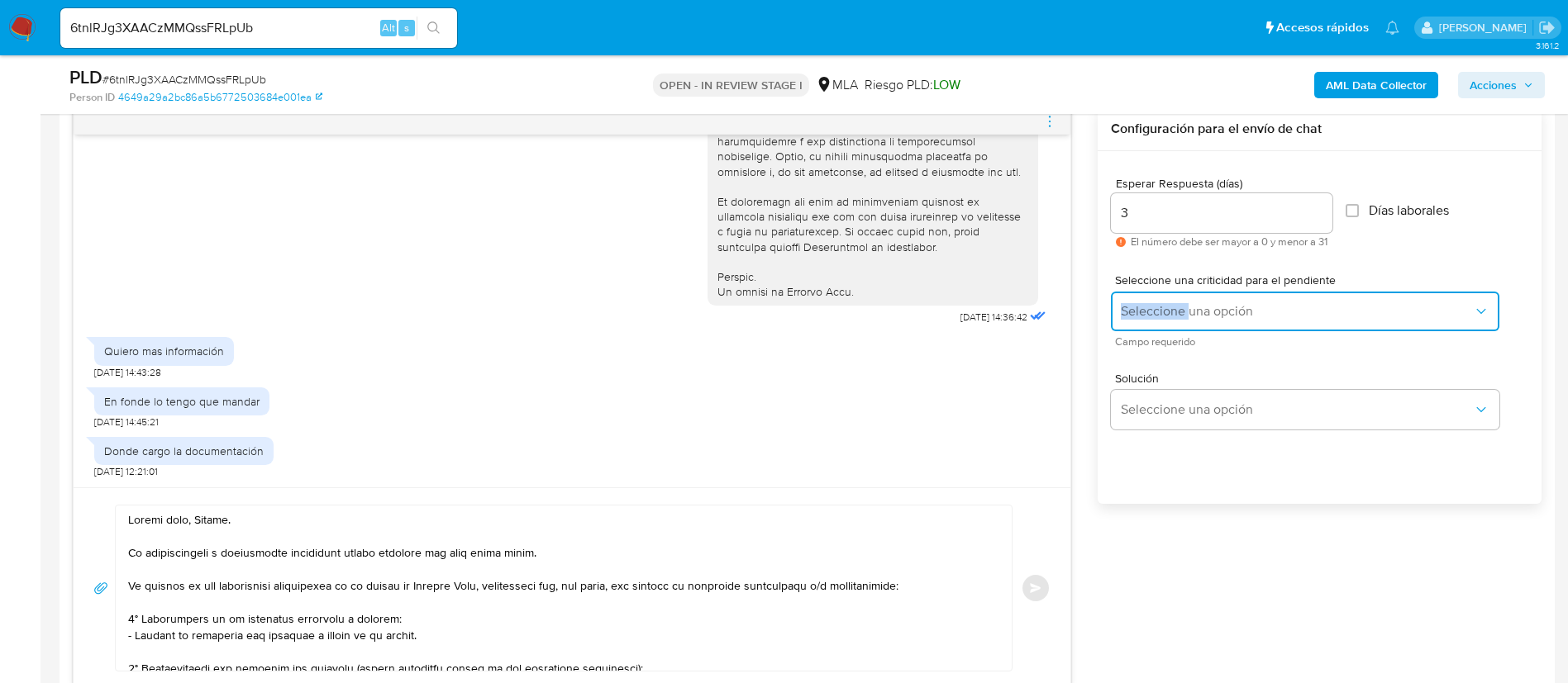
click at [1144, 297] on button "Seleccione una opción" at bounding box center [1305, 311] width 389 height 40
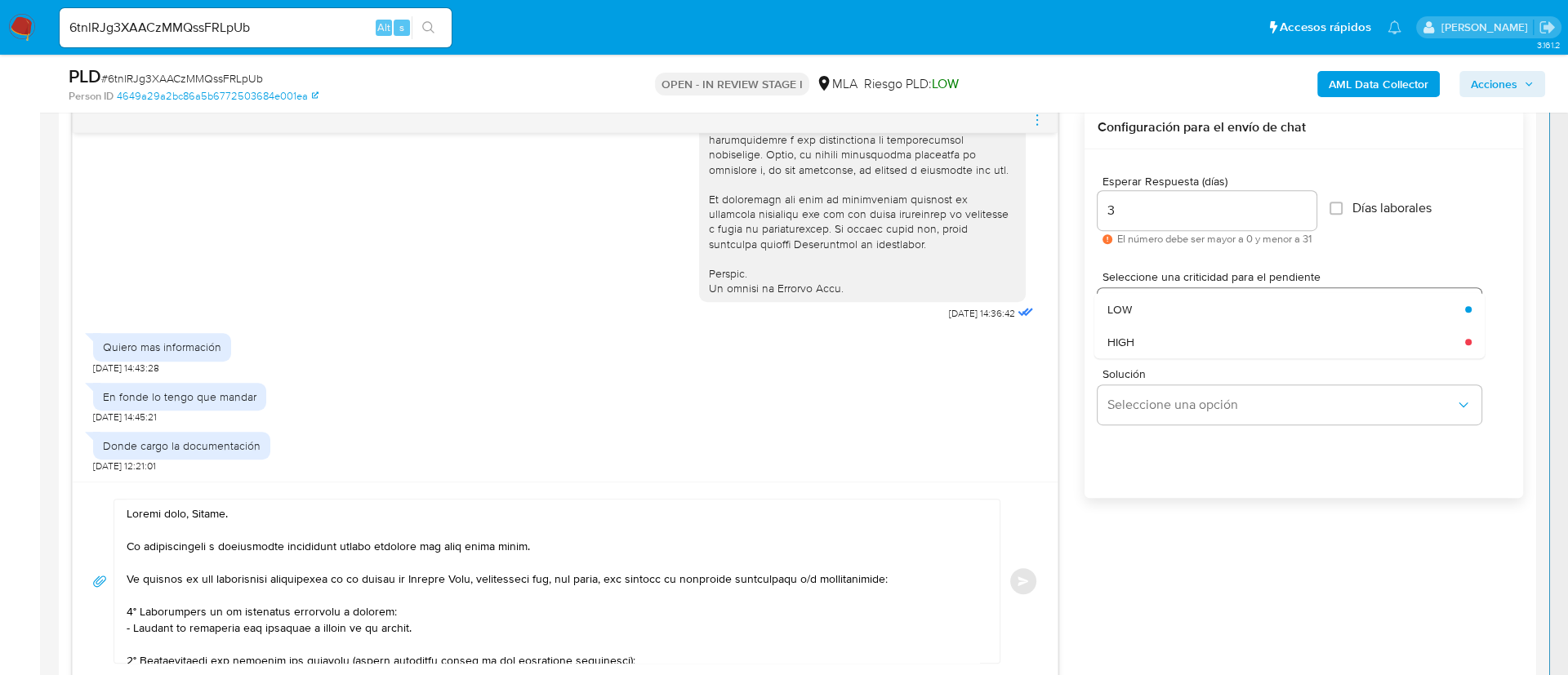
click at [1130, 293] on div "LOW" at bounding box center [1281, 309] width 348 height 32
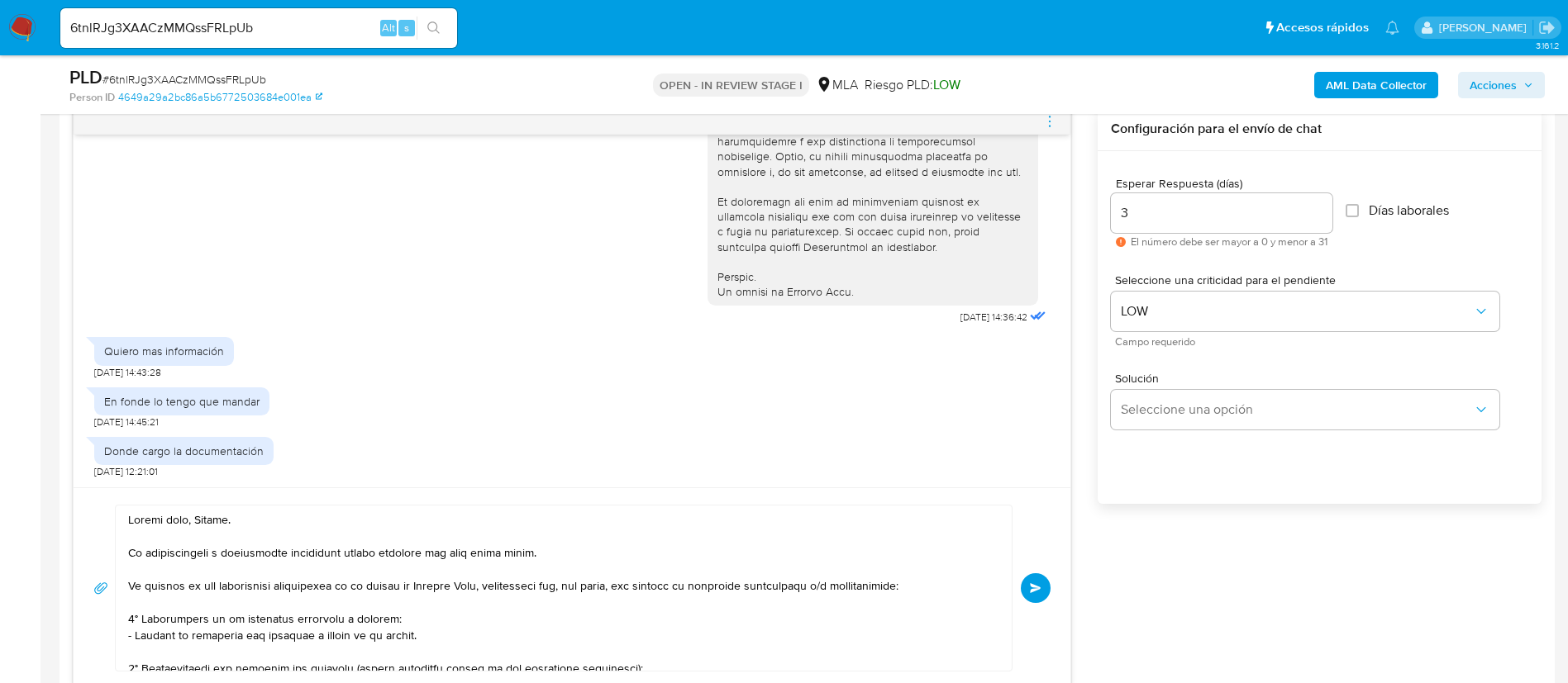
click at [1033, 593] on button "Enviar" at bounding box center [1035, 588] width 29 height 29
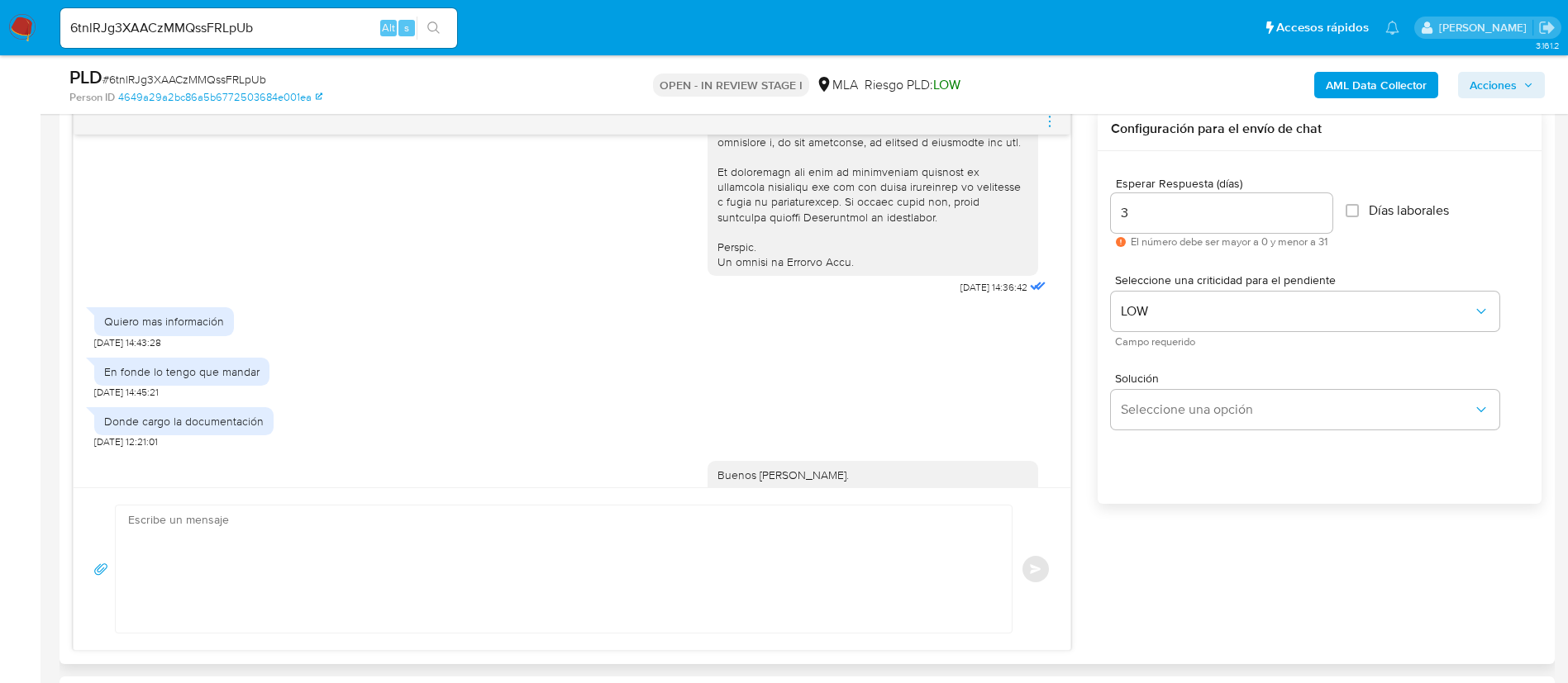
scroll to position [1607, 0]
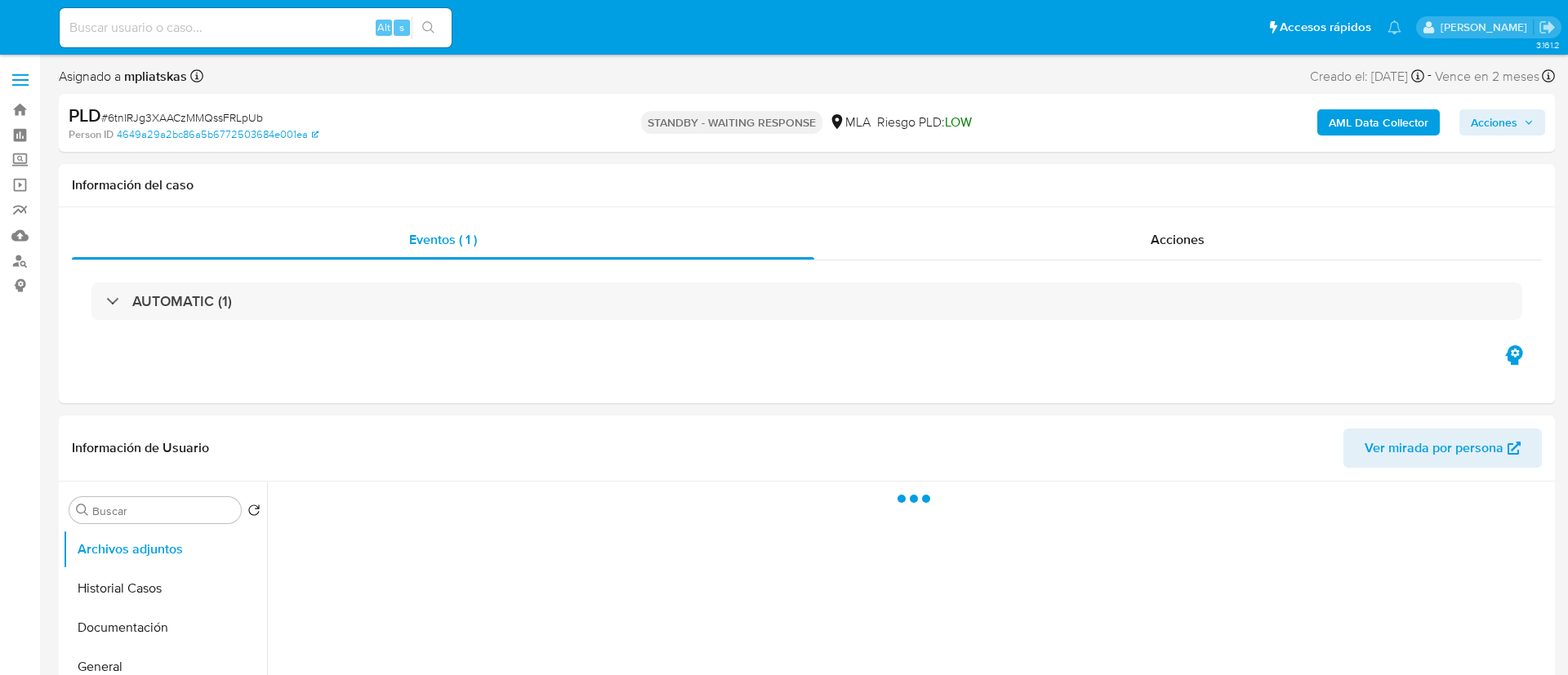
select select "10"
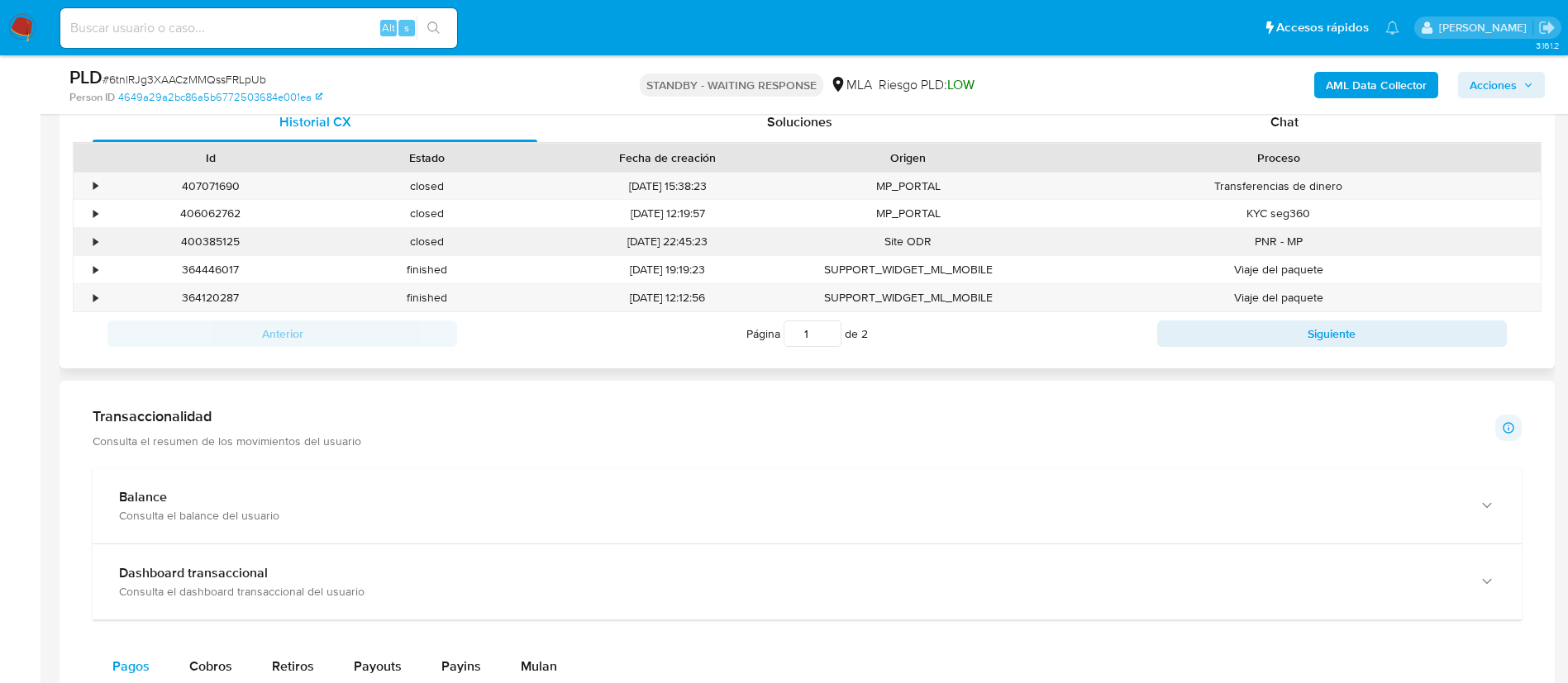
scroll to position [744, 0]
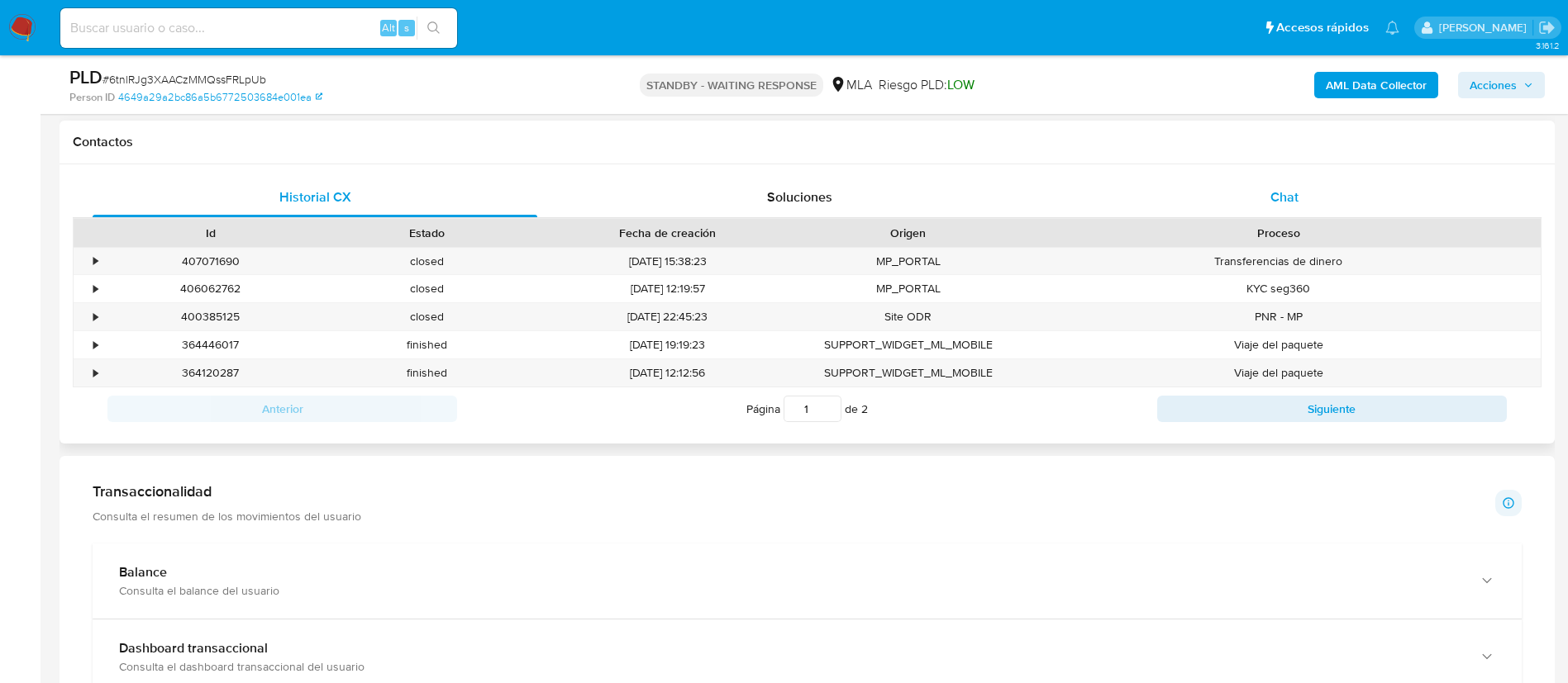
click at [1256, 196] on div "Chat" at bounding box center [1284, 197] width 444 height 40
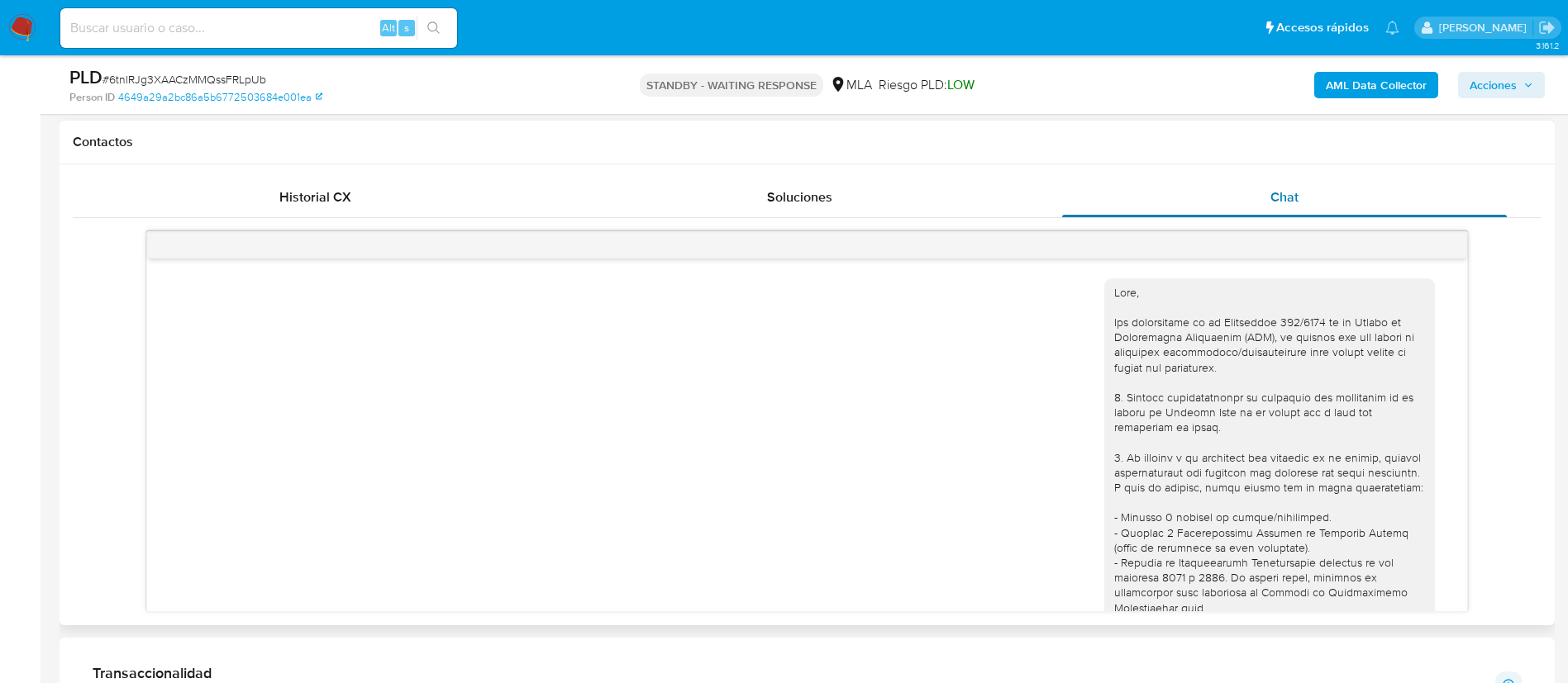
scroll to position [1607, 0]
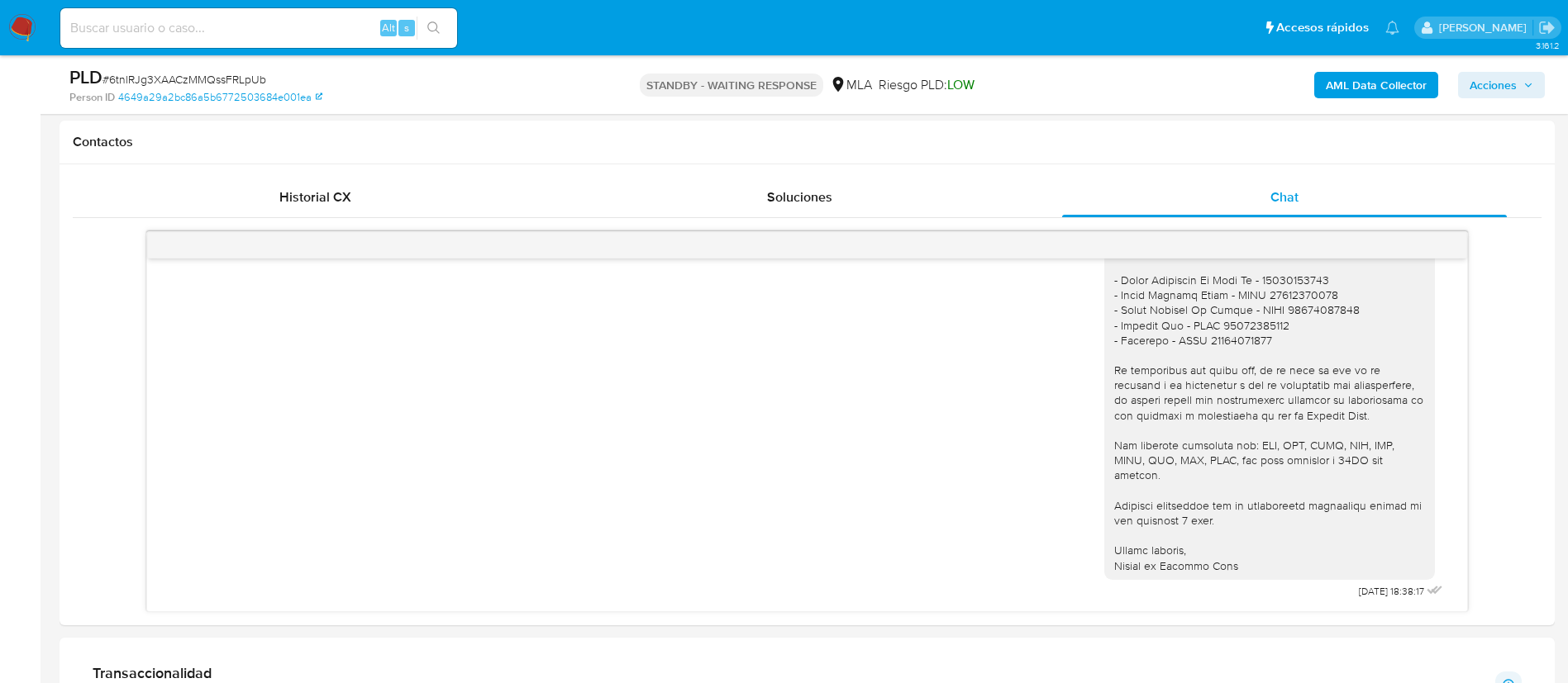
click at [302, 34] on input at bounding box center [258, 29] width 396 height 22
paste input "qphOR5oC2LUtqvaM1d9xr7hv"
type input "qphOR5oC2LUtqvaM1d9xr7hv"
click at [427, 26] on button "search-icon" at bounding box center [433, 29] width 34 height 24
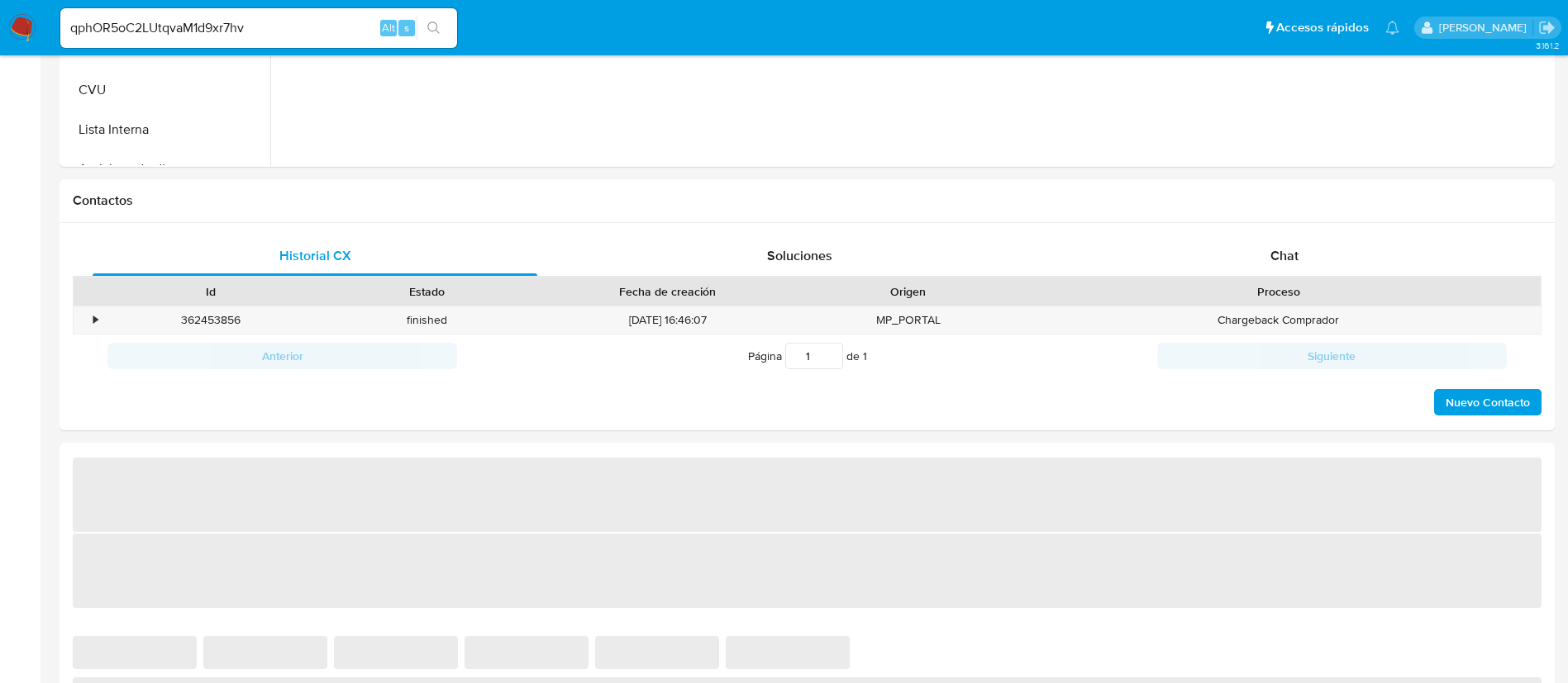
select select "10"
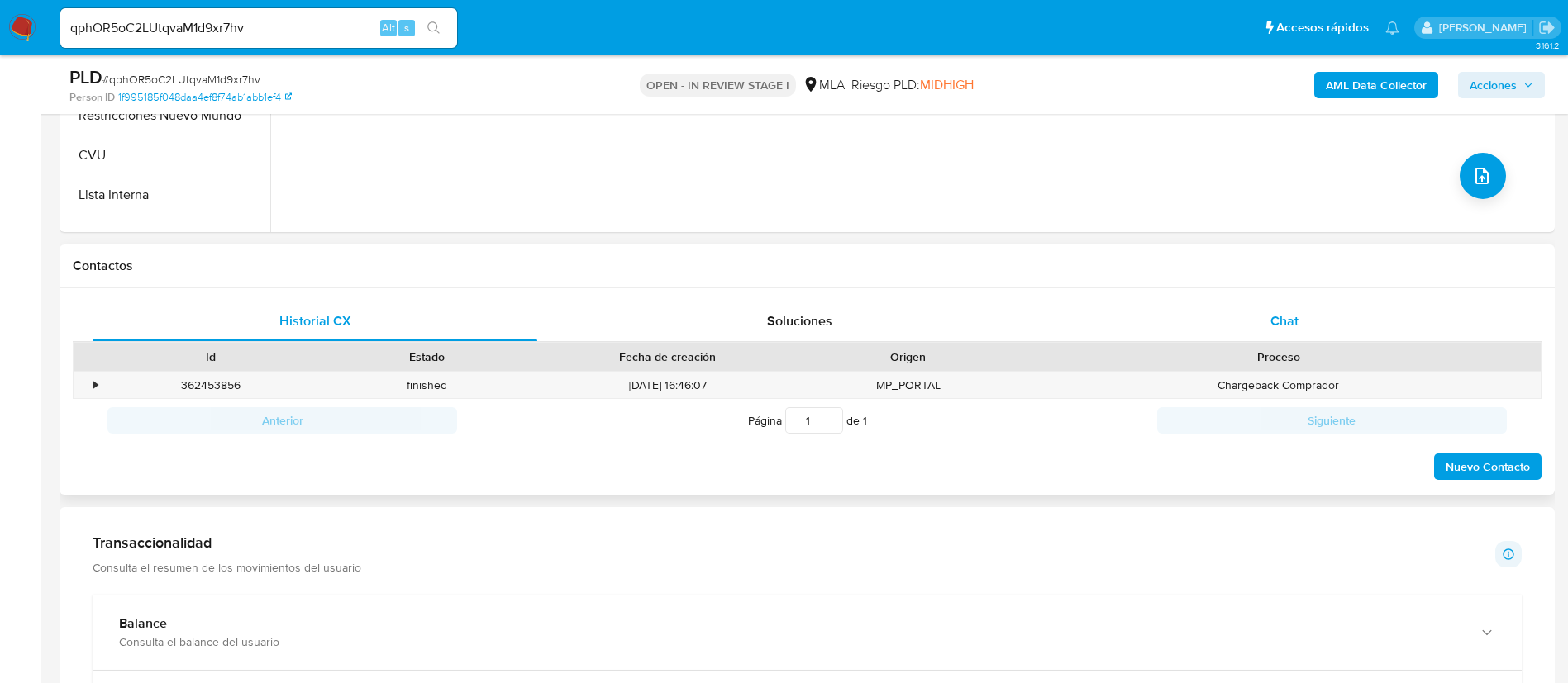
click at [1294, 321] on span "Chat" at bounding box center [1284, 320] width 28 height 19
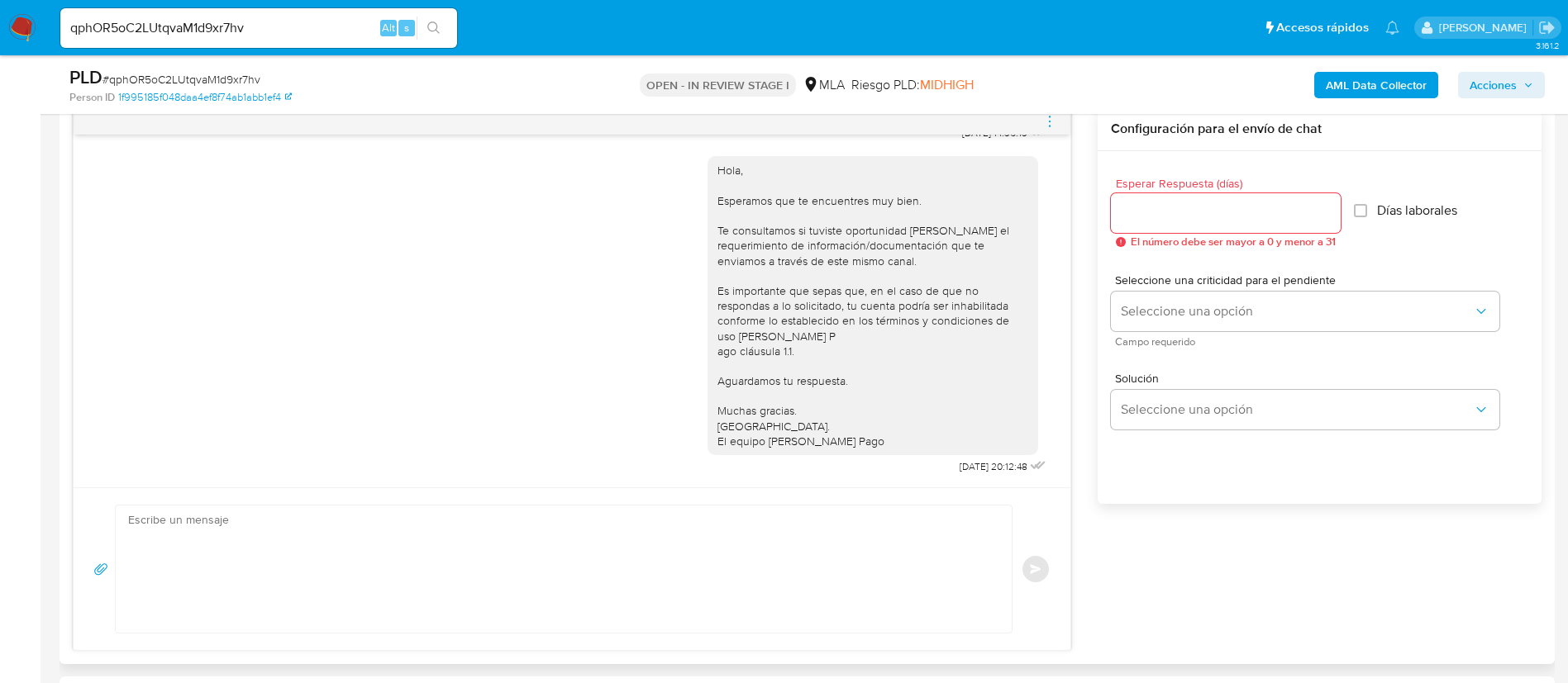
scroll to position [947, 0]
click at [476, 574] on textarea at bounding box center [559, 569] width 863 height 127
paste textarea "Lore, Ipsumdol. Si ametcon ad eli seddoeiusmo temporincid ut la etdolo ma Aliqu…"
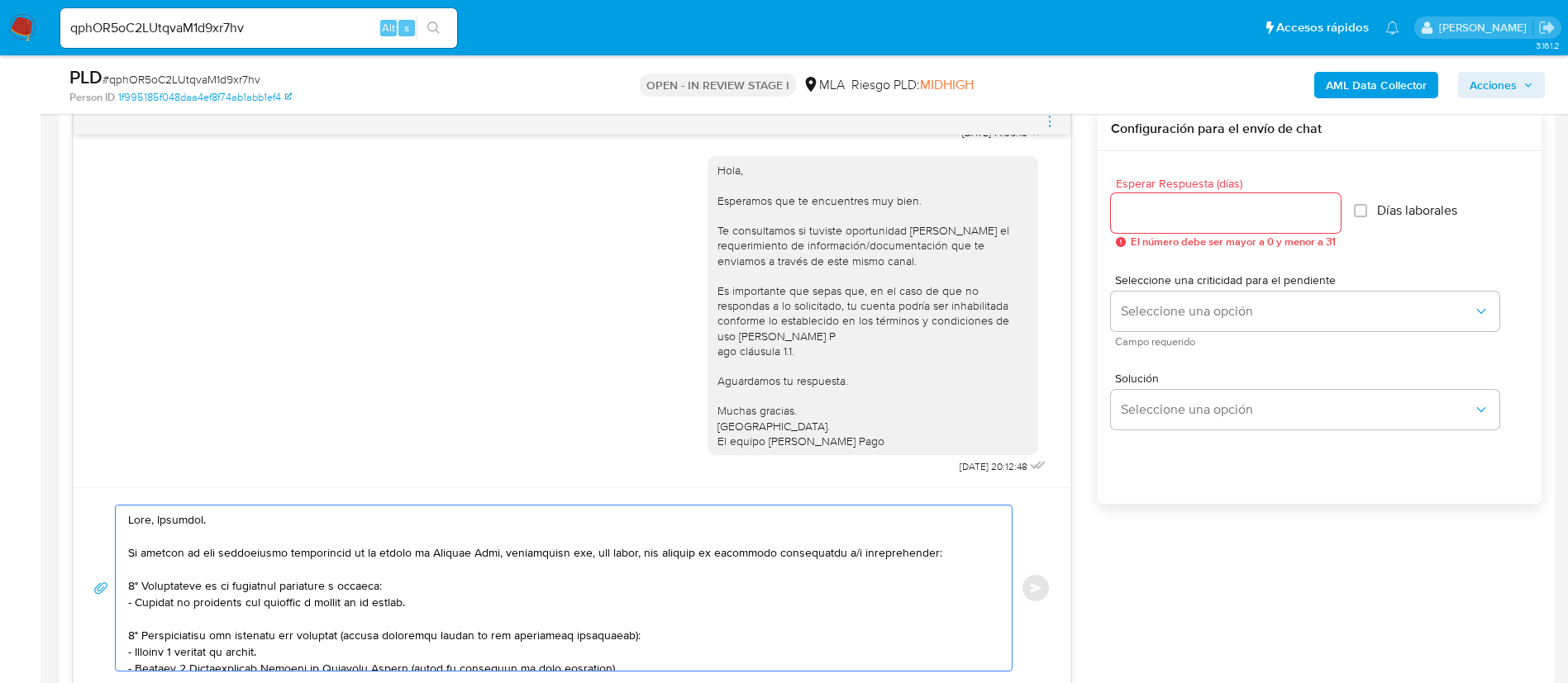
scroll to position [336, 0]
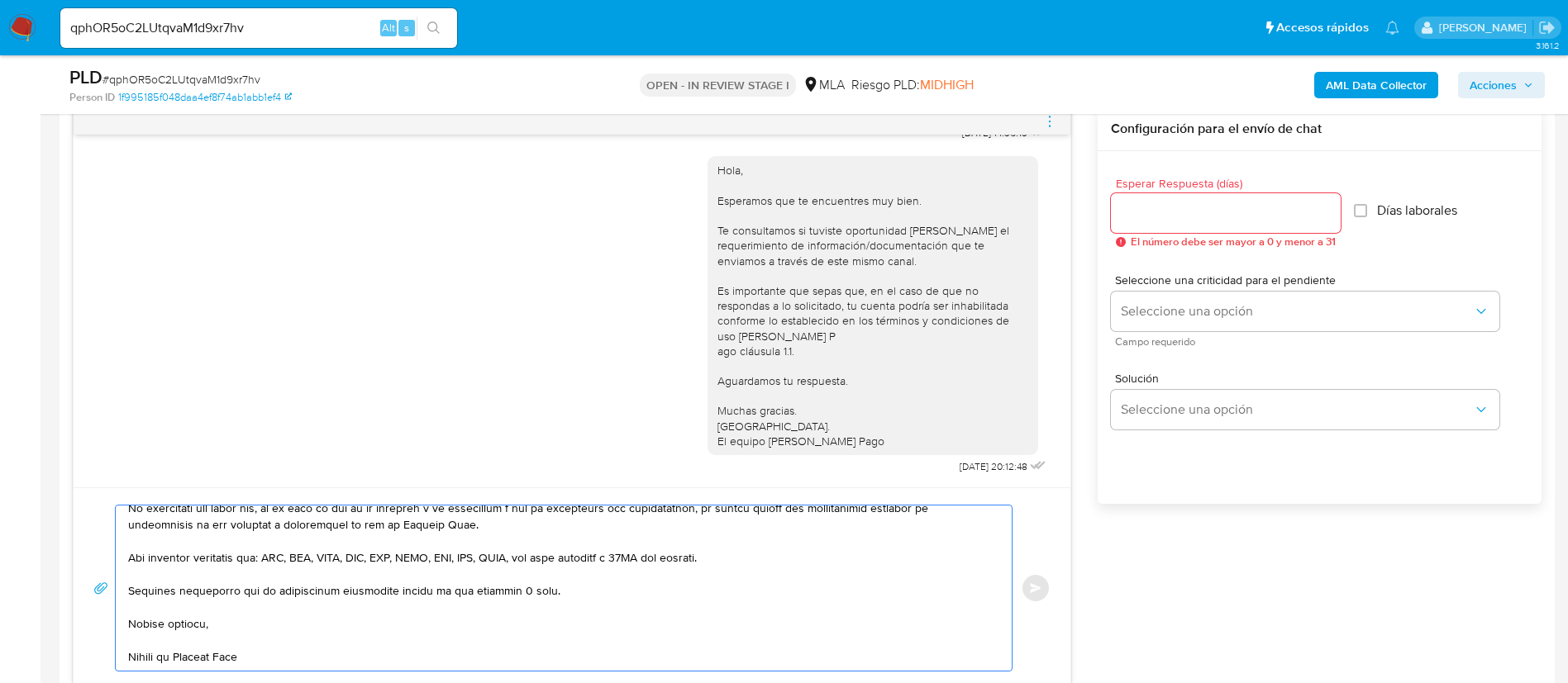
type textarea "Lore, Ipsumdol. Si ametcon ad eli seddoeiusmo temporincid ut la etdolo ma Aliqu…"
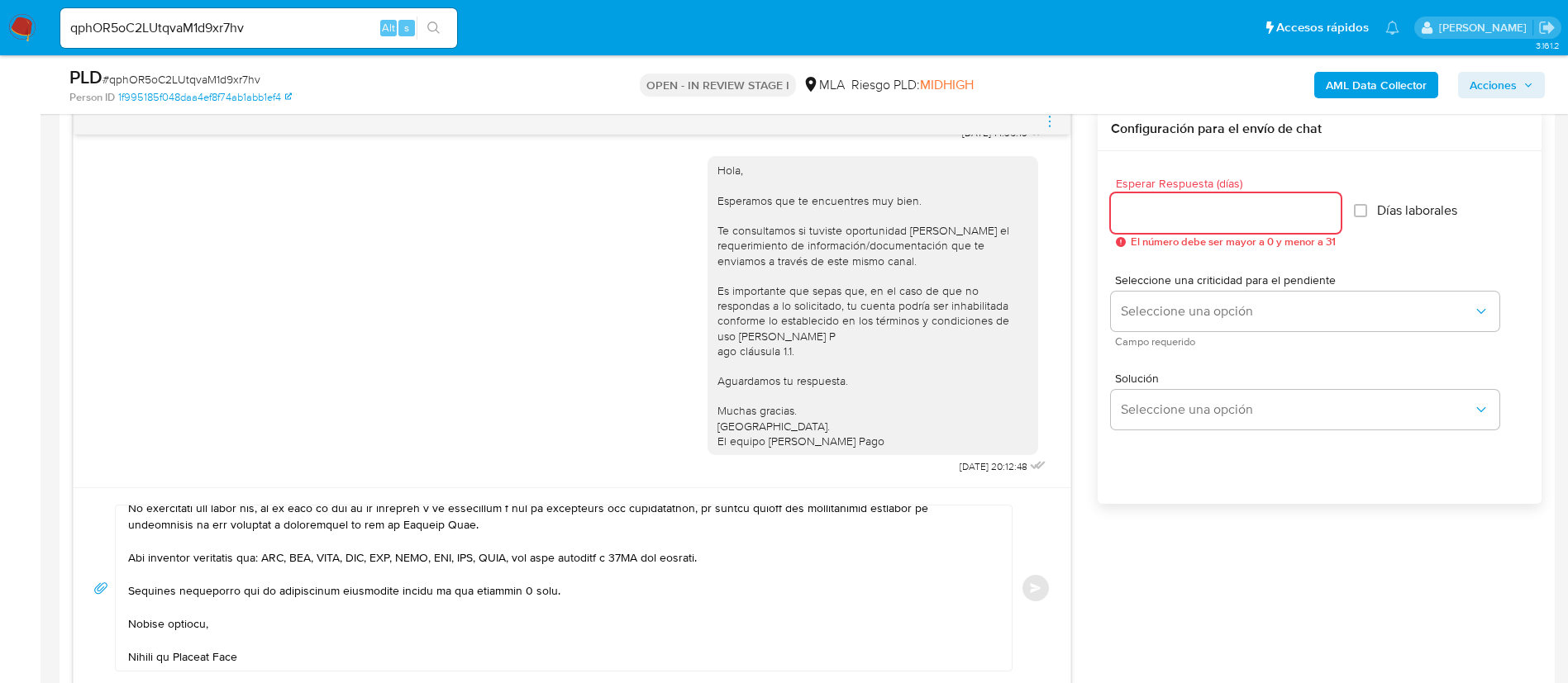
click at [1145, 214] on input "Esperar Respuesta (días)" at bounding box center [1225, 214] width 230 height 22
type input "3"
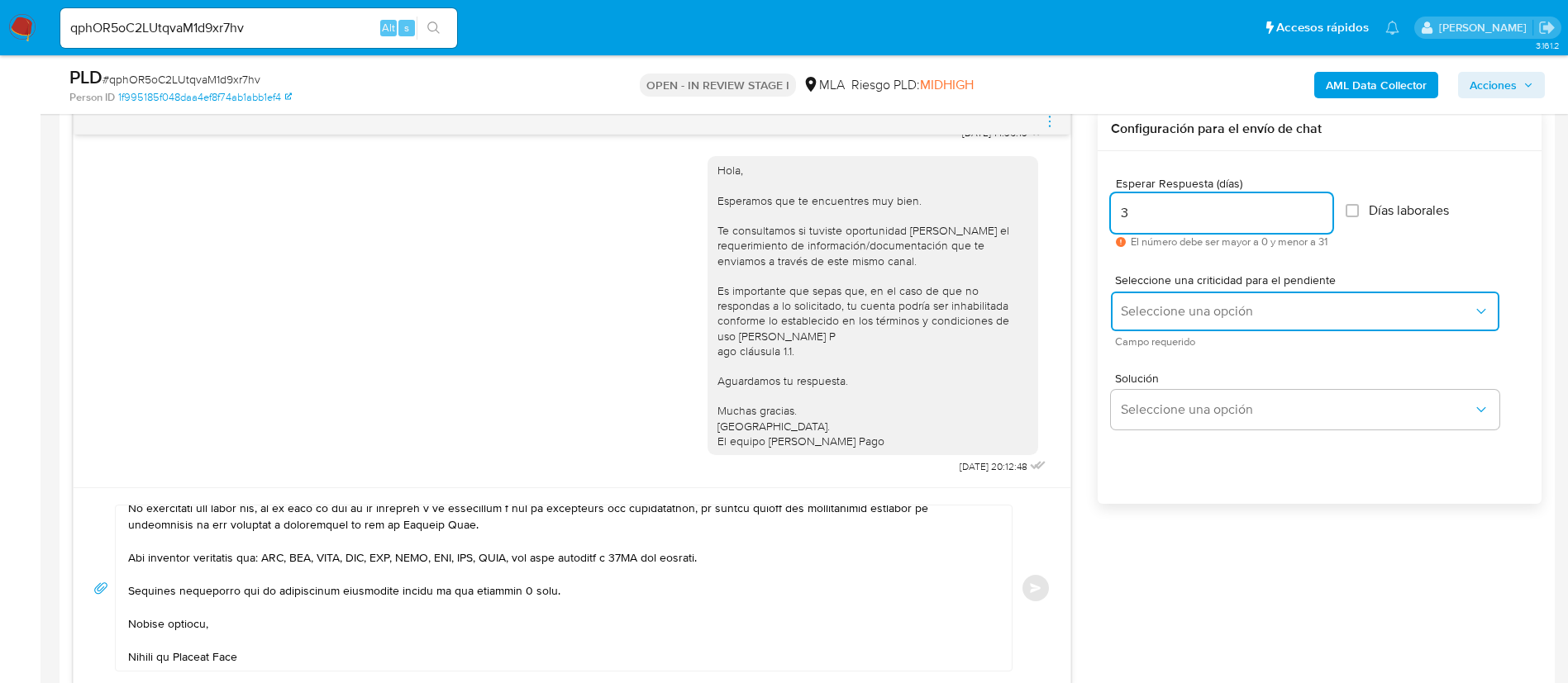
click at [1148, 303] on span "Seleccione una opción" at bounding box center [1297, 311] width 352 height 17
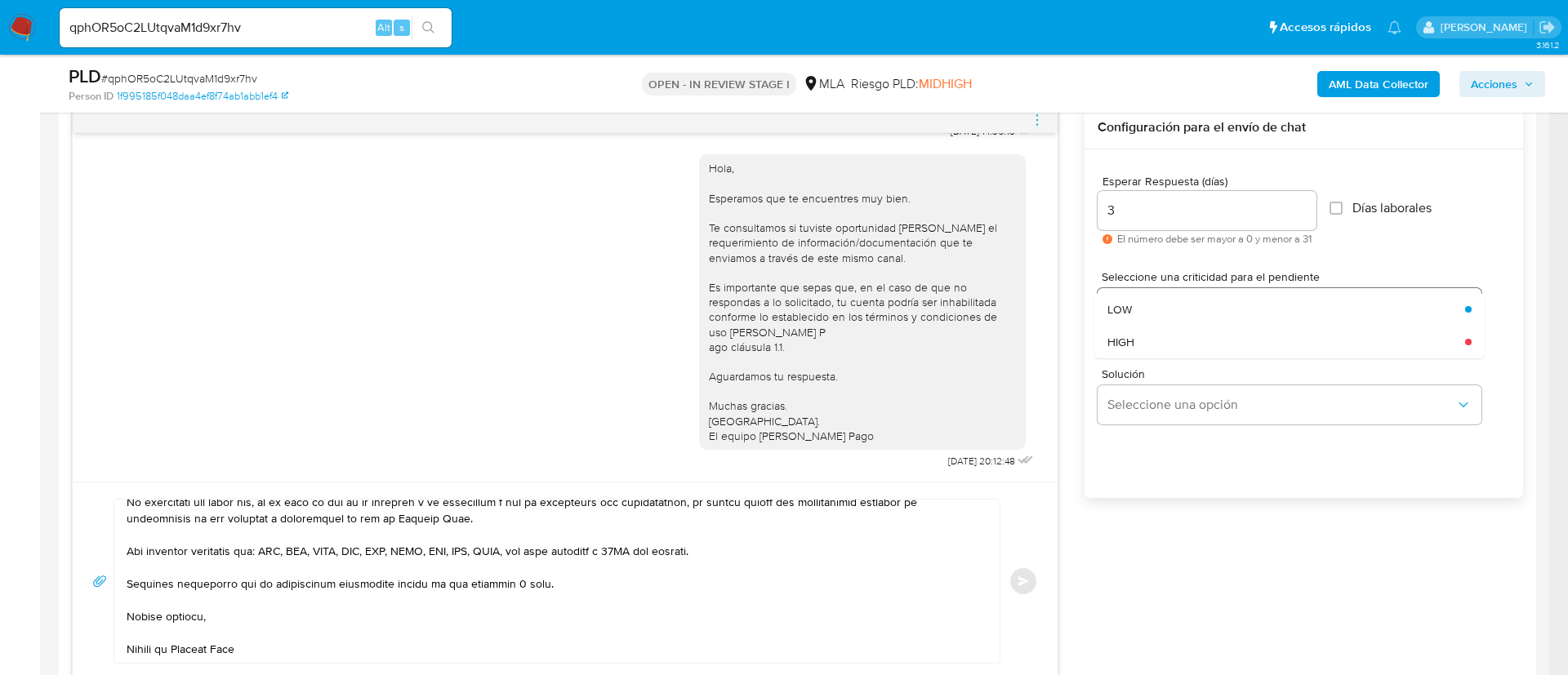
click at [1134, 298] on div "LOW" at bounding box center [1281, 309] width 348 height 32
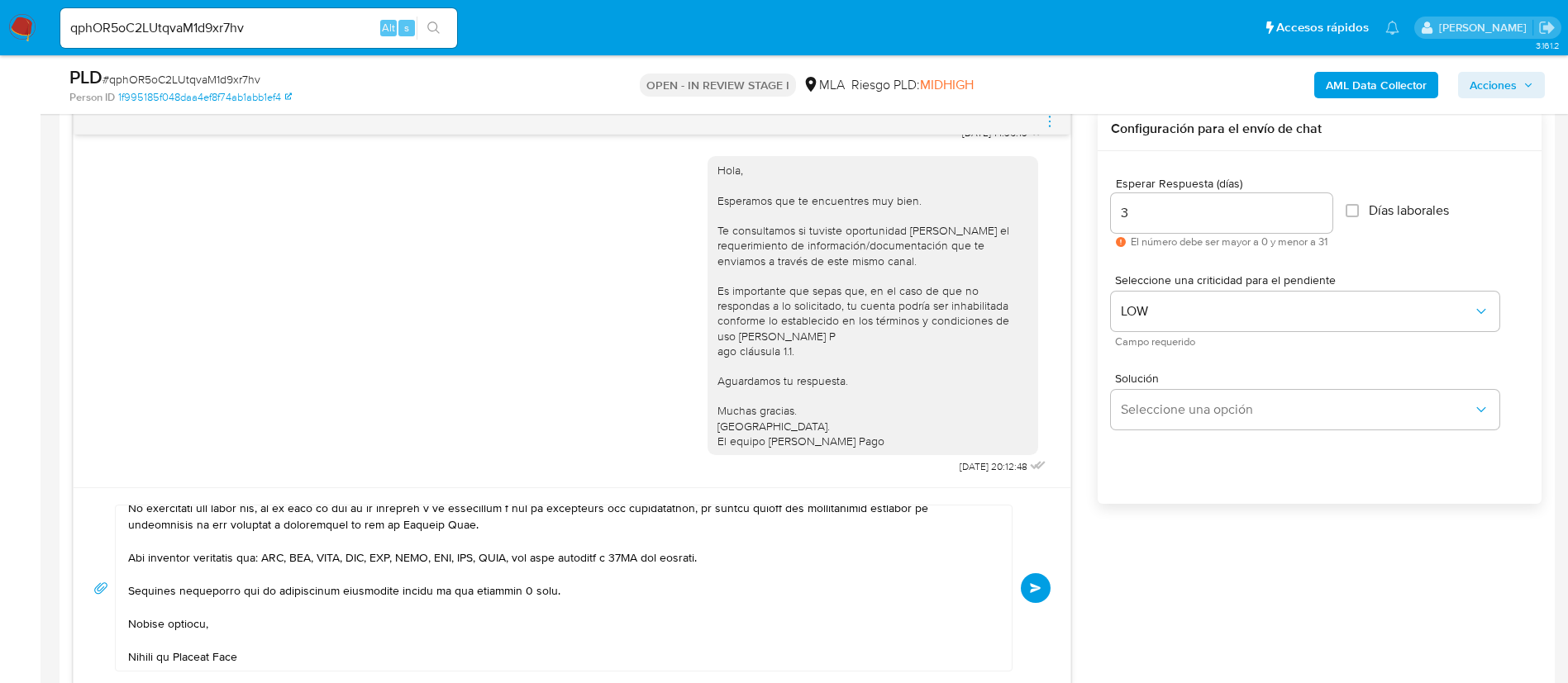
click at [1029, 595] on button "Enviar" at bounding box center [1035, 588] width 29 height 29
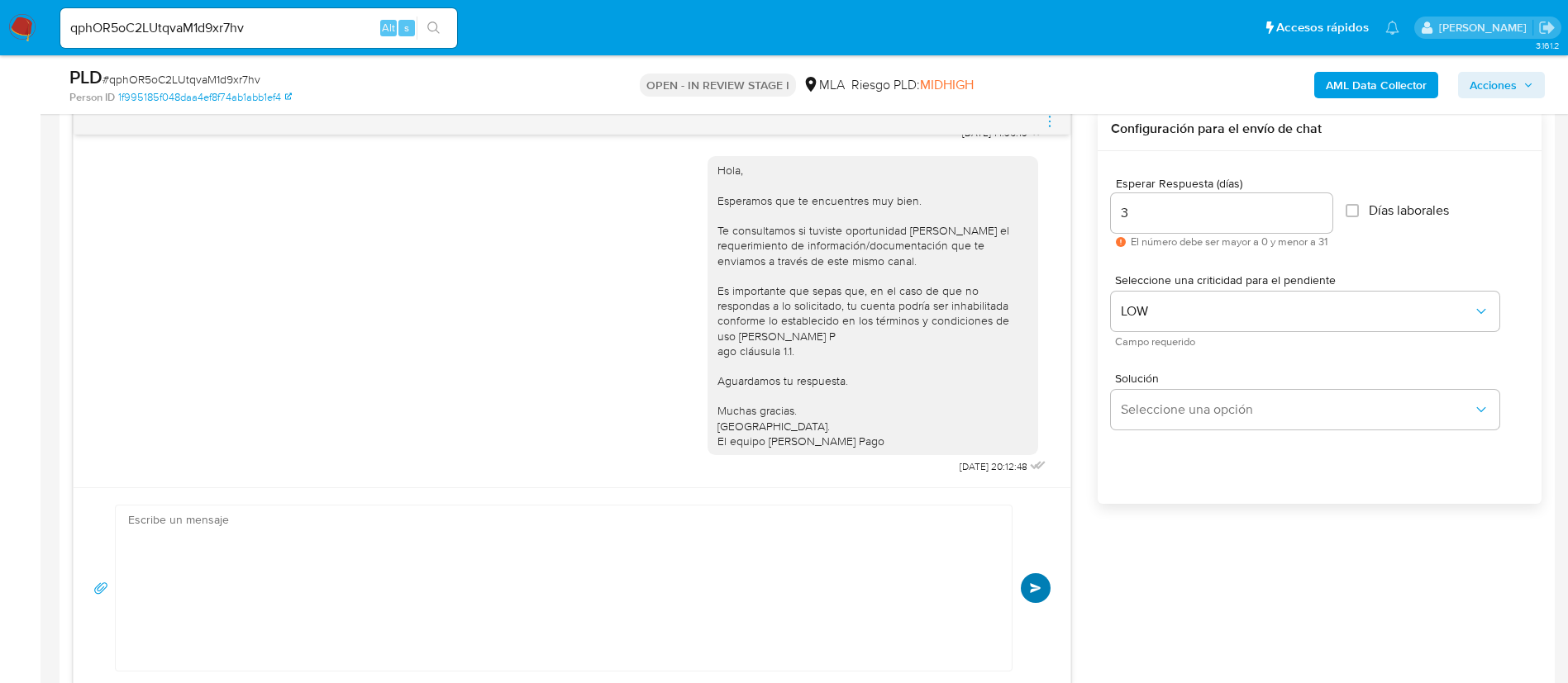
scroll to position [0, 0]
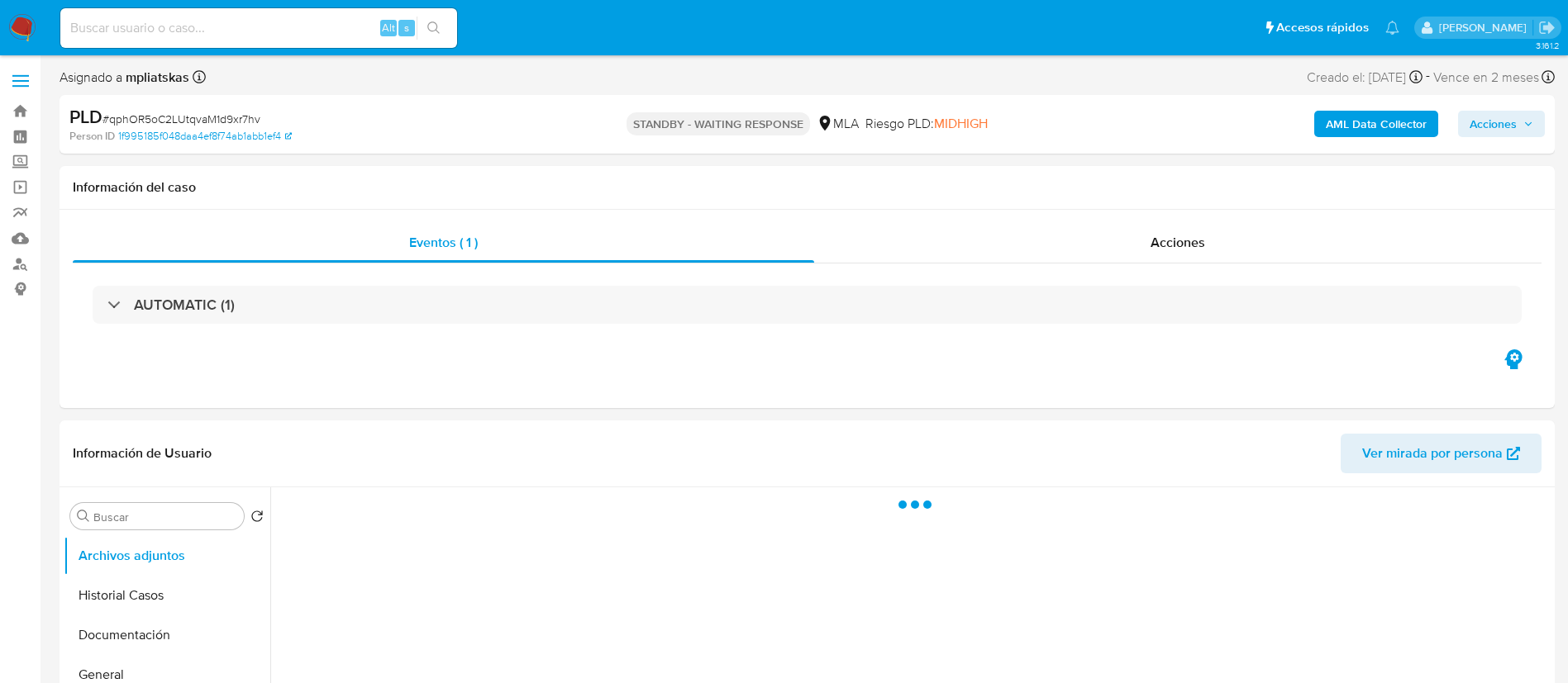
select select "10"
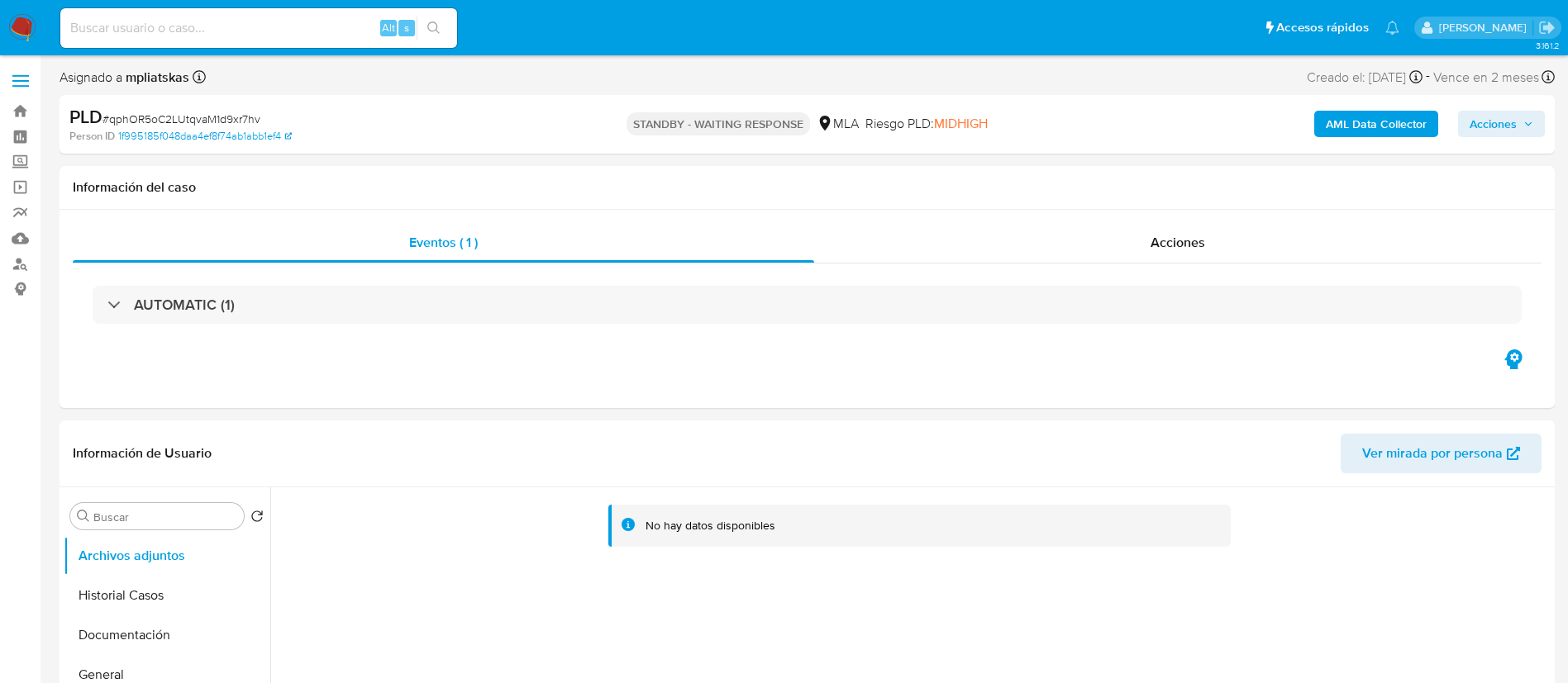
click at [317, 42] on div "Alt s" at bounding box center [258, 28] width 396 height 40
click at [364, 29] on input at bounding box center [258, 29] width 396 height 22
paste input "nz0SUujrEnOHN3zNUkKc8Wo3"
type input "nz0SUujrEnOHN3zNUkKc8Wo3"
click at [438, 25] on icon "search-icon" at bounding box center [433, 28] width 13 height 13
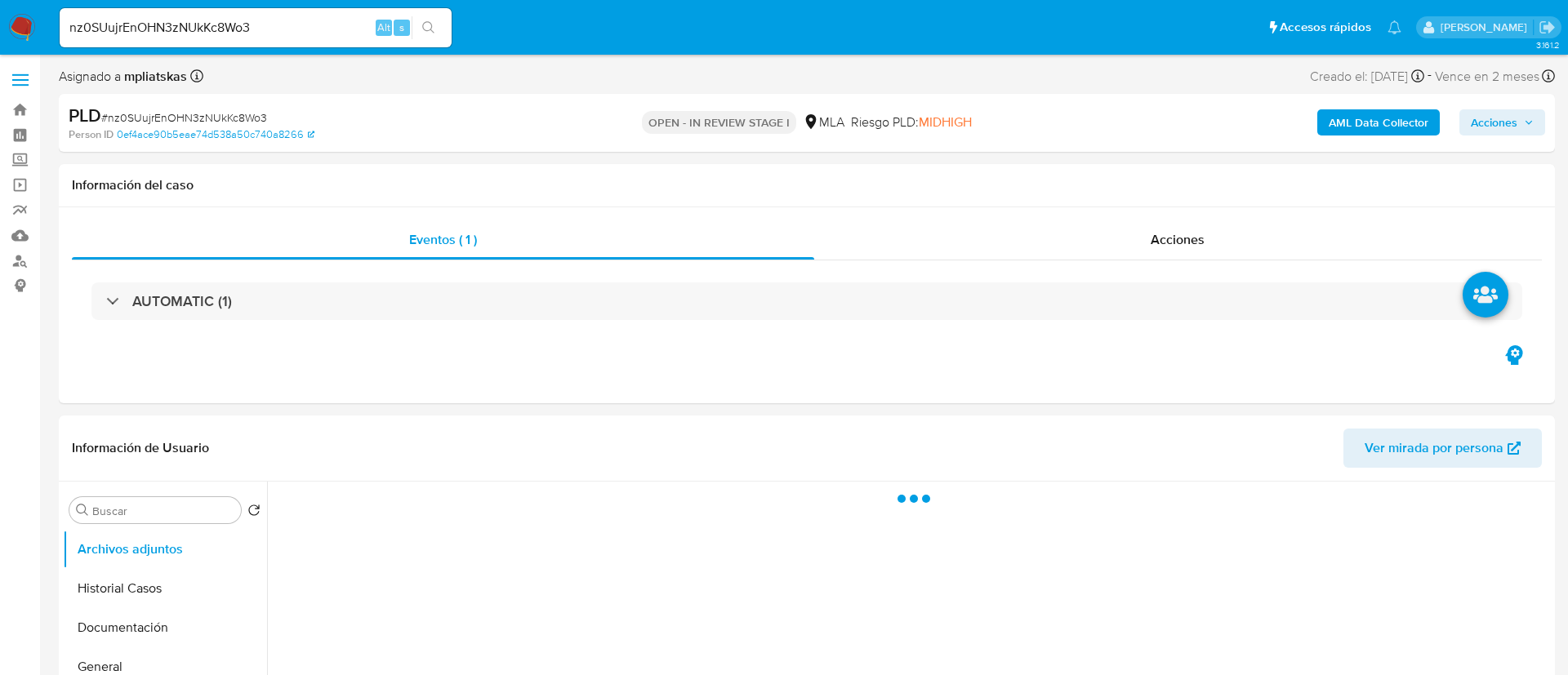
select select "10"
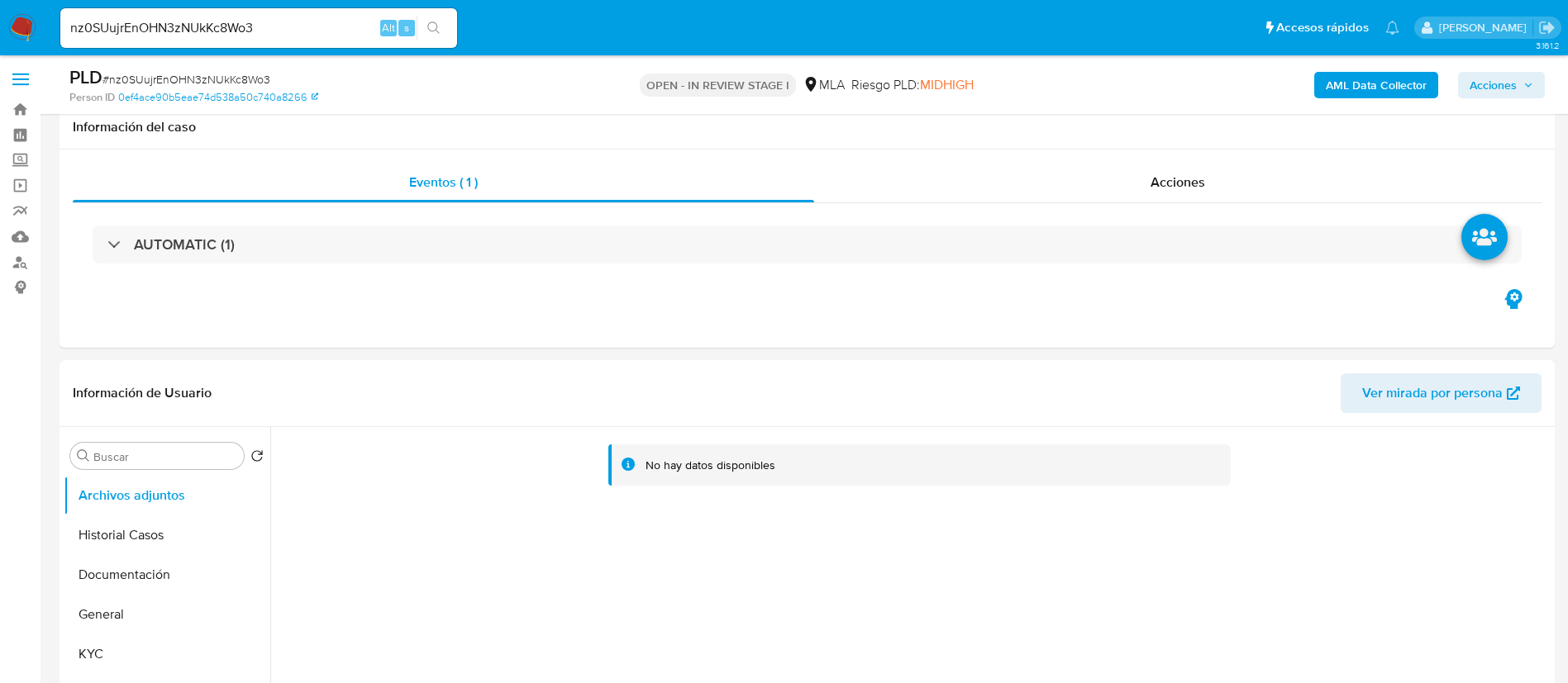
scroll to position [620, 0]
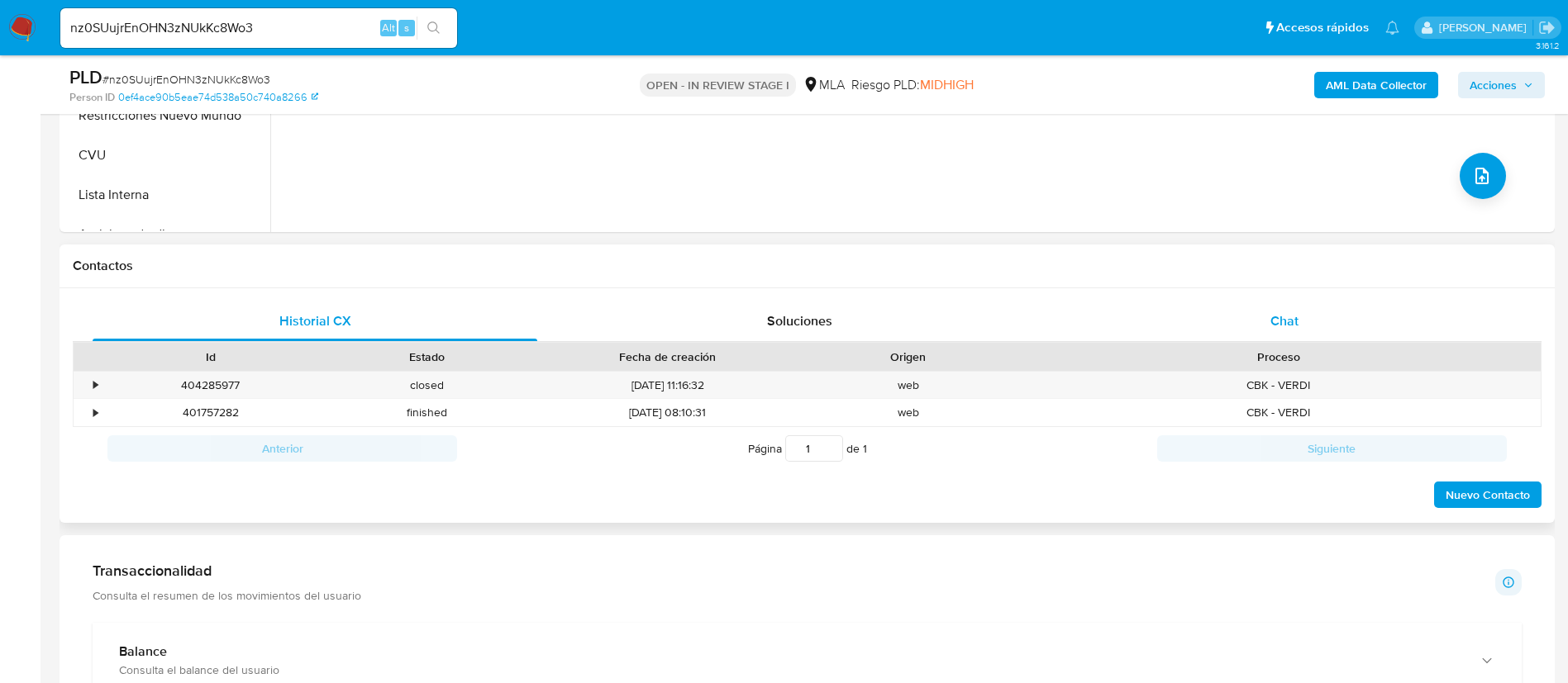
click at [1266, 329] on div "Chat" at bounding box center [1284, 321] width 444 height 40
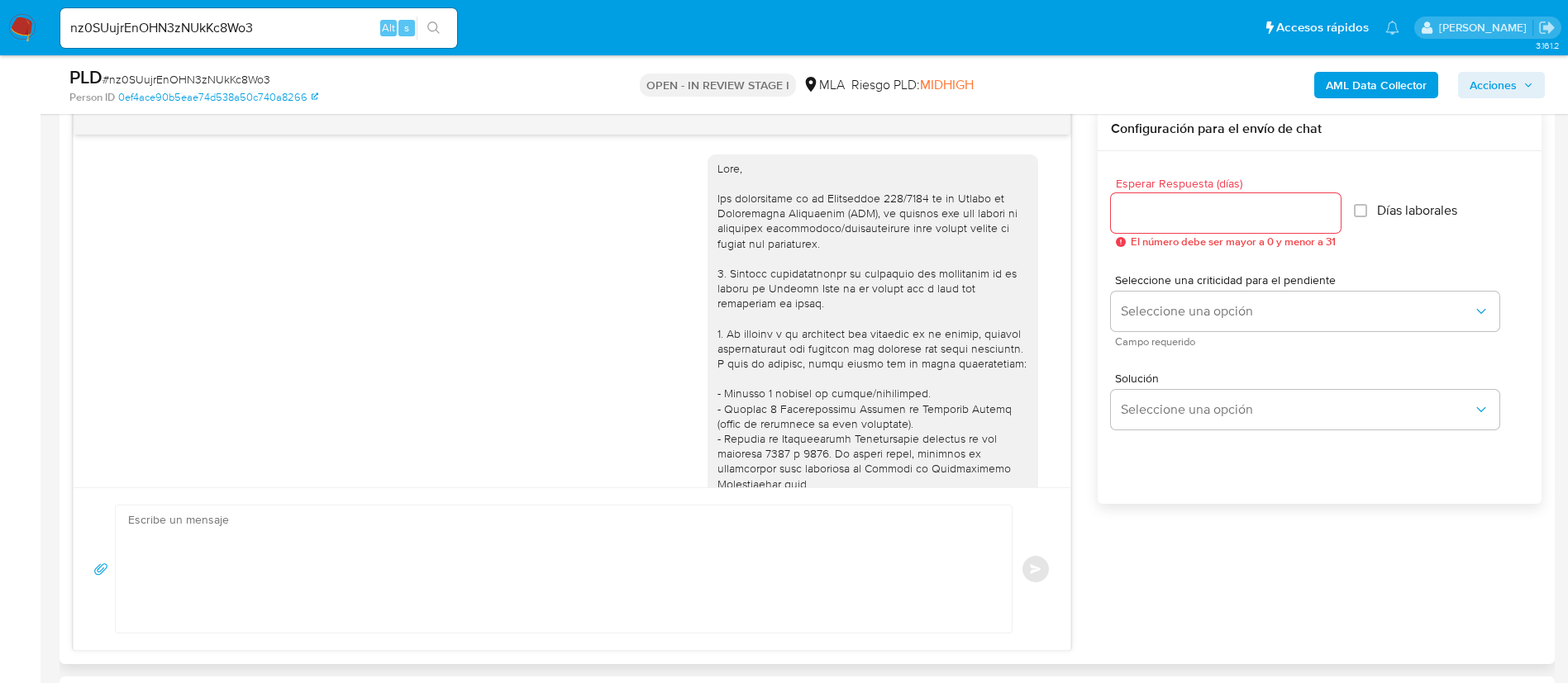
scroll to position [796, 0]
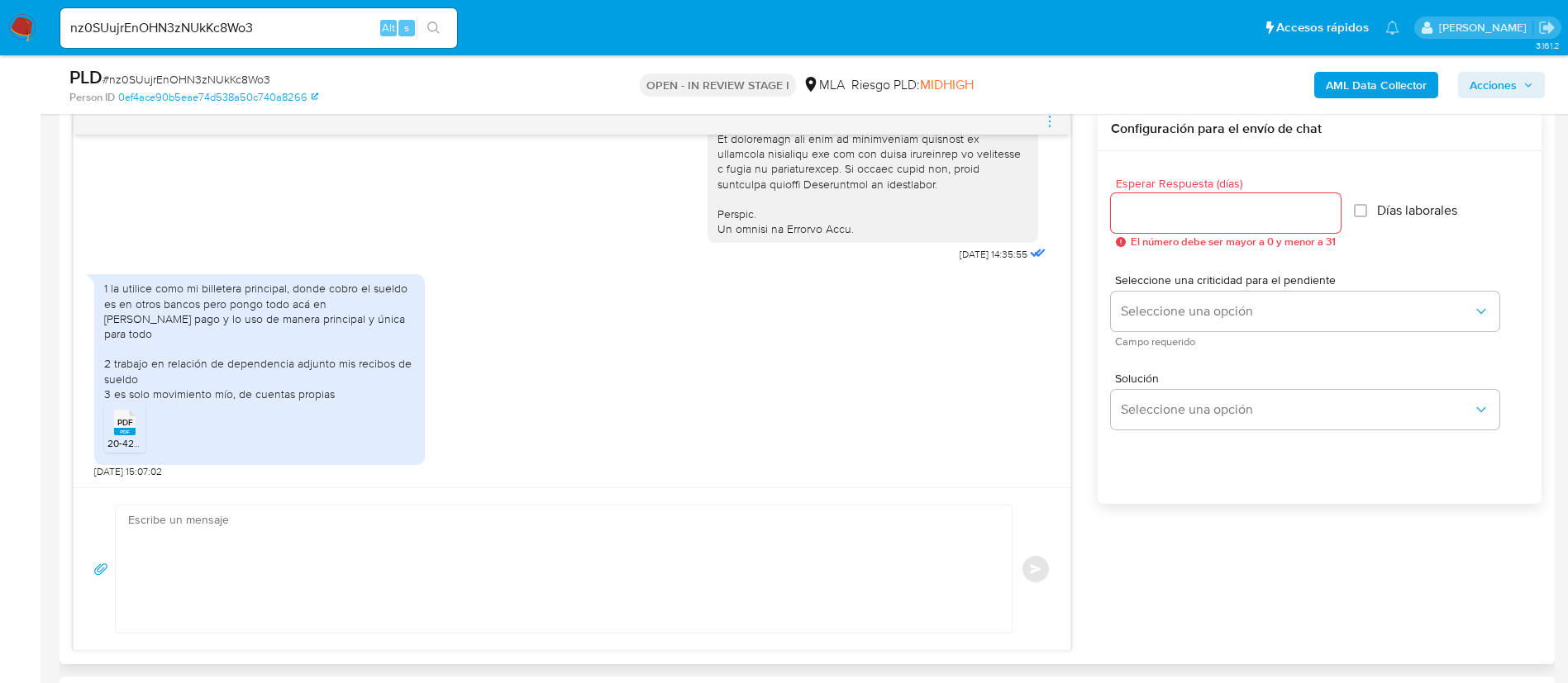
click at [354, 542] on textarea at bounding box center [559, 569] width 863 height 127
paste textarea "Buenos días, Damian. Muchas gracias por la respuesta e información brindada. A …"
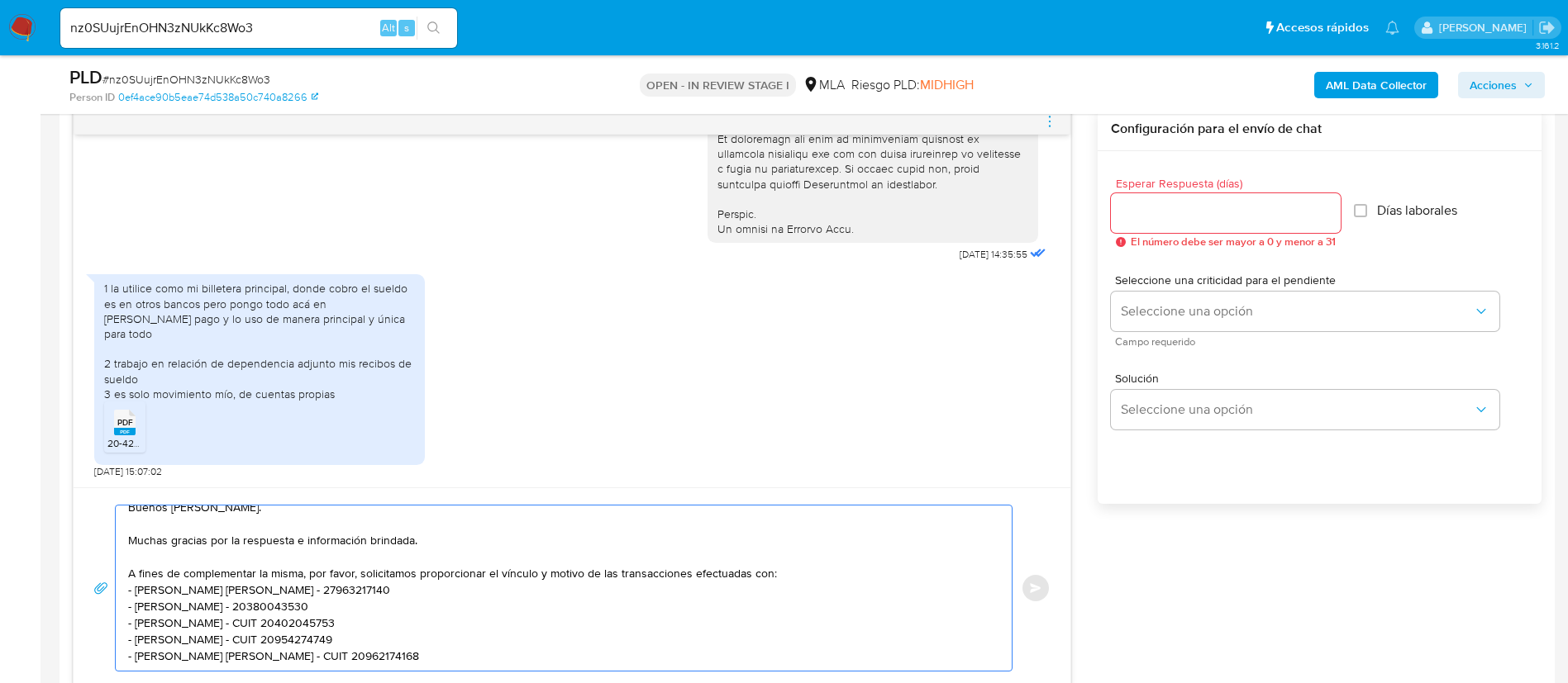
scroll to position [0, 0]
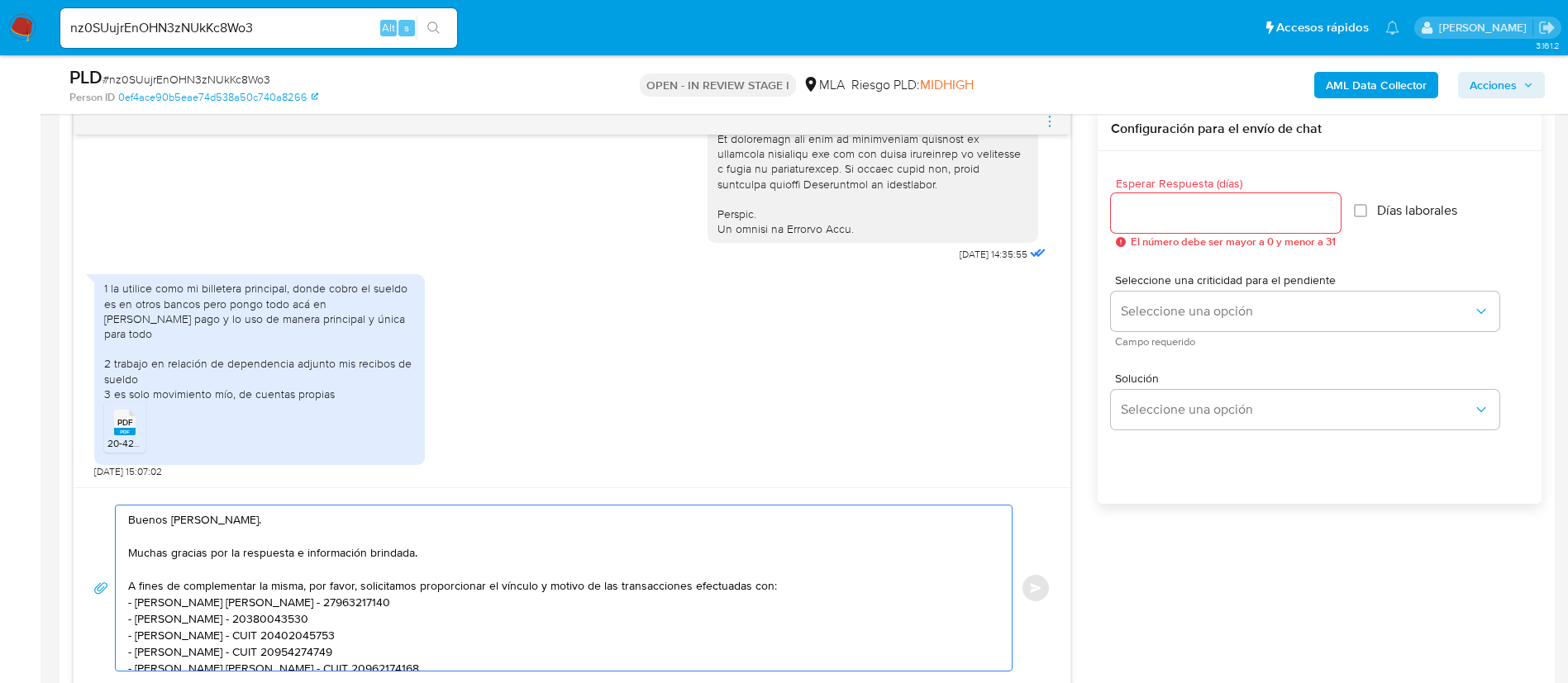
type textarea "Buenos días, Damian. Muchas gracias por la respuesta e información brindada. A …"
click at [1134, 210] on input "Esperar Respuesta (días)" at bounding box center [1225, 214] width 230 height 22
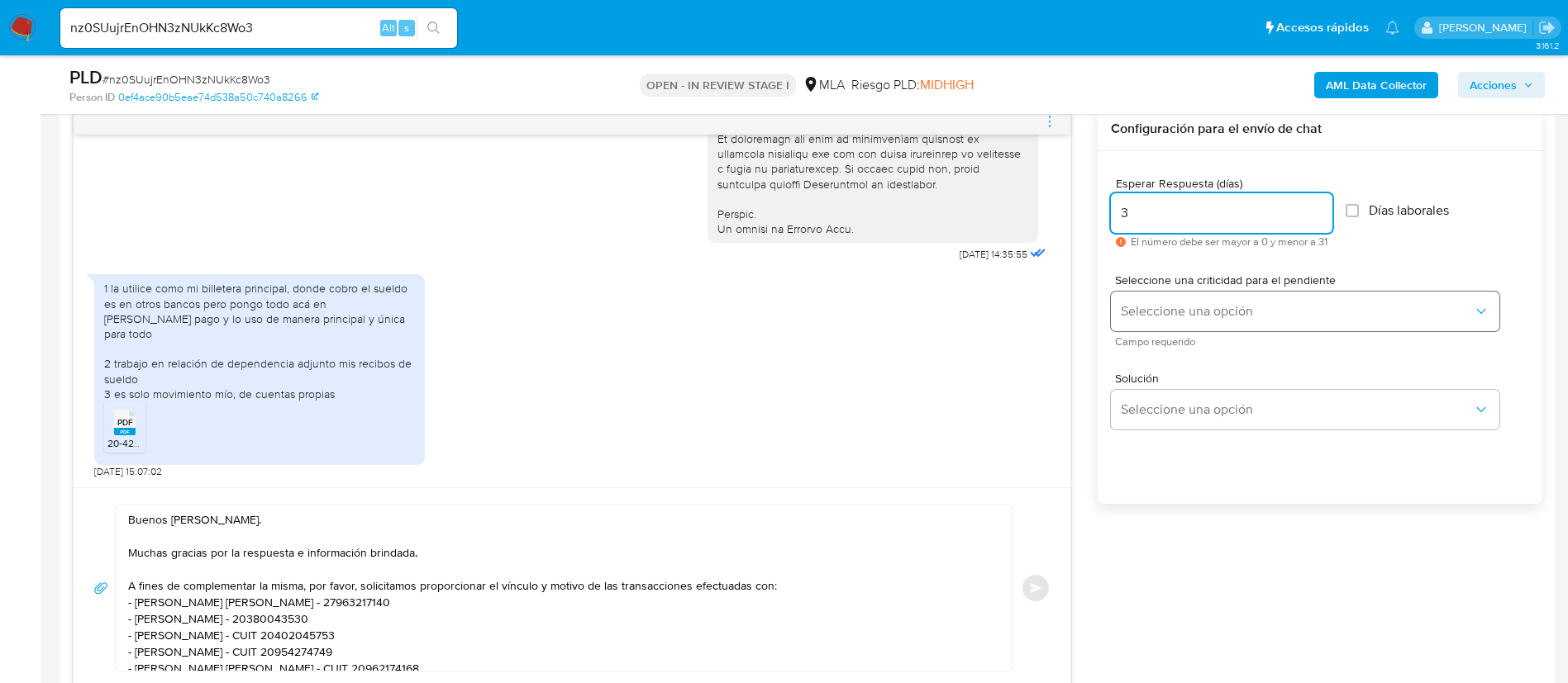
type input "3"
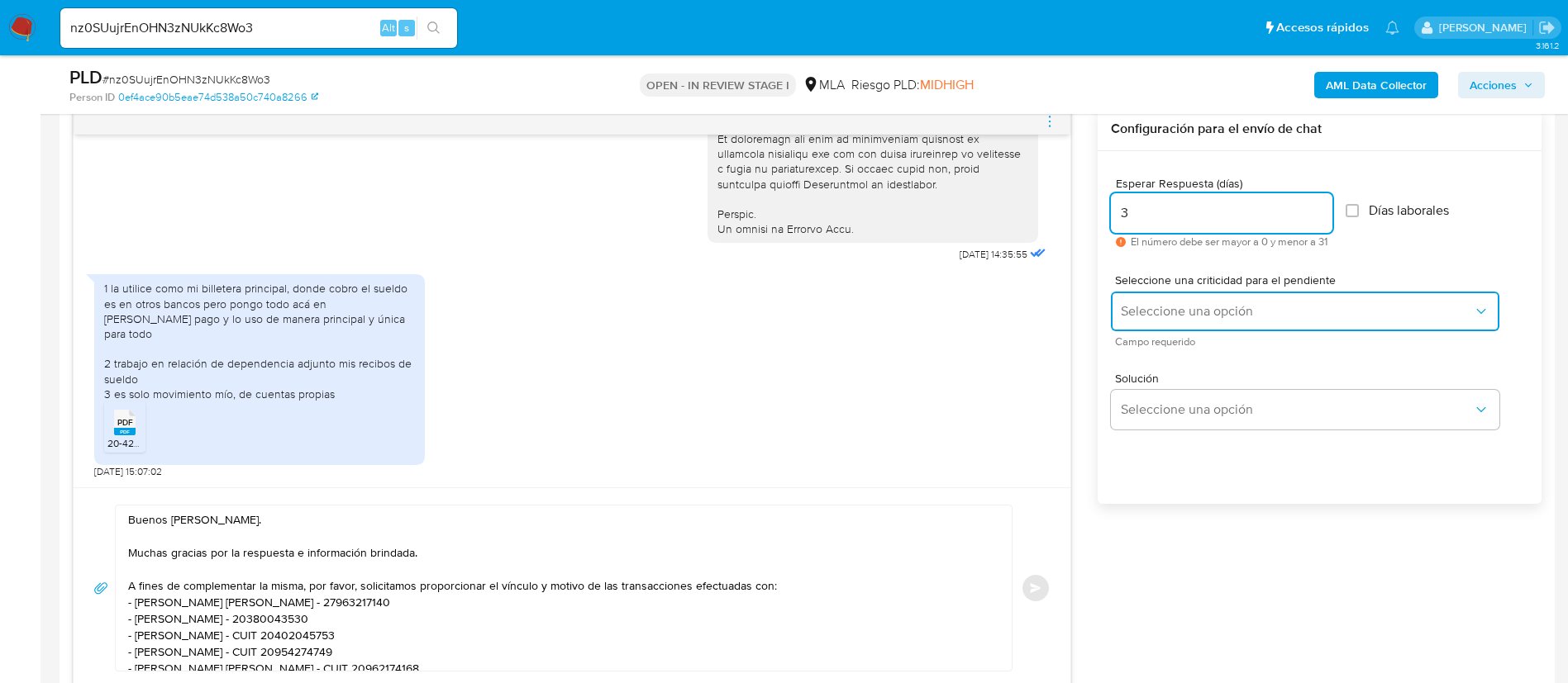
click at [1150, 315] on span "Seleccione una opción" at bounding box center [1297, 311] width 352 height 17
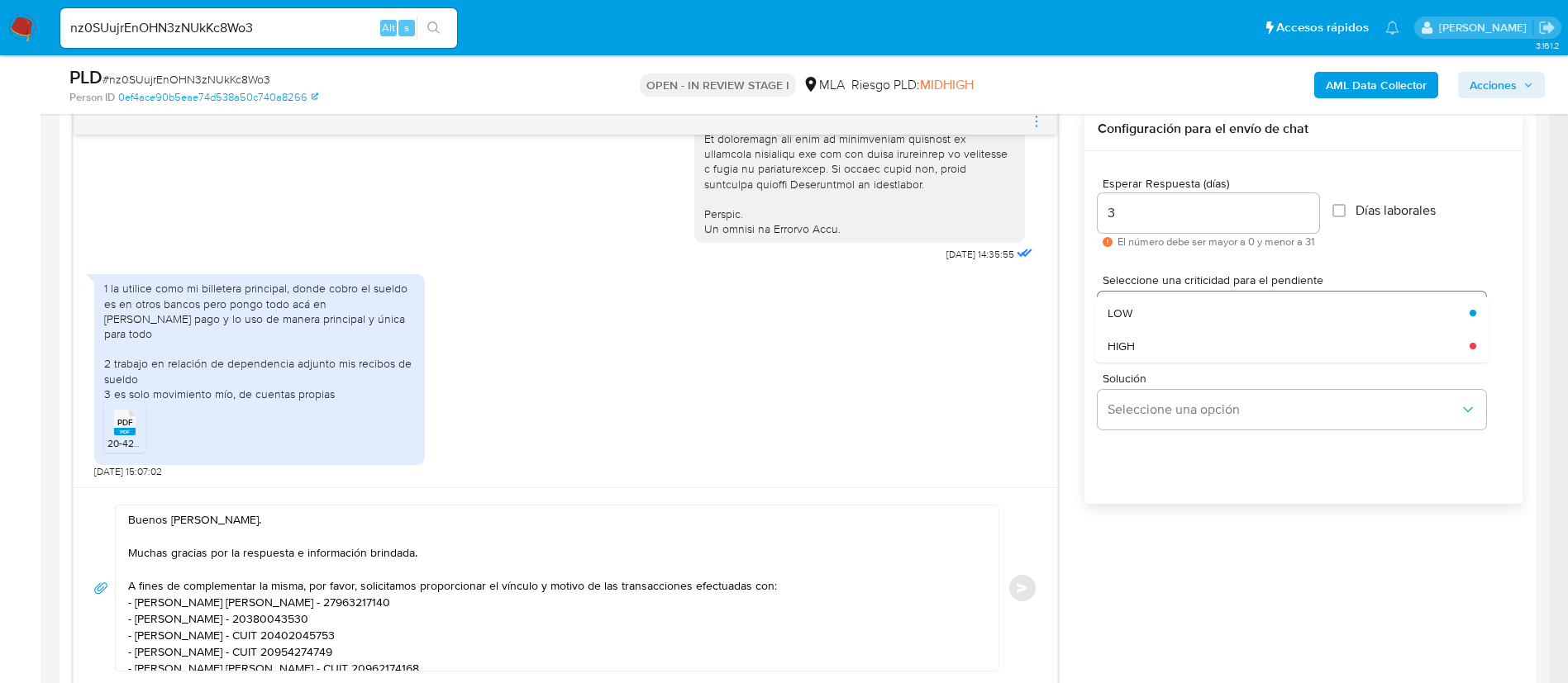
click at [1150, 315] on div "LOW" at bounding box center [1284, 313] width 352 height 33
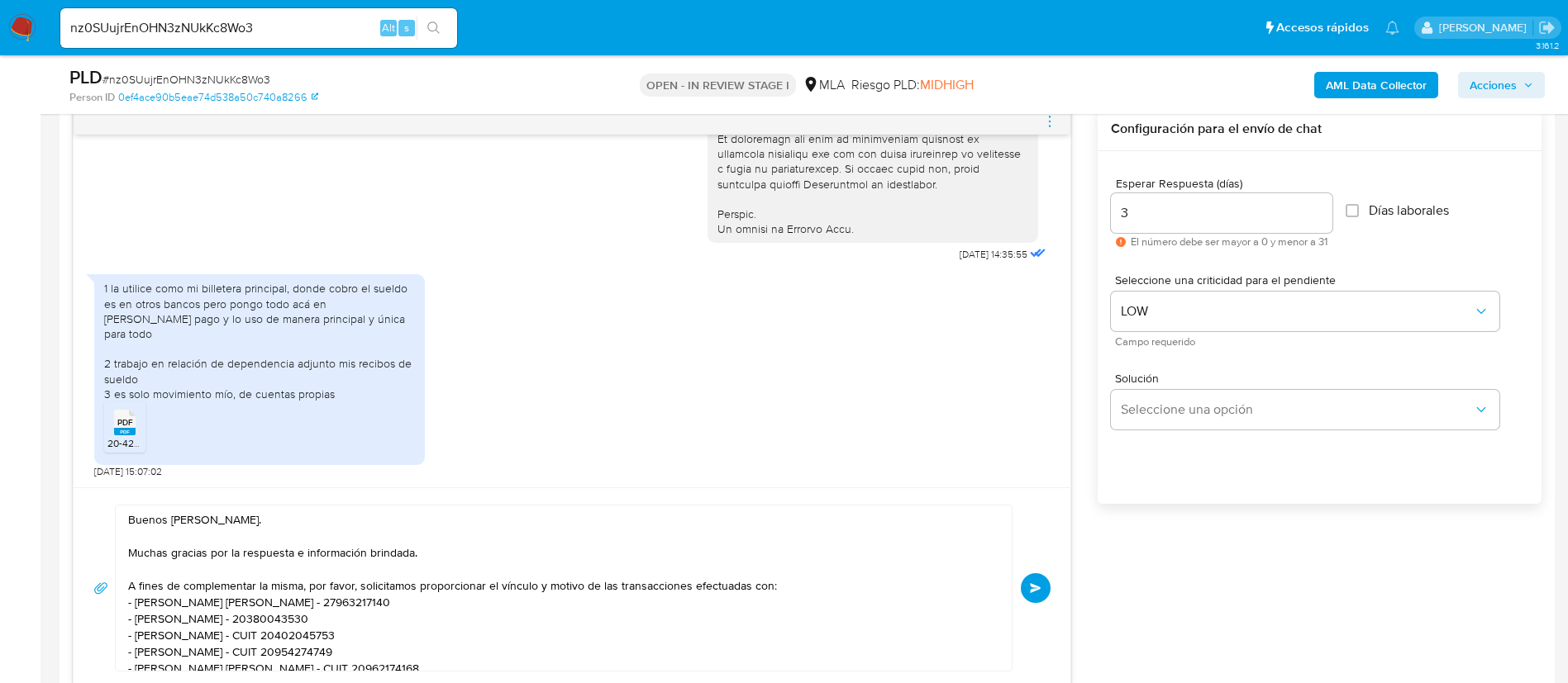
click at [1053, 576] on div "Buenos días, Damian. Muchas gracias por la respuesta e información brindada. A …" at bounding box center [571, 588] width 997 height 201
click at [1038, 590] on span "Enviar" at bounding box center [1036, 588] width 12 height 10
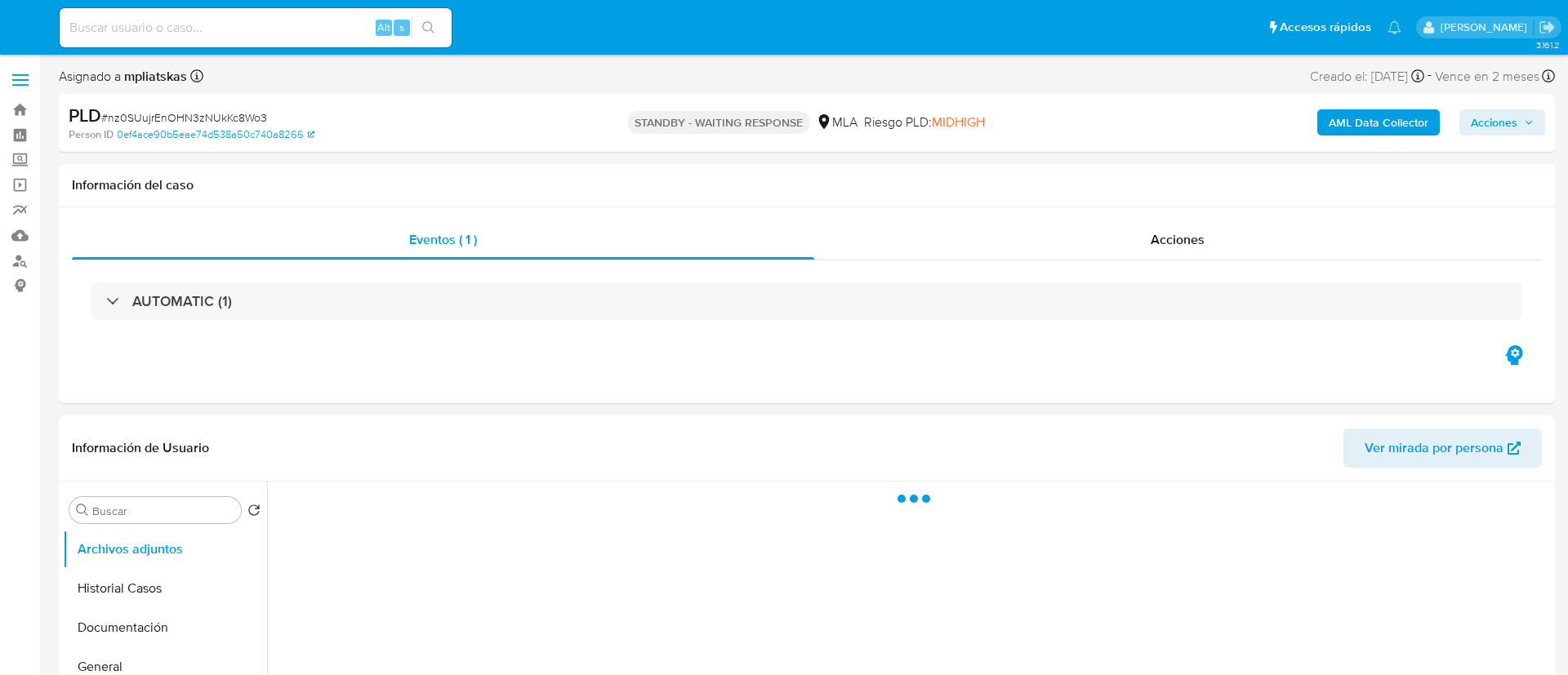
select select "10"
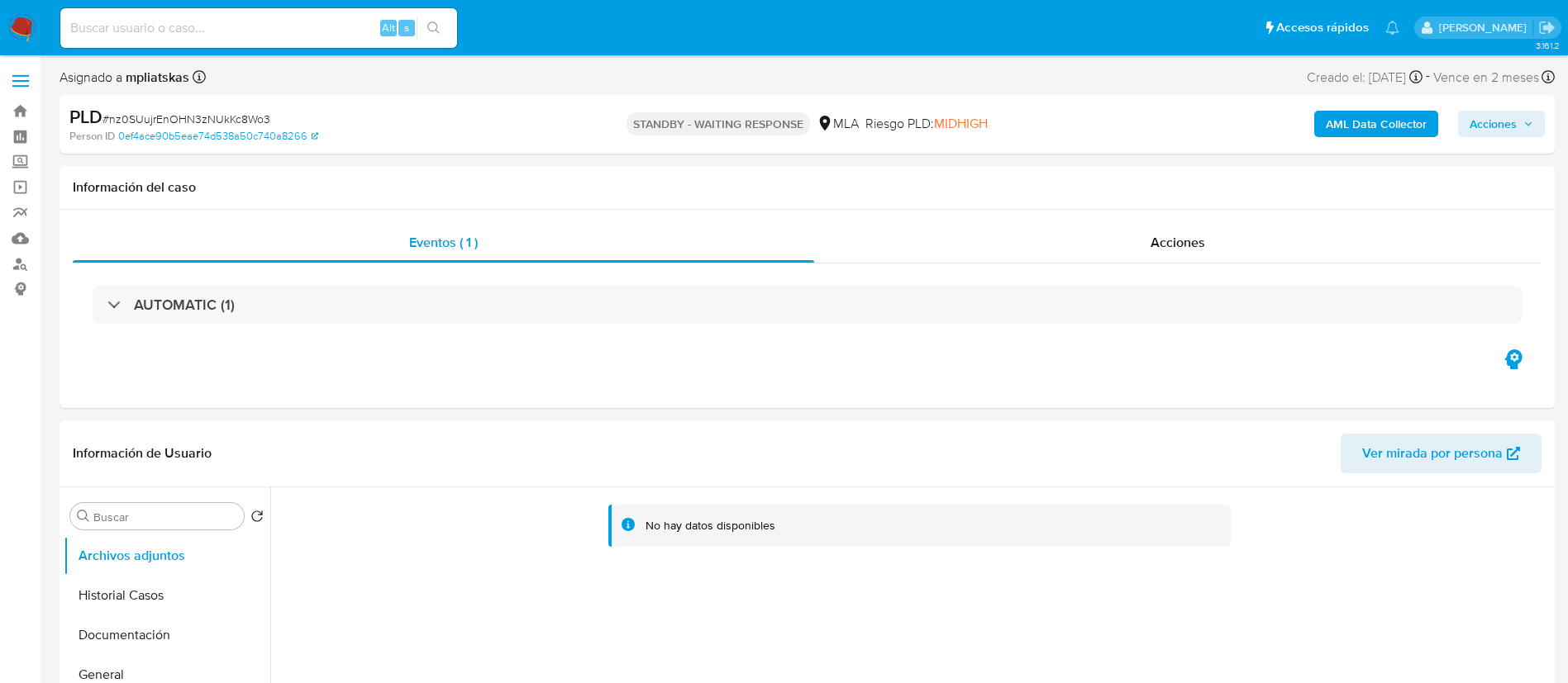
click at [339, 29] on input at bounding box center [258, 29] width 396 height 22
paste input "wWyyUWgl5wcLOLzEJIPDXinj"
type input "wWyyUWgl5wcLOLzEJIPDXinj"
click at [419, 29] on button "search-icon" at bounding box center [433, 29] width 34 height 24
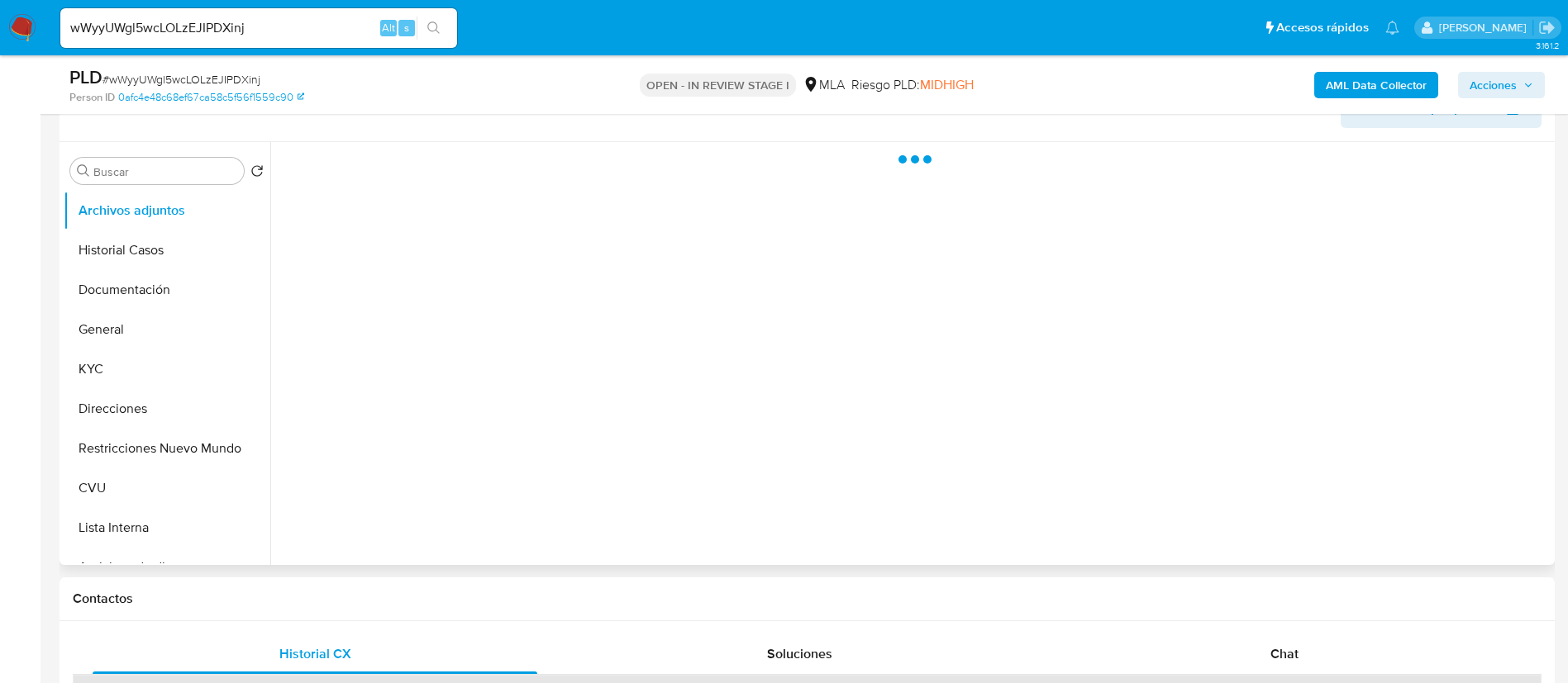
scroll to position [372, 0]
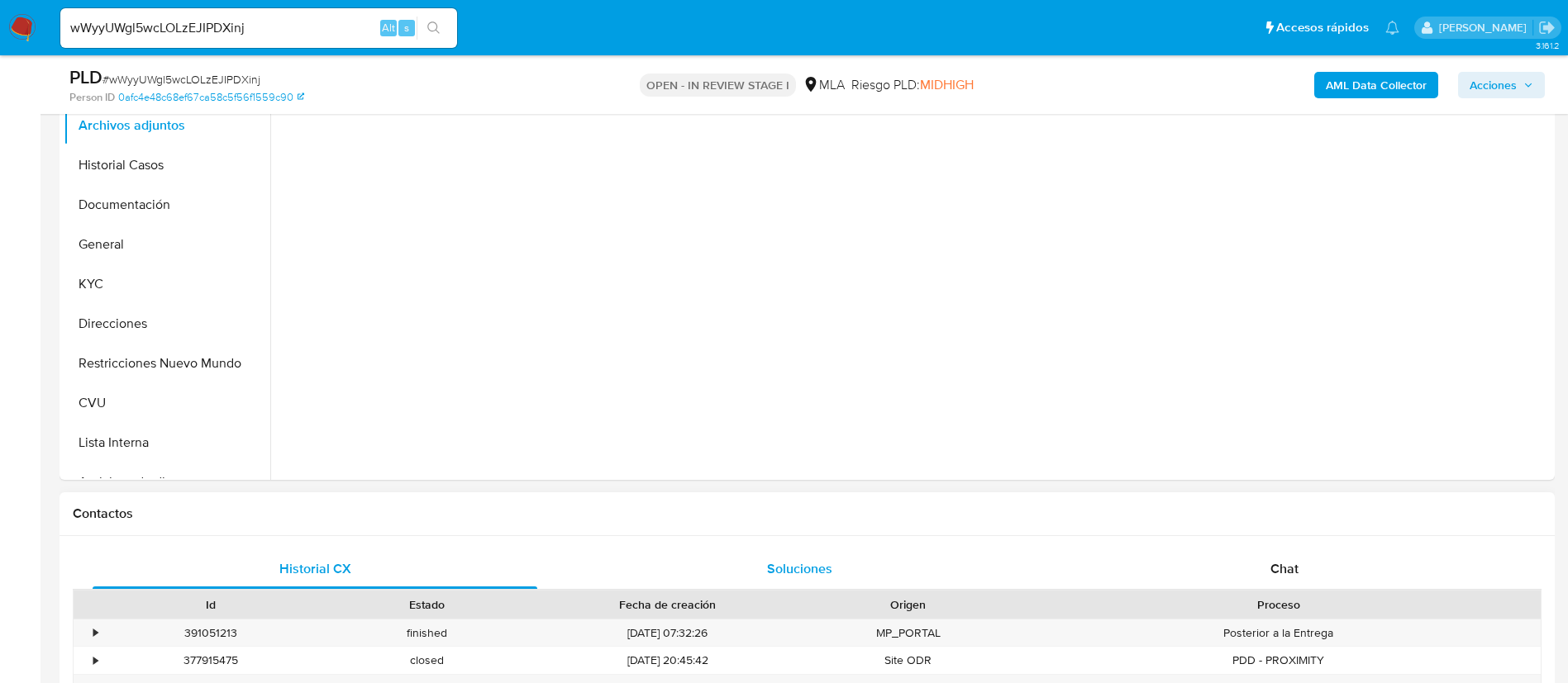
select select "10"
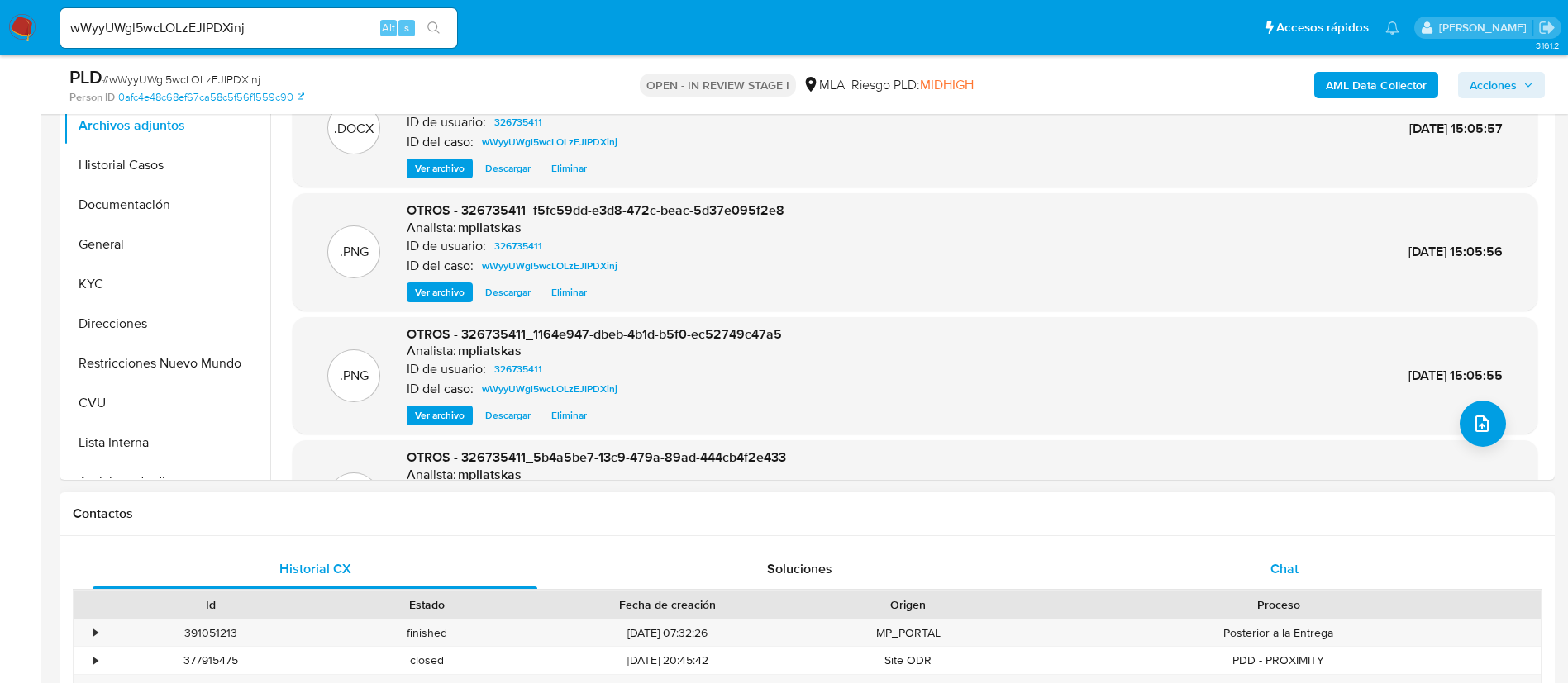
click at [1270, 565] on div "Chat" at bounding box center [1284, 569] width 444 height 40
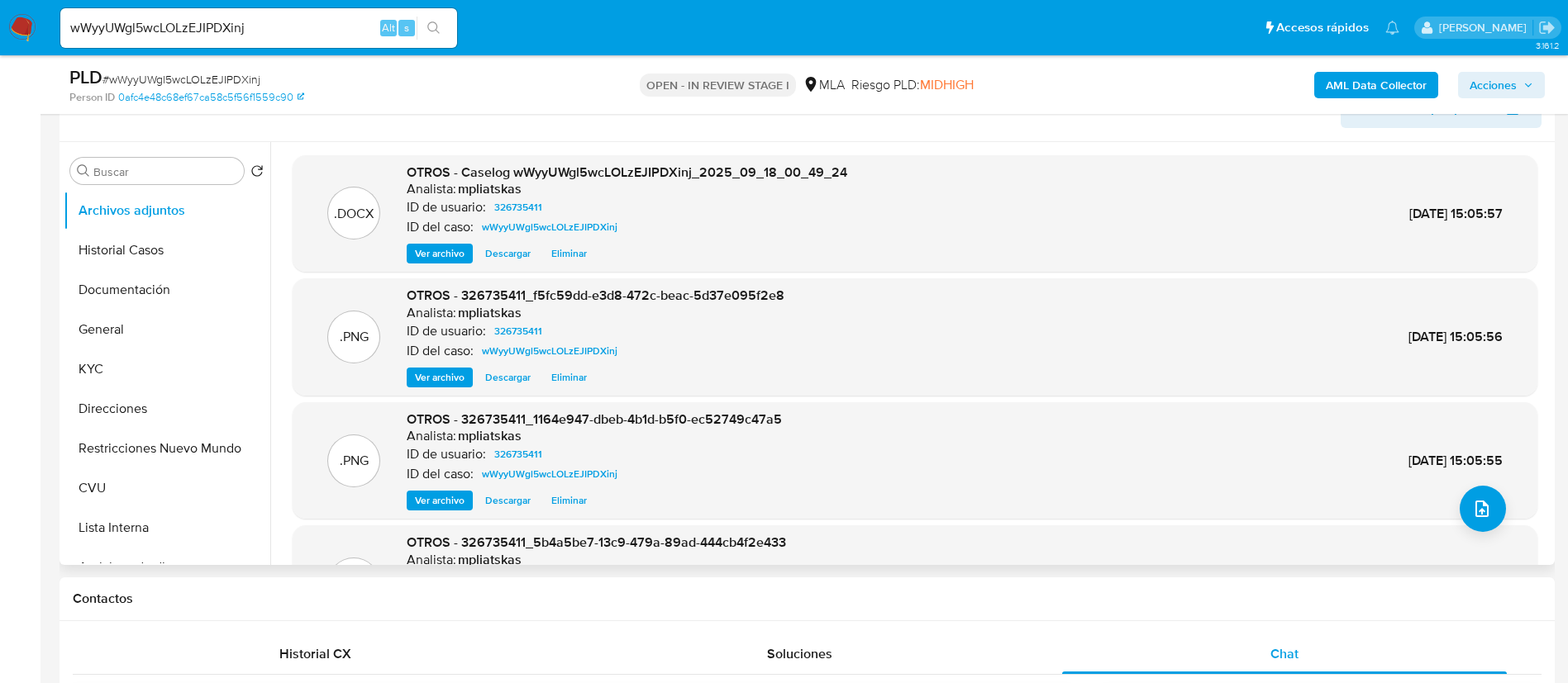
scroll to position [248, 0]
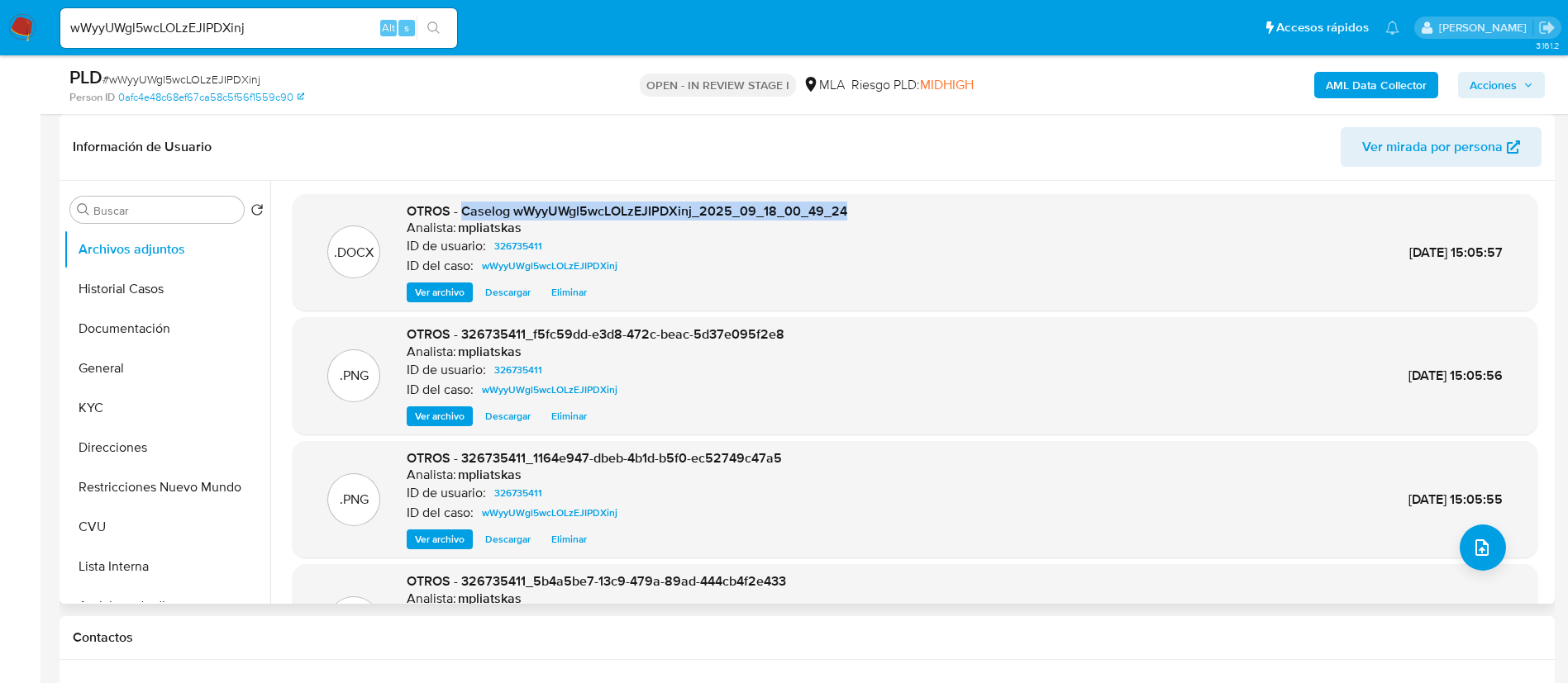
drag, startPoint x: 462, startPoint y: 209, endPoint x: 851, endPoint y: 209, distance: 389.0
click at [851, 209] on div ".DOCX OTROS - Caselog wWyyUWgl5wcLOLzEJIPDXinj_2025_09_18_00_49_24 Analista: mp…" at bounding box center [916, 253] width 1229 height 101
copy span "Caselog wWyyUWgl5wcLOLzEJIPDXinj_2025_09_18_00_49_24"
click at [1501, 75] on span "Acciones" at bounding box center [1493, 84] width 47 height 26
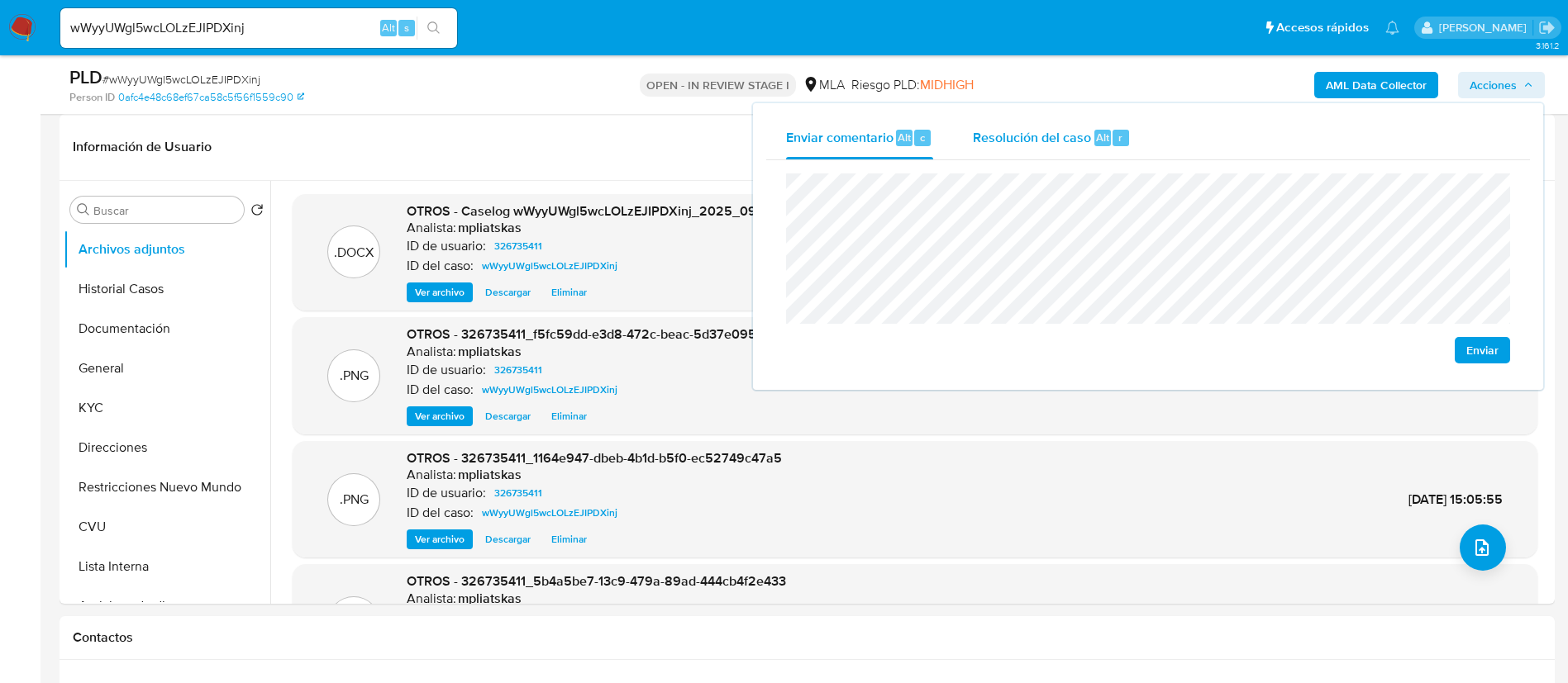
drag, startPoint x: 1082, startPoint y: 138, endPoint x: 1094, endPoint y: 158, distance: 23.3
click at [1084, 140] on span "Resolución del caso" at bounding box center [1032, 136] width 118 height 19
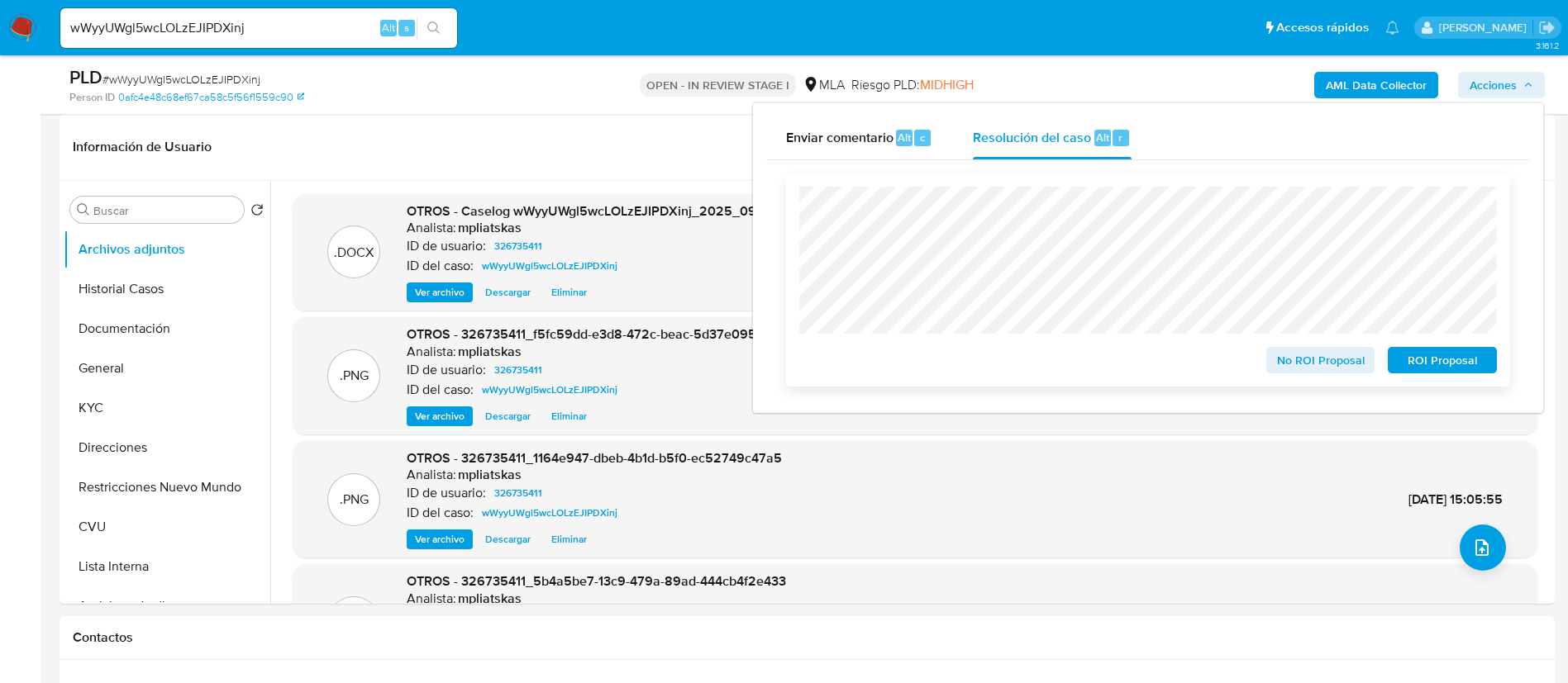
click at [1321, 372] on span "No ROI Proposal" at bounding box center [1321, 361] width 86 height 24
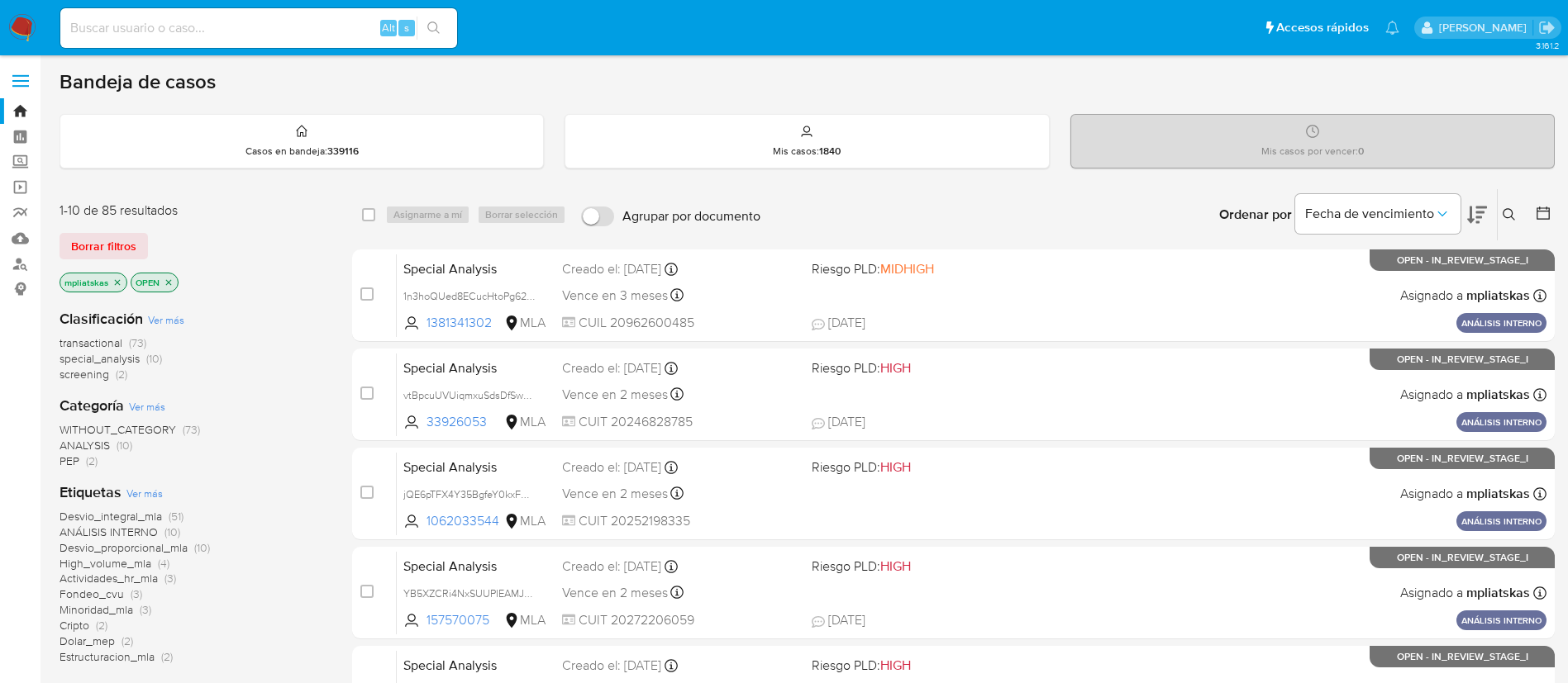
drag, startPoint x: 1512, startPoint y: 215, endPoint x: 1493, endPoint y: 236, distance: 28.3
click at [1512, 214] on icon at bounding box center [1510, 215] width 13 height 13
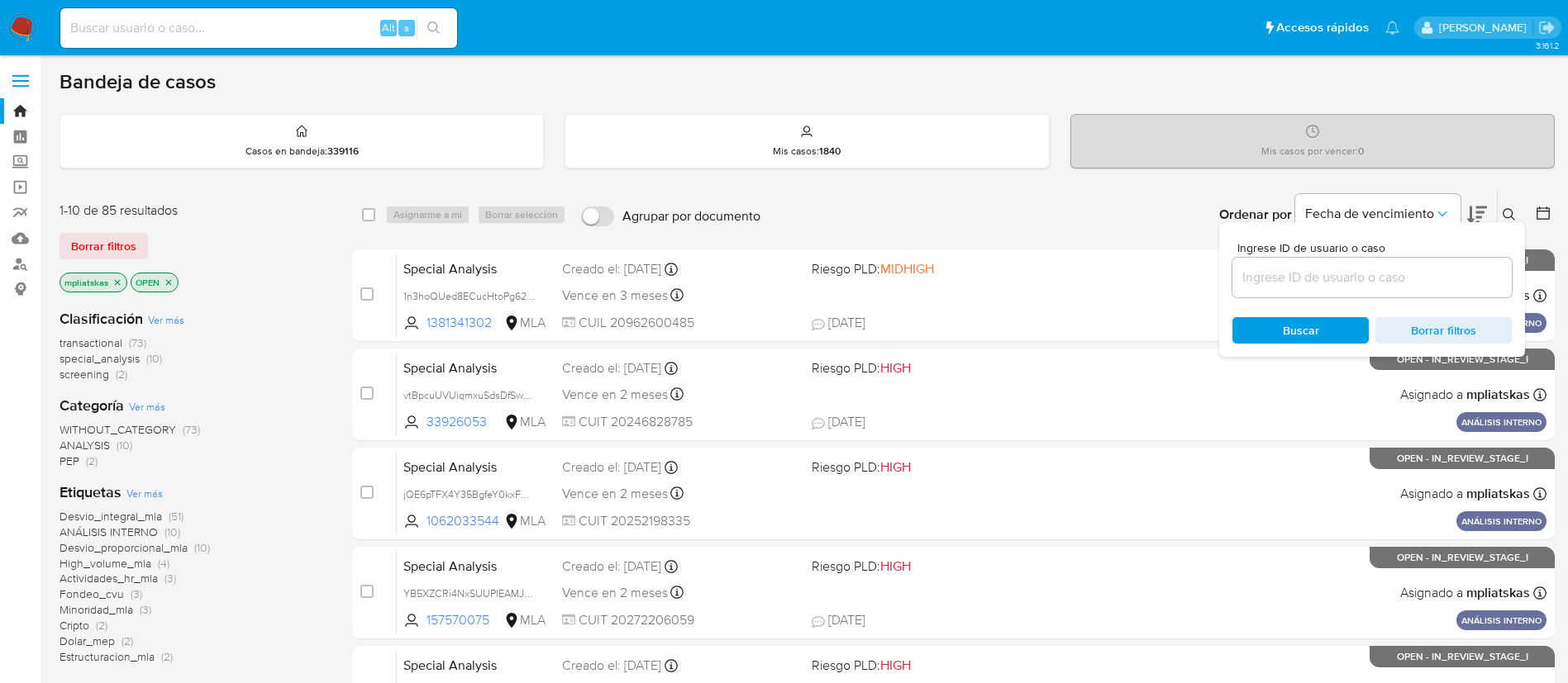
click at [1446, 289] on div at bounding box center [1373, 277] width 279 height 40
paste input "wWyyUWgl5wcLOLzEJIPDXinj"
click at [1439, 274] on input at bounding box center [1373, 278] width 279 height 22
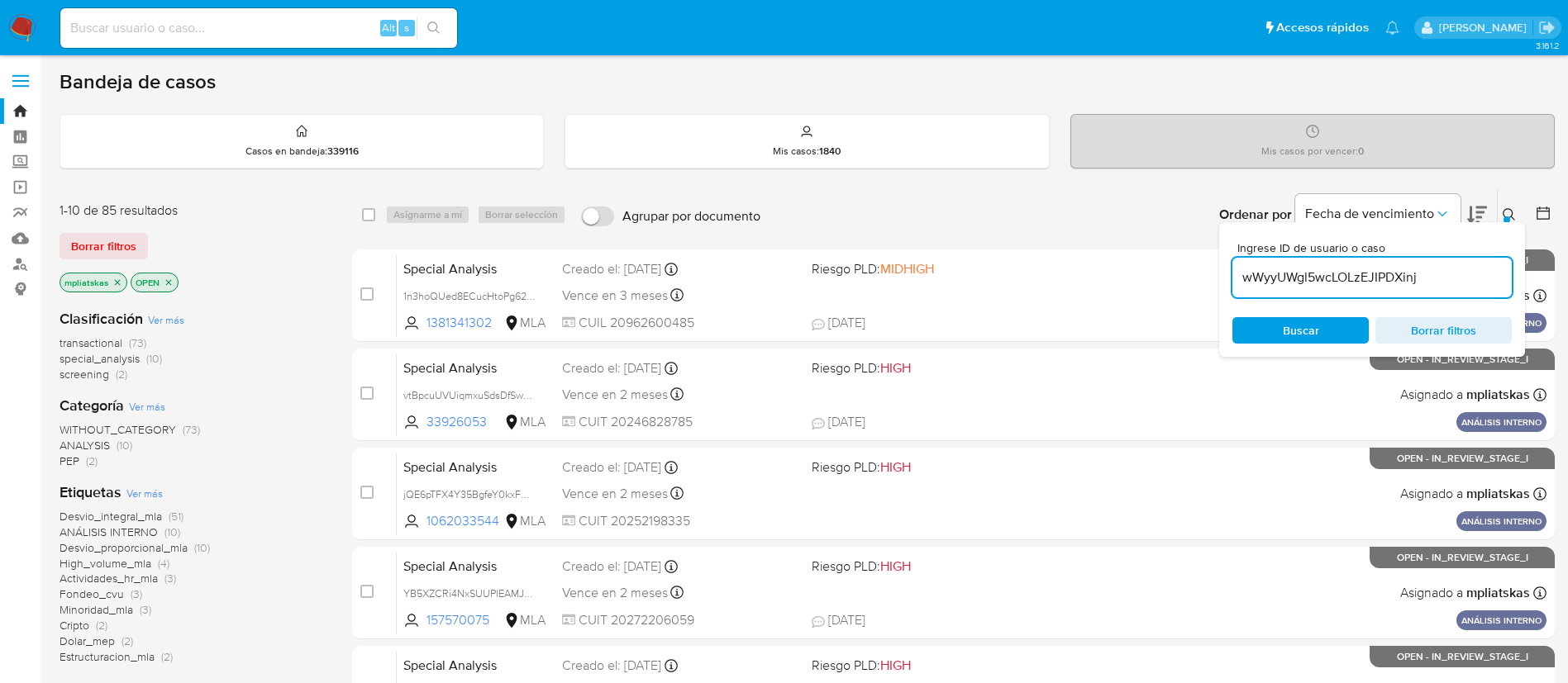
type input "wWyyUWgl5wcLOLzEJIPDXinj"
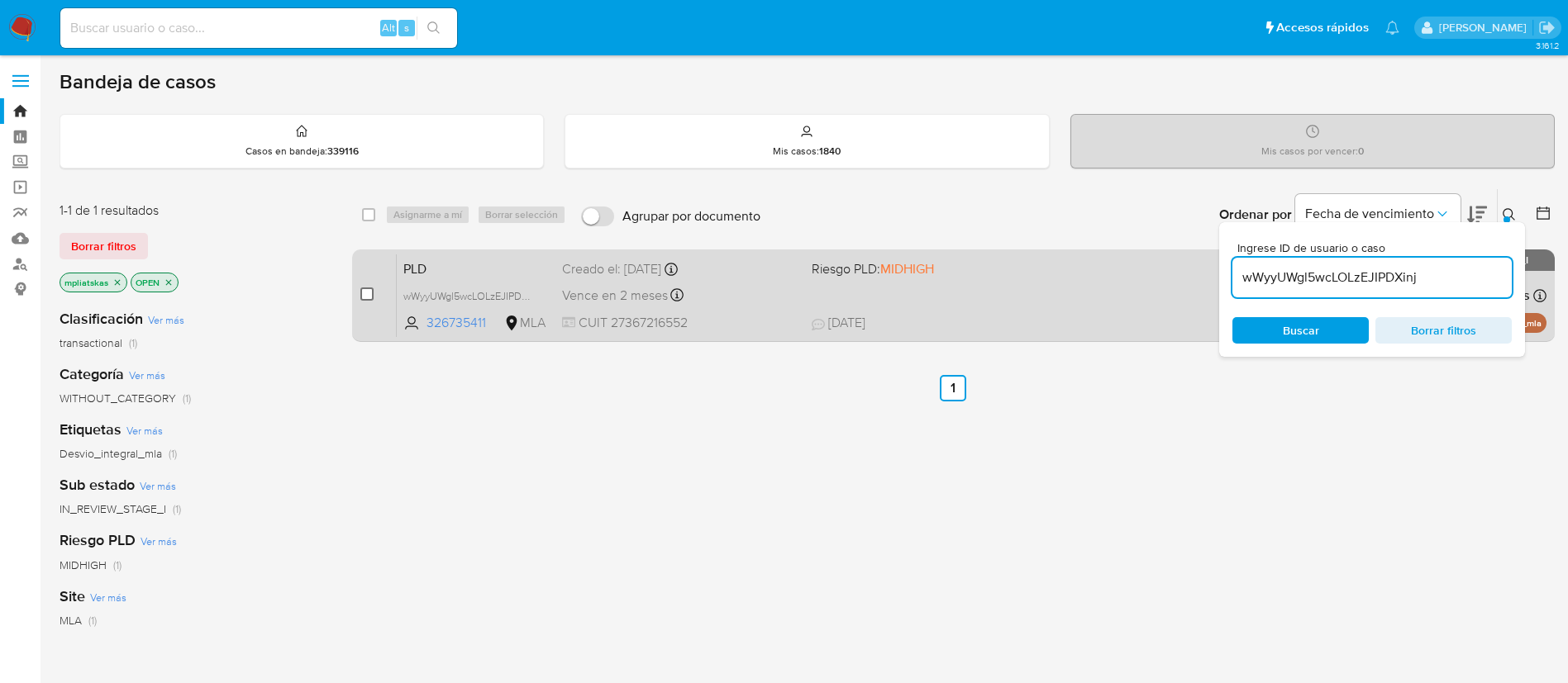
click at [361, 291] on input "checkbox" at bounding box center [367, 294] width 13 height 13
checkbox input "true"
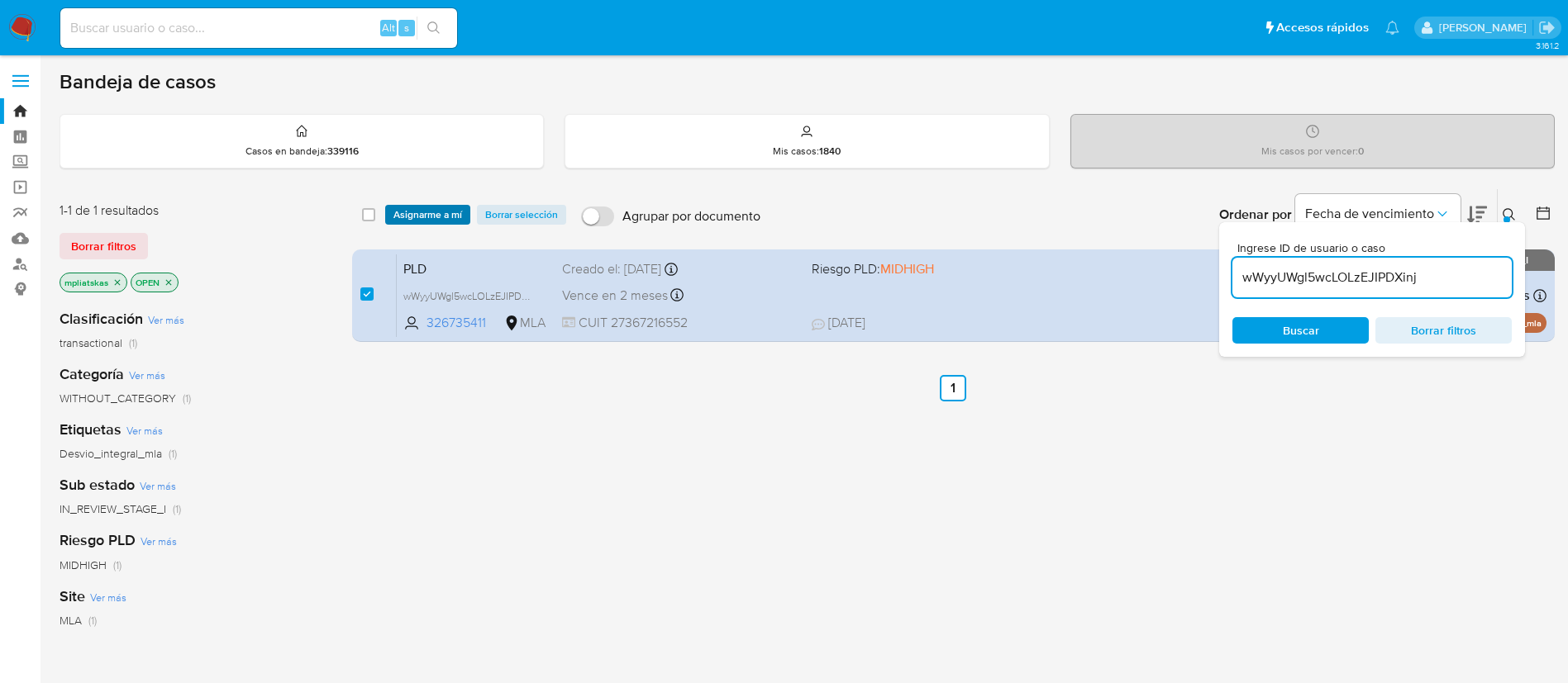
click at [405, 220] on span "Asignarme a mí" at bounding box center [428, 215] width 69 height 17
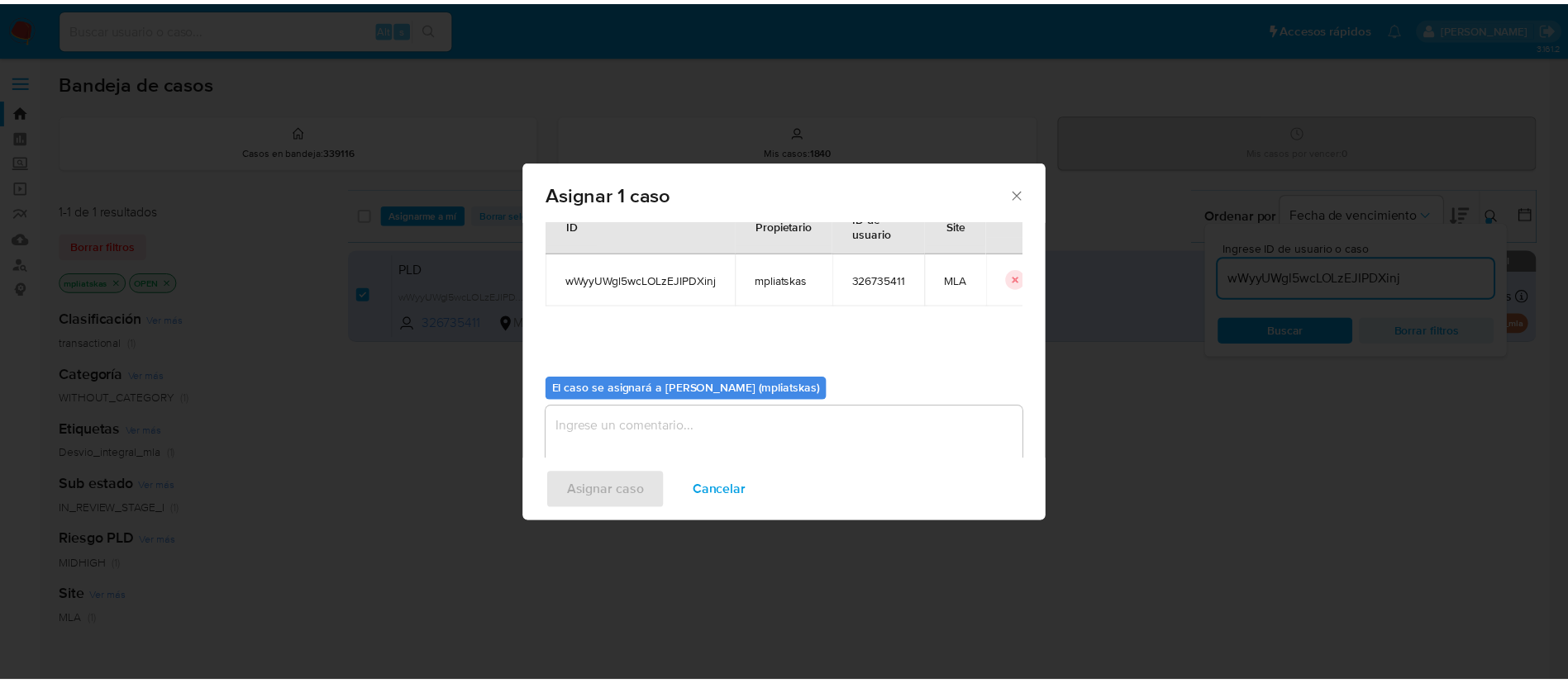
scroll to position [86, 0]
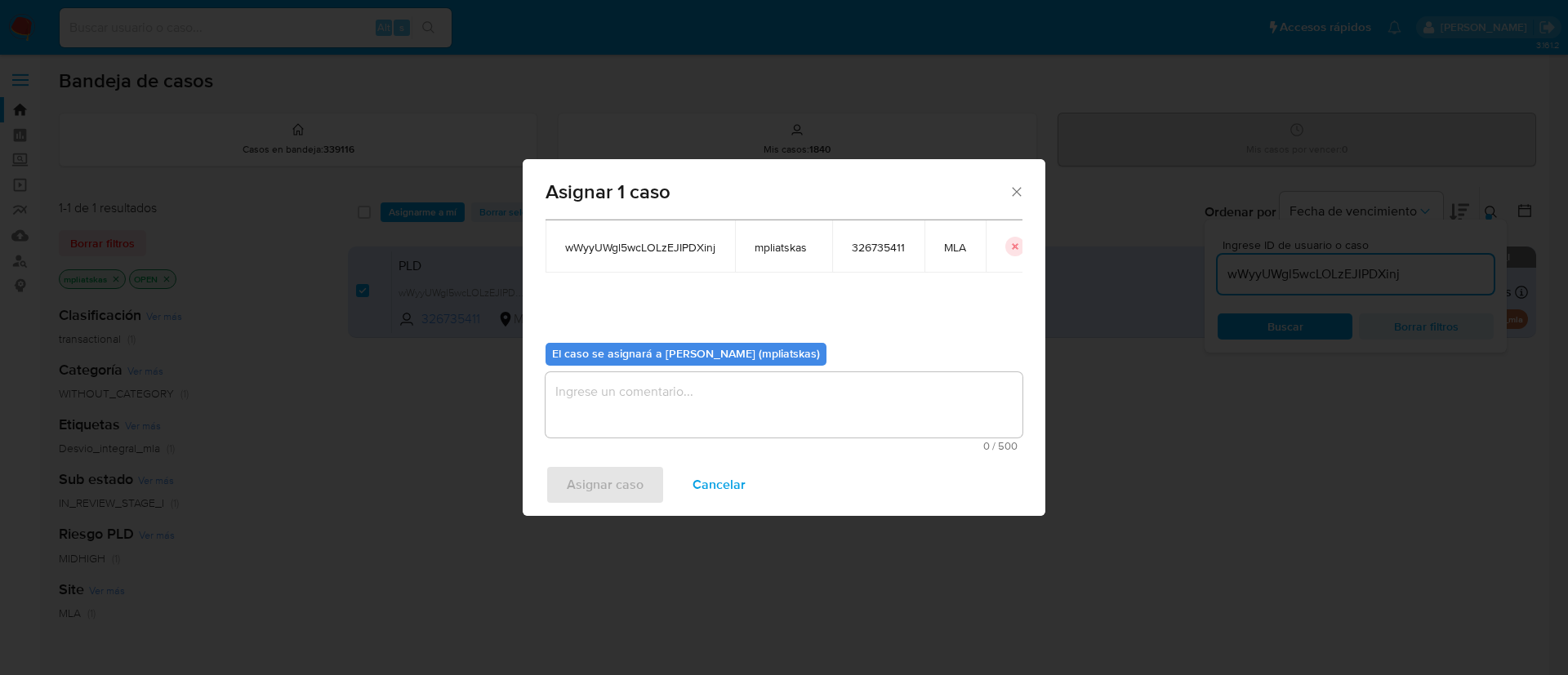
click at [722, 433] on textarea "assign-modal" at bounding box center [784, 405] width 477 height 66
click at [619, 483] on span "Asignar caso" at bounding box center [605, 485] width 76 height 36
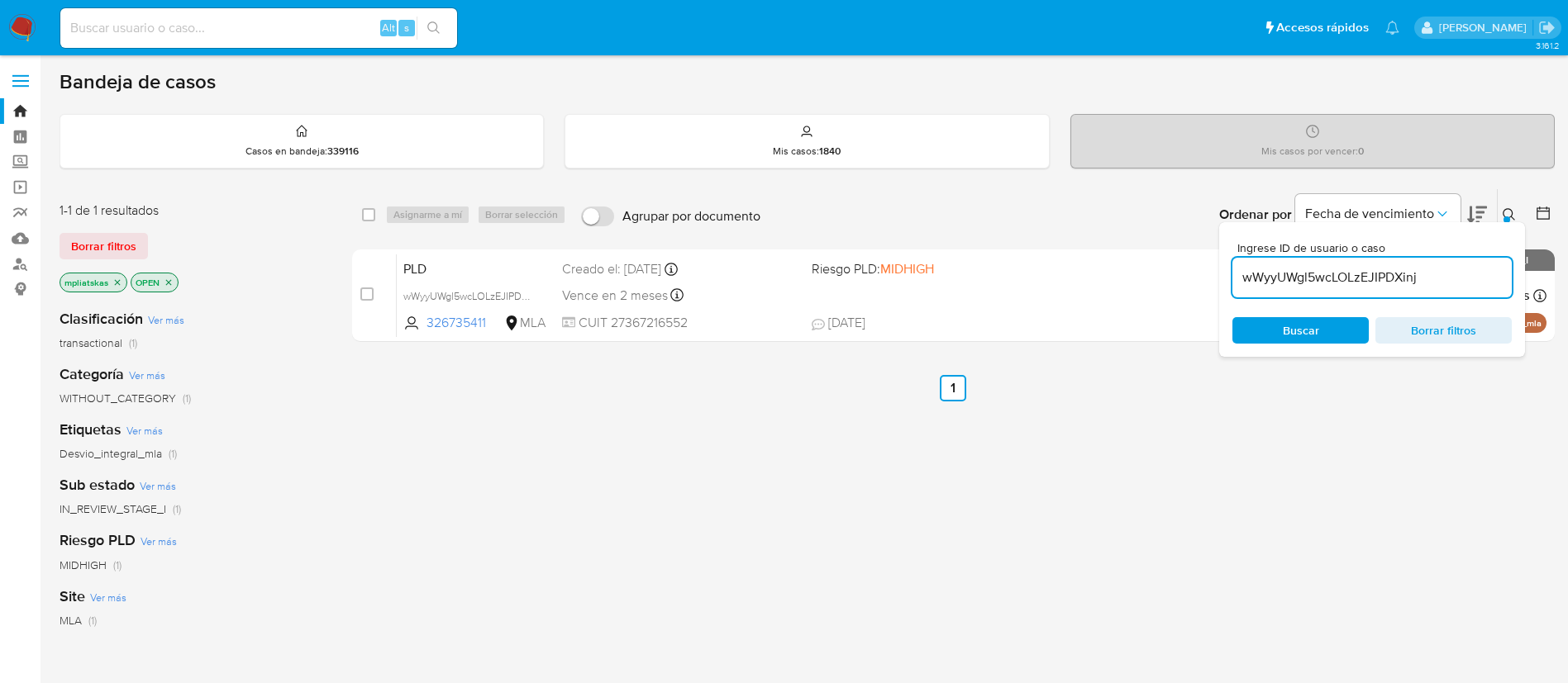
click at [25, 21] on img at bounding box center [22, 28] width 28 height 28
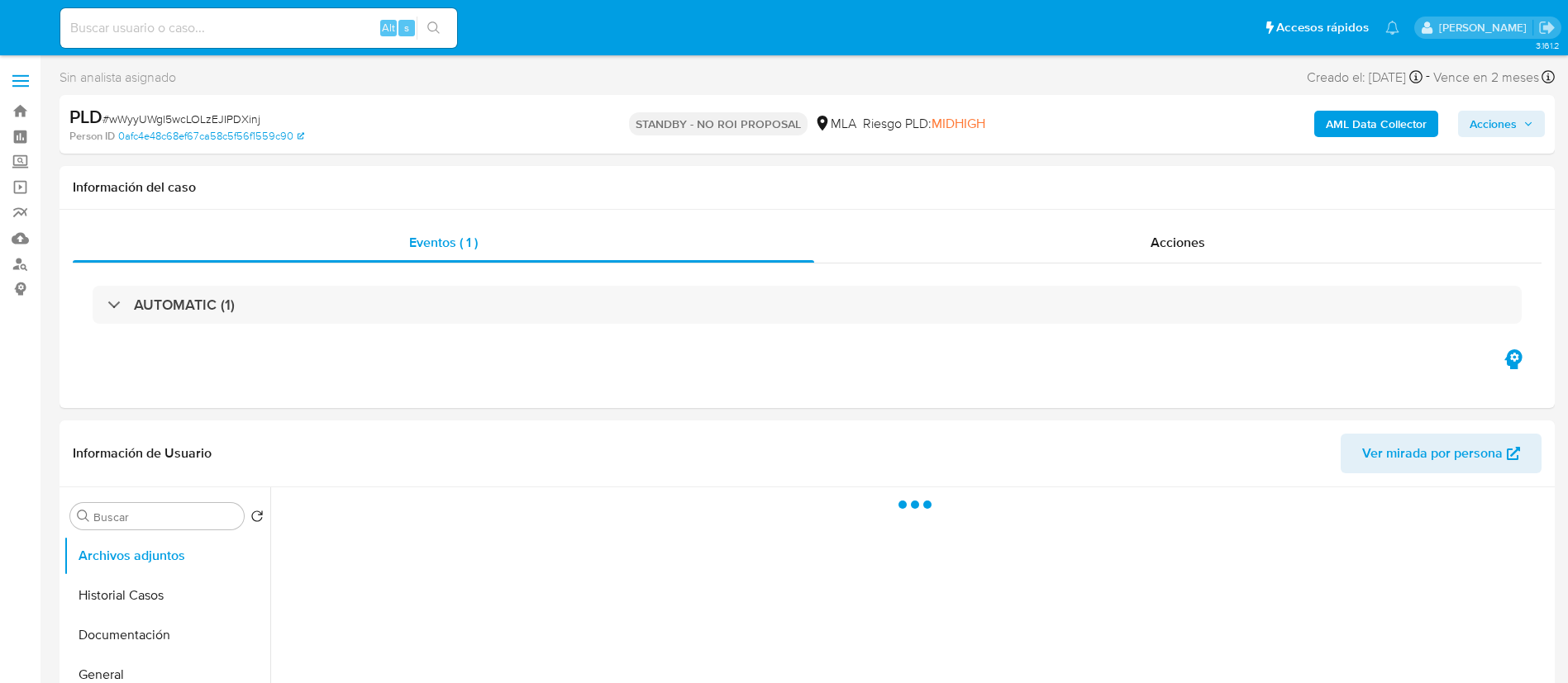
select select "10"
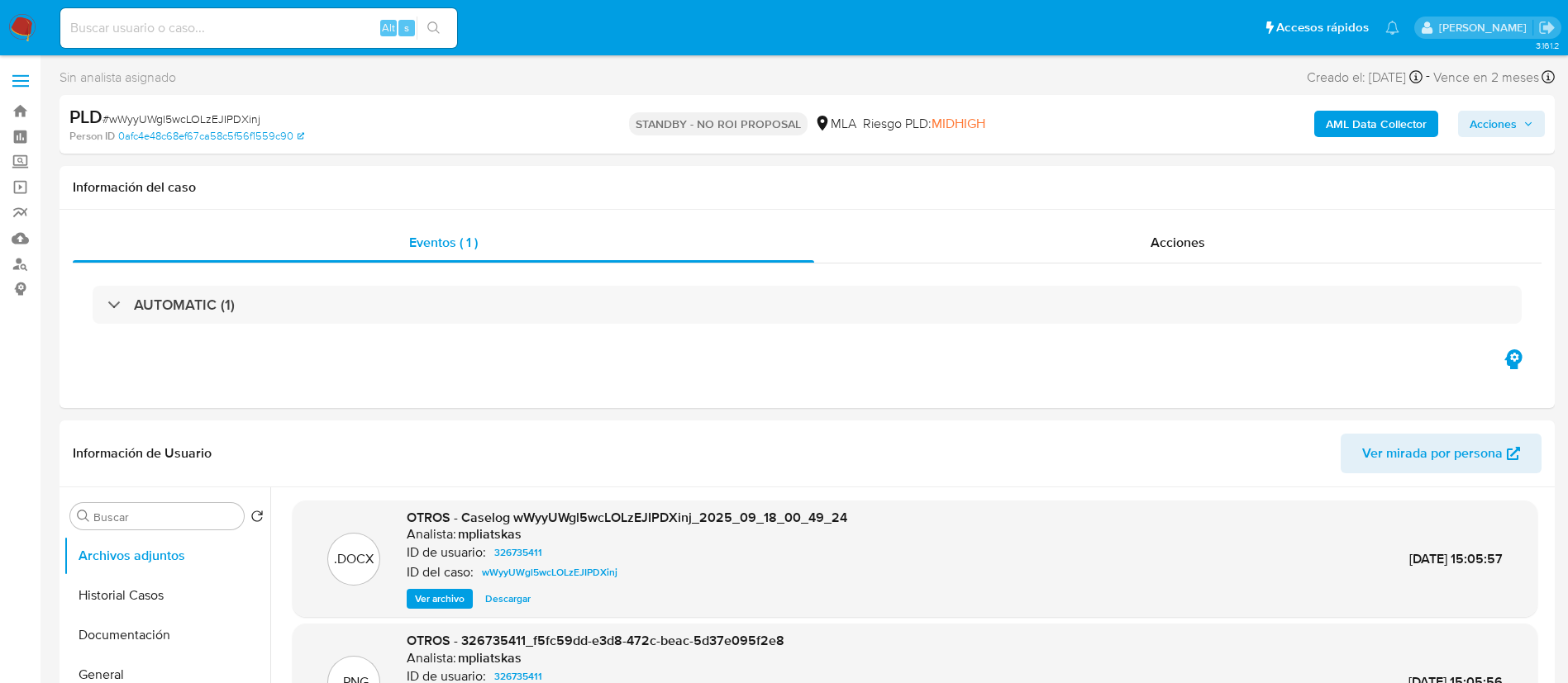
click at [276, 29] on input at bounding box center [258, 29] width 396 height 22
paste input "Ek1gFPV4TUuAX3NvcQflFmrj"
type input "Ek1gFPV4TUuAX3NvcQflFmrj"
click at [421, 26] on button "search-icon" at bounding box center [433, 29] width 34 height 24
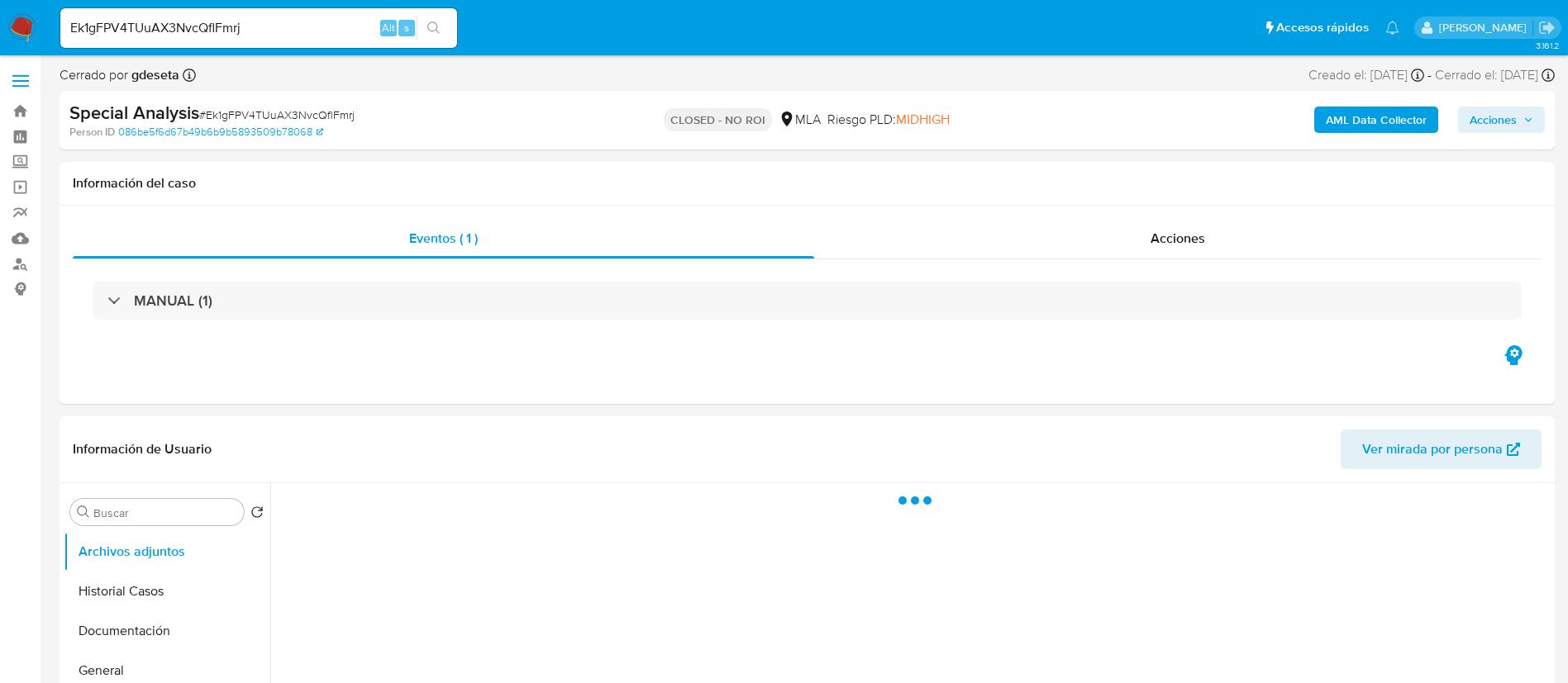
select select "10"
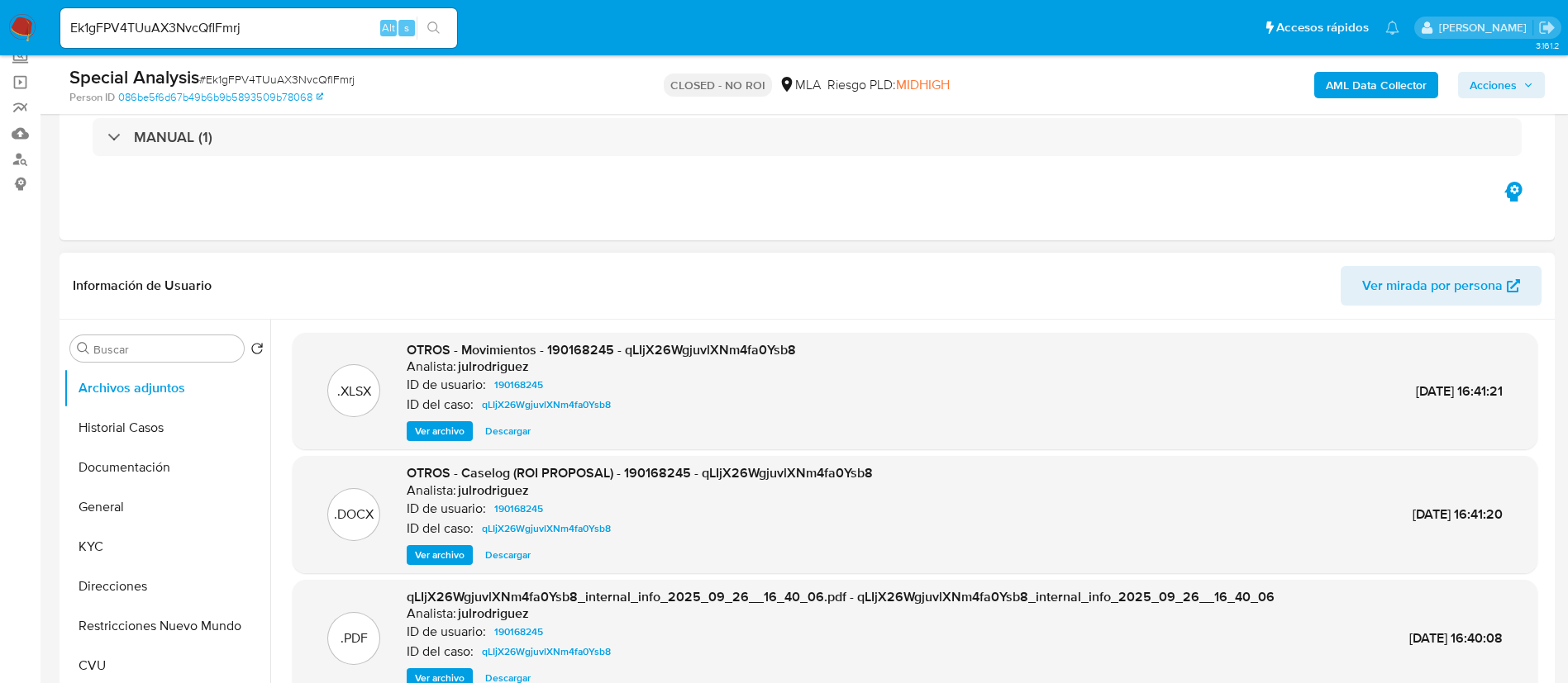
scroll to position [248, 0]
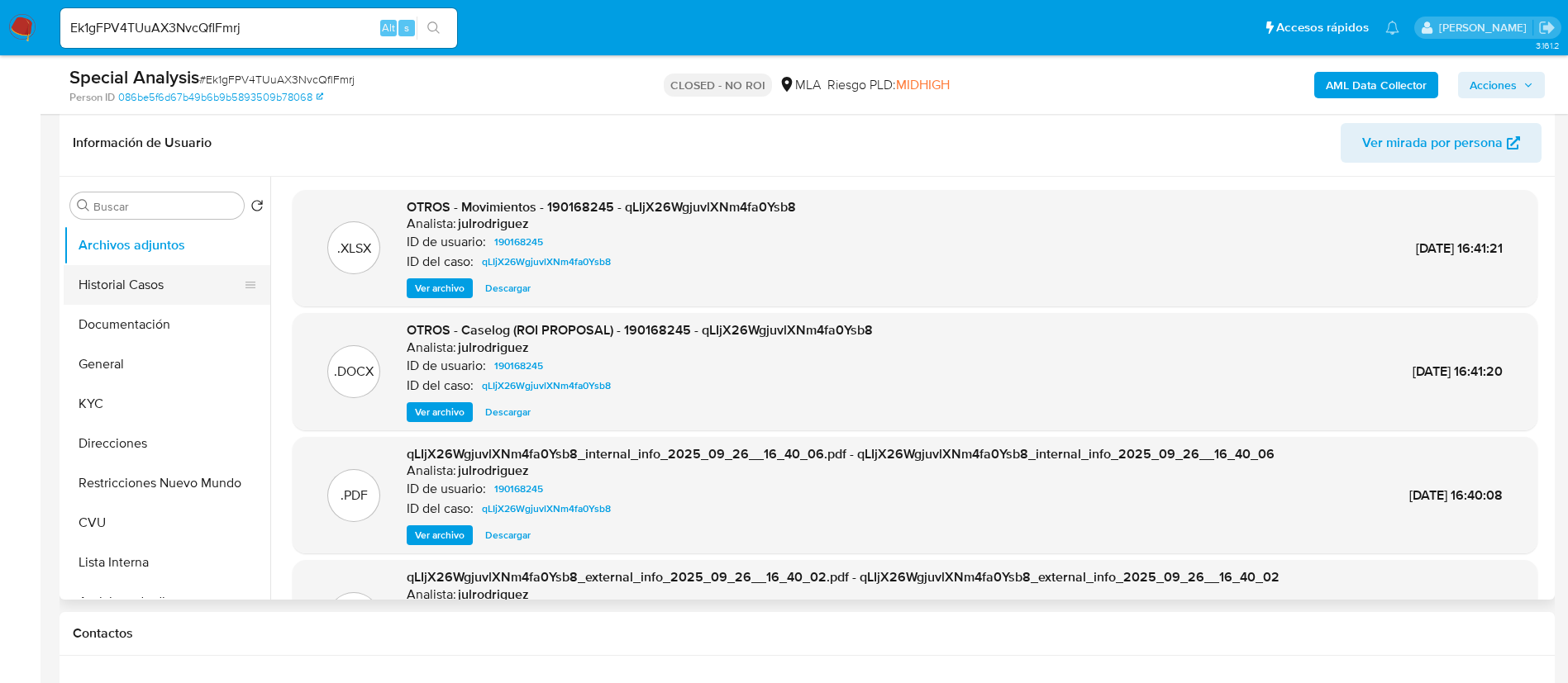
click at [147, 284] on button "Historial Casos" at bounding box center [161, 284] width 194 height 40
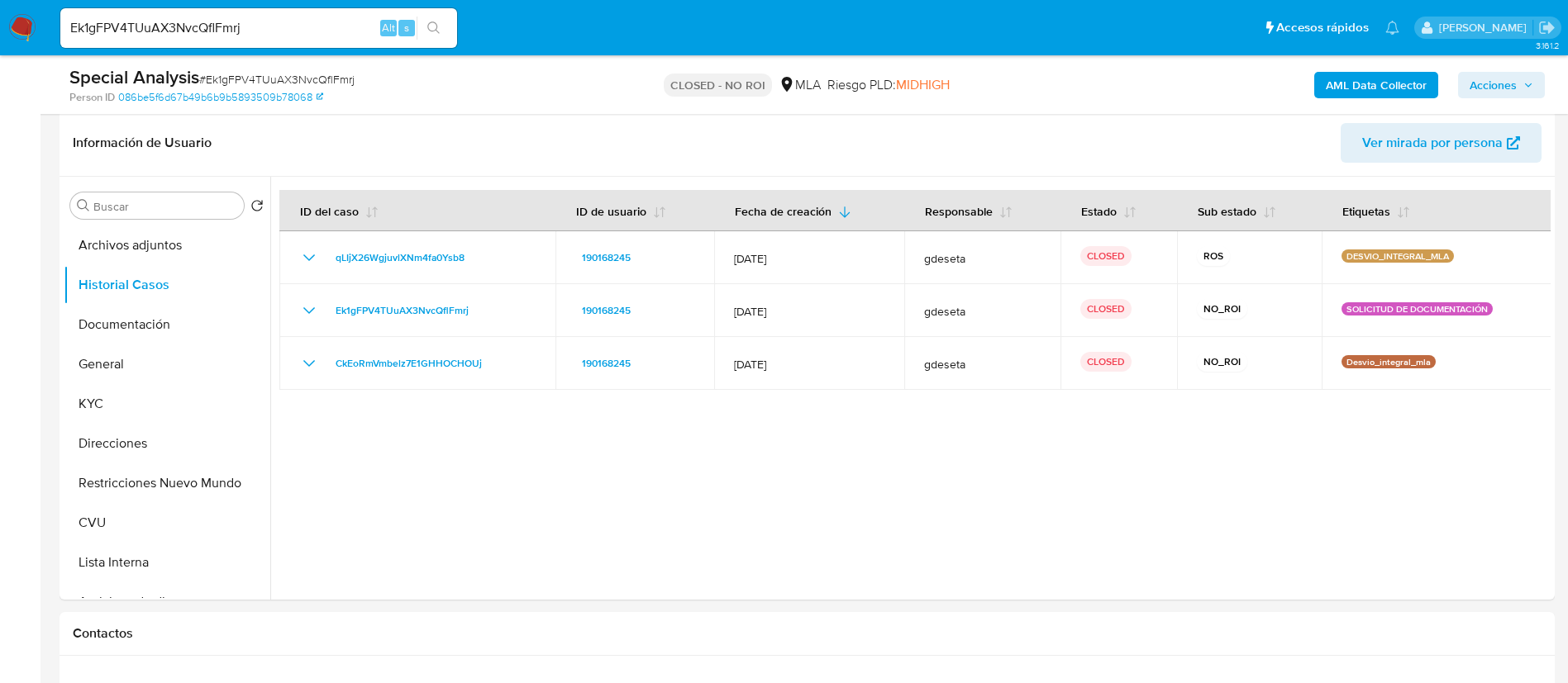
click at [310, 32] on input "Ek1gFPV4TUuAX3NvcQflFmrj" at bounding box center [258, 29] width 396 height 22
click at [309, 32] on input "Ek1gFPV4TUuAX3NvcQflFmrj" at bounding box center [258, 29] width 396 height 22
paste input "AeR62W2TITV5YSoprYWTKhL5"
type input "AeR62W2TITV5YSoprYWTKhL5"
click at [407, 25] on span "s" at bounding box center [407, 28] width 5 height 16
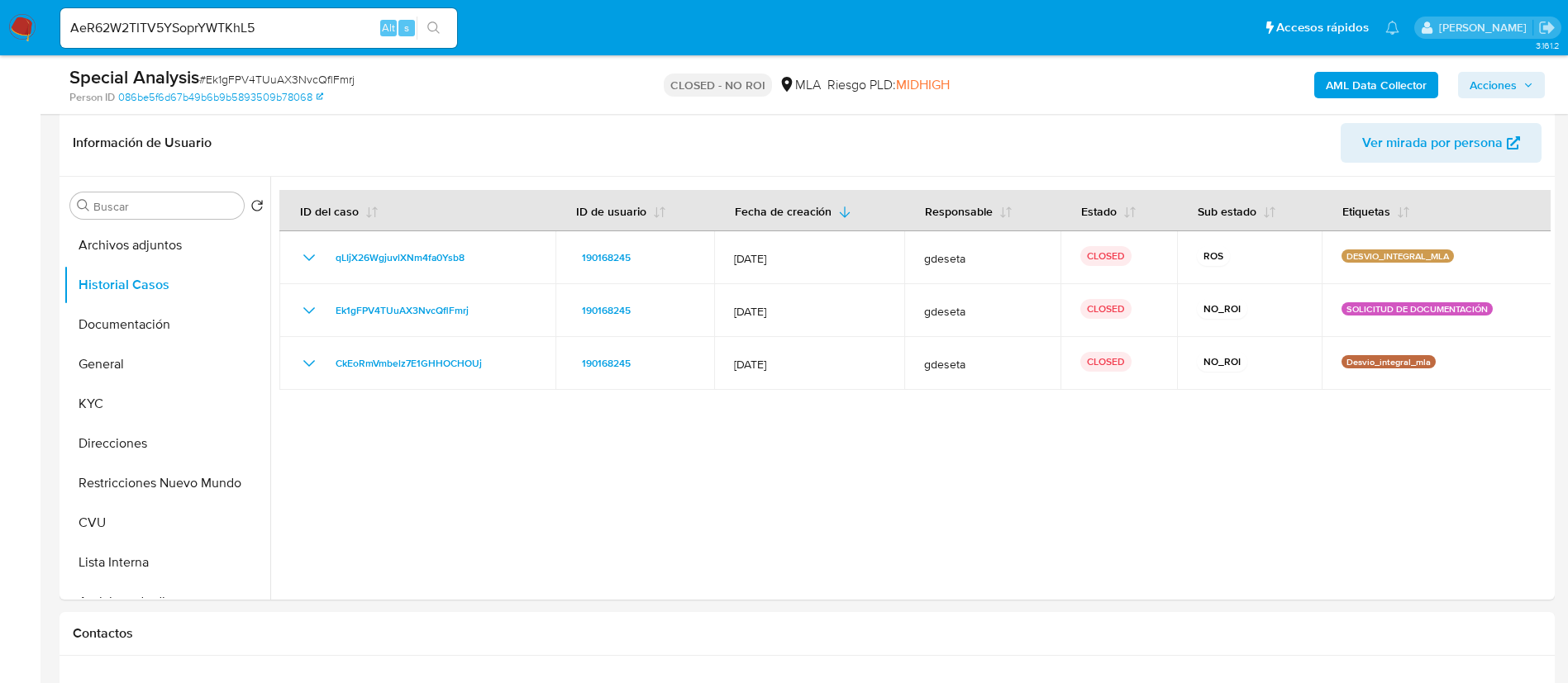
click at [423, 31] on button "search-icon" at bounding box center [433, 29] width 34 height 24
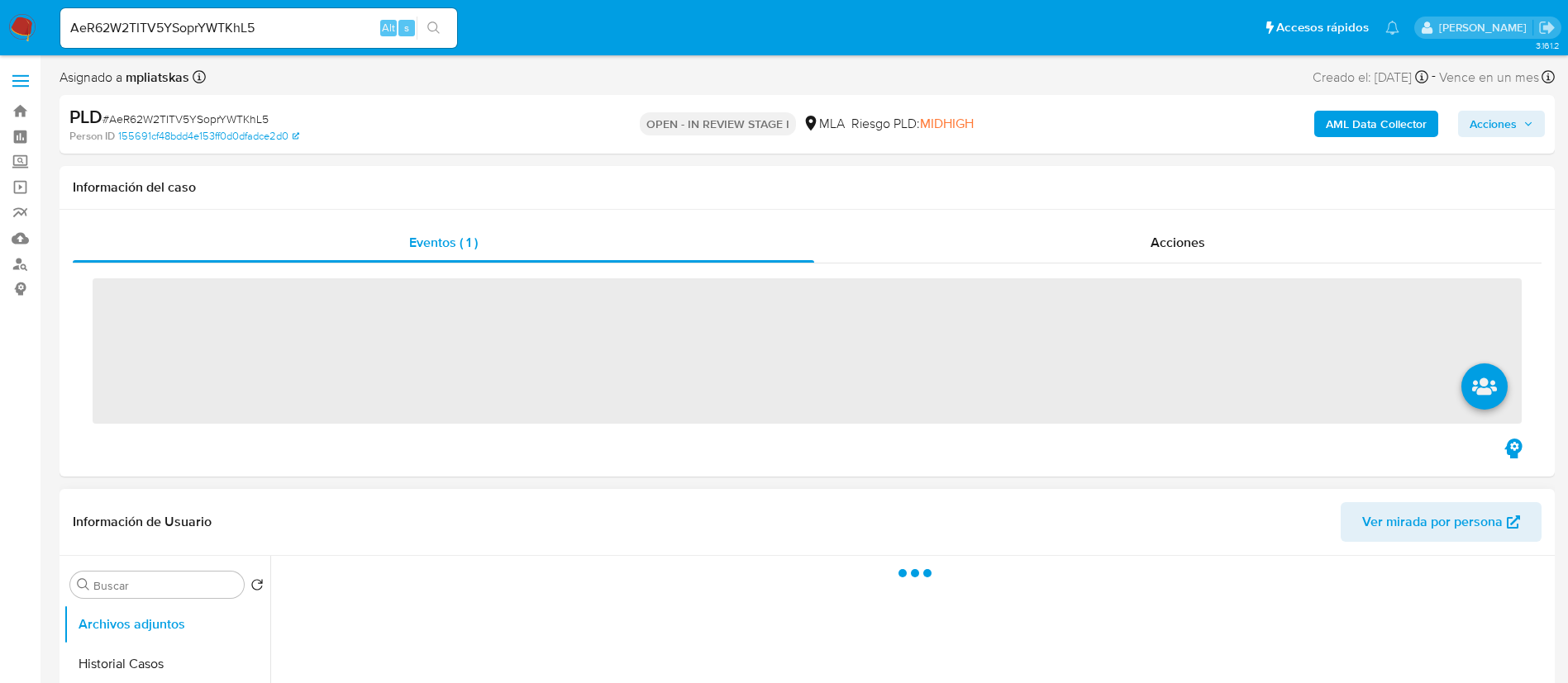
select select "10"
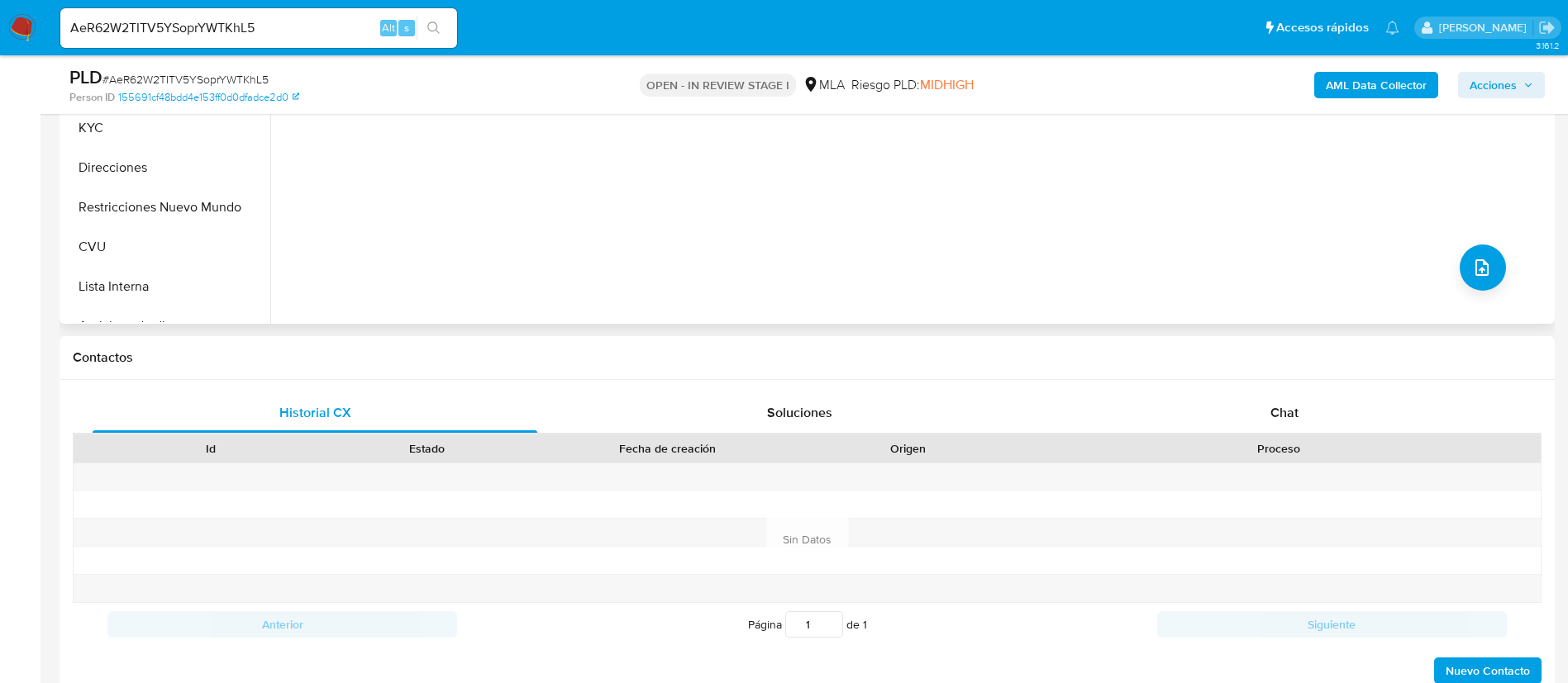
scroll to position [620, 0]
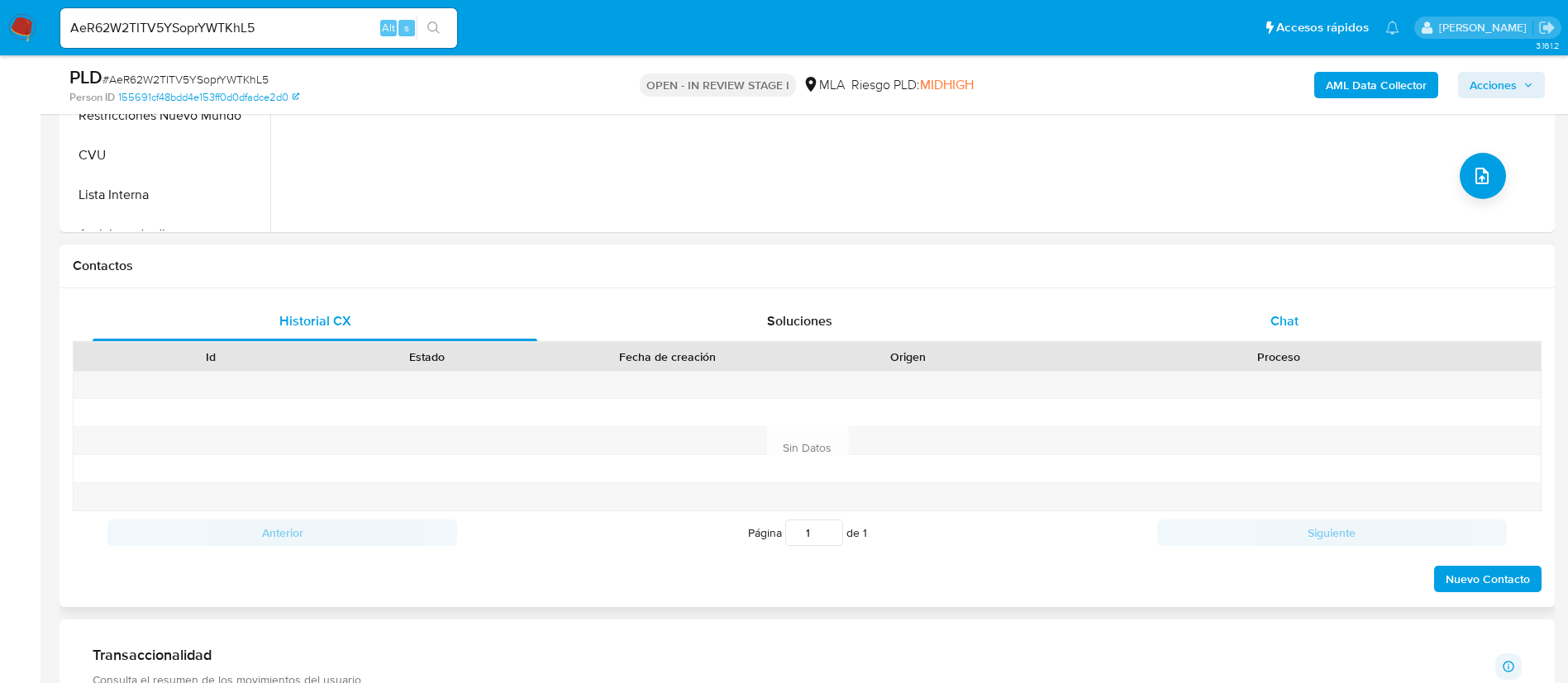
drag, startPoint x: 1265, startPoint y: 289, endPoint x: 1269, endPoint y: 303, distance: 14.6
click at [1266, 289] on div "Historial CX Soluciones Chat Id Estado Fecha de creación Origen Proceso Anterio…" at bounding box center [807, 447] width 1496 height 319
click at [1270, 307] on div "Chat" at bounding box center [1284, 321] width 444 height 40
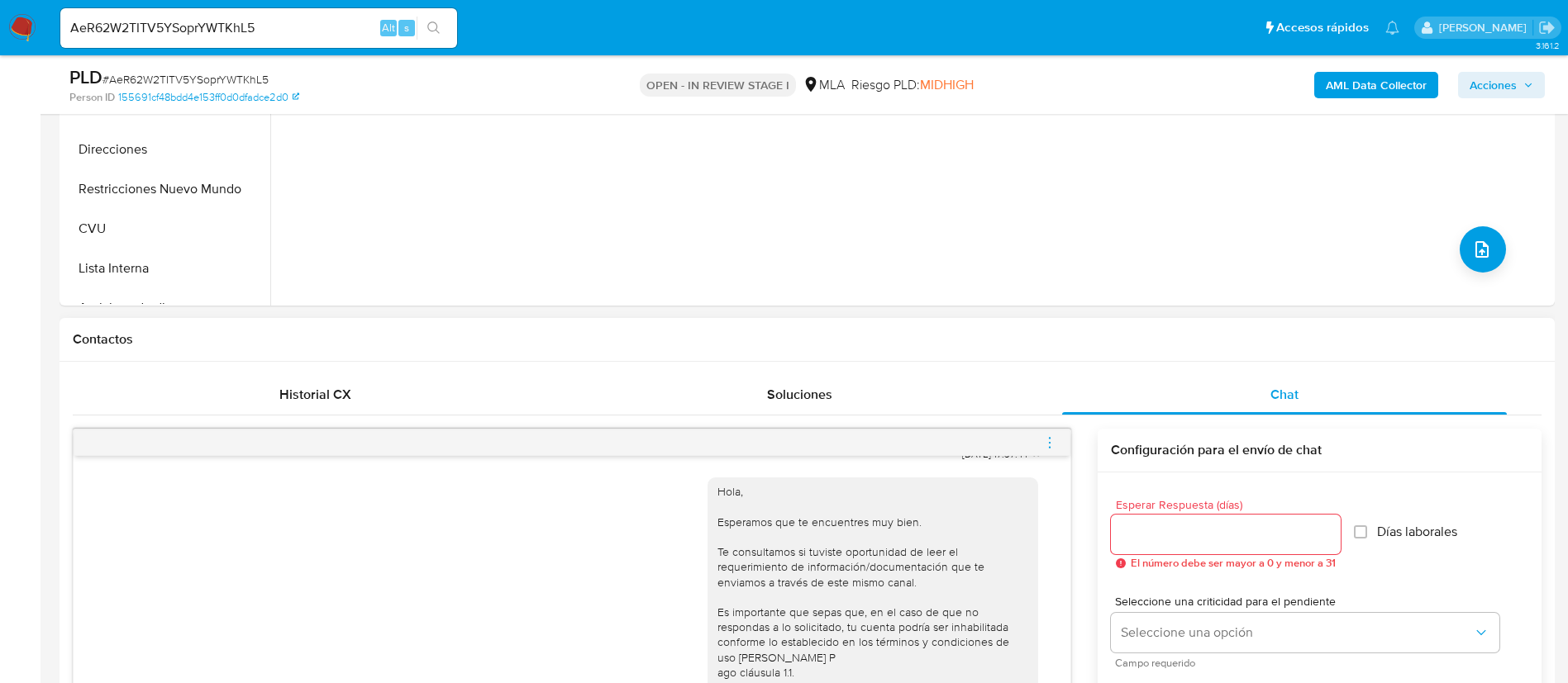
scroll to position [248, 0]
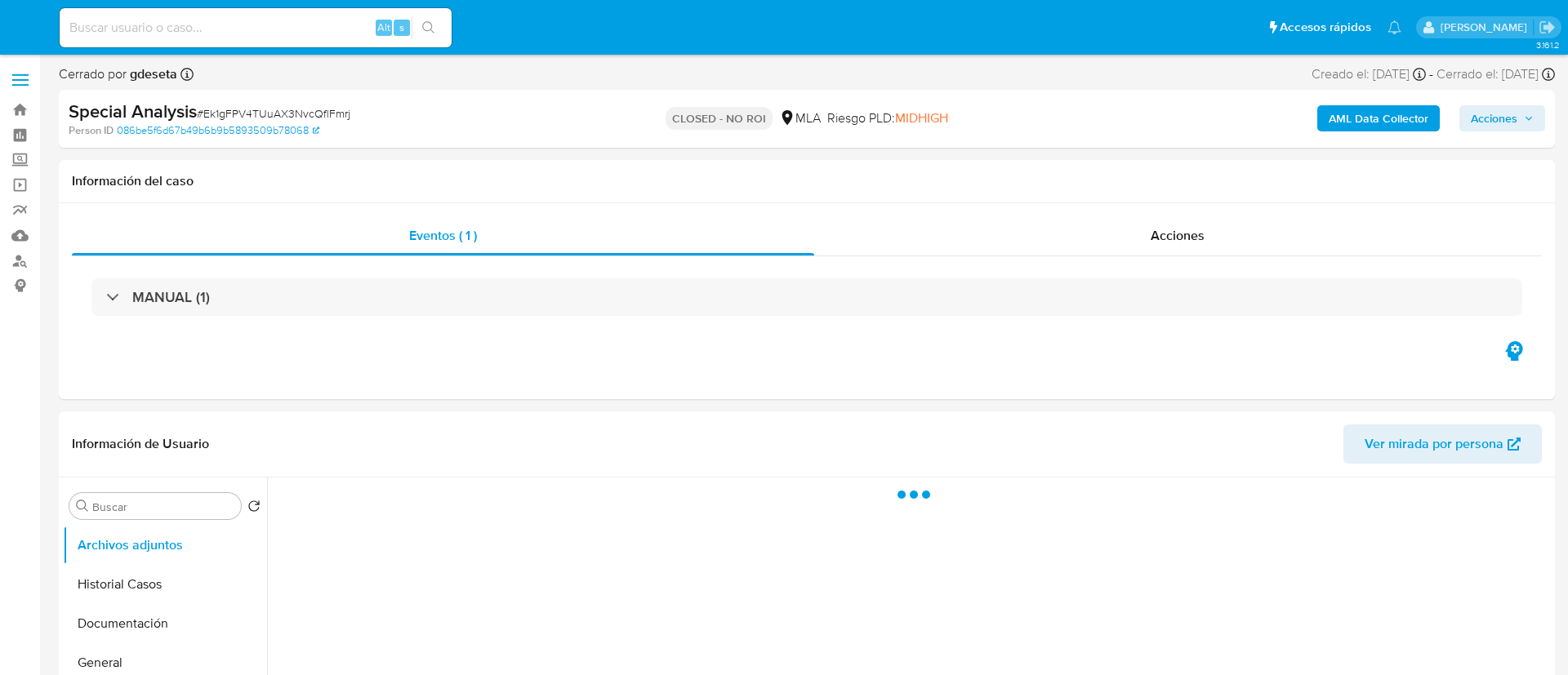
select select "10"
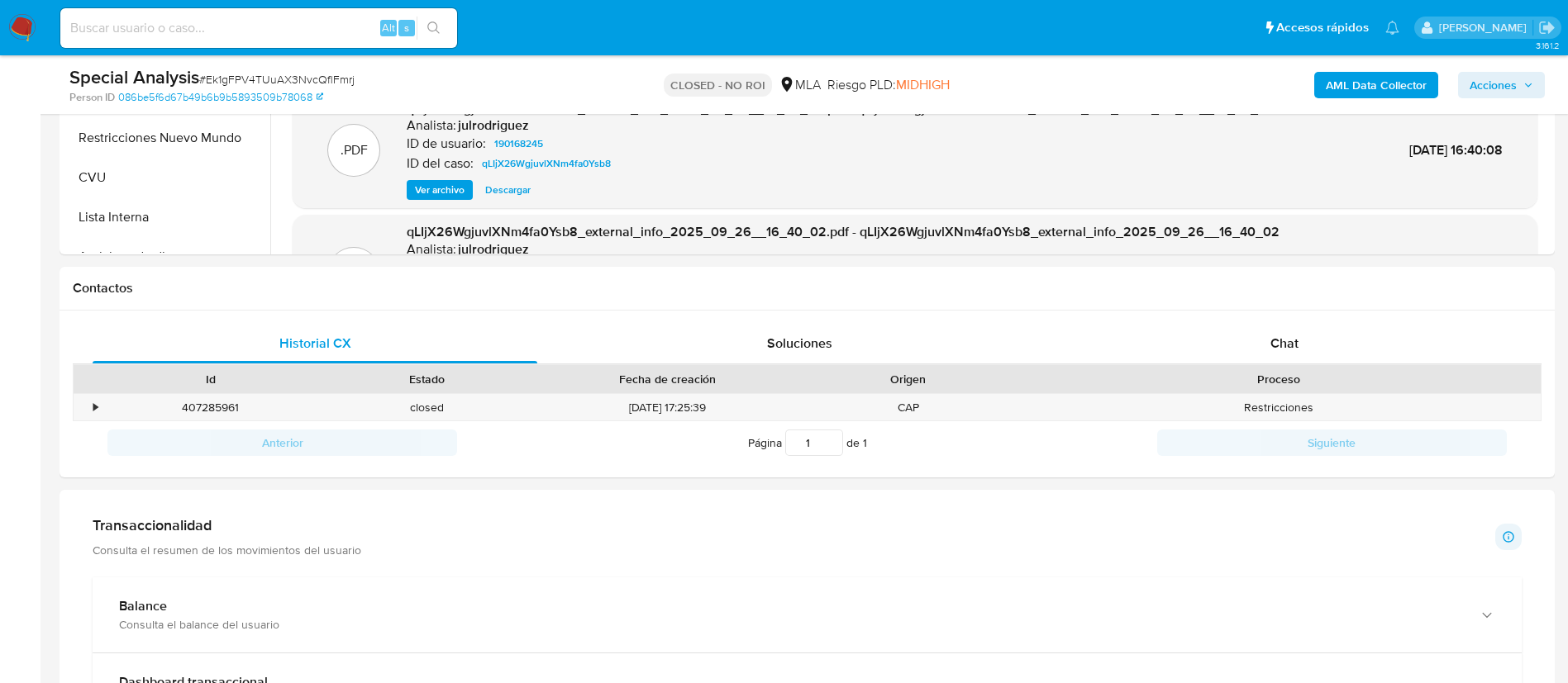
scroll to position [620, 0]
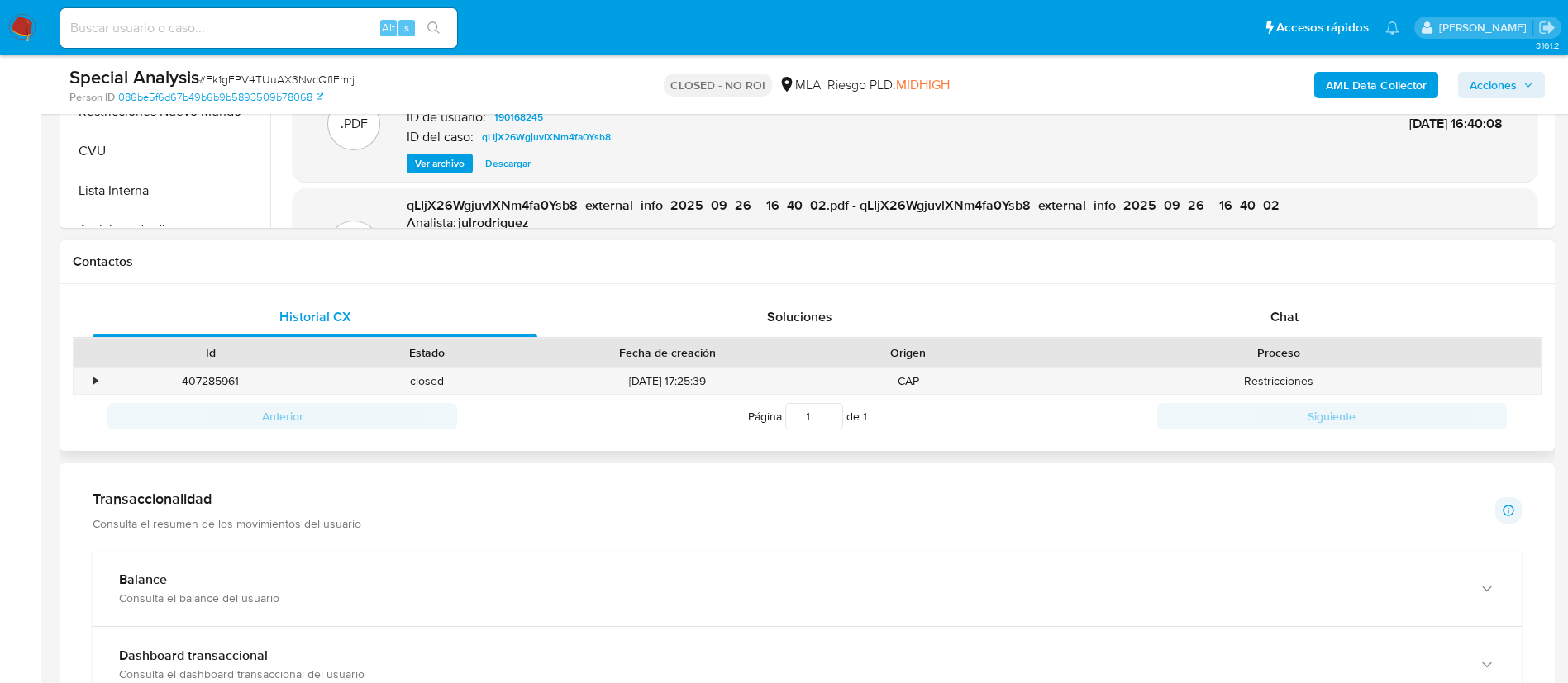
click at [1130, 345] on div "Proceso" at bounding box center [1278, 353] width 501 height 17
click at [1120, 328] on div "Chat" at bounding box center [1284, 317] width 444 height 40
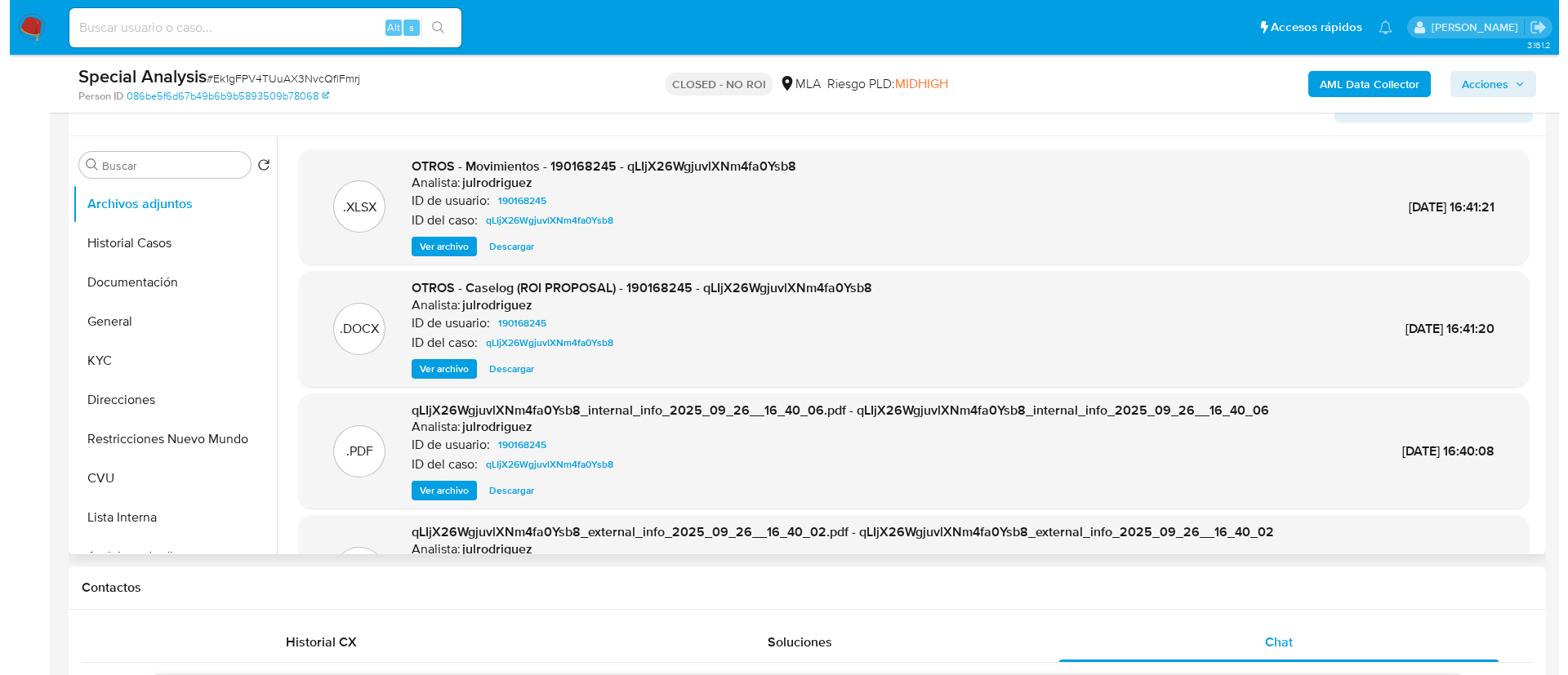
scroll to position [245, 0]
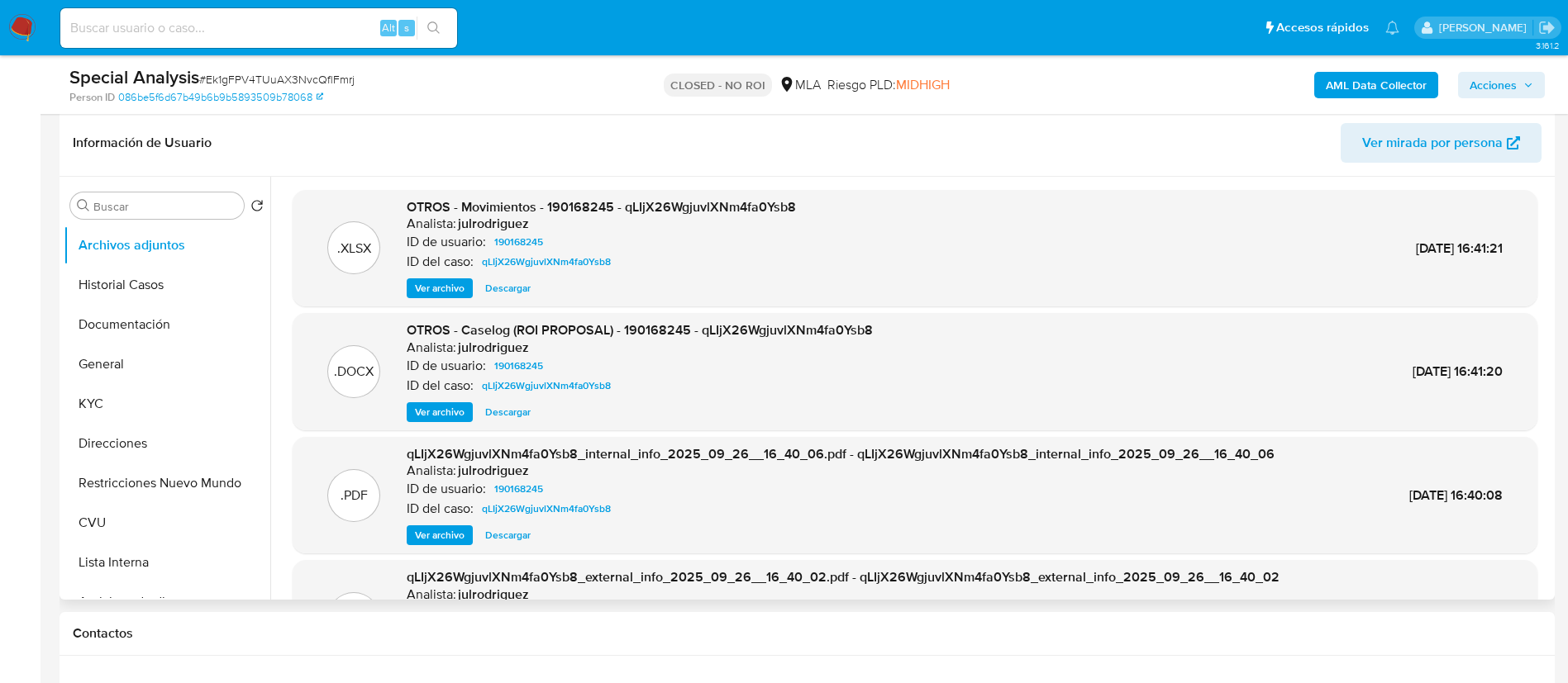
click at [455, 407] on span "Ver archivo" at bounding box center [439, 412] width 50 height 17
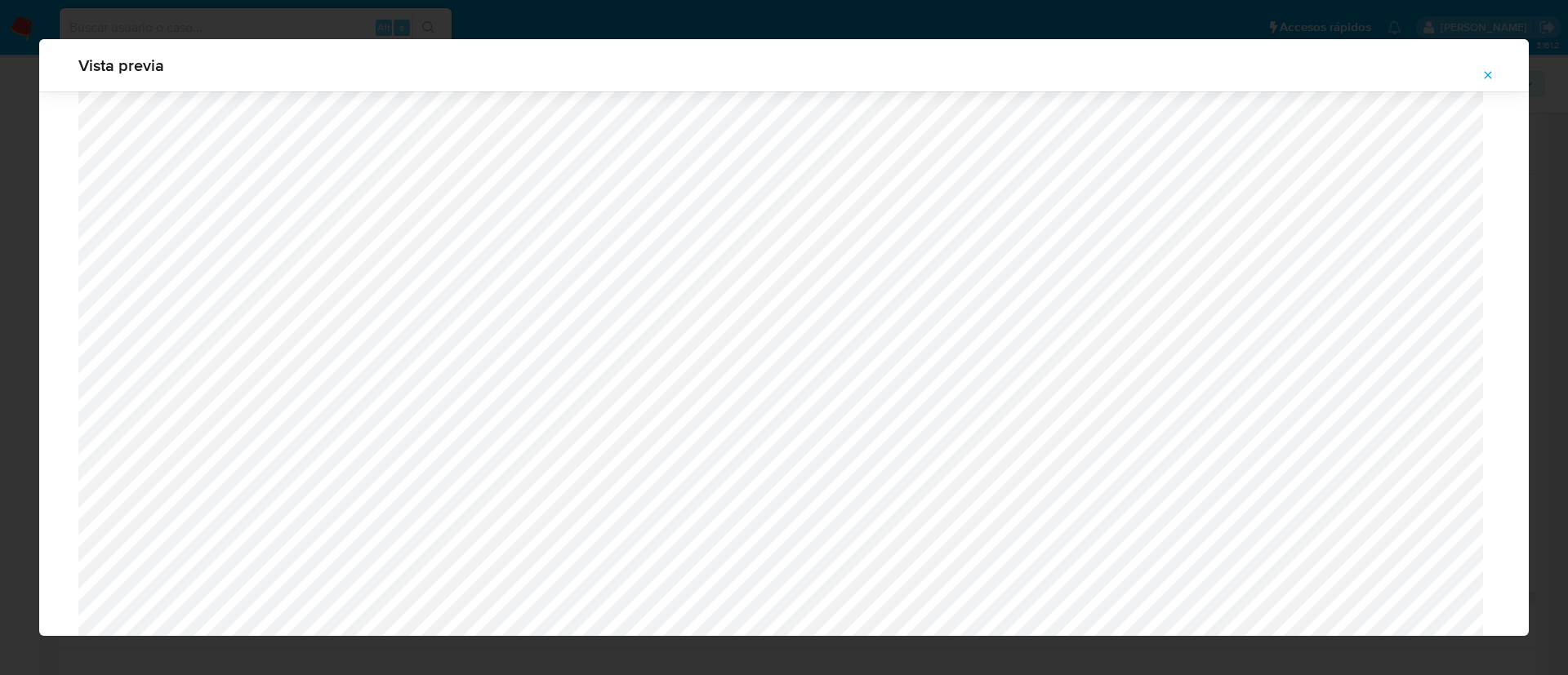
scroll to position [1805, 0]
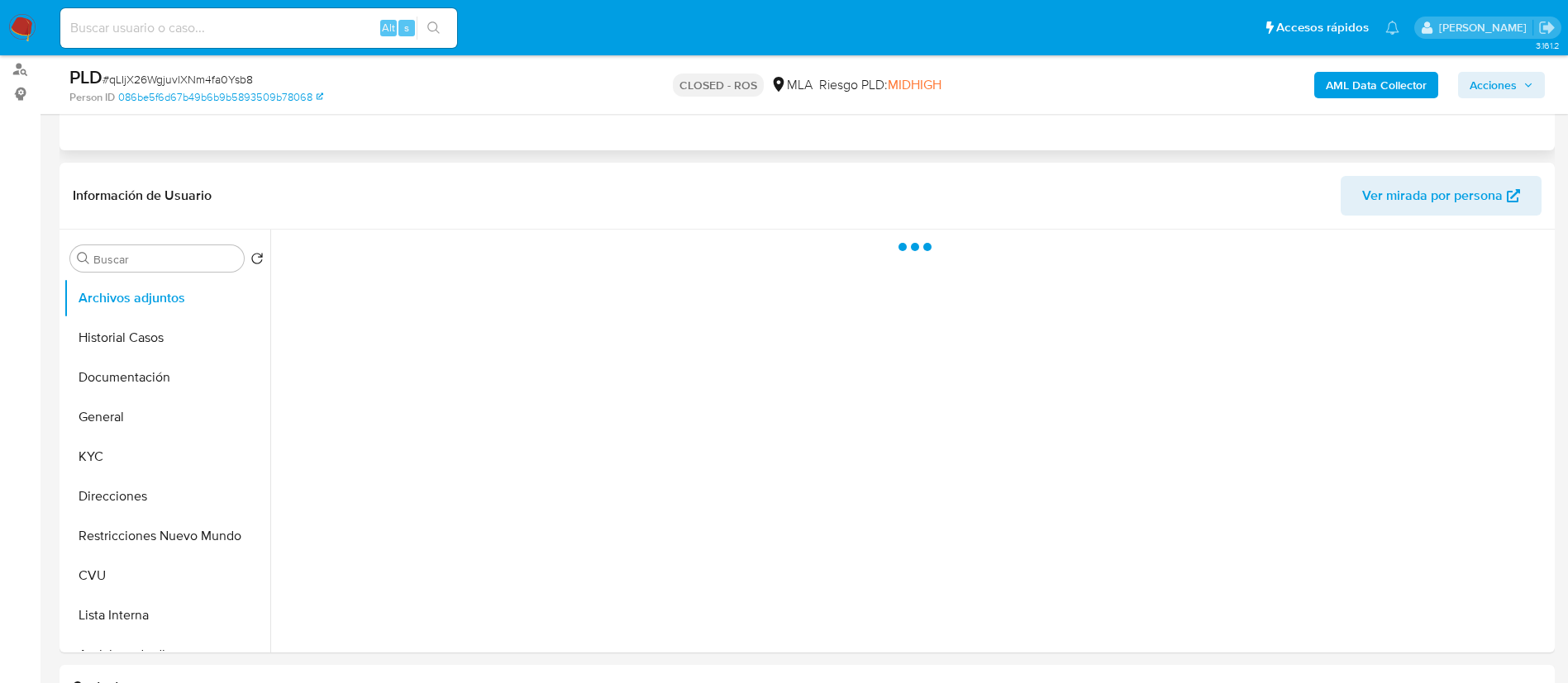
scroll to position [248, 0]
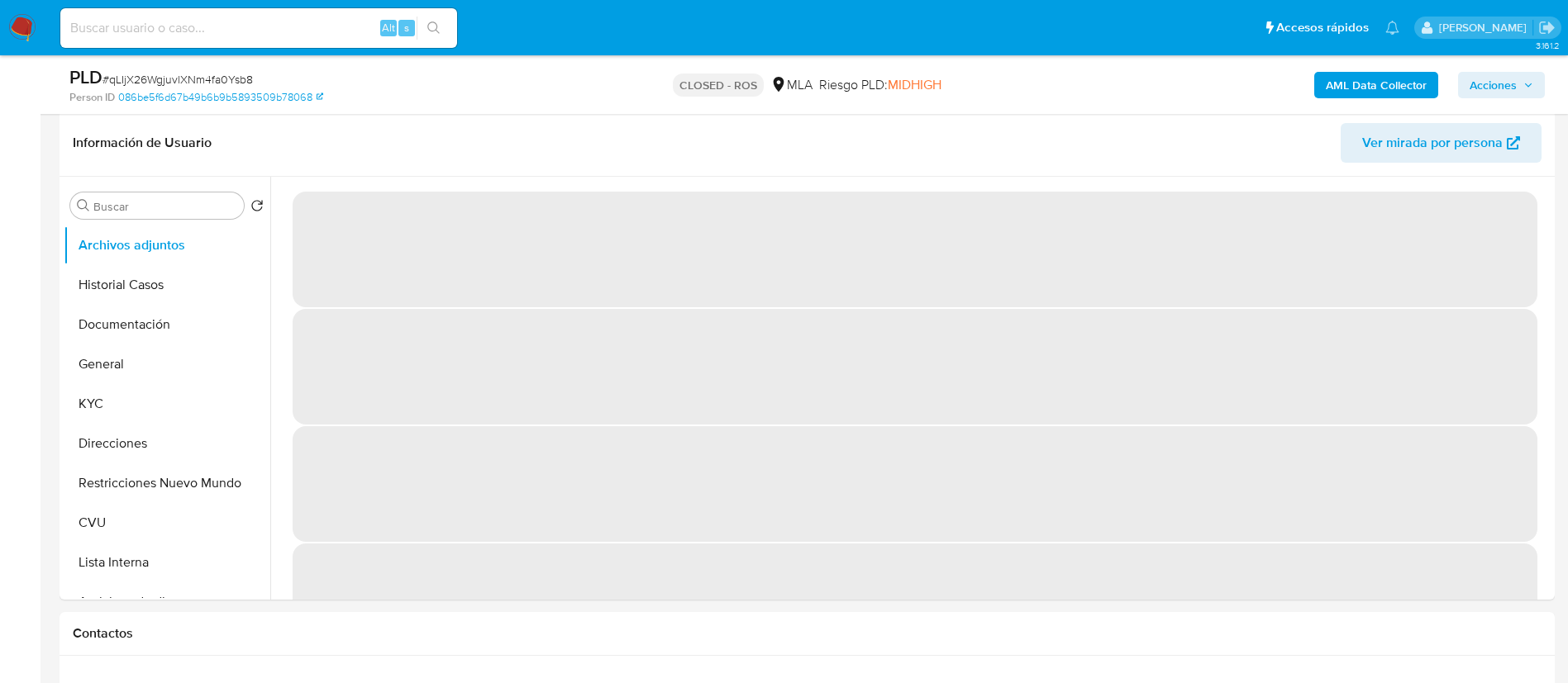
select select "10"
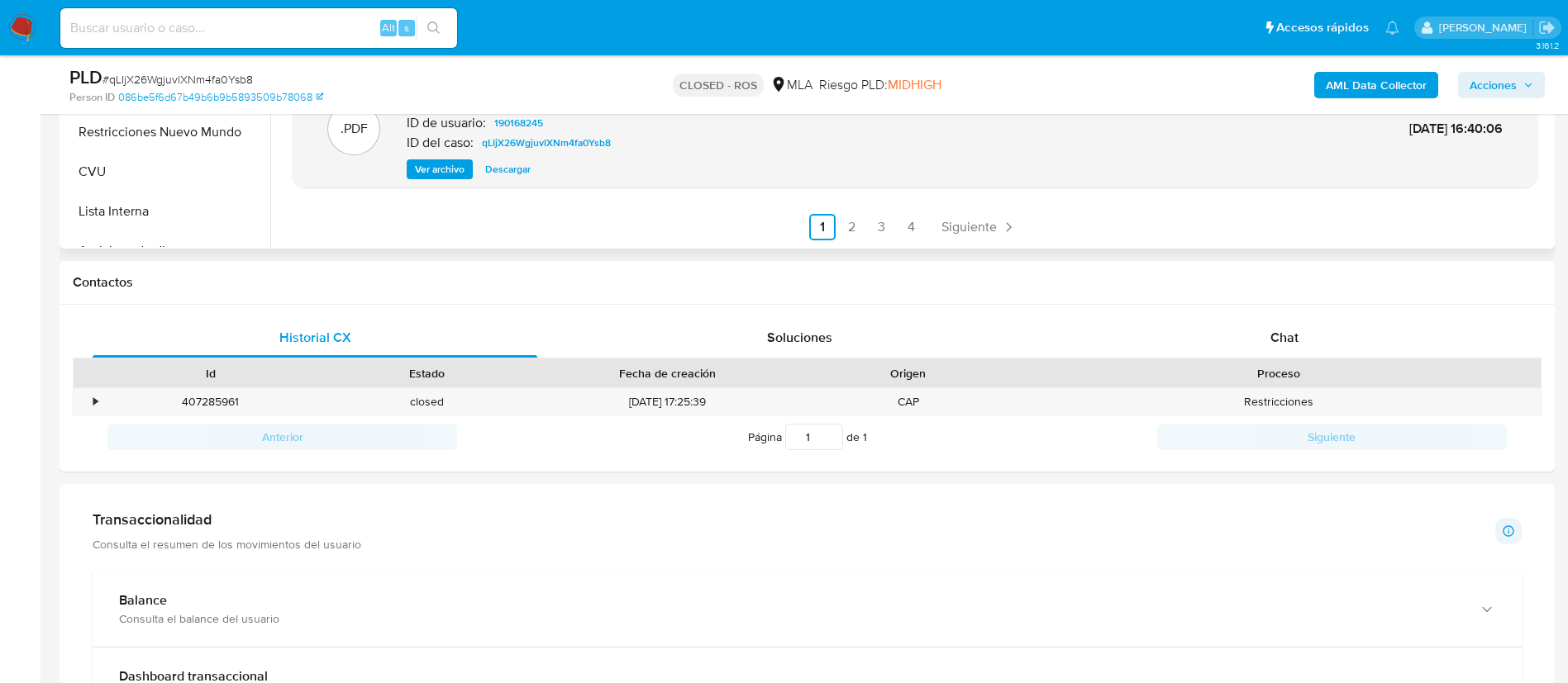
scroll to position [744, 0]
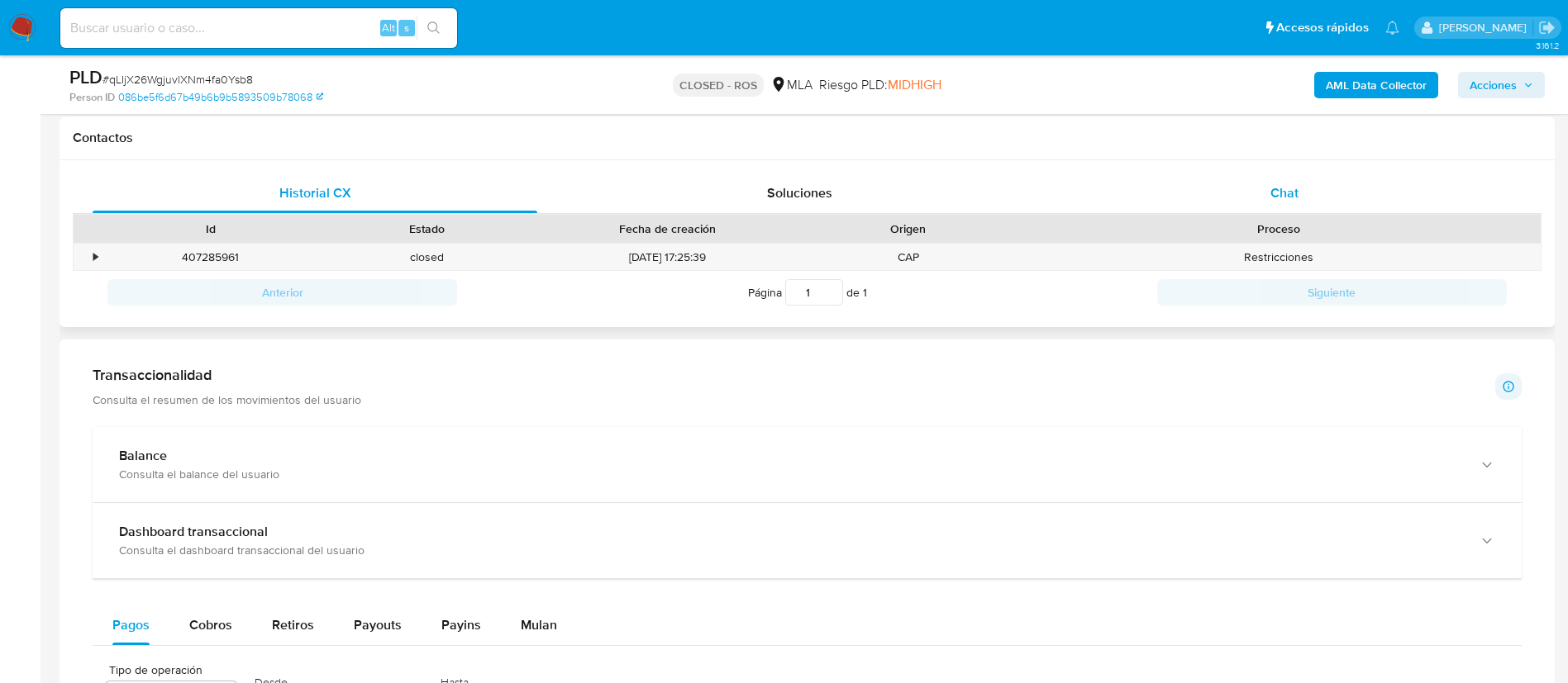
click at [1187, 199] on div "Chat" at bounding box center [1284, 193] width 444 height 40
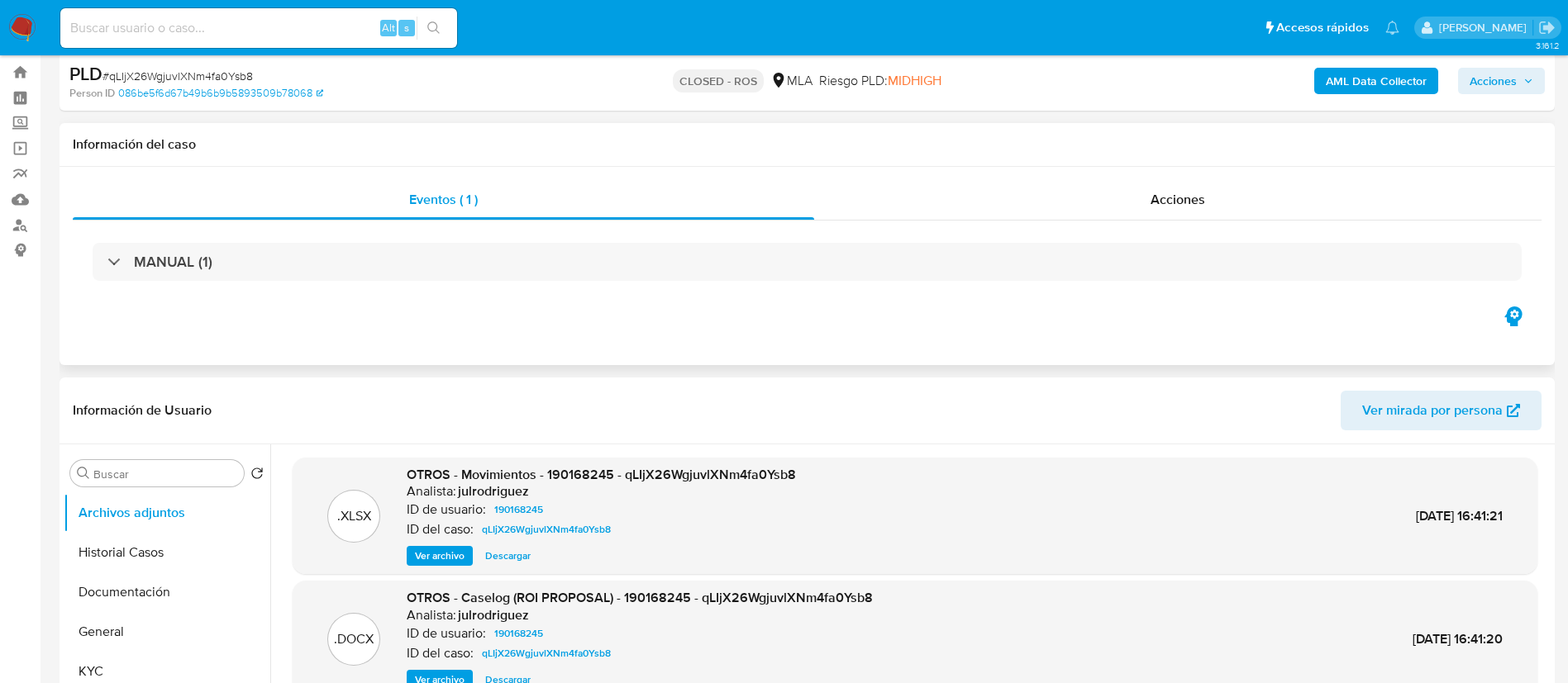
scroll to position [0, 0]
